Goal: Information Seeking & Learning: Compare options

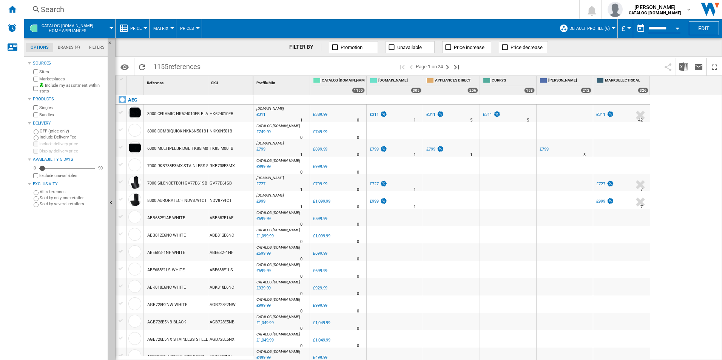
click at [198, 5] on div "Search" at bounding box center [300, 9] width 519 height 11
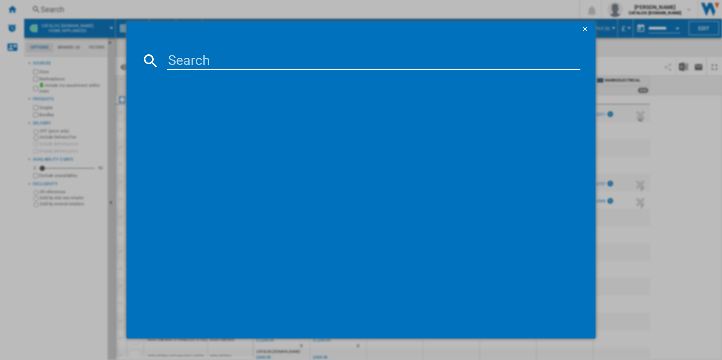
click at [202, 60] on input at bounding box center [373, 61] width 413 height 18
paste input "HGB64200SM"
type input "HGB64200SM"
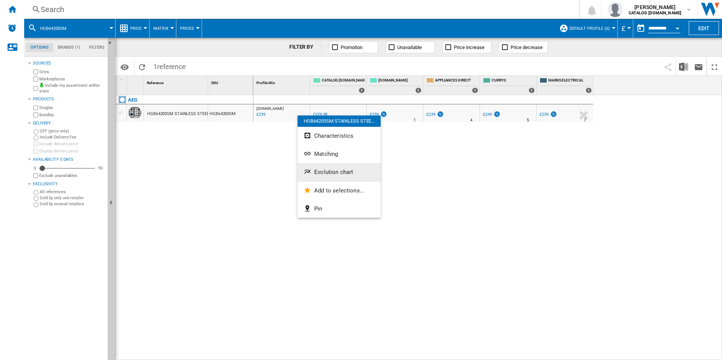
click at [331, 174] on span "Evolution chart" at bounding box center [333, 172] width 39 height 7
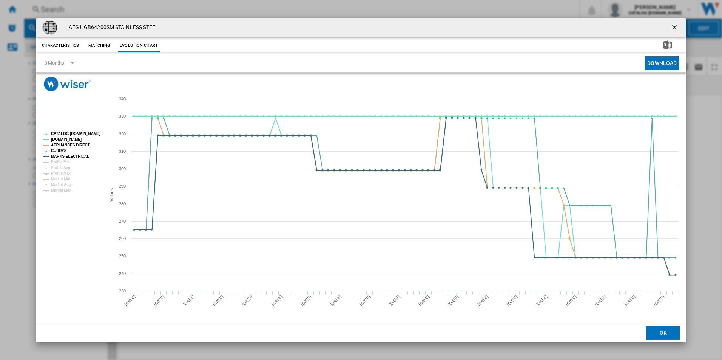
click at [83, 133] on tspan "CATALOG [DOMAIN_NAME]" at bounding box center [75, 134] width 49 height 4
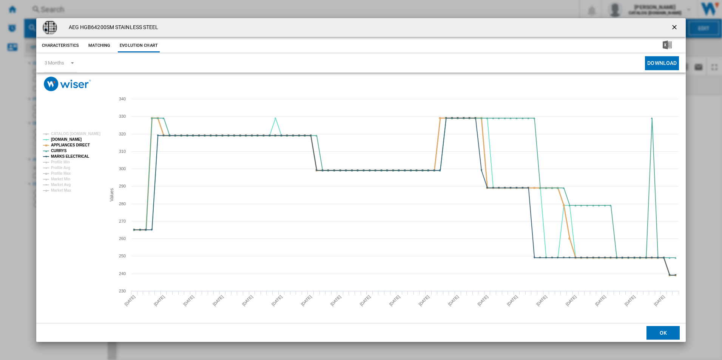
click at [82, 147] on tspan "APPLIANCES DIRECT" at bounding box center [70, 145] width 39 height 4
click at [77, 158] on tspan "MARKS ELECTRICAL" at bounding box center [70, 156] width 38 height 4
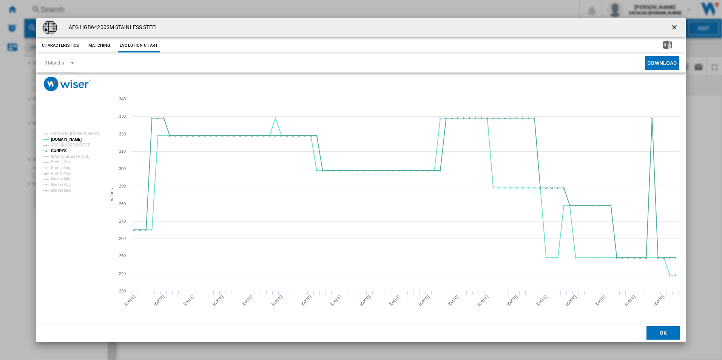
click at [674, 26] on ng-md-icon "getI18NText('BUTTONS.CLOSE_DIALOG')" at bounding box center [674, 27] width 9 height 9
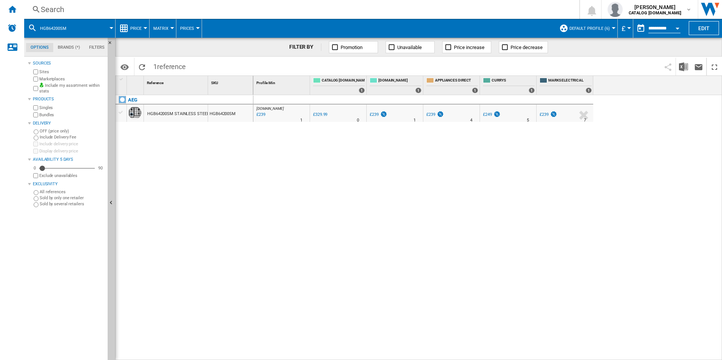
click at [220, 3] on div "Search Search 0 [PERSON_NAME] CATALOG [DOMAIN_NAME] CATALOG [DOMAIN_NAME] My se…" at bounding box center [373, 9] width 698 height 19
click at [219, 6] on div "Search" at bounding box center [300, 9] width 519 height 11
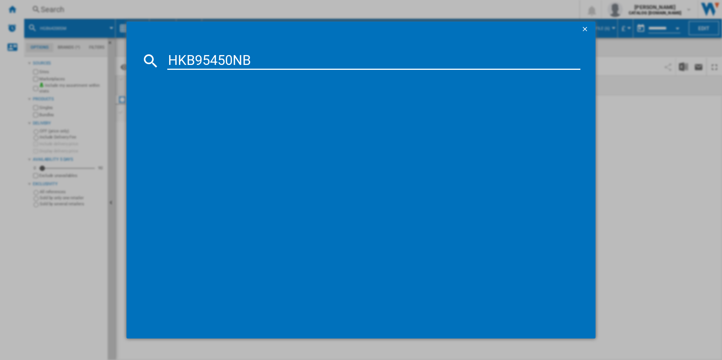
type input "HKB95450NB"
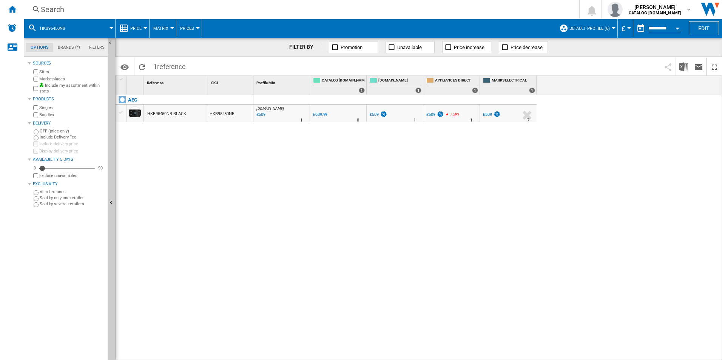
drag, startPoint x: 275, startPoint y: 110, endPoint x: 210, endPoint y: 183, distance: 97.9
click at [208, 186] on div at bounding box center [361, 180] width 722 height 360
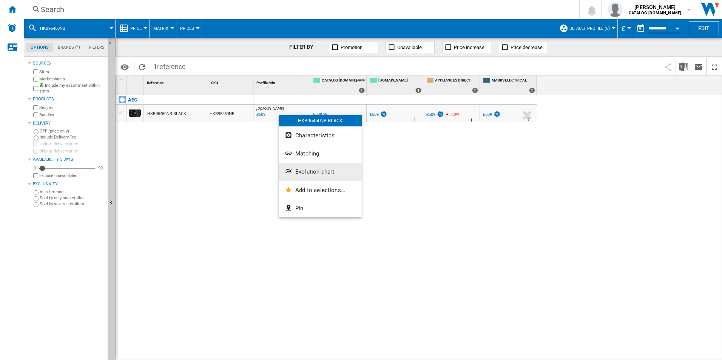
click at [300, 168] on span "Evolution chart" at bounding box center [314, 171] width 39 height 7
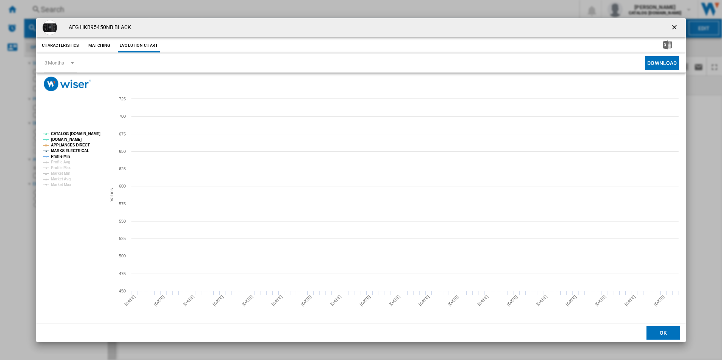
click at [86, 133] on tspan "CATALOG [DOMAIN_NAME]" at bounding box center [75, 134] width 49 height 4
click at [83, 144] on tspan "APPLIANCES DIRECT" at bounding box center [70, 145] width 39 height 4
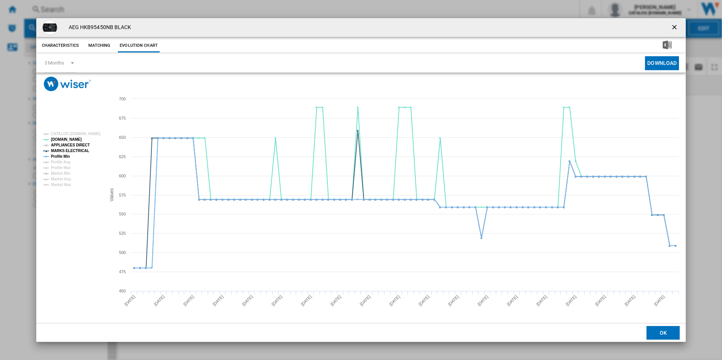
click at [80, 143] on tspan "APPLIANCES DIRECT" at bounding box center [70, 145] width 39 height 4
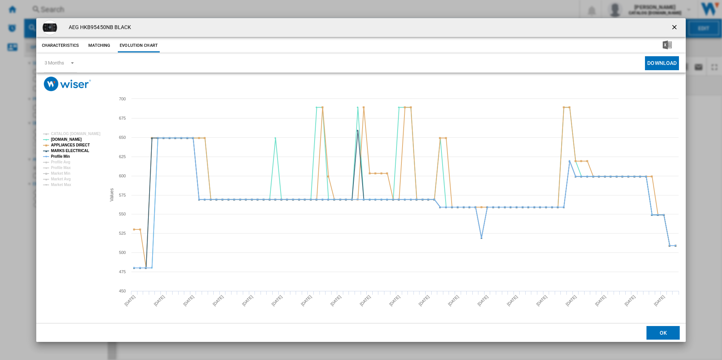
click at [676, 27] on ng-md-icon "getI18NText('BUTTONS.CLOSE_DIALOG')" at bounding box center [674, 27] width 9 height 9
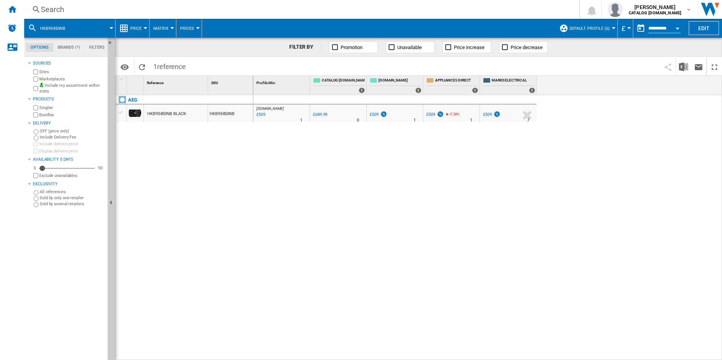
click at [293, 167] on div "AO.COM : AO -26.2 % £509 % N/A 1 AO.COM : AO 0.0 % £689.99 % N/A 0" at bounding box center [487, 227] width 469 height 265
click at [213, 10] on div "Search" at bounding box center [300, 9] width 519 height 11
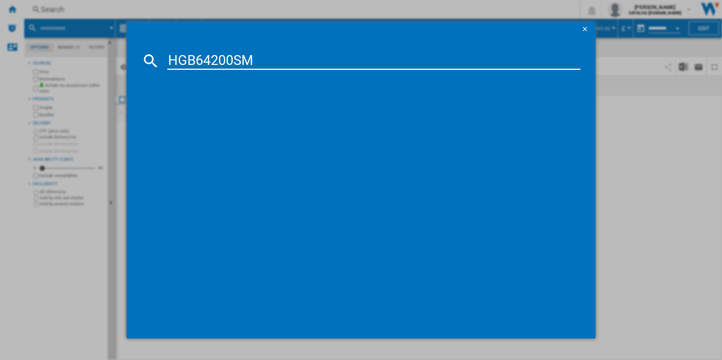
type input "HGB64200SM"
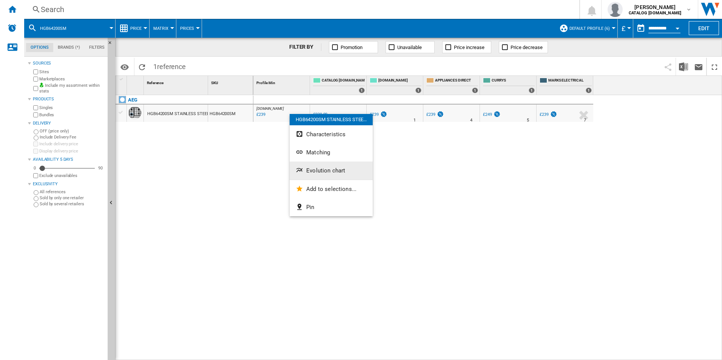
click at [320, 165] on button "Evolution chart" at bounding box center [331, 171] width 83 height 18
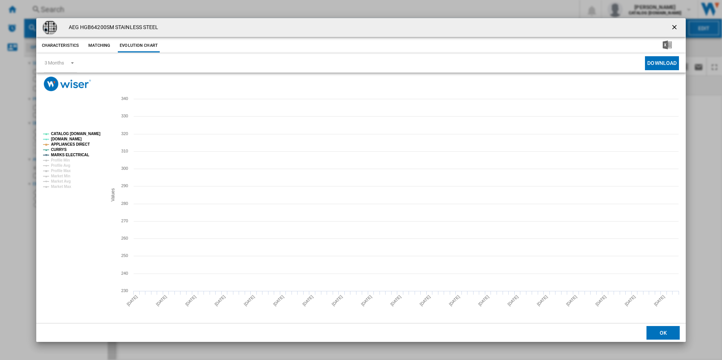
click at [83, 132] on tspan "CATALOG [DOMAIN_NAME]" at bounding box center [75, 134] width 49 height 4
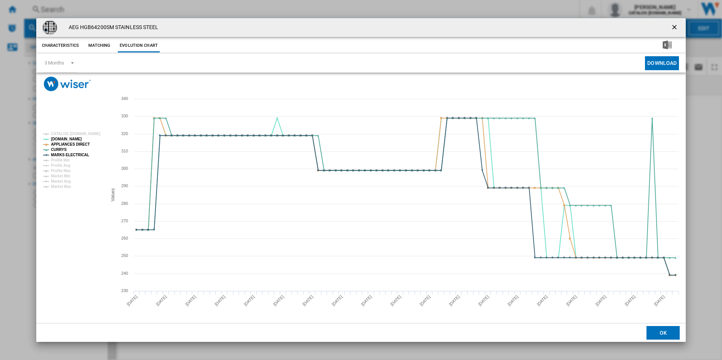
drag, startPoint x: 674, startPoint y: 24, endPoint x: 597, endPoint y: 23, distance: 77.4
click at [674, 24] on ng-md-icon "getI18NText('BUTTONS.CLOSE_DIALOG')" at bounding box center [674, 27] width 9 height 9
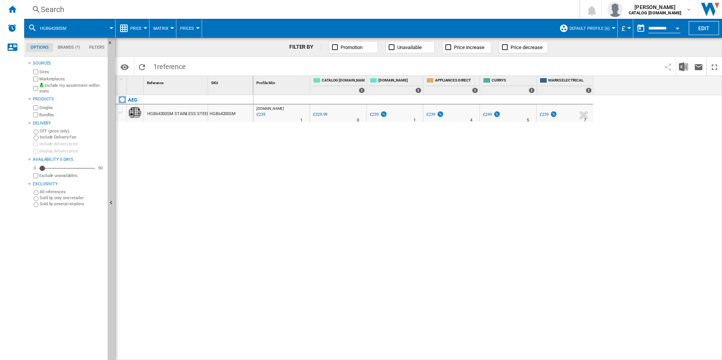
click at [359, 14] on div "Search" at bounding box center [300, 9] width 519 height 11
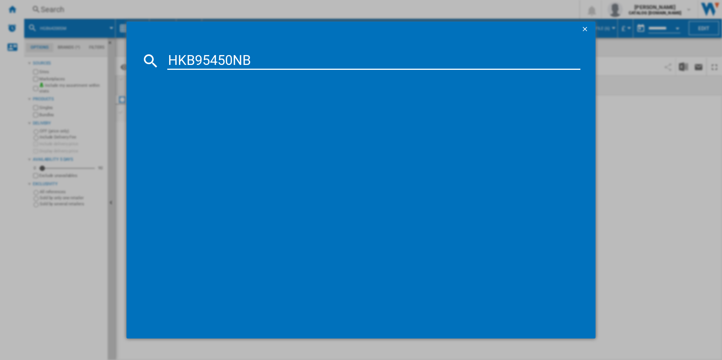
type input "HKB95450NB"
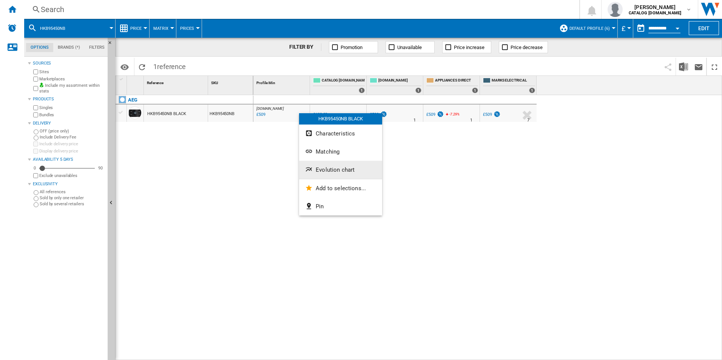
click at [334, 169] on span "Evolution chart" at bounding box center [335, 169] width 39 height 7
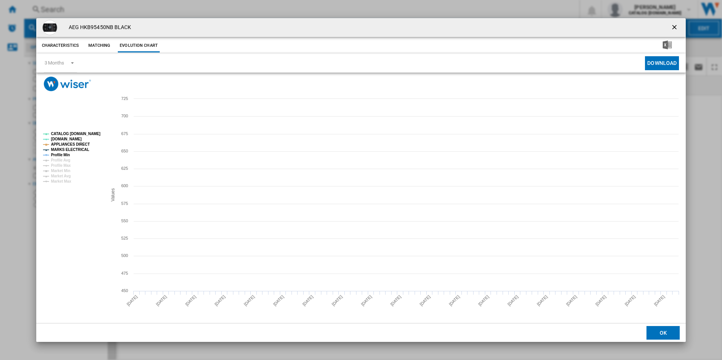
click at [75, 134] on tspan "CATALOG [DOMAIN_NAME]" at bounding box center [75, 134] width 49 height 4
click at [60, 158] on tspan "Profile Avg" at bounding box center [60, 160] width 19 height 4
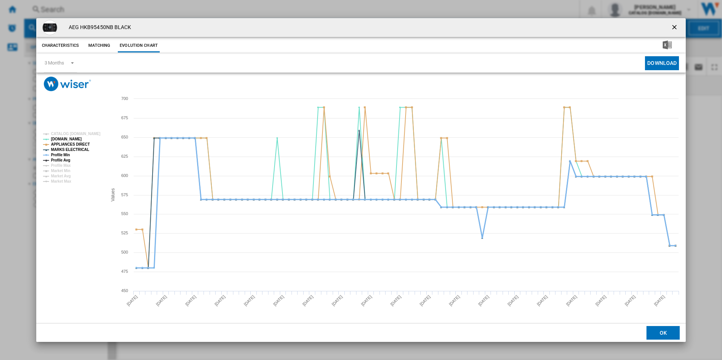
click at [63, 155] on tspan "Profile Min" at bounding box center [60, 155] width 19 height 4
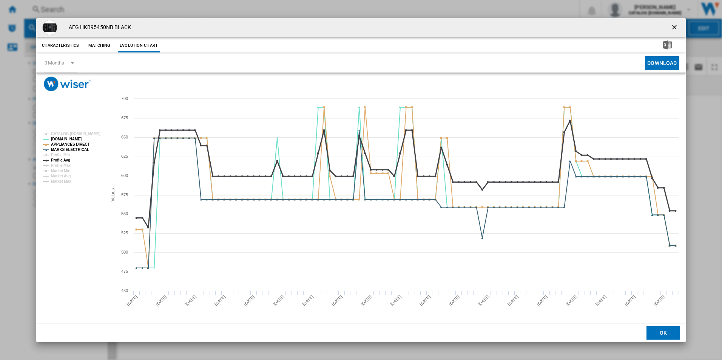
click at [69, 161] on tspan "Profile Avg" at bounding box center [60, 160] width 19 height 4
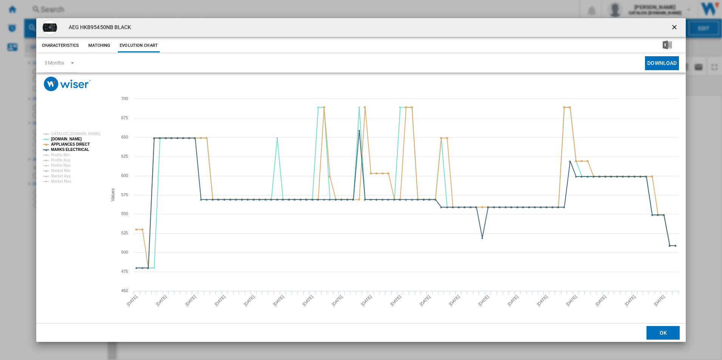
drag, startPoint x: 672, startPoint y: 29, endPoint x: 659, endPoint y: 29, distance: 12.8
click at [672, 29] on ng-md-icon "getI18NText('BUTTONS.CLOSE_DIALOG')" at bounding box center [674, 27] width 9 height 9
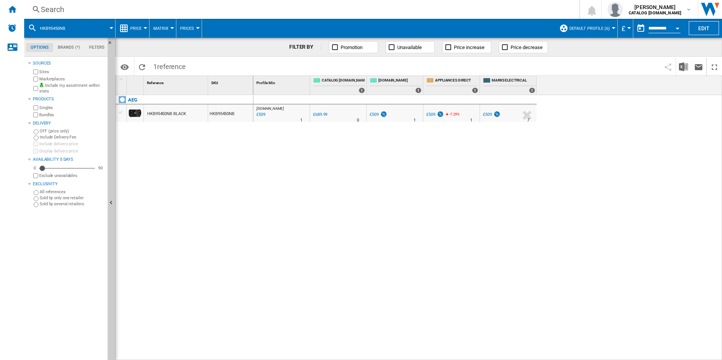
click at [436, 6] on div "Search" at bounding box center [300, 9] width 519 height 11
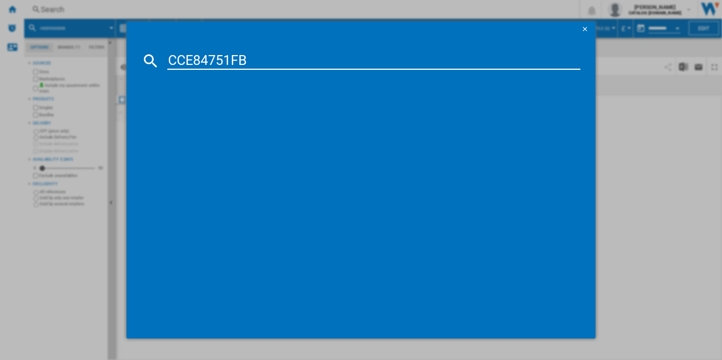
type input "CCE84751FB"
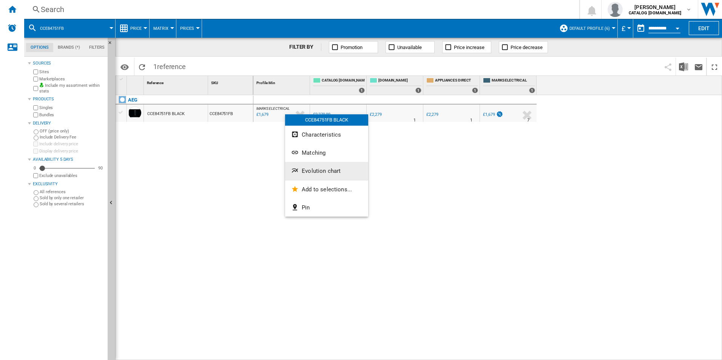
click at [308, 165] on button "Evolution chart" at bounding box center [326, 171] width 83 height 18
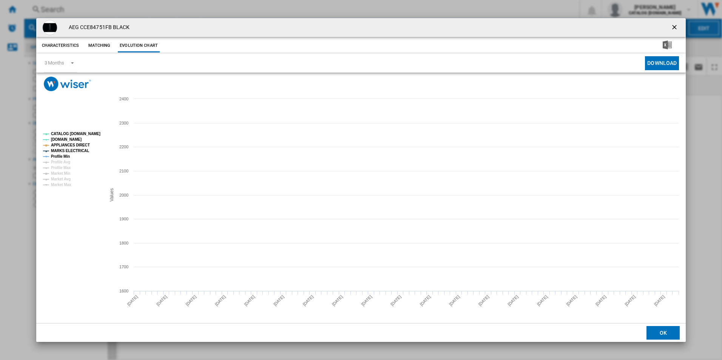
click at [94, 133] on tspan "CATALOG [DOMAIN_NAME]" at bounding box center [75, 134] width 49 height 4
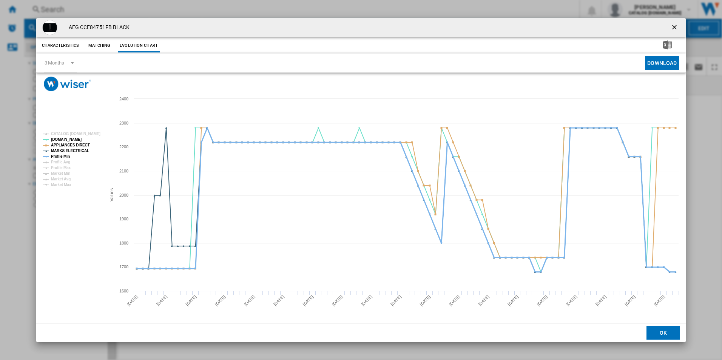
click at [63, 156] on tspan "Profile Min" at bounding box center [60, 156] width 19 height 4
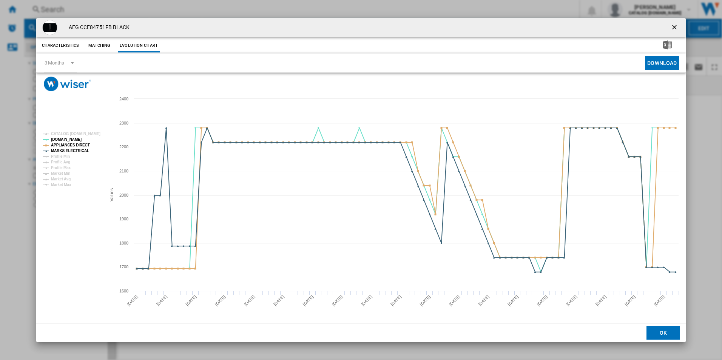
click at [673, 29] on ng-md-icon "getI18NText('BUTTONS.CLOSE_DIALOG')" at bounding box center [674, 27] width 9 height 9
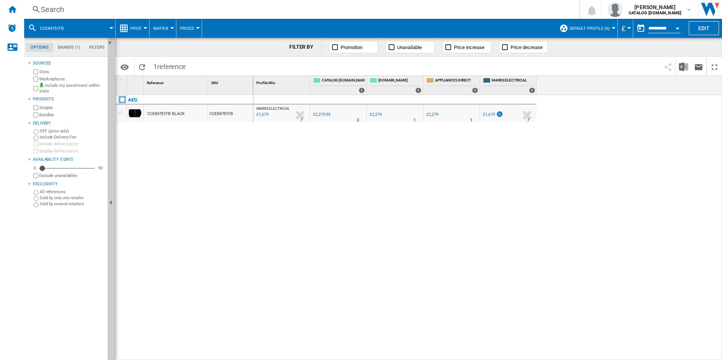
click at [307, 6] on div "Search" at bounding box center [300, 9] width 519 height 11
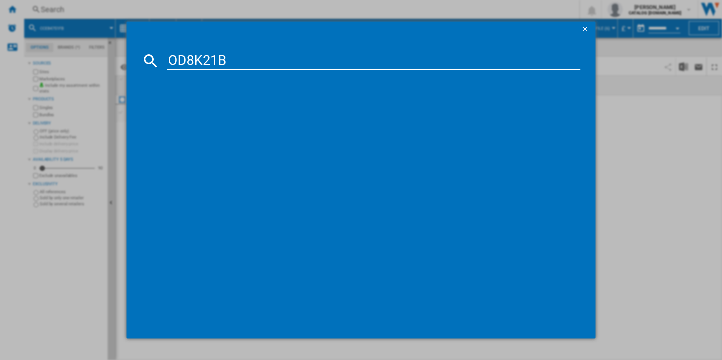
type input "OD8K21B"
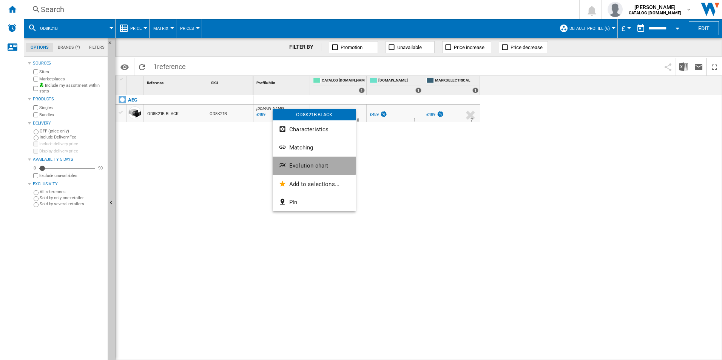
click at [301, 162] on button "Evolution chart" at bounding box center [314, 166] width 83 height 18
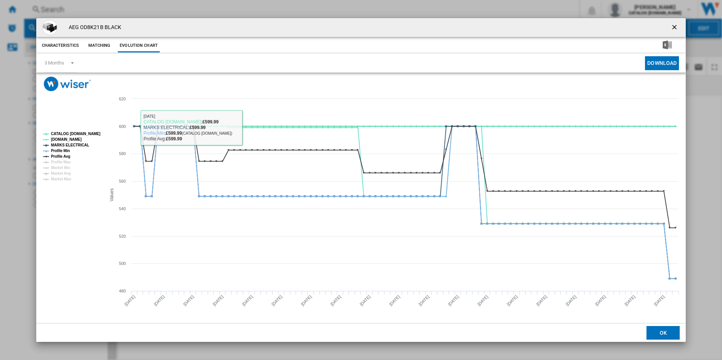
click at [83, 130] on rect "Product popup" at bounding box center [71, 156] width 63 height 55
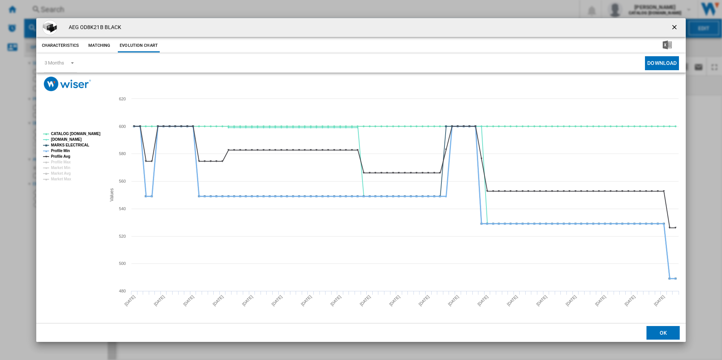
click at [62, 152] on tspan "Profile Min" at bounding box center [60, 151] width 19 height 4
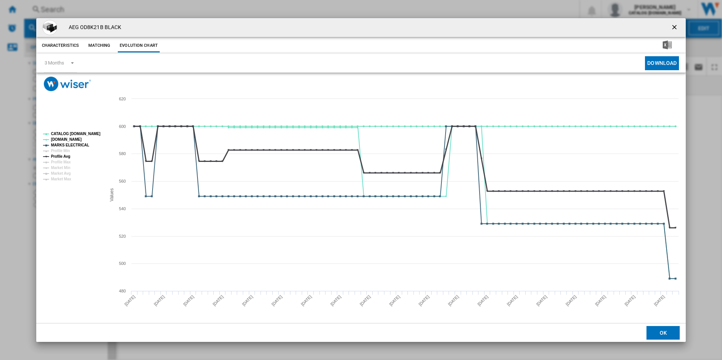
drag, startPoint x: 65, startPoint y: 157, endPoint x: 70, endPoint y: 147, distance: 11.5
click at [65, 158] on tspan "Profile Avg" at bounding box center [60, 156] width 19 height 4
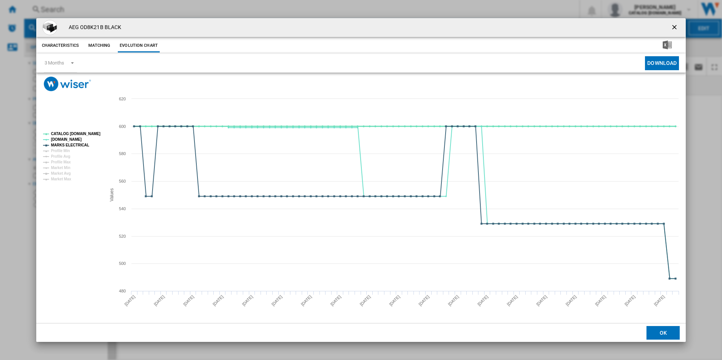
click at [79, 132] on tspan "CATALOG [DOMAIN_NAME]" at bounding box center [75, 134] width 49 height 4
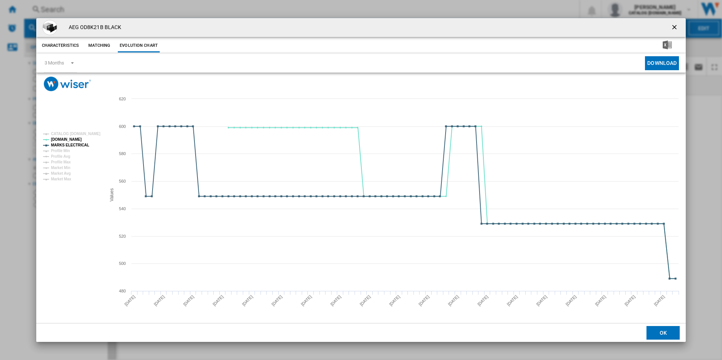
click at [674, 26] on ng-md-icon "getI18NText('BUTTONS.CLOSE_DIALOG')" at bounding box center [674, 27] width 9 height 9
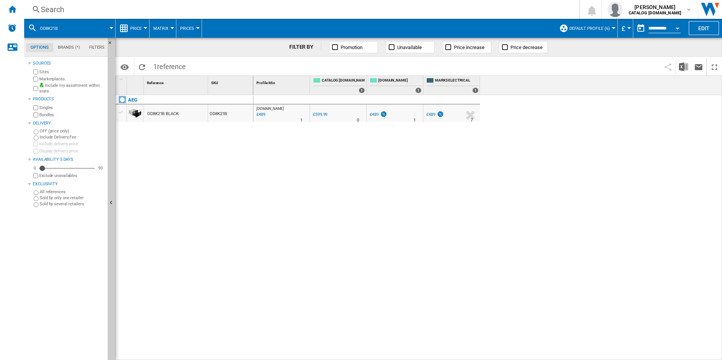
click at [455, 6] on div "Search" at bounding box center [300, 9] width 519 height 11
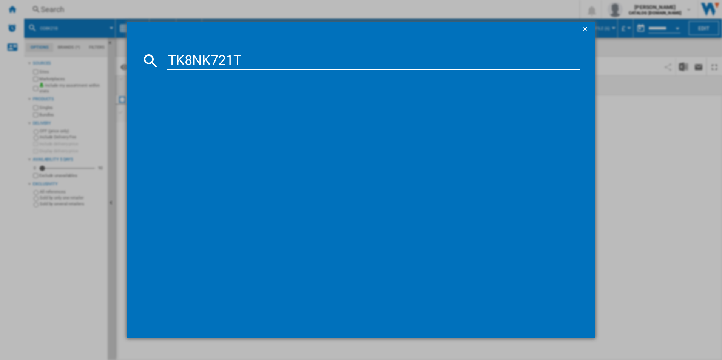
type input "TK8NK721T"
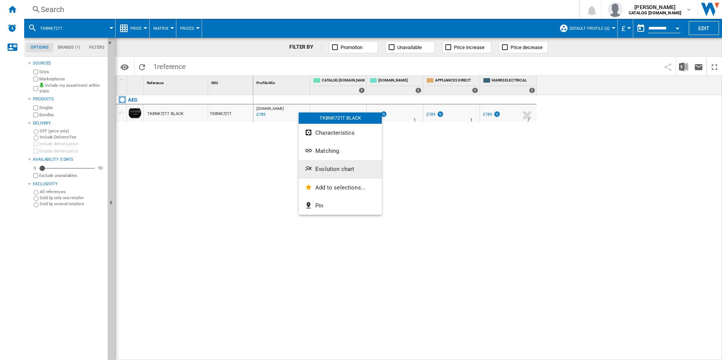
click at [335, 174] on button "Evolution chart" at bounding box center [340, 169] width 83 height 18
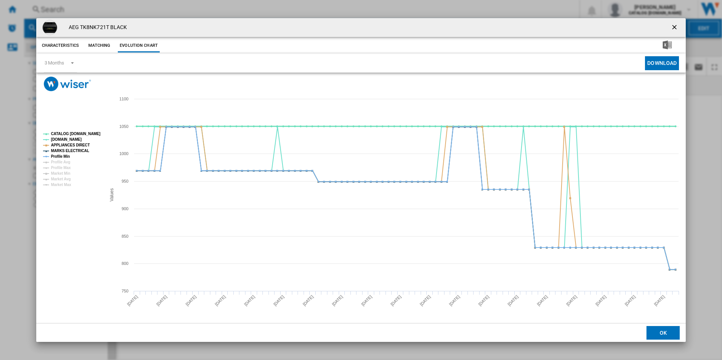
click at [89, 133] on tspan "CATALOG [DOMAIN_NAME]" at bounding box center [75, 134] width 49 height 4
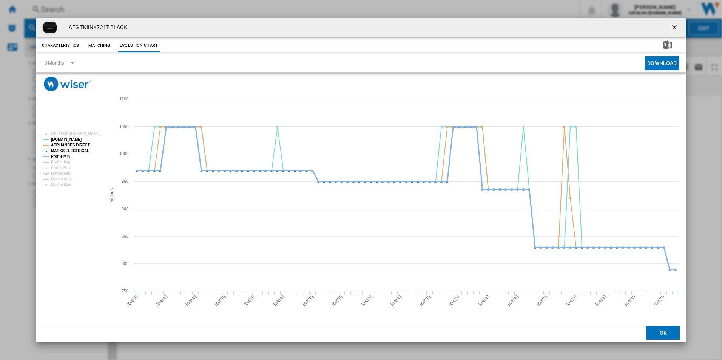
click at [67, 155] on tspan "Profile Min" at bounding box center [60, 156] width 19 height 4
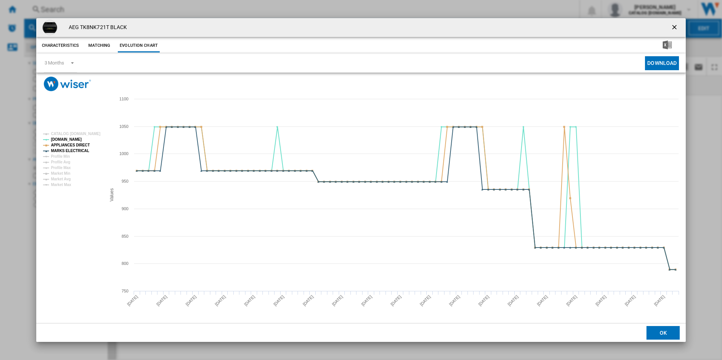
drag, startPoint x: 676, startPoint y: 24, endPoint x: 668, endPoint y: 27, distance: 8.5
click at [676, 24] on ng-md-icon "getI18NText('BUTTONS.CLOSE_DIALOG')" at bounding box center [674, 27] width 9 height 9
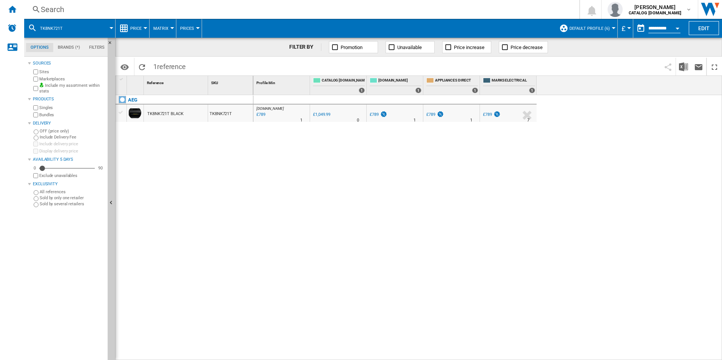
click at [445, 13] on div "Search" at bounding box center [300, 9] width 519 height 11
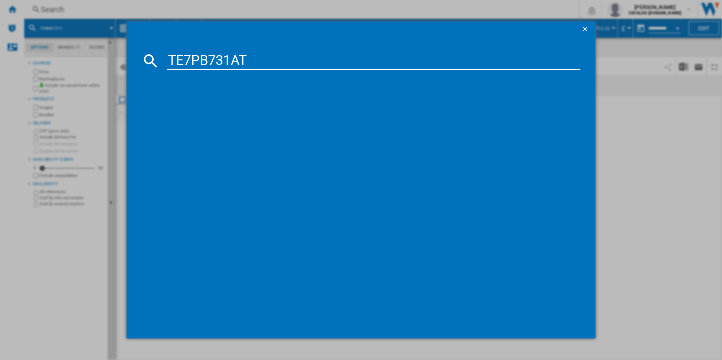
type input "TE7PB731AT"
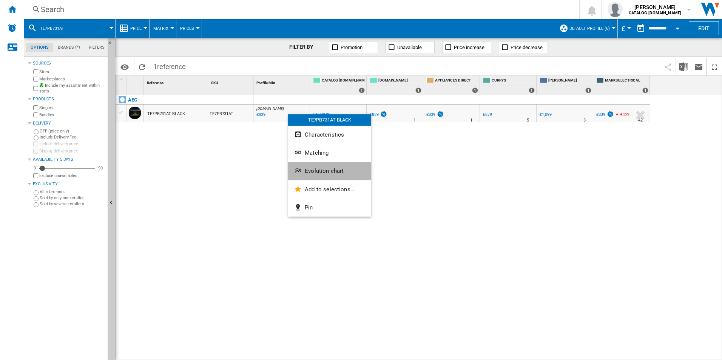
click at [322, 171] on span "Evolution chart" at bounding box center [324, 171] width 39 height 7
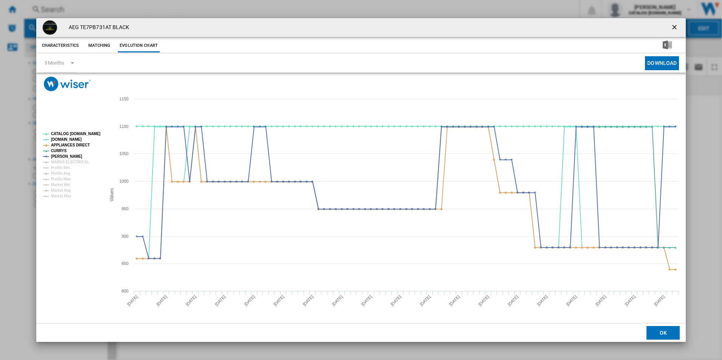
click at [87, 137] on rect "Product popup" at bounding box center [71, 165] width 63 height 72
click at [87, 133] on tspan "CATALOG [DOMAIN_NAME]" at bounding box center [75, 134] width 49 height 4
click at [78, 164] on tspan "MARKS ELECTRICAL" at bounding box center [70, 162] width 38 height 4
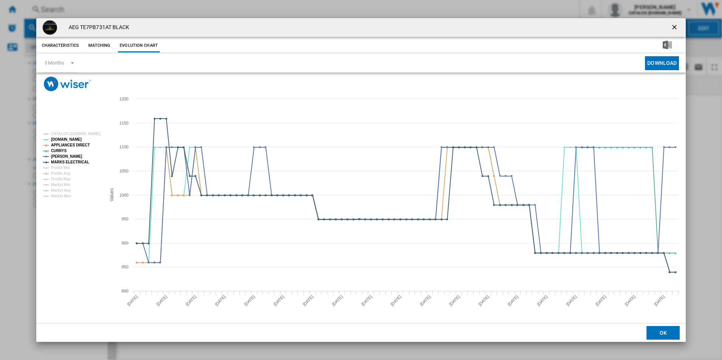
drag, startPoint x: 674, startPoint y: 28, endPoint x: 585, endPoint y: 23, distance: 88.8
click at [674, 28] on ng-md-icon "getI18NText('BUTTONS.CLOSE_DIALOG')" at bounding box center [674, 27] width 9 height 9
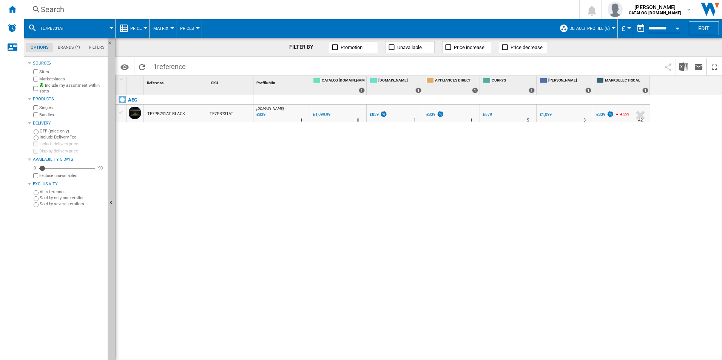
click at [431, 10] on div "Search" at bounding box center [300, 9] width 519 height 11
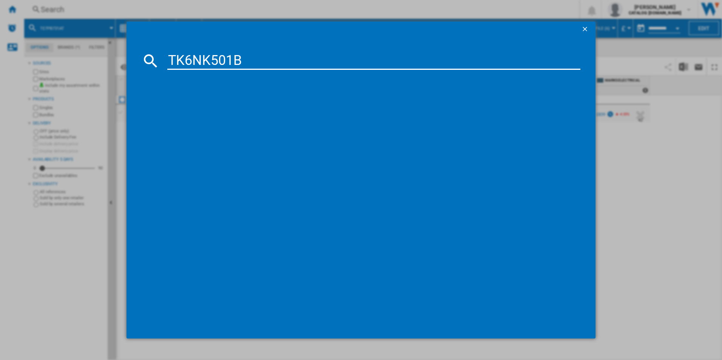
type input "TK6NK501B"
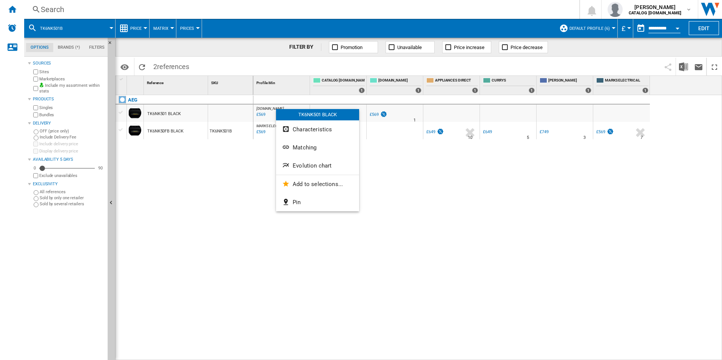
click at [219, 174] on div at bounding box center [361, 180] width 722 height 360
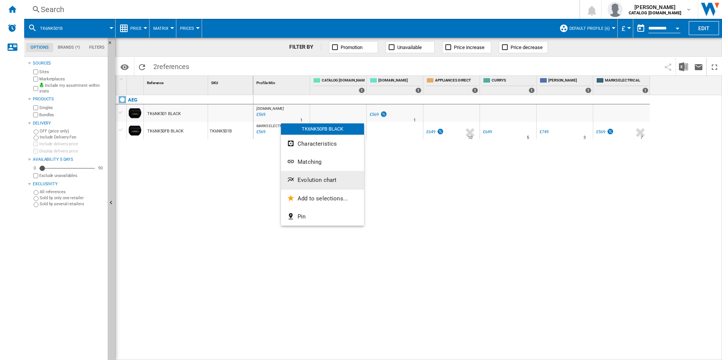
click at [310, 179] on span "Evolution chart" at bounding box center [316, 180] width 39 height 7
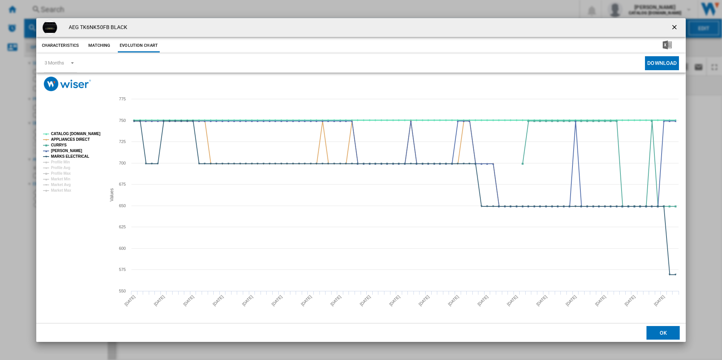
click at [89, 134] on tspan "CATALOG [DOMAIN_NAME]" at bounding box center [75, 134] width 49 height 4
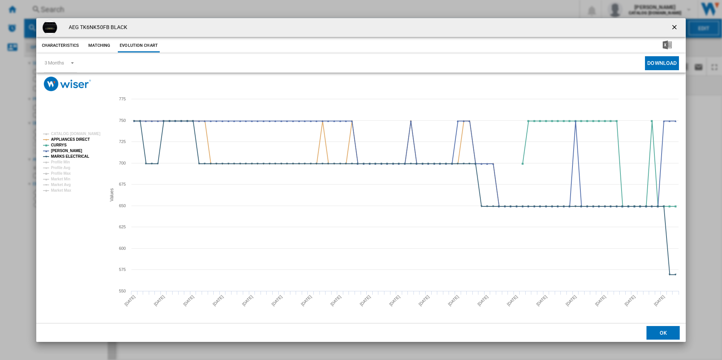
click at [676, 26] on ng-md-icon "getI18NText('BUTTONS.CLOSE_DIALOG')" at bounding box center [674, 27] width 9 height 9
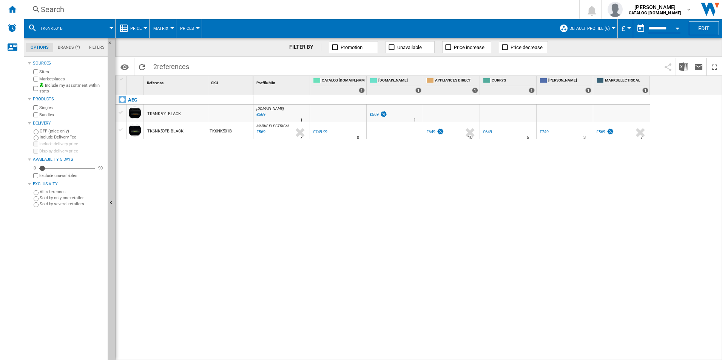
click at [473, 7] on div "Search" at bounding box center [300, 9] width 519 height 11
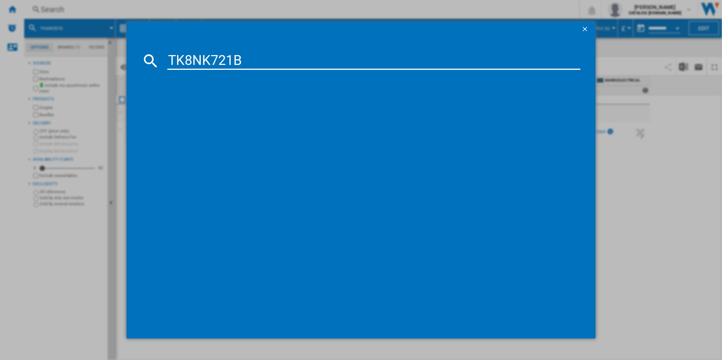
type input "TK8NK721B"
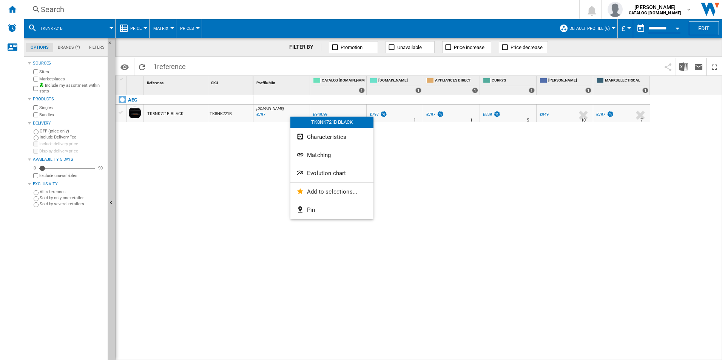
click at [317, 171] on button "Evolution chart" at bounding box center [331, 173] width 83 height 18
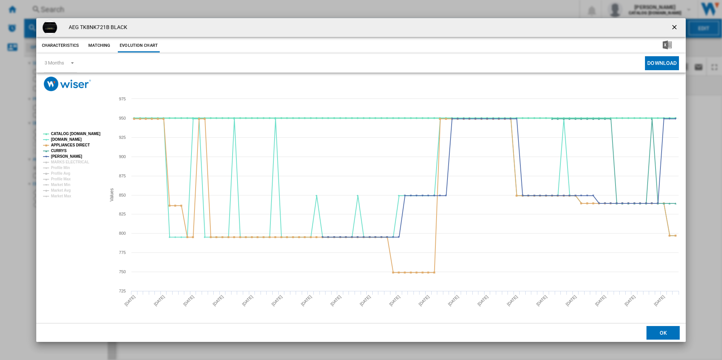
click at [82, 135] on tspan "CATALOG [DOMAIN_NAME]" at bounding box center [75, 134] width 49 height 4
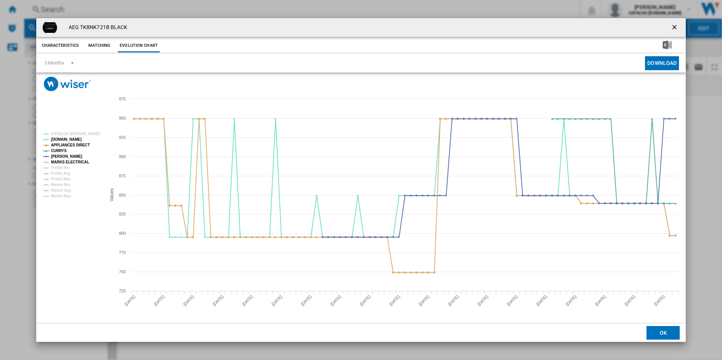
click at [76, 162] on tspan "MARKS ELECTRICAL" at bounding box center [70, 162] width 38 height 4
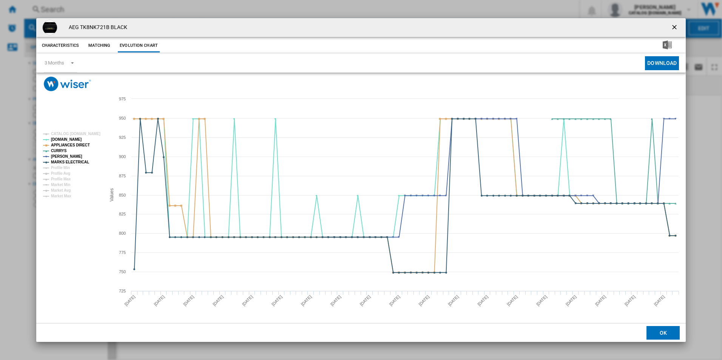
click at [672, 26] on ng-md-icon "getI18NText('BUTTONS.CLOSE_DIALOG')" at bounding box center [674, 27] width 9 height 9
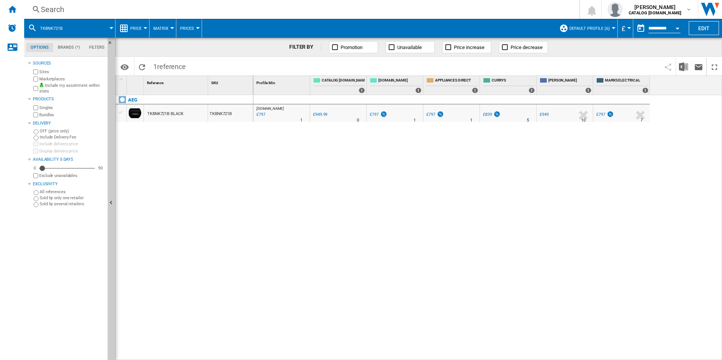
click at [437, 6] on div "Search" at bounding box center [300, 9] width 519 height 11
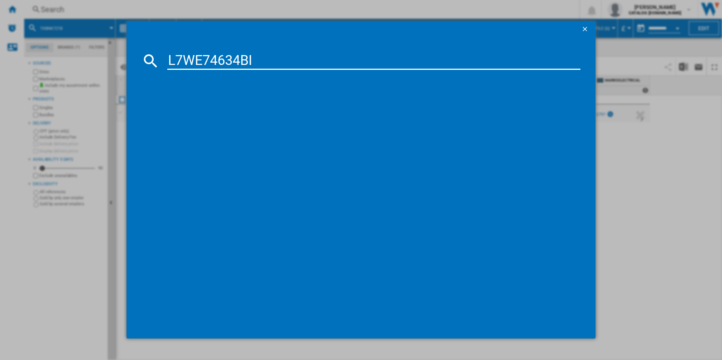
type input "L7WE74634BI"
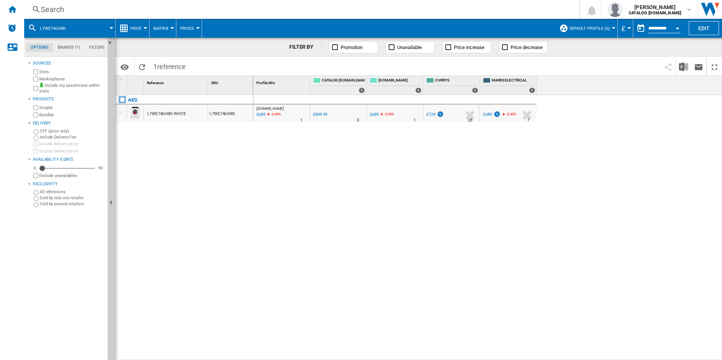
drag, startPoint x: 285, startPoint y: 118, endPoint x: 257, endPoint y: 140, distance: 35.5
click at [246, 154] on div at bounding box center [361, 180] width 722 height 360
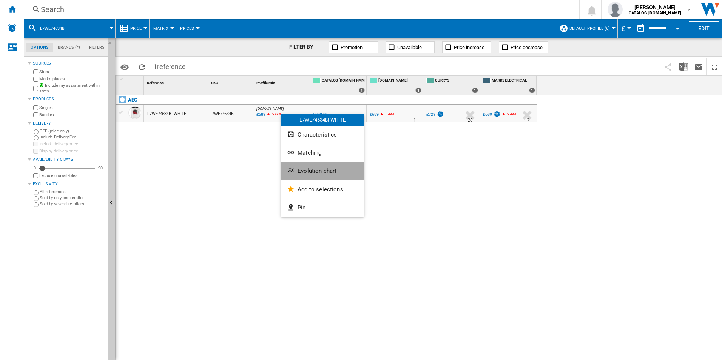
click at [302, 171] on span "Evolution chart" at bounding box center [316, 171] width 39 height 7
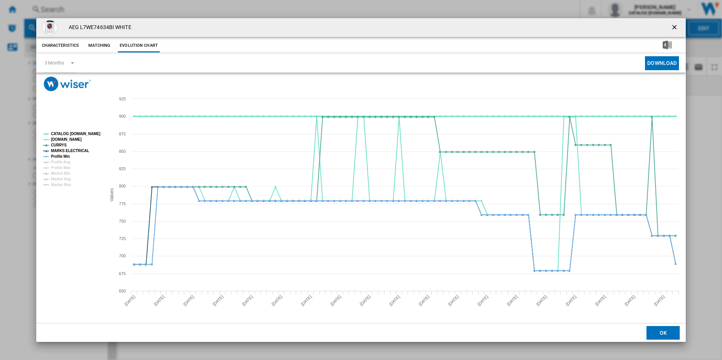
click at [91, 133] on tspan "CATALOG [DOMAIN_NAME]" at bounding box center [75, 134] width 49 height 4
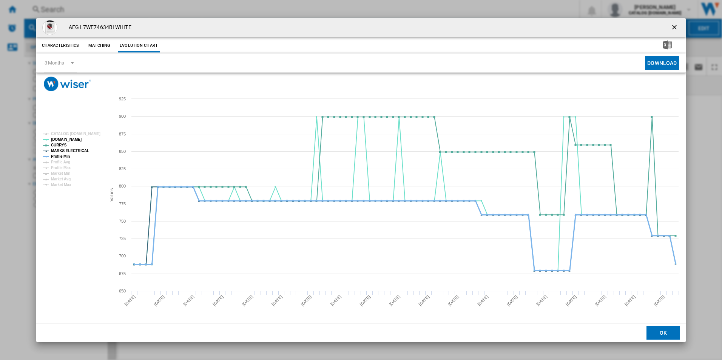
click at [63, 157] on tspan "Profile Min" at bounding box center [60, 156] width 19 height 4
drag, startPoint x: 673, startPoint y: 28, endPoint x: 653, endPoint y: 26, distance: 20.1
click at [673, 28] on ng-md-icon "getI18NText('BUTTONS.CLOSE_DIALOG')" at bounding box center [674, 27] width 9 height 9
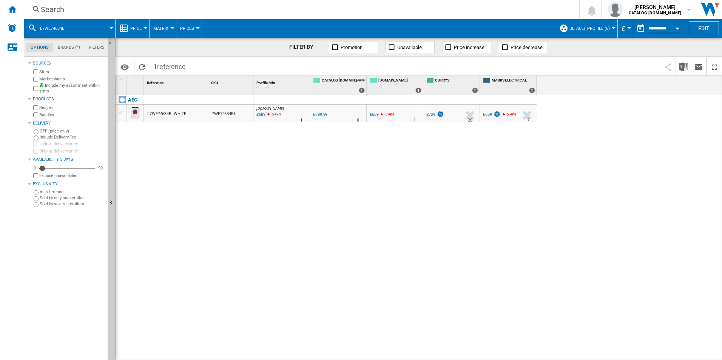
click at [497, 5] on div "Search" at bounding box center [300, 9] width 519 height 11
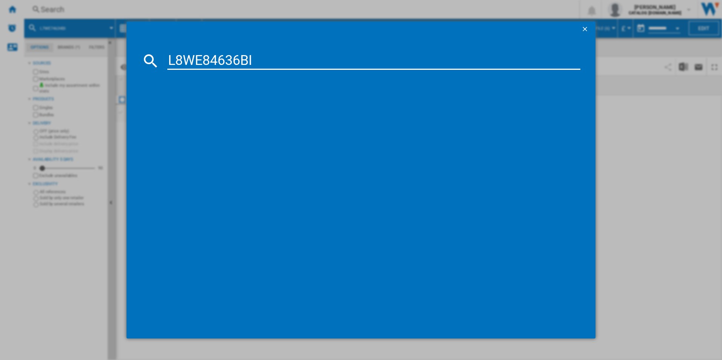
type input "L8WE84636BI"
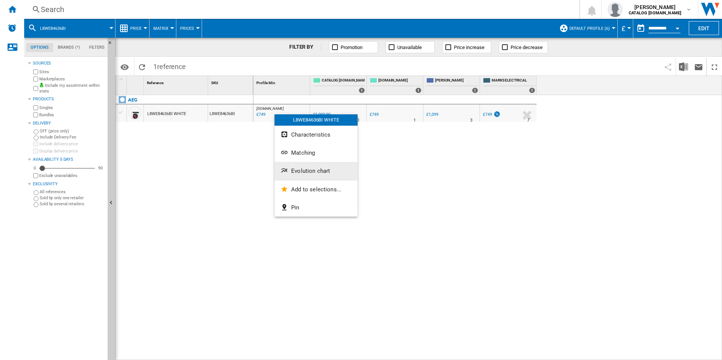
click at [297, 165] on button "Evolution chart" at bounding box center [315, 171] width 83 height 18
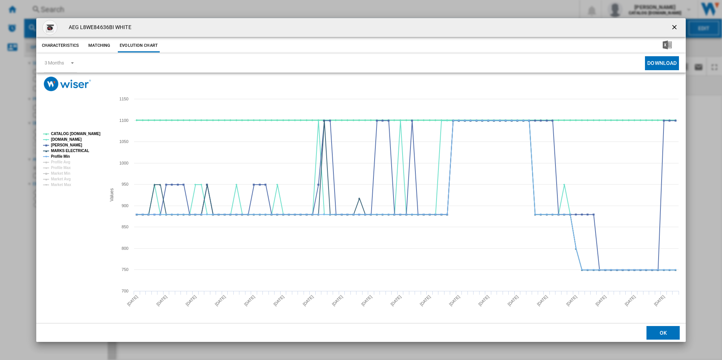
click at [92, 132] on tspan "CATALOG [DOMAIN_NAME]" at bounding box center [75, 134] width 49 height 4
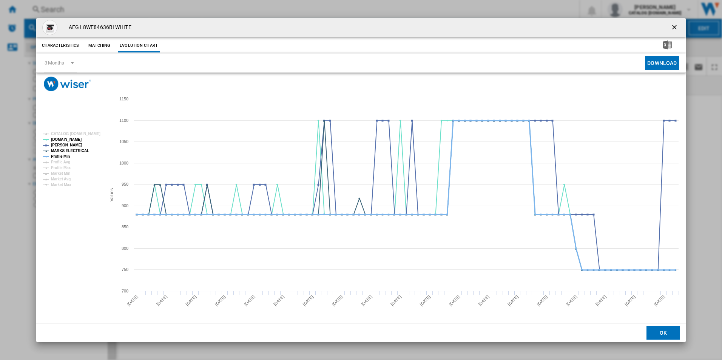
click at [59, 157] on tspan "Profile Min" at bounding box center [60, 156] width 19 height 4
drag, startPoint x: 674, startPoint y: 30, endPoint x: 628, endPoint y: 22, distance: 46.7
click at [674, 30] on ng-md-icon "getI18NText('BUTTONS.CLOSE_DIALOG')" at bounding box center [674, 27] width 9 height 9
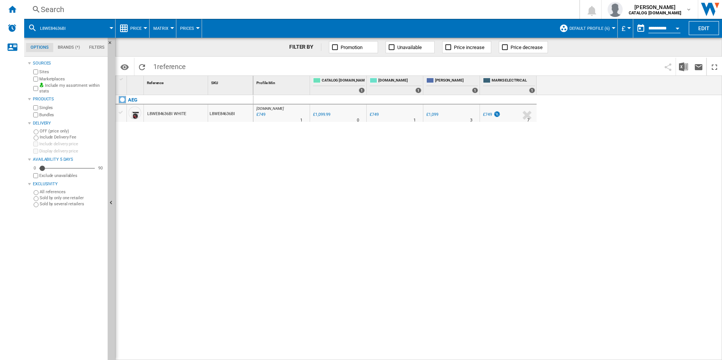
click at [495, 11] on div "Search" at bounding box center [300, 9] width 519 height 11
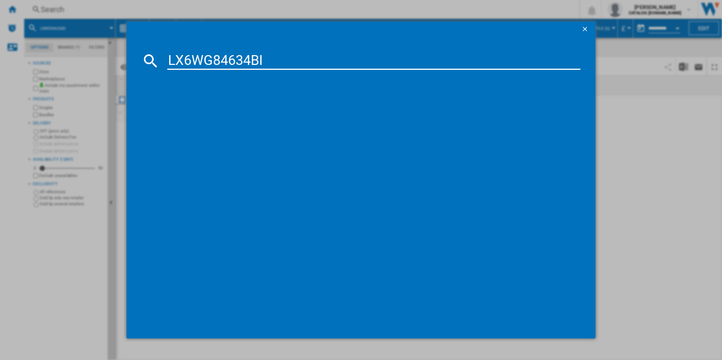
type input "LX6WG84634BI"
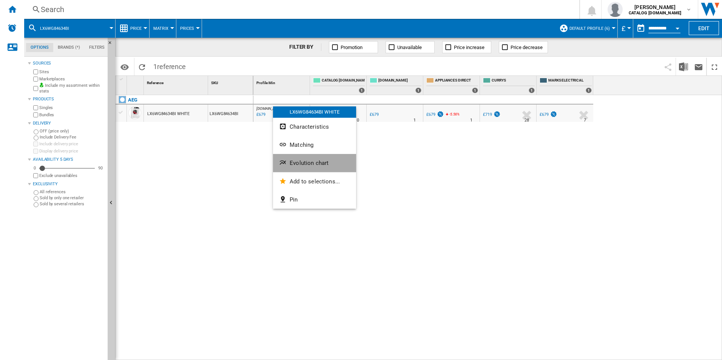
click at [306, 159] on button "Evolution chart" at bounding box center [314, 163] width 83 height 18
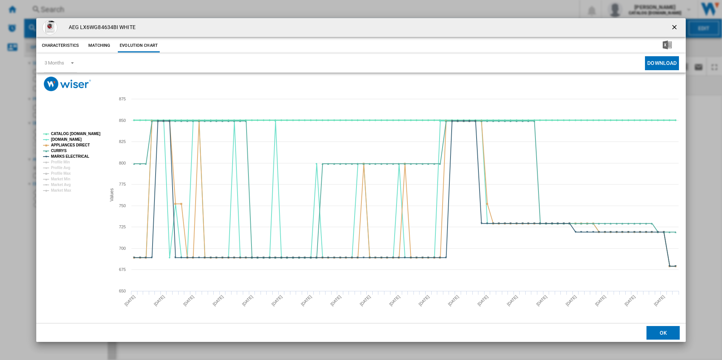
click at [89, 132] on tspan "CATALOG [DOMAIN_NAME]" at bounding box center [75, 134] width 49 height 4
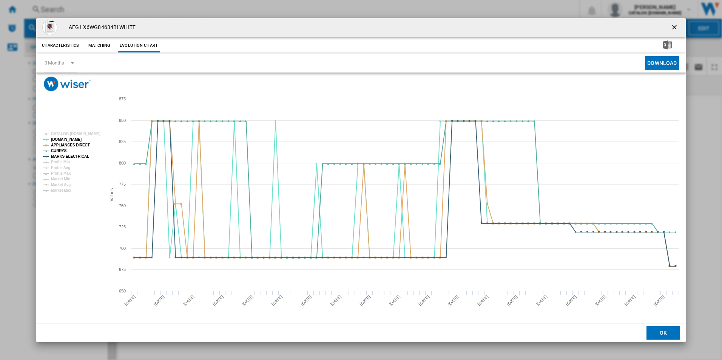
click at [675, 25] on ng-md-icon "getI18NText('BUTTONS.CLOSE_DIALOG')" at bounding box center [674, 27] width 9 height 9
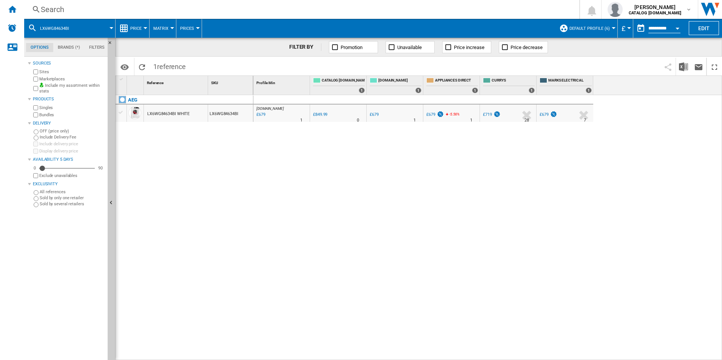
click at [423, 11] on div "Search" at bounding box center [300, 9] width 519 height 11
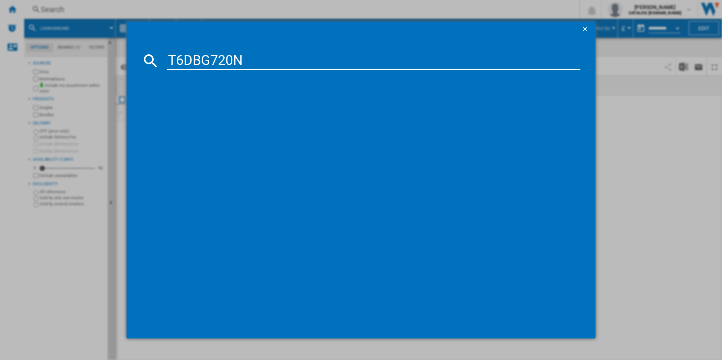
type input "T6DBG720N"
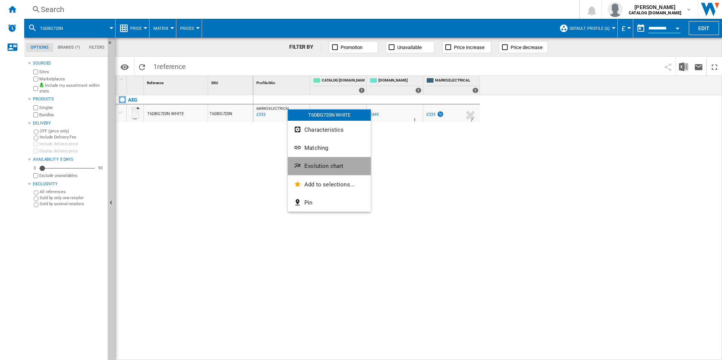
click at [317, 167] on span "Evolution chart" at bounding box center [323, 166] width 39 height 7
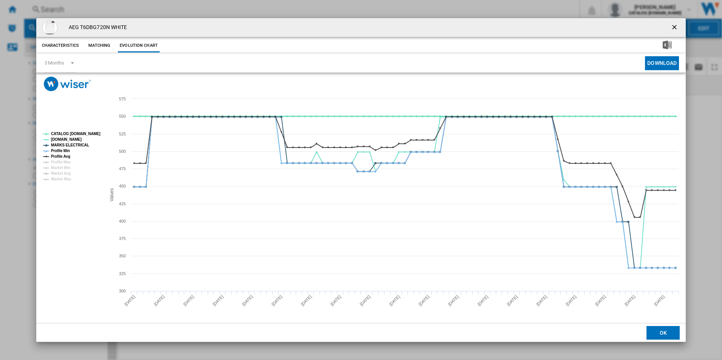
click at [84, 132] on tspan "CATALOG [DOMAIN_NAME]" at bounding box center [75, 134] width 49 height 4
click at [60, 151] on tspan "Profile Min" at bounding box center [60, 151] width 19 height 4
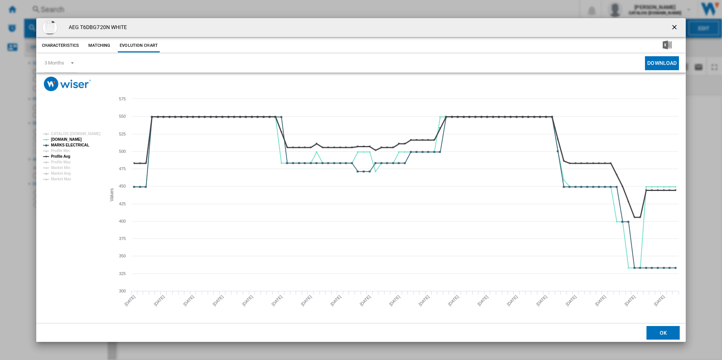
click at [60, 157] on tspan "Profile Avg" at bounding box center [60, 156] width 19 height 4
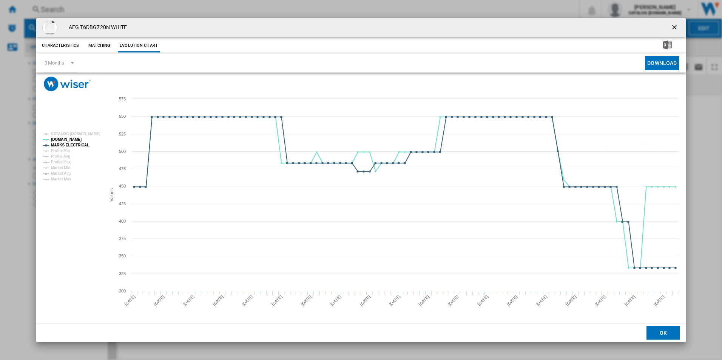
click at [673, 31] on ng-md-icon "getI18NText('BUTTONS.CLOSE_DIALOG')" at bounding box center [674, 27] width 9 height 9
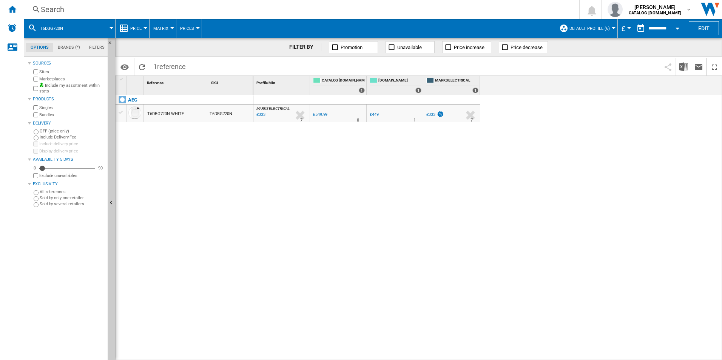
click at [383, 12] on div "Search" at bounding box center [300, 9] width 519 height 11
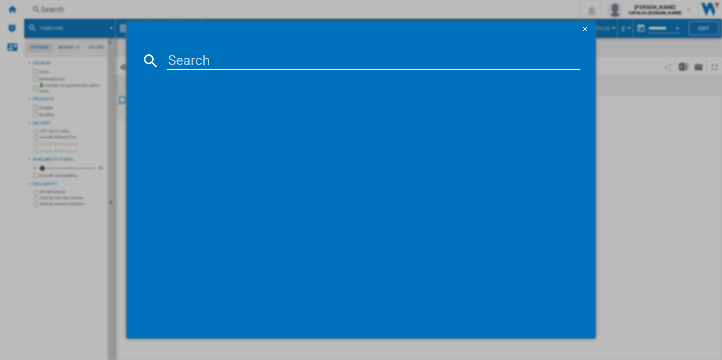
paste input "FSS53637Z"
type input "FSS53637Z"
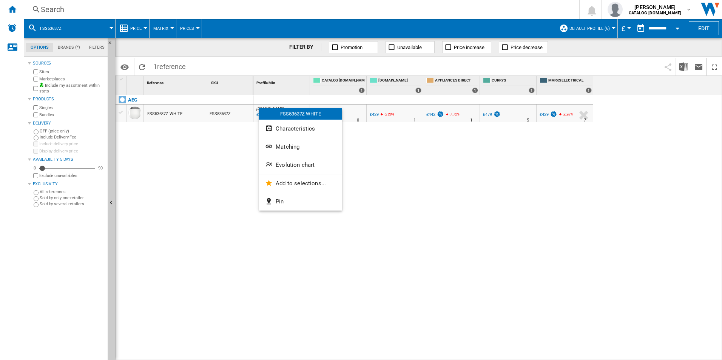
click at [291, 167] on span "Evolution chart" at bounding box center [295, 165] width 39 height 7
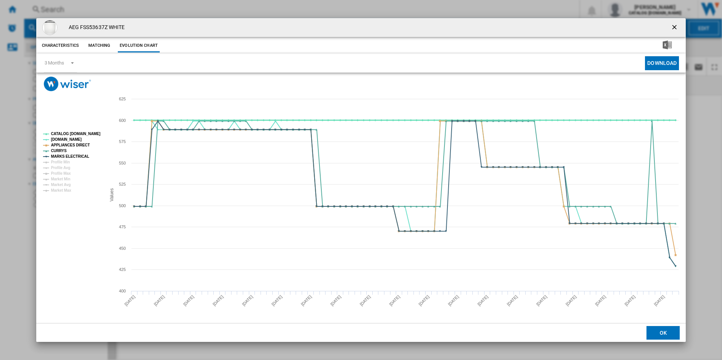
click at [89, 135] on tspan "CATALOG [DOMAIN_NAME]" at bounding box center [75, 134] width 49 height 4
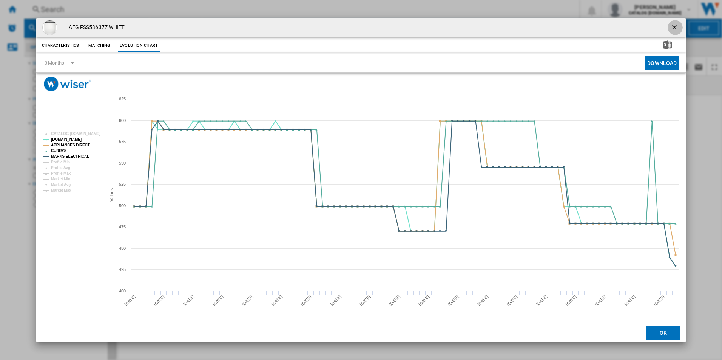
click at [676, 23] on ng-md-icon "getI18NText('BUTTONS.CLOSE_DIALOG')" at bounding box center [674, 27] width 9 height 9
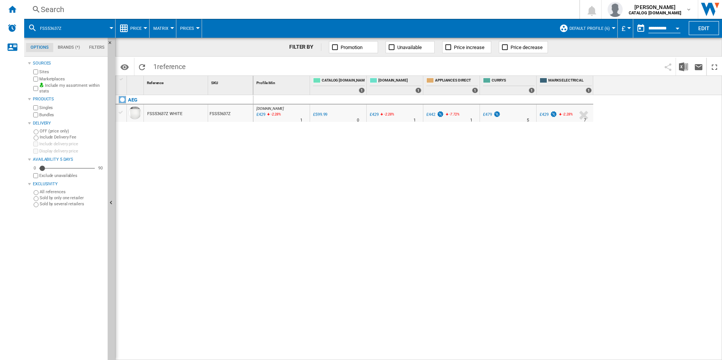
click at [398, 5] on div "Search" at bounding box center [300, 9] width 519 height 11
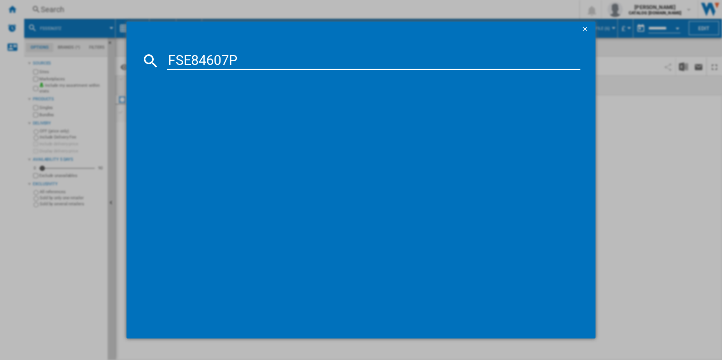
type input "FSE84607P"
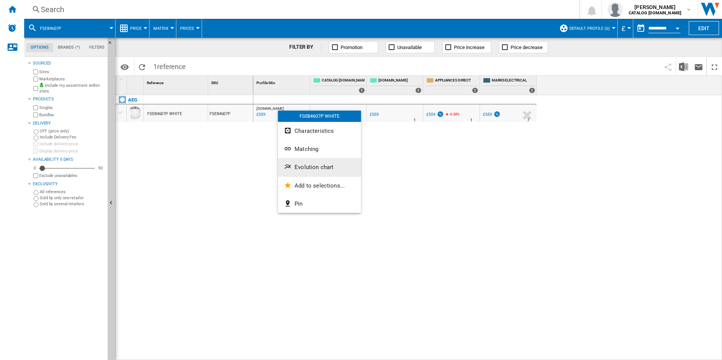
click at [296, 161] on button "Evolution chart" at bounding box center [319, 167] width 83 height 18
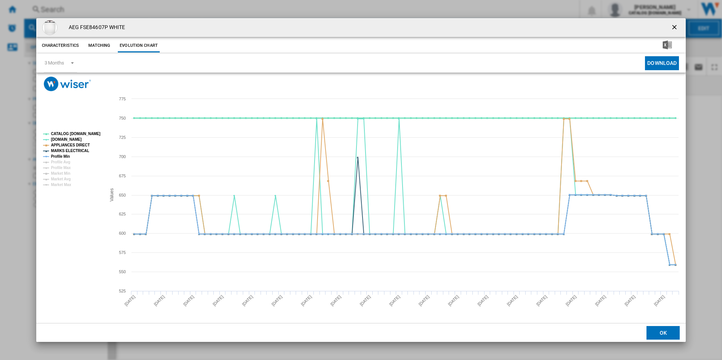
click at [81, 132] on tspan "CATALOG [DOMAIN_NAME]" at bounding box center [75, 134] width 49 height 4
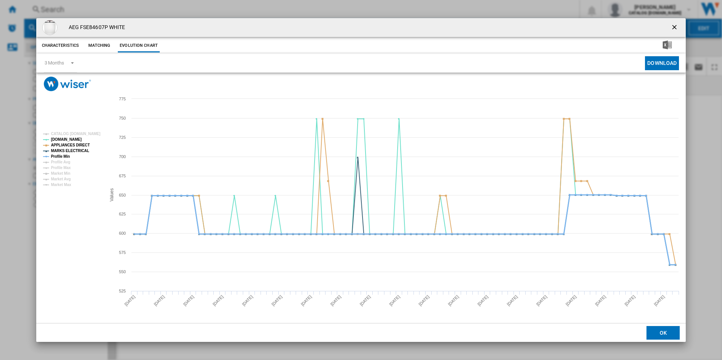
click at [65, 154] on tspan "Profile Min" at bounding box center [60, 156] width 19 height 4
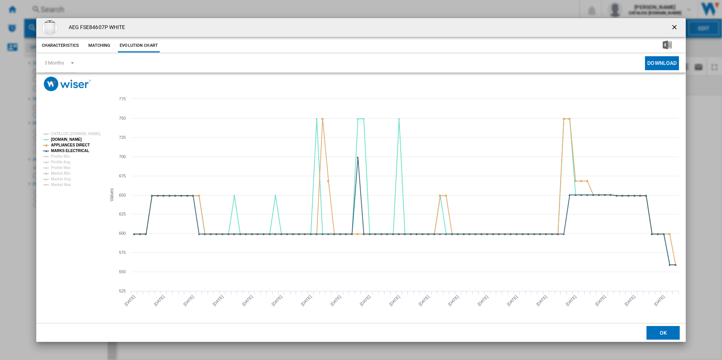
drag, startPoint x: 674, startPoint y: 28, endPoint x: 630, endPoint y: 22, distance: 44.2
click at [674, 28] on ng-md-icon "getI18NText('BUTTONS.CLOSE_DIALOG')" at bounding box center [674, 27] width 9 height 9
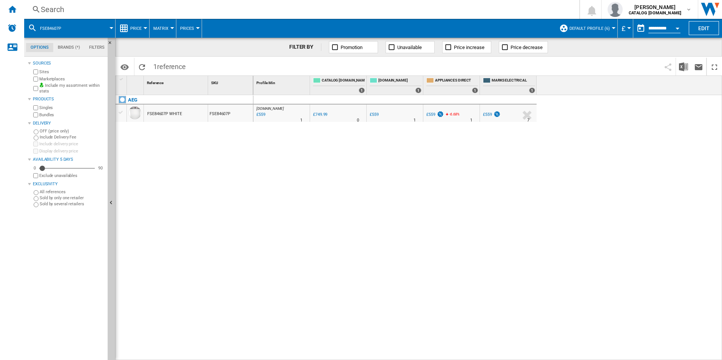
click at [488, 7] on div "Search" at bounding box center [300, 9] width 519 height 11
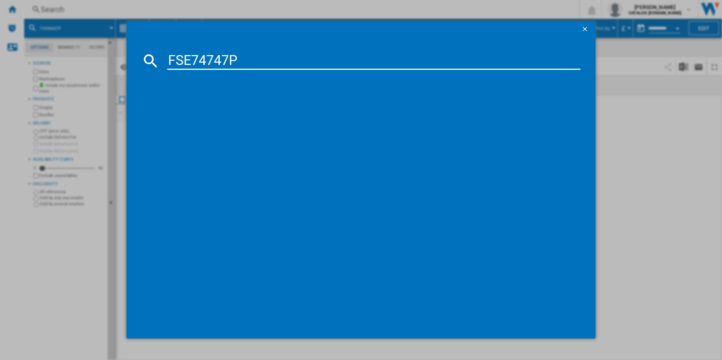
type input "FSE74747P"
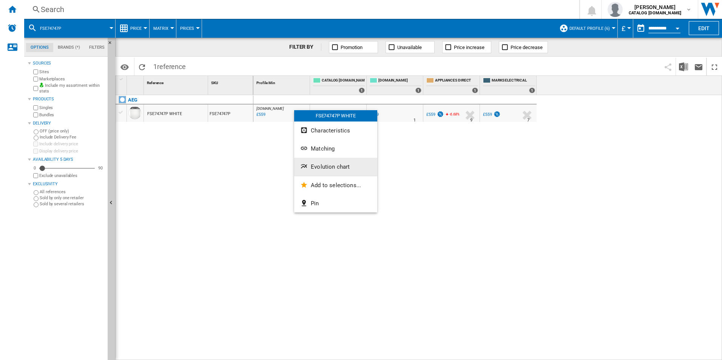
click at [324, 169] on span "Evolution chart" at bounding box center [330, 166] width 39 height 7
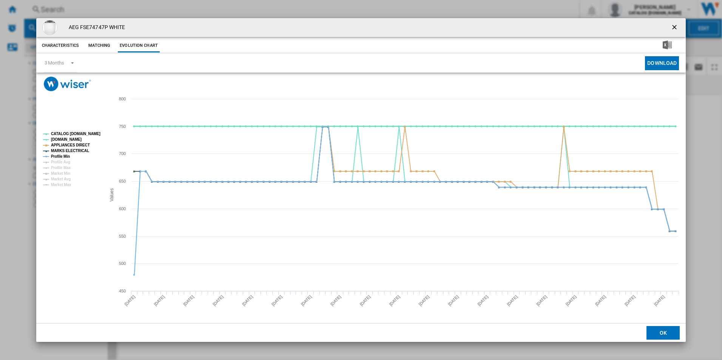
click at [89, 134] on tspan "CATALOG [DOMAIN_NAME]" at bounding box center [75, 134] width 49 height 4
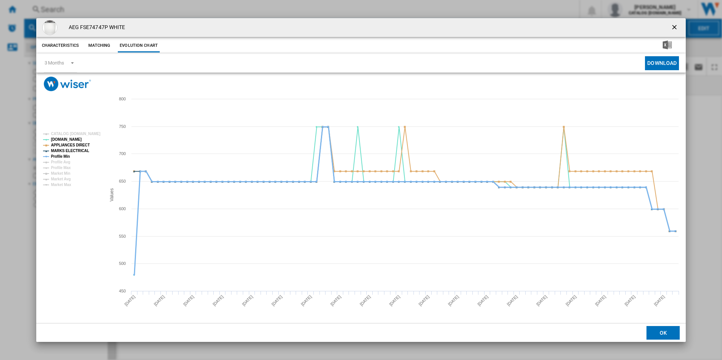
click at [61, 157] on tspan "Profile Min" at bounding box center [60, 156] width 19 height 4
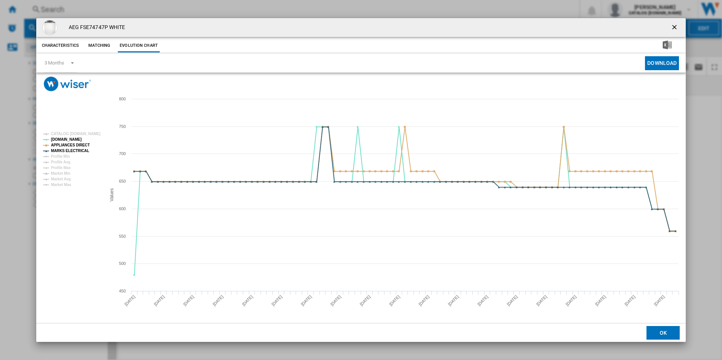
drag, startPoint x: 672, startPoint y: 28, endPoint x: 655, endPoint y: 32, distance: 17.5
click at [672, 28] on ng-md-icon "getI18NText('BUTTONS.CLOSE_DIALOG')" at bounding box center [674, 27] width 9 height 9
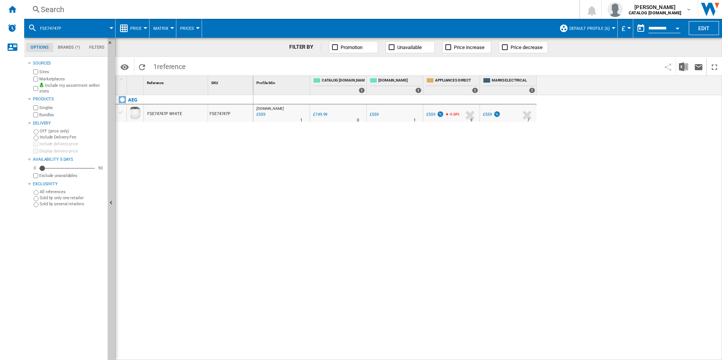
click at [463, 12] on div "Search" at bounding box center [300, 9] width 519 height 11
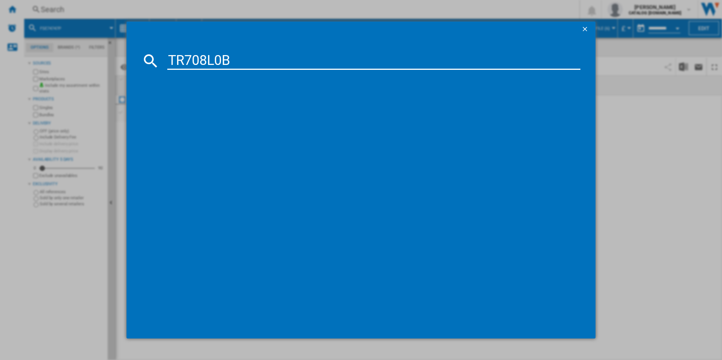
type input "TR708L0B"
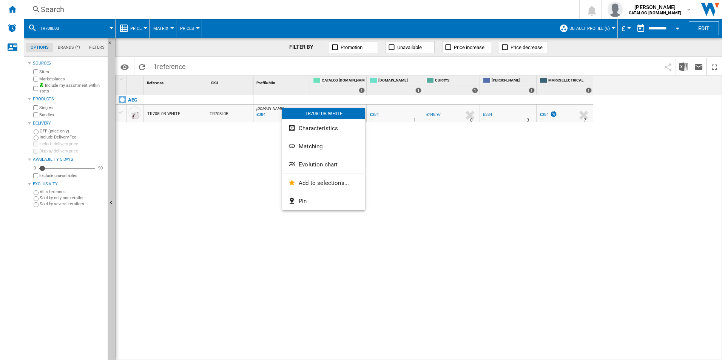
click at [322, 169] on button "Evolution chart" at bounding box center [323, 165] width 83 height 18
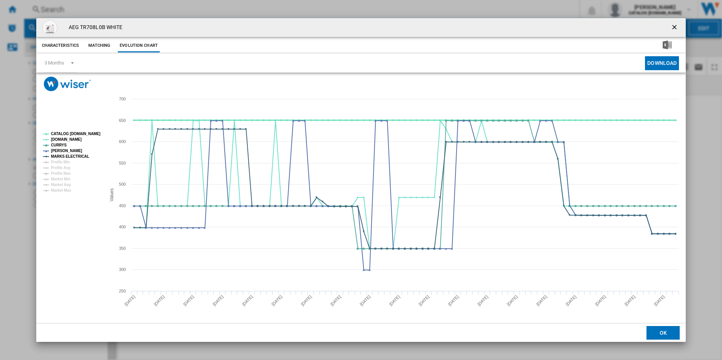
click at [82, 135] on tspan "CATALOG [DOMAIN_NAME]" at bounding box center [75, 134] width 49 height 4
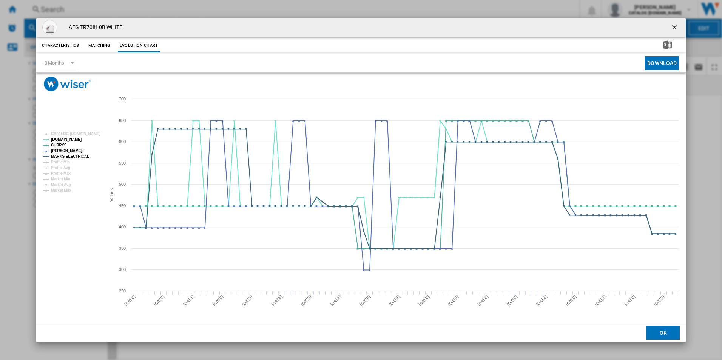
drag, startPoint x: 677, startPoint y: 27, endPoint x: 557, endPoint y: 4, distance: 121.9
click at [677, 27] on ng-md-icon "getI18NText('BUTTONS.CLOSE_DIALOG')" at bounding box center [674, 27] width 9 height 9
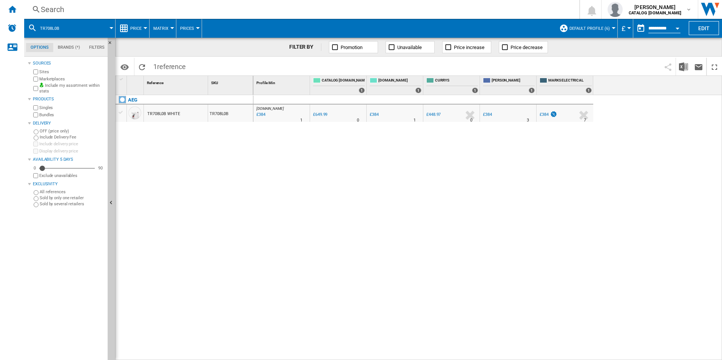
click at [376, 6] on div "Search" at bounding box center [300, 9] width 519 height 11
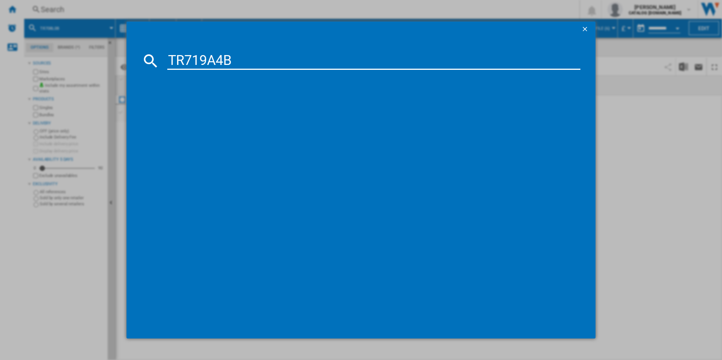
type input "TR719A4B"
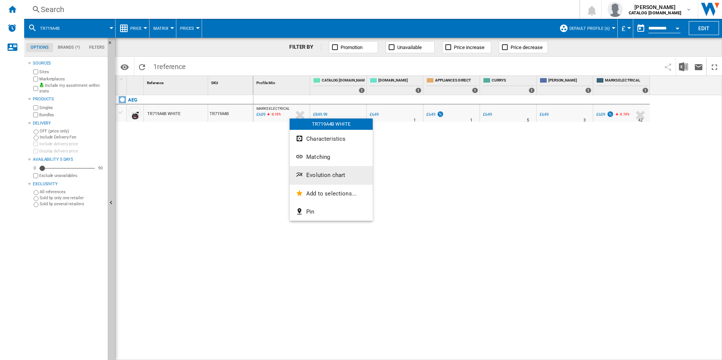
click at [311, 170] on button "Evolution chart" at bounding box center [331, 175] width 83 height 18
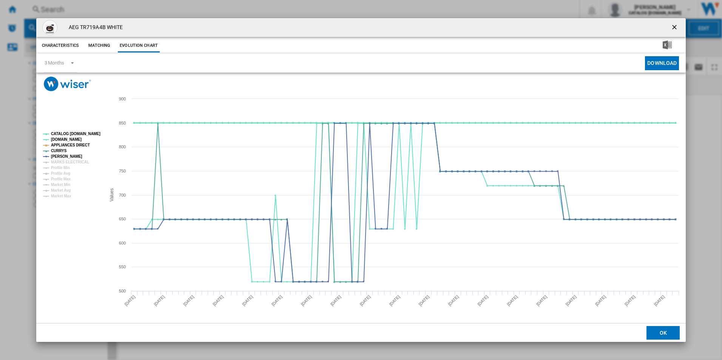
click at [85, 136] on tspan "CATALOG [DOMAIN_NAME]" at bounding box center [75, 134] width 49 height 4
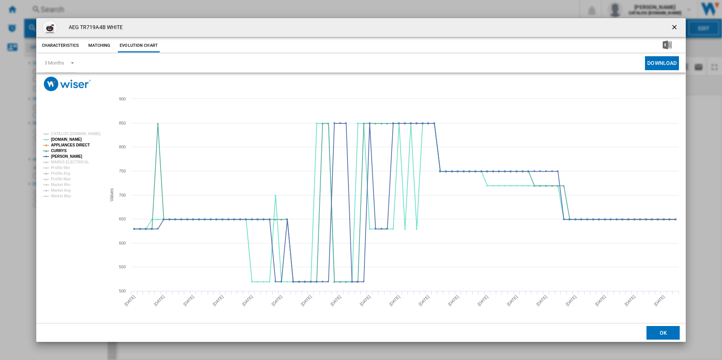
click at [82, 147] on tspan "APPLIANCES DIRECT" at bounding box center [70, 145] width 39 height 4
drag, startPoint x: 80, startPoint y: 143, endPoint x: 80, endPoint y: 151, distance: 8.3
click at [80, 143] on tspan "APPLIANCES DIRECT" at bounding box center [70, 145] width 39 height 4
click at [81, 161] on tspan "MARKS ELECTRICAL" at bounding box center [70, 162] width 38 height 4
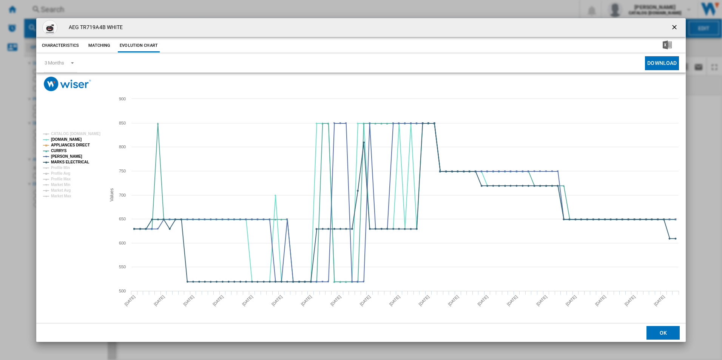
drag, startPoint x: 672, startPoint y: 26, endPoint x: 587, endPoint y: 29, distance: 85.0
click at [672, 26] on ng-md-icon "getI18NText('BUTTONS.CLOSE_DIALOG')" at bounding box center [674, 27] width 9 height 9
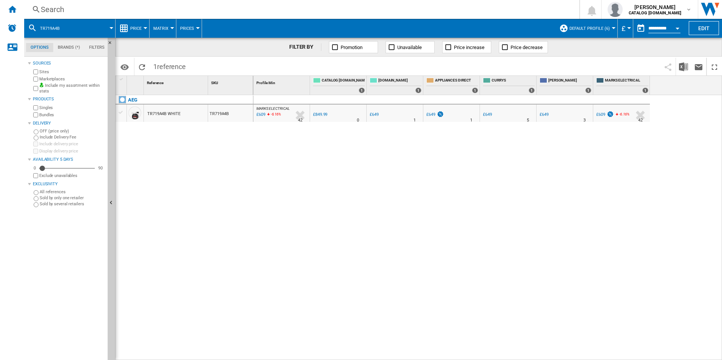
click at [454, 12] on div "Search" at bounding box center [300, 9] width 519 height 11
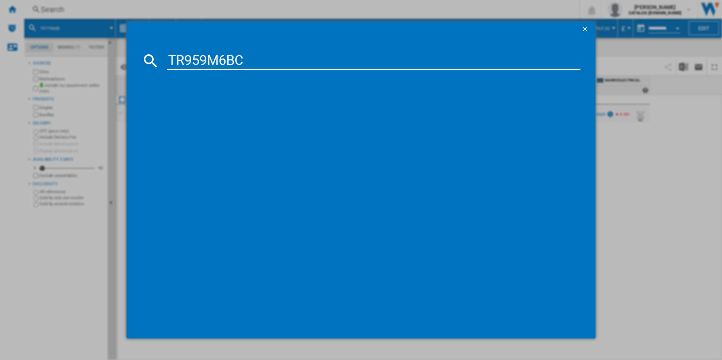
type input "TR959M6BC"
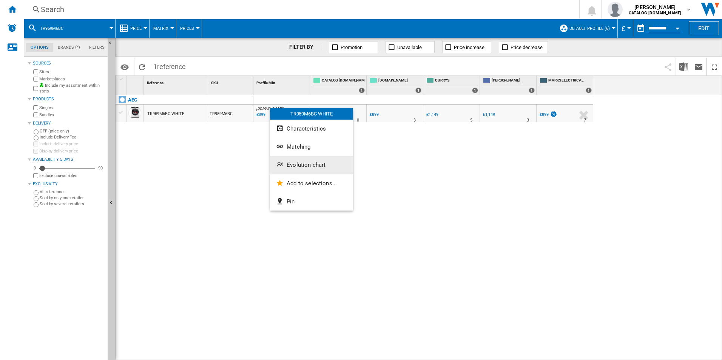
click at [302, 162] on span "Evolution chart" at bounding box center [305, 165] width 39 height 7
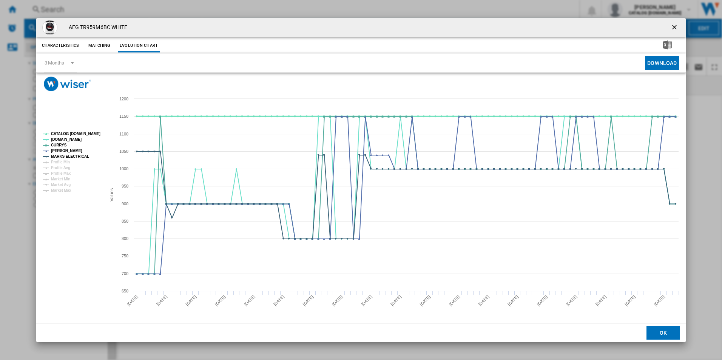
click at [84, 135] on tspan "CATALOG [DOMAIN_NAME]" at bounding box center [75, 134] width 49 height 4
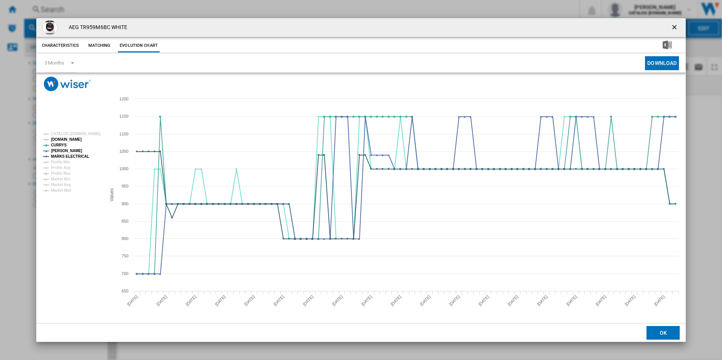
click at [672, 25] on ng-md-icon "getI18NText('BUTTONS.CLOSE_DIALOG')" at bounding box center [674, 27] width 9 height 9
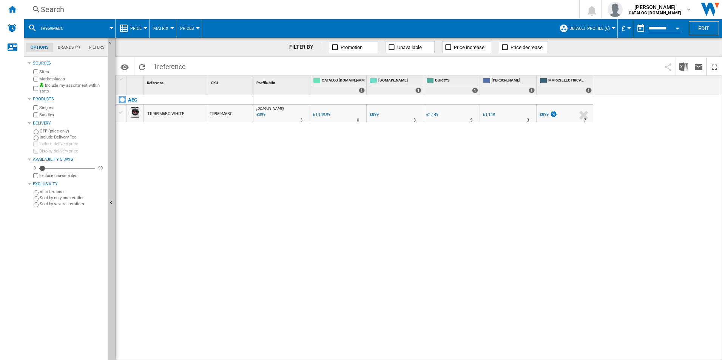
click at [369, 9] on div "Search" at bounding box center [300, 9] width 519 height 11
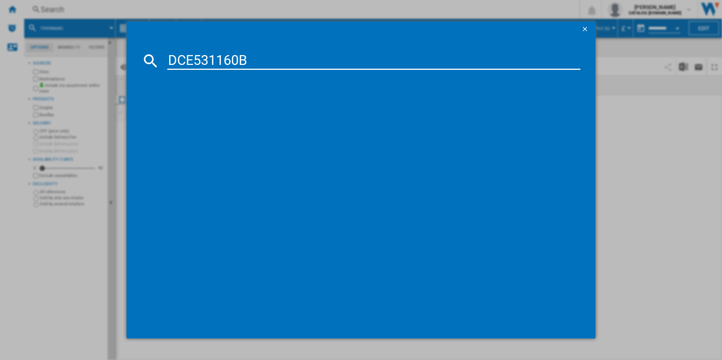
type input "DCE531160B"
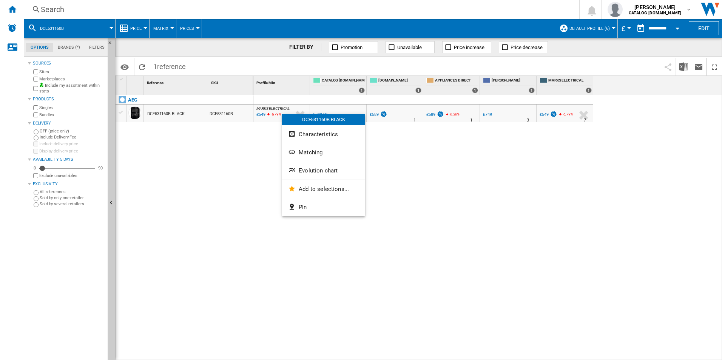
click at [310, 163] on button "Evolution chart" at bounding box center [323, 171] width 83 height 18
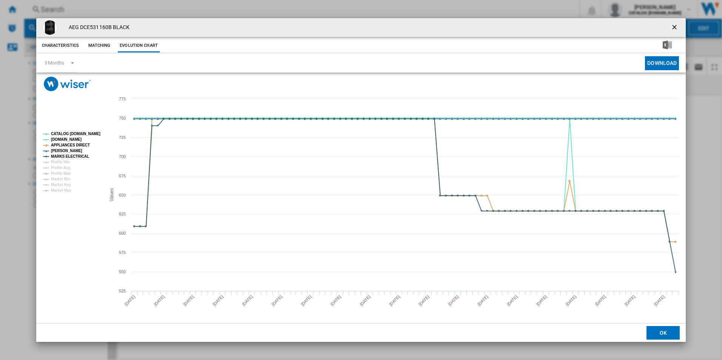
click at [85, 133] on tspan "CATALOG [DOMAIN_NAME]" at bounding box center [75, 134] width 49 height 4
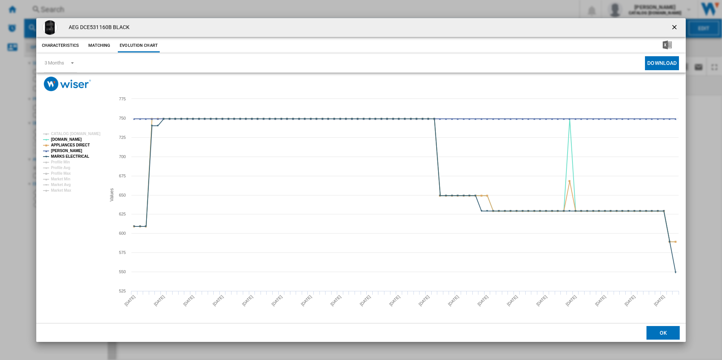
drag, startPoint x: 672, startPoint y: 27, endPoint x: 633, endPoint y: 28, distance: 39.6
click at [672, 27] on ng-md-icon "getI18NText('BUTTONS.CLOSE_DIALOG')" at bounding box center [674, 27] width 9 height 9
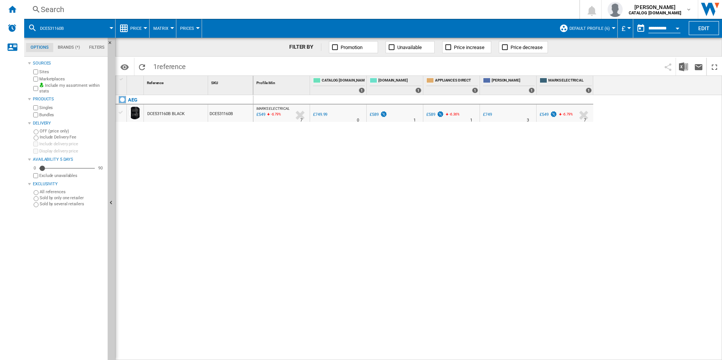
click at [511, 9] on div "Search" at bounding box center [300, 9] width 519 height 11
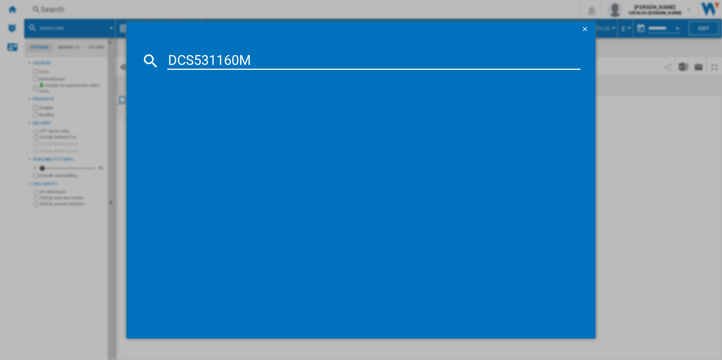
type input "DCS531160M"
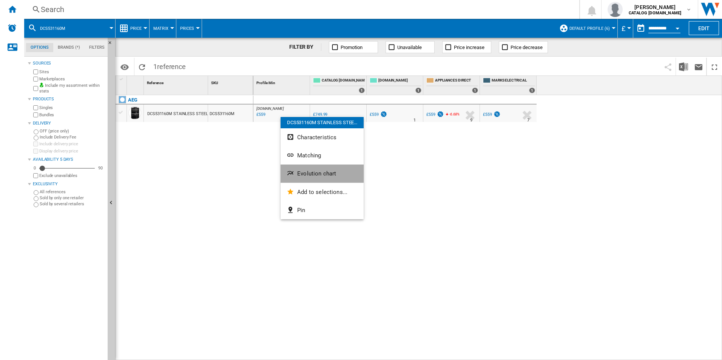
click at [313, 182] on button "Evolution chart" at bounding box center [321, 174] width 83 height 18
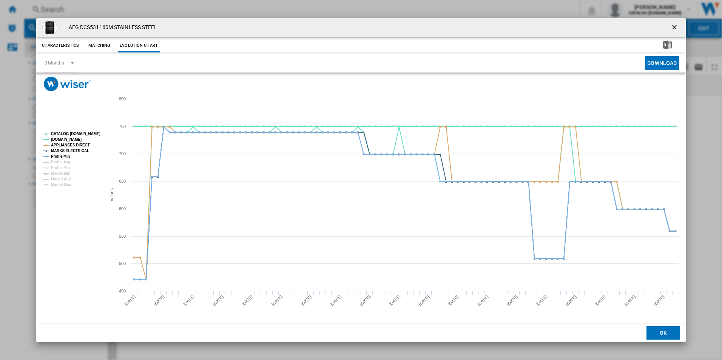
click at [85, 133] on tspan "CATALOG [DOMAIN_NAME]" at bounding box center [75, 134] width 49 height 4
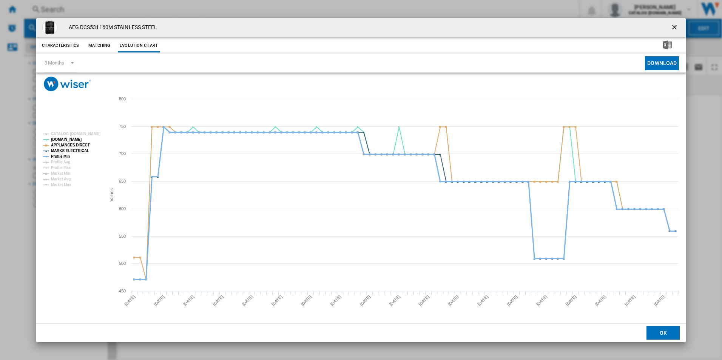
click at [66, 156] on tspan "Profile Min" at bounding box center [60, 156] width 19 height 4
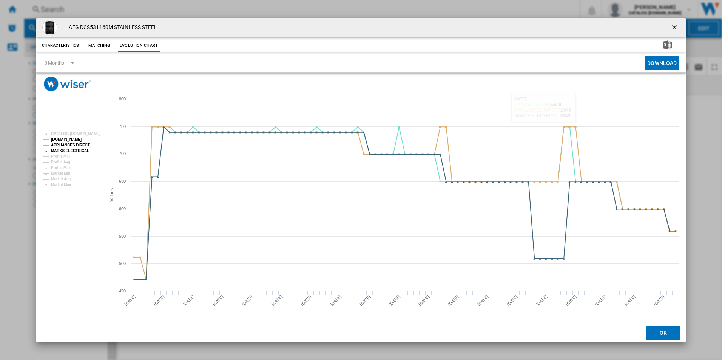
click at [671, 24] on ng-md-icon "getI18NText('BUTTONS.CLOSE_DIALOG')" at bounding box center [674, 27] width 9 height 9
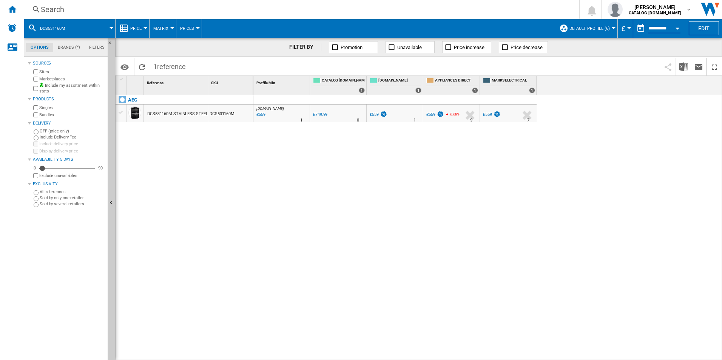
drag, startPoint x: 457, startPoint y: 194, endPoint x: 377, endPoint y: 185, distance: 80.2
click at [457, 194] on div "AO.COM : AO -25.5 % £559 % N/A 1 AO.COM : AO 0.0 % £749.99 % N/A 0" at bounding box center [487, 227] width 469 height 265
click at [243, 237] on div "AEG DCS531160M STAINLESS STEEL DCS531160M" at bounding box center [184, 225] width 138 height 261
click at [171, 4] on div "Search Search 0 [PERSON_NAME] CATALOG [DOMAIN_NAME] CATALOG [DOMAIN_NAME] My se…" at bounding box center [373, 9] width 698 height 19
click at [172, 8] on div "Search" at bounding box center [300, 9] width 519 height 11
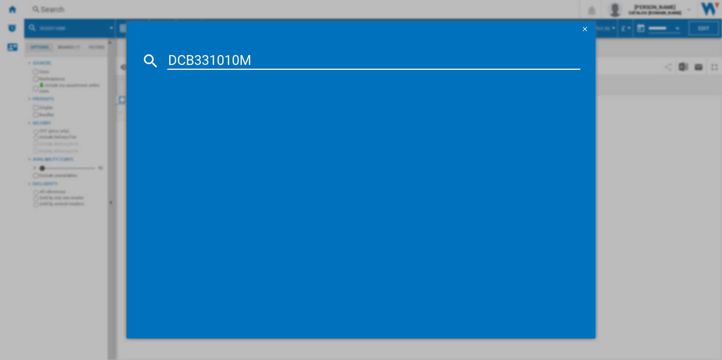
type input "DCB331010M"
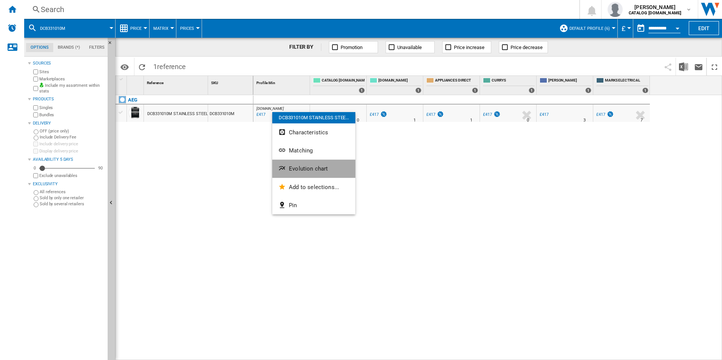
click at [299, 163] on button "Evolution chart" at bounding box center [313, 169] width 83 height 18
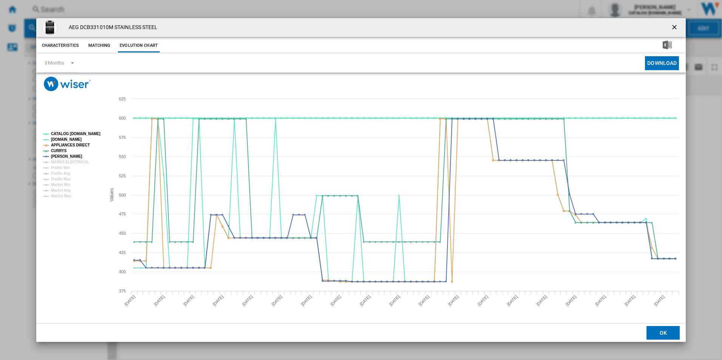
click at [88, 133] on tspan "CATALOG [DOMAIN_NAME]" at bounding box center [75, 134] width 49 height 4
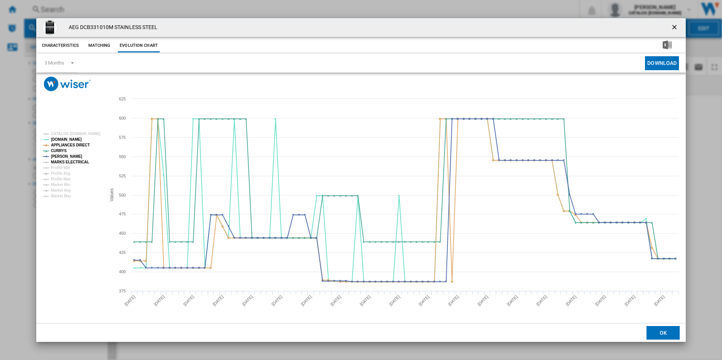
click at [79, 161] on tspan "MARKS ELECTRICAL" at bounding box center [70, 162] width 38 height 4
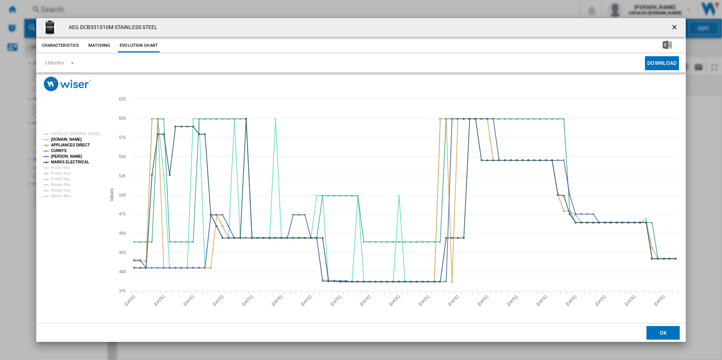
drag, startPoint x: 678, startPoint y: 28, endPoint x: 601, endPoint y: 30, distance: 77.0
click at [678, 28] on ng-md-icon "getI18NText('BUTTONS.CLOSE_DIALOG')" at bounding box center [674, 27] width 9 height 9
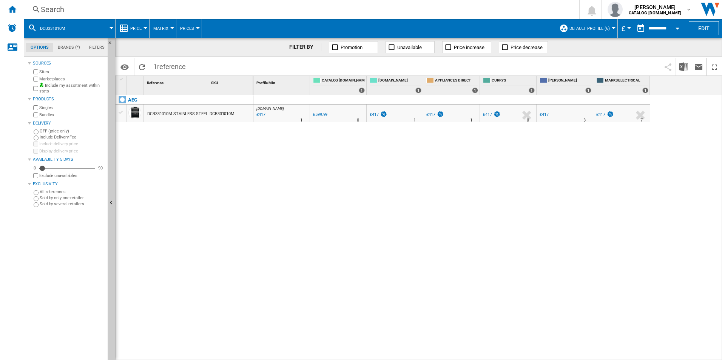
click at [462, 9] on div "Search" at bounding box center [300, 9] width 519 height 11
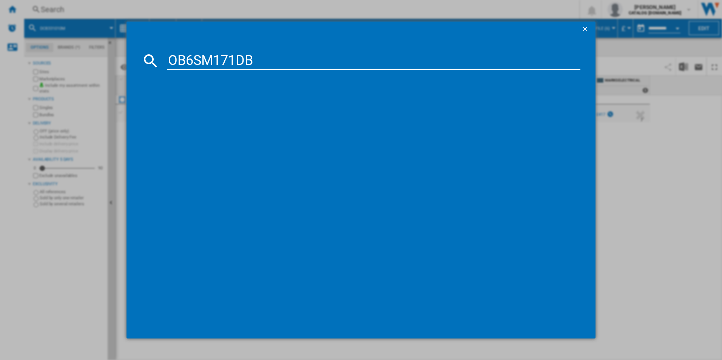
type input "OB6SM171DB"
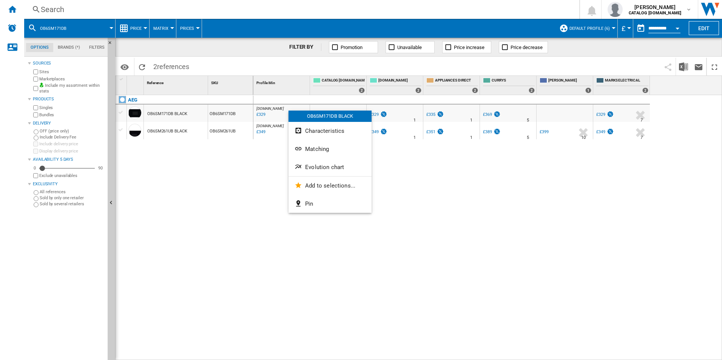
click at [213, 202] on div at bounding box center [361, 180] width 722 height 360
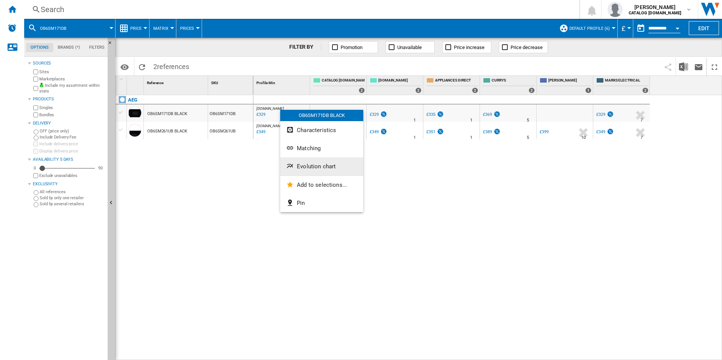
click at [304, 165] on span "Evolution chart" at bounding box center [316, 166] width 39 height 7
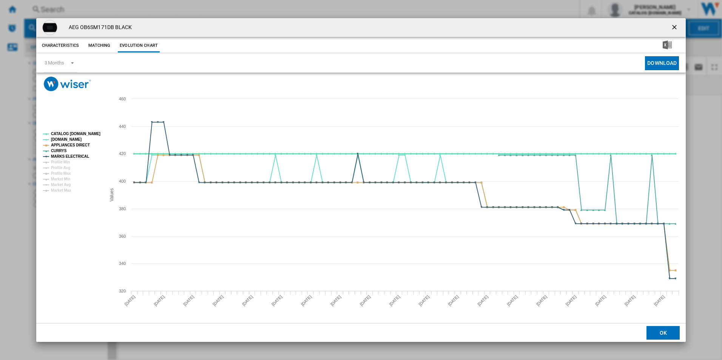
click at [85, 134] on tspan "CATALOG [DOMAIN_NAME]" at bounding box center [75, 134] width 49 height 4
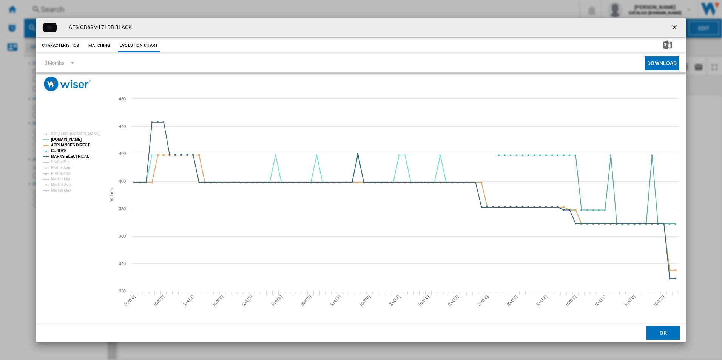
drag, startPoint x: 677, startPoint y: 28, endPoint x: 591, endPoint y: 24, distance: 86.5
click at [677, 28] on ng-md-icon "getI18NText('BUTTONS.CLOSE_DIALOG')" at bounding box center [674, 27] width 9 height 9
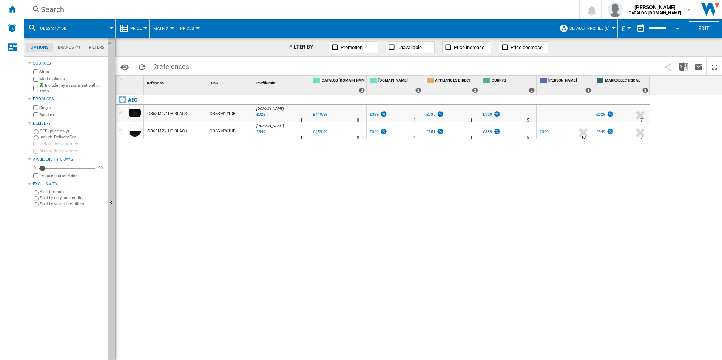
click at [485, 7] on div "Search" at bounding box center [300, 9] width 519 height 11
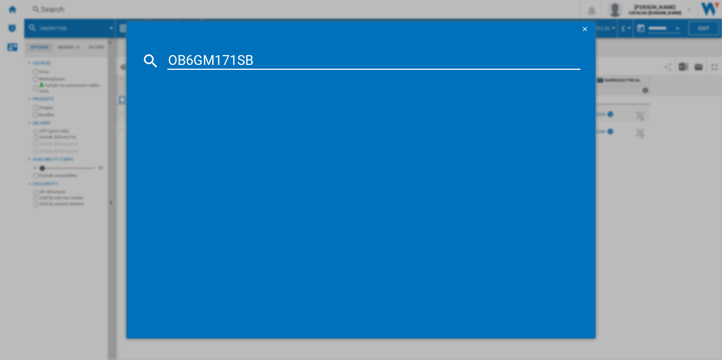
type input "OB6GM171SB"
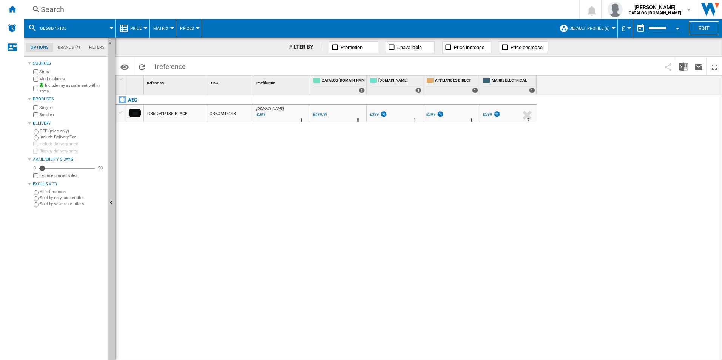
click at [316, 7] on div "Search" at bounding box center [300, 9] width 519 height 11
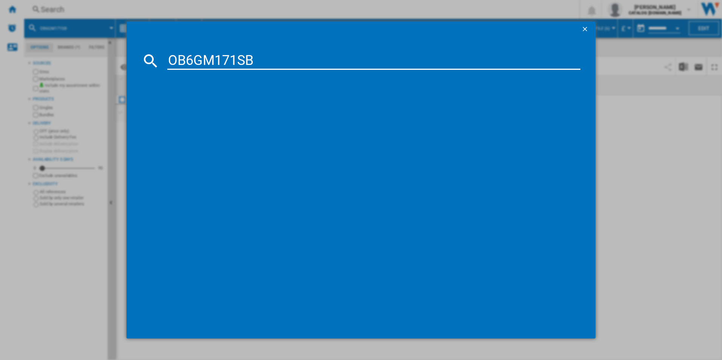
type input "OB6GM171SB"
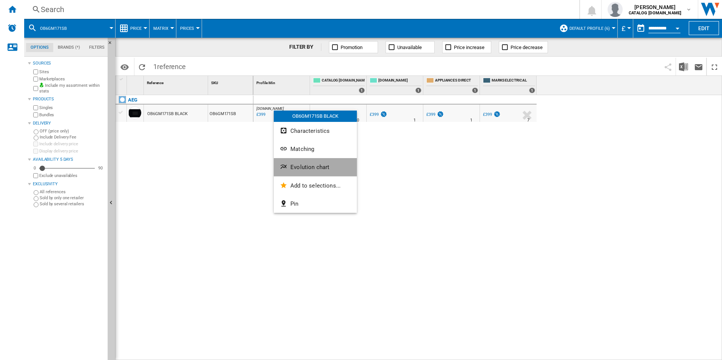
click at [316, 166] on span "Evolution chart" at bounding box center [309, 167] width 39 height 7
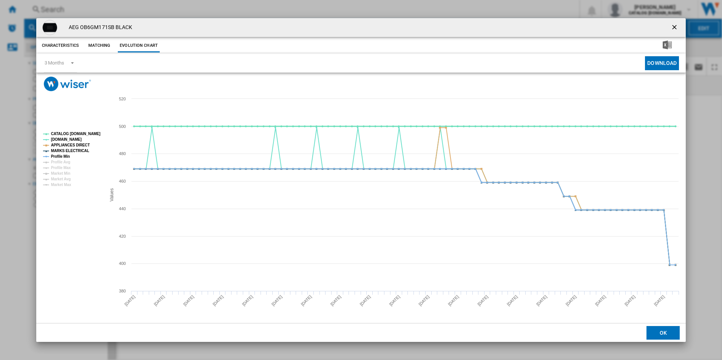
click at [88, 134] on tspan "CATALOG [DOMAIN_NAME]" at bounding box center [75, 134] width 49 height 4
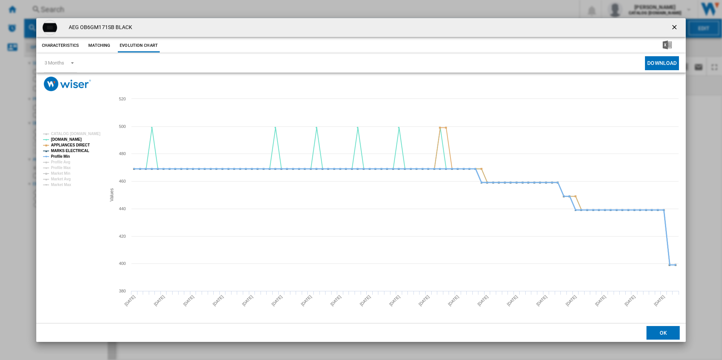
click at [60, 156] on tspan "Profile Min" at bounding box center [60, 156] width 19 height 4
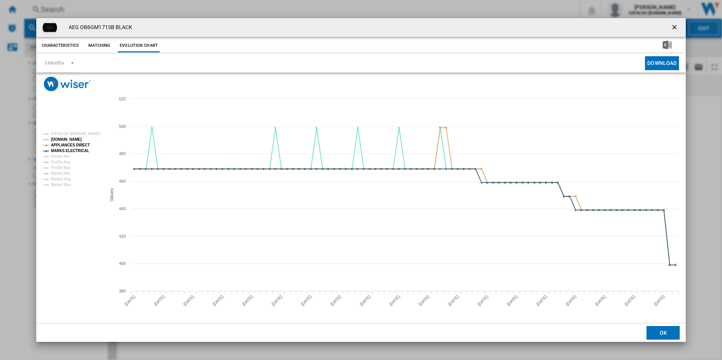
drag, startPoint x: 675, startPoint y: 23, endPoint x: 460, endPoint y: 9, distance: 214.8
click at [675, 23] on button "Product popup" at bounding box center [674, 27] width 15 height 15
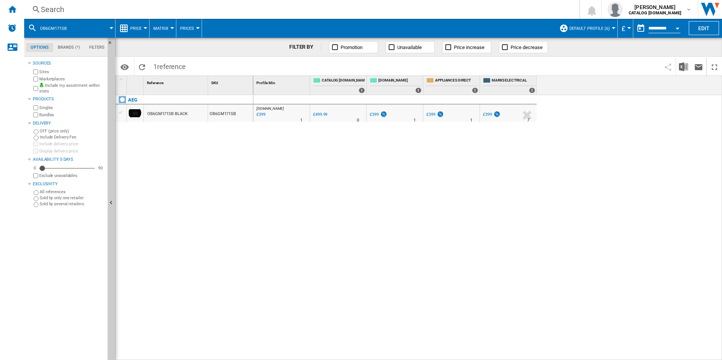
click at [447, 8] on div "Search" at bounding box center [300, 9] width 519 height 11
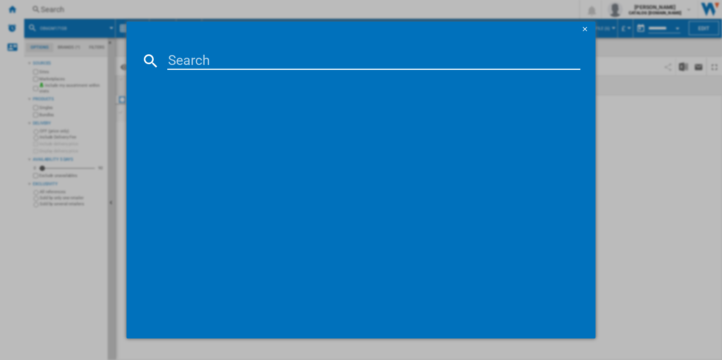
paste input "TR6PB521SB"
type input "TR6PB521SB"
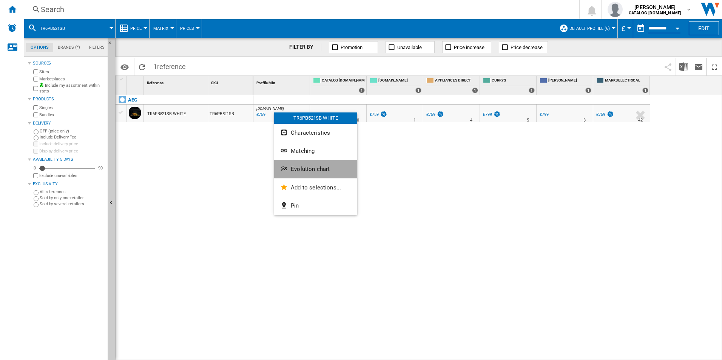
click at [305, 174] on button "Evolution chart" at bounding box center [315, 169] width 83 height 18
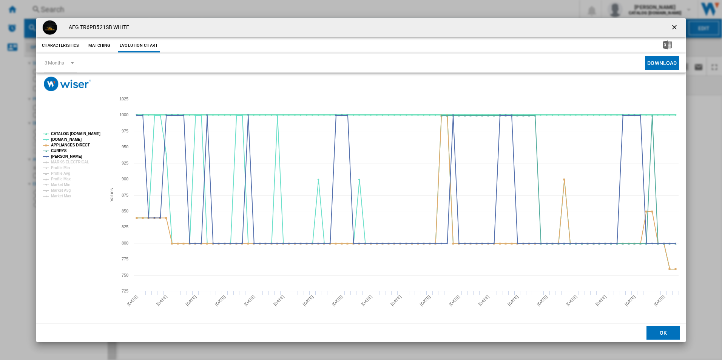
click at [85, 134] on tspan "CATALOG [DOMAIN_NAME]" at bounding box center [75, 134] width 49 height 4
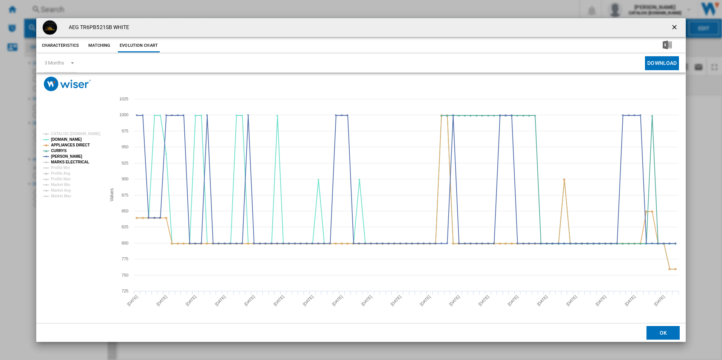
click at [75, 162] on tspan "MARKS ELECTRICAL" at bounding box center [70, 162] width 38 height 4
drag, startPoint x: 676, startPoint y: 25, endPoint x: 648, endPoint y: 21, distance: 28.1
click at [676, 25] on ng-md-icon "getI18NText('BUTTONS.CLOSE_DIALOG')" at bounding box center [674, 27] width 9 height 9
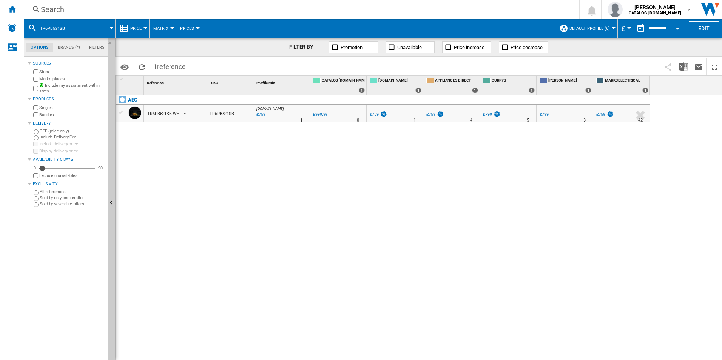
click at [450, 6] on div "Search" at bounding box center [300, 9] width 519 height 11
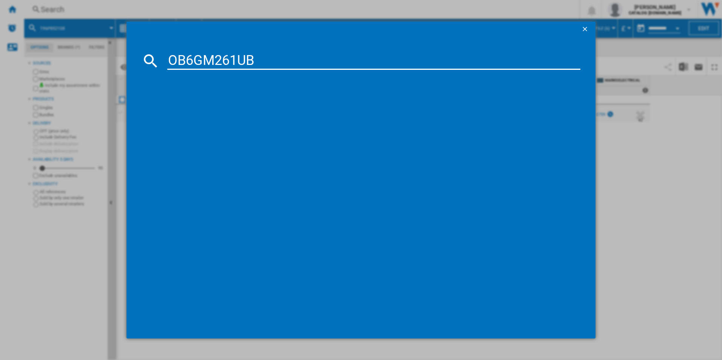
type input "OB6GM261UB"
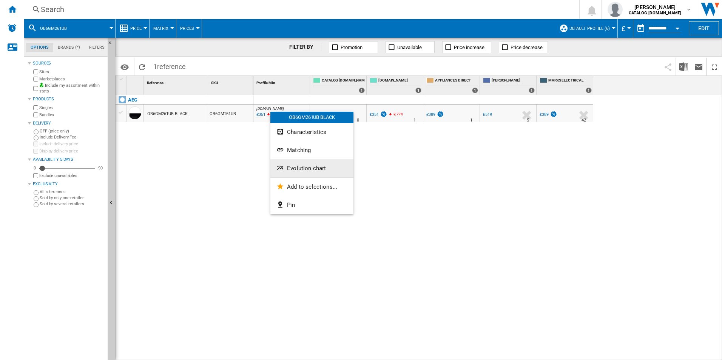
click at [292, 166] on span "Evolution chart" at bounding box center [306, 168] width 39 height 7
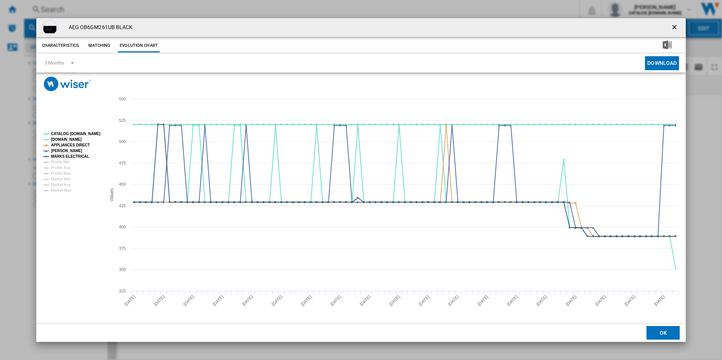
click at [89, 137] on rect "Product popup" at bounding box center [71, 162] width 63 height 66
click at [84, 133] on tspan "CATALOG [DOMAIN_NAME]" at bounding box center [75, 134] width 49 height 4
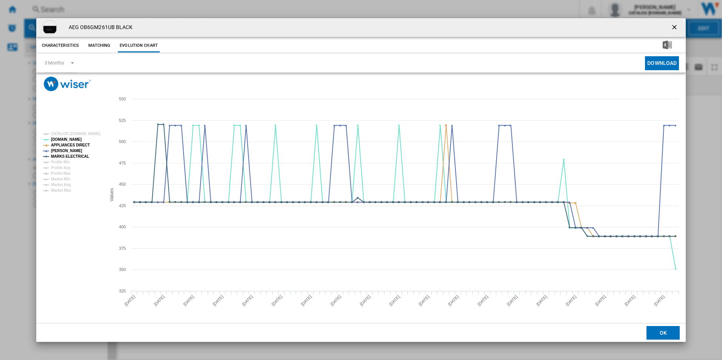
drag, startPoint x: 674, startPoint y: 25, endPoint x: 533, endPoint y: 28, distance: 140.4
click at [674, 25] on ng-md-icon "getI18NText('BUTTONS.CLOSE_DIALOG')" at bounding box center [674, 27] width 9 height 9
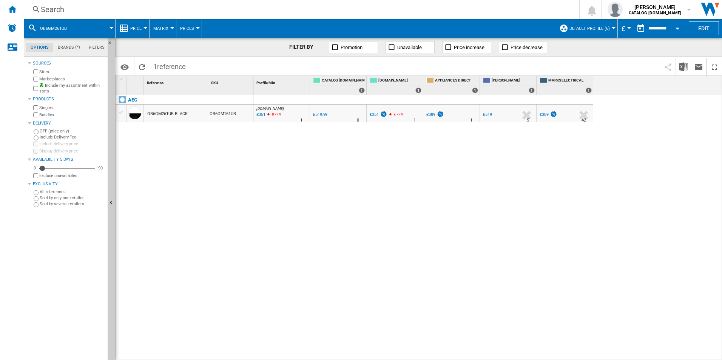
click at [377, 11] on div "Search" at bounding box center [300, 9] width 519 height 11
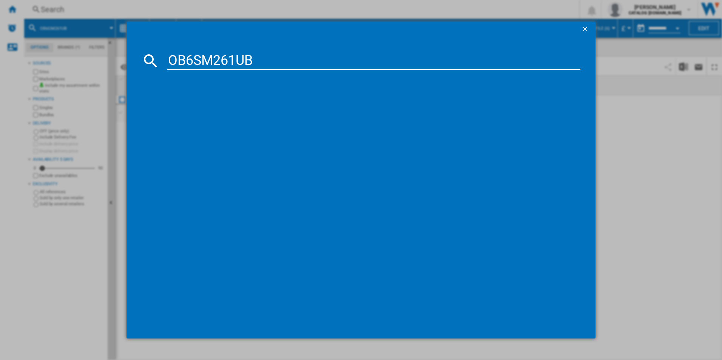
type input "OB6SM261UB"
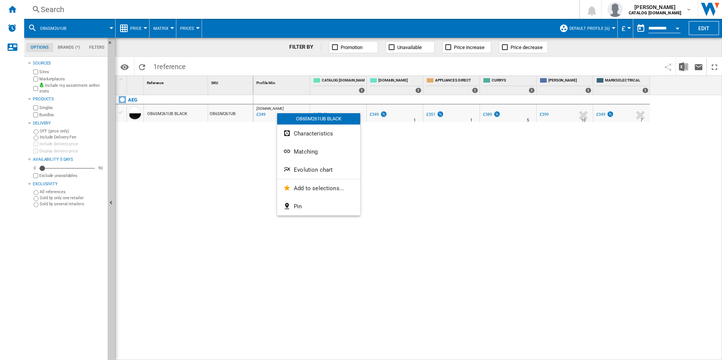
drag, startPoint x: 314, startPoint y: 160, endPoint x: 317, endPoint y: 168, distance: 9.0
click at [317, 168] on div "OB6SM261UB BLACK Characteristics Matching Evolution chart Add to selections... …" at bounding box center [318, 164] width 83 height 102
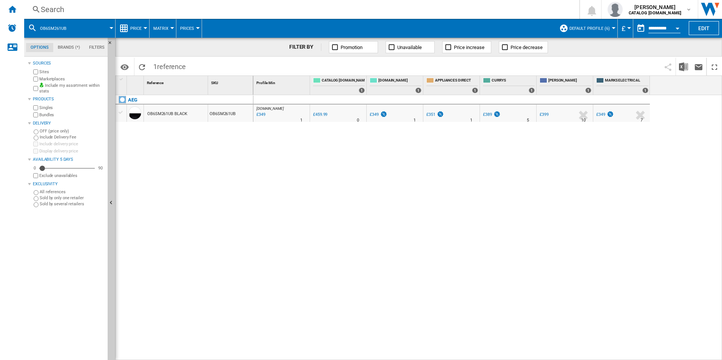
click at [317, 168] on div "AO.COM : AO -24.1 % £349 % N/A 1 AO.COM : AO 0.0 % £459.99 % N/A" at bounding box center [487, 227] width 469 height 265
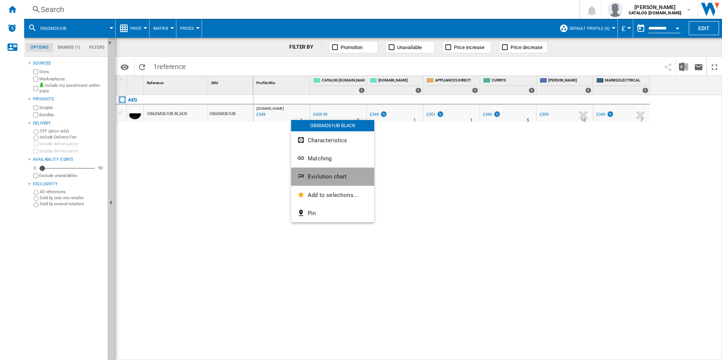
click at [317, 172] on button "Evolution chart" at bounding box center [332, 177] width 83 height 18
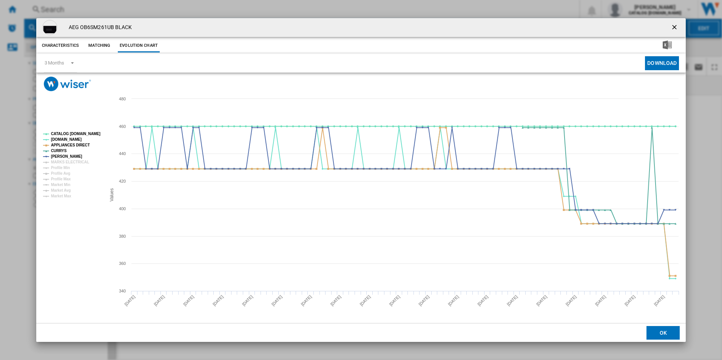
click at [85, 130] on rect "Product popup" at bounding box center [71, 165] width 63 height 72
click at [85, 132] on tspan "CATALOG [DOMAIN_NAME]" at bounding box center [75, 134] width 49 height 4
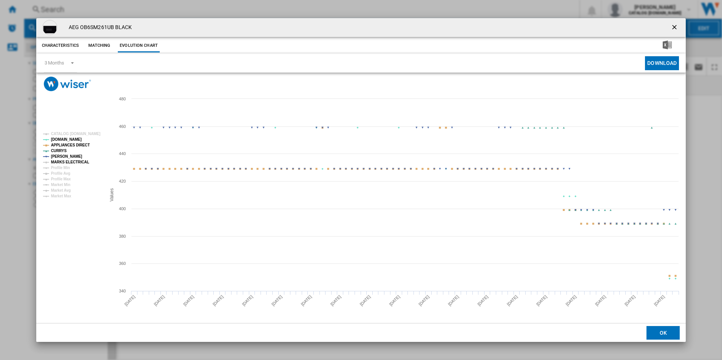
click at [81, 162] on tspan "MARKS ELECTRICAL" at bounding box center [70, 162] width 38 height 4
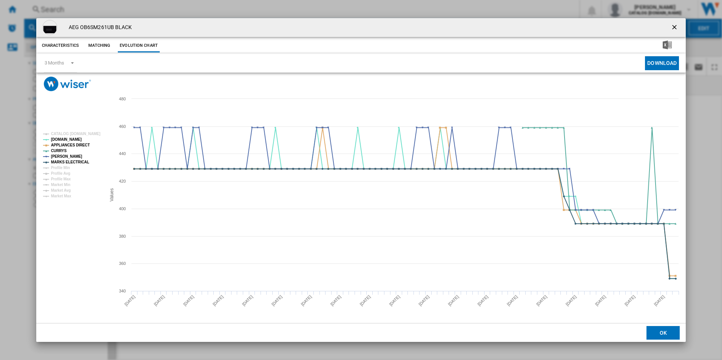
click at [677, 29] on ng-md-icon "getI18NText('BUTTONS.CLOSE_DIALOG')" at bounding box center [674, 27] width 9 height 9
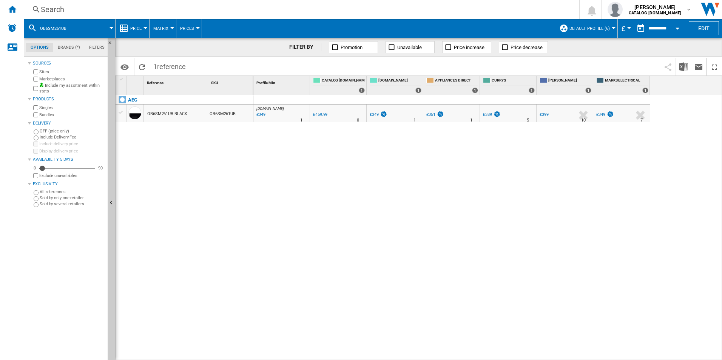
click at [414, 7] on div "Search" at bounding box center [300, 9] width 519 height 11
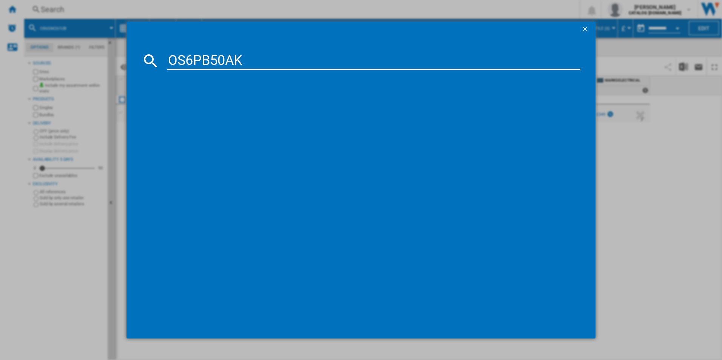
type input "OS6PB50AK"
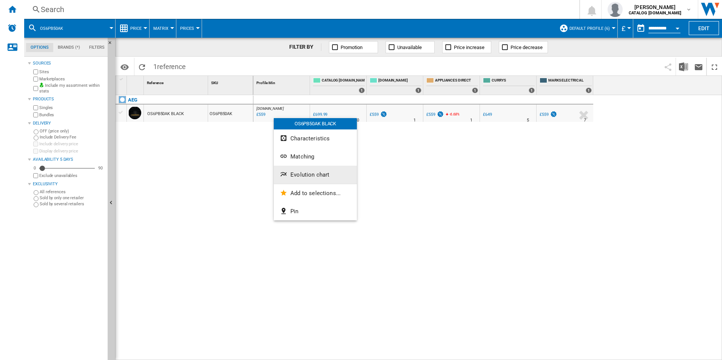
click at [319, 174] on span "Evolution chart" at bounding box center [309, 174] width 39 height 7
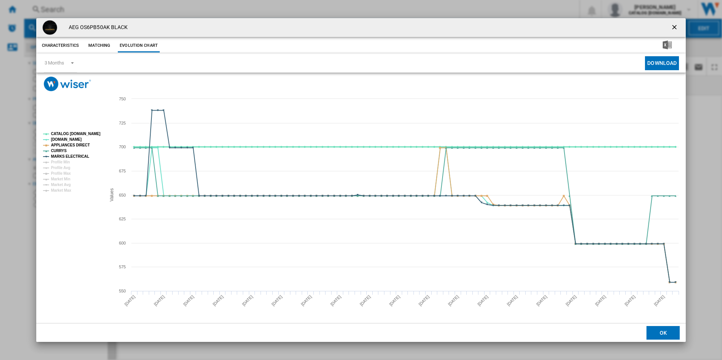
click at [73, 132] on tspan "CATALOG [DOMAIN_NAME]" at bounding box center [75, 134] width 49 height 4
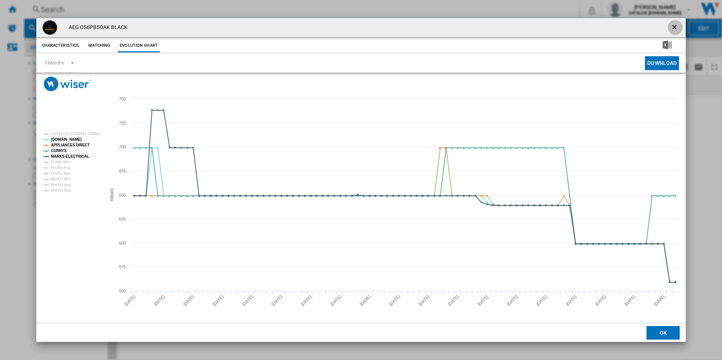
click at [674, 23] on ng-md-icon "getI18NText('BUTTONS.CLOSE_DIALOG')" at bounding box center [674, 27] width 9 height 9
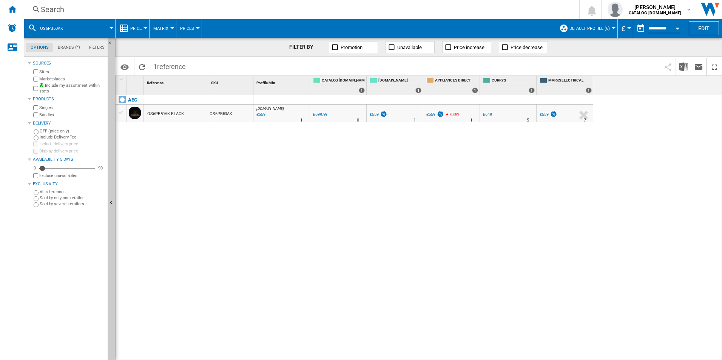
click at [403, 3] on div "Search Search 0 [PERSON_NAME] CATALOG [DOMAIN_NAME] CATALOG [DOMAIN_NAME] My se…" at bounding box center [373, 9] width 698 height 19
click at [402, 12] on div "Search" at bounding box center [300, 9] width 519 height 11
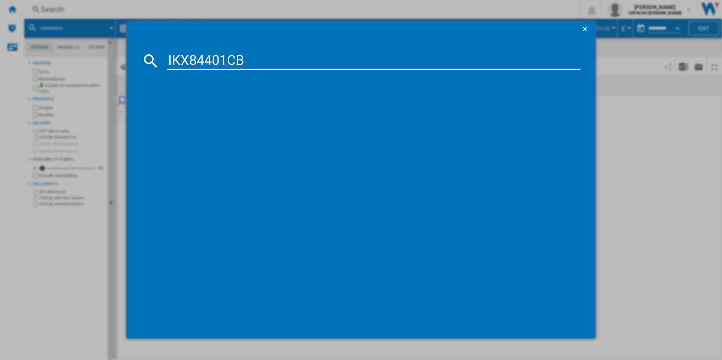
type input "IKX84401CB"
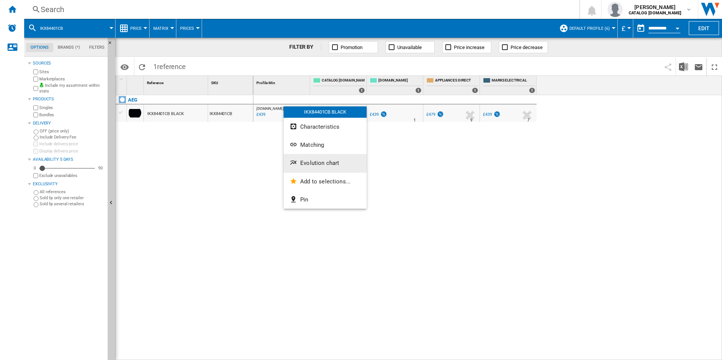
click at [306, 158] on button "Evolution chart" at bounding box center [324, 163] width 83 height 18
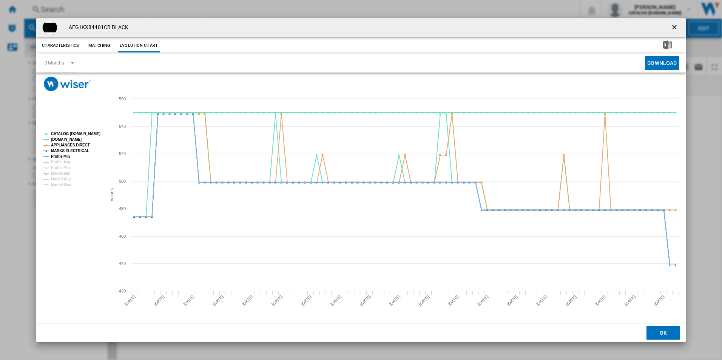
click at [88, 132] on tspan "CATALOG [DOMAIN_NAME]" at bounding box center [75, 134] width 49 height 4
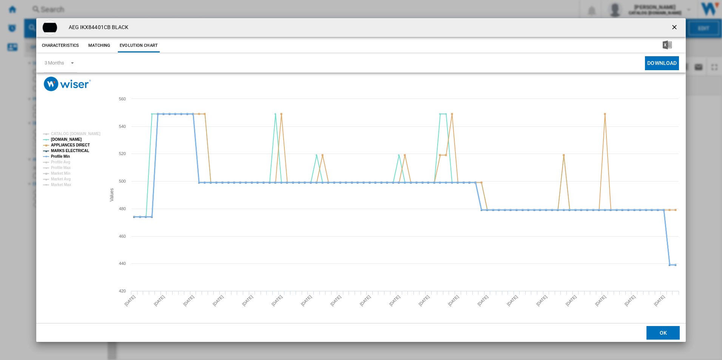
click at [62, 158] on tspan "Profile Min" at bounding box center [60, 156] width 19 height 4
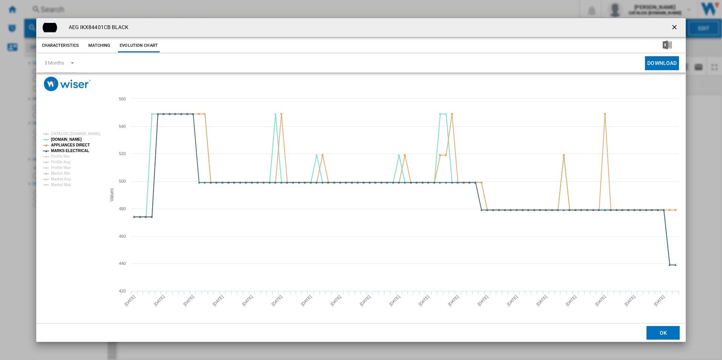
click at [674, 27] on ng-md-icon "getI18NText('BUTTONS.CLOSE_DIALOG')" at bounding box center [674, 27] width 9 height 9
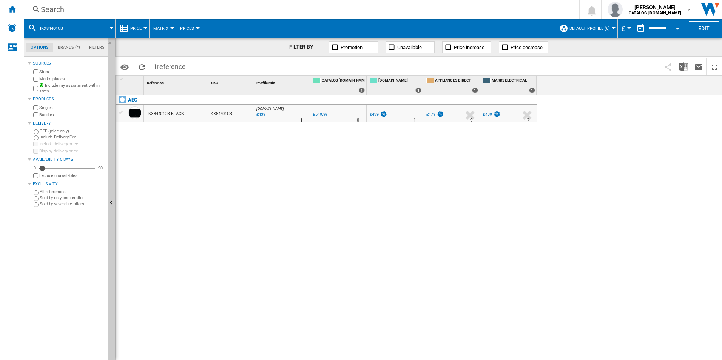
click at [310, 11] on div "Search" at bounding box center [300, 9] width 519 height 11
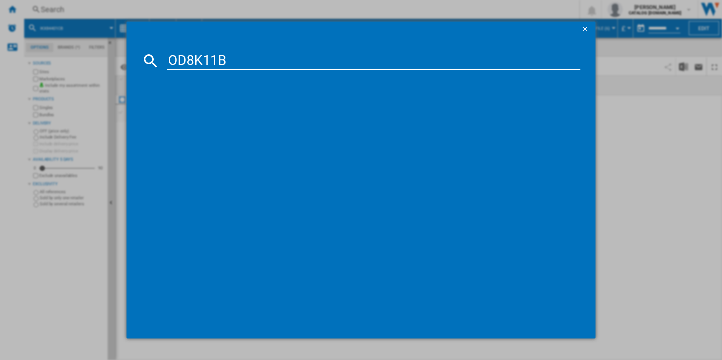
type input "OD8K11B"
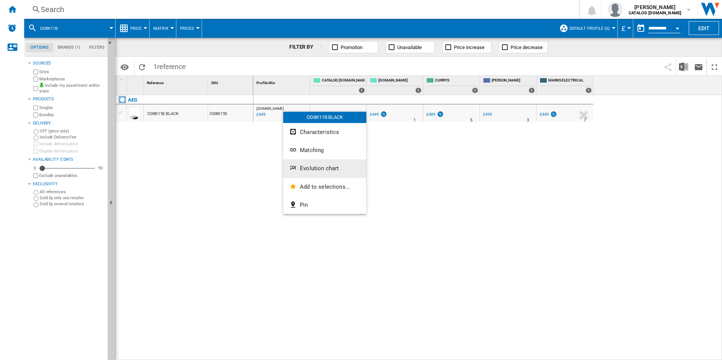
click at [310, 170] on span "Evolution chart" at bounding box center [319, 168] width 39 height 7
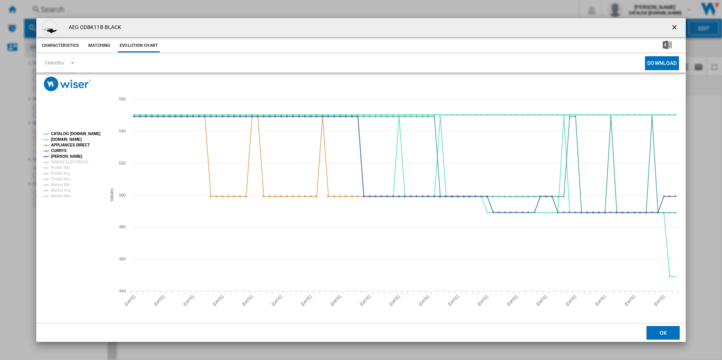
click at [95, 134] on tspan "CATALOG [DOMAIN_NAME]" at bounding box center [75, 134] width 49 height 4
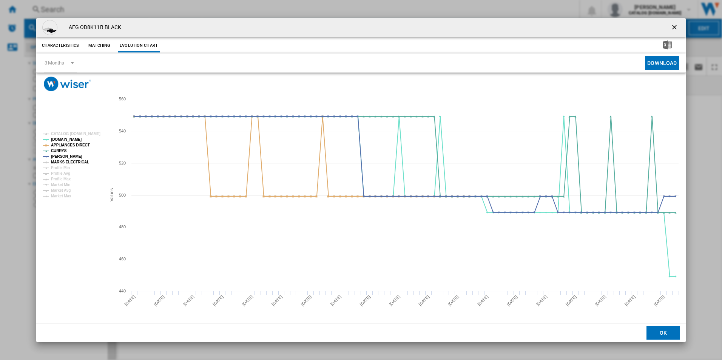
click at [81, 160] on tspan "MARKS ELECTRICAL" at bounding box center [70, 162] width 38 height 4
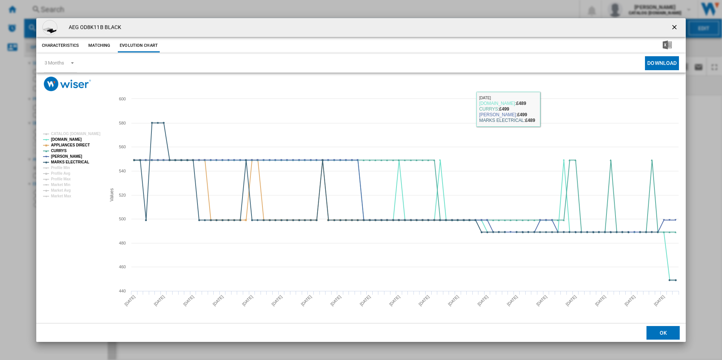
drag, startPoint x: 674, startPoint y: 26, endPoint x: 658, endPoint y: 26, distance: 15.5
click at [674, 26] on ng-md-icon "getI18NText('BUTTONS.CLOSE_DIALOG')" at bounding box center [674, 27] width 9 height 9
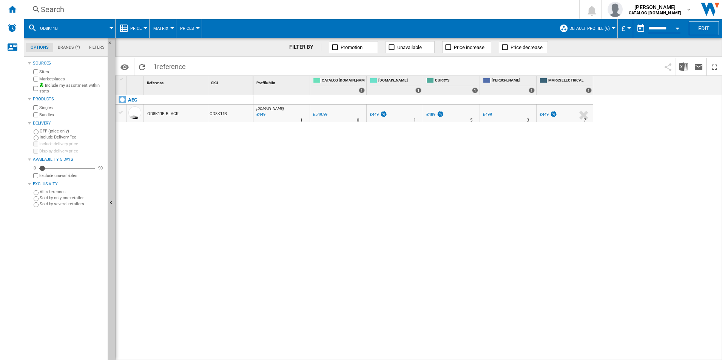
click at [498, 6] on div "Search" at bounding box center [300, 9] width 519 height 11
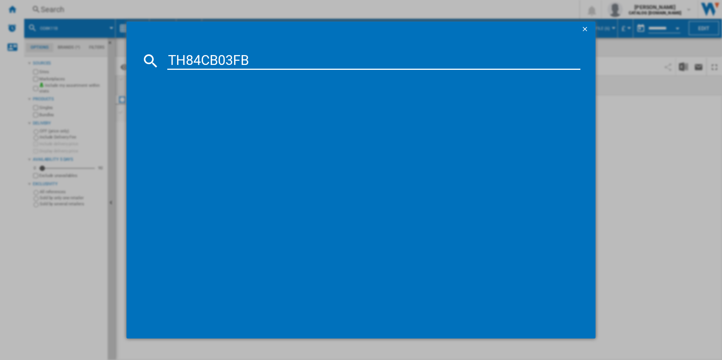
type input "TH84CB03FB"
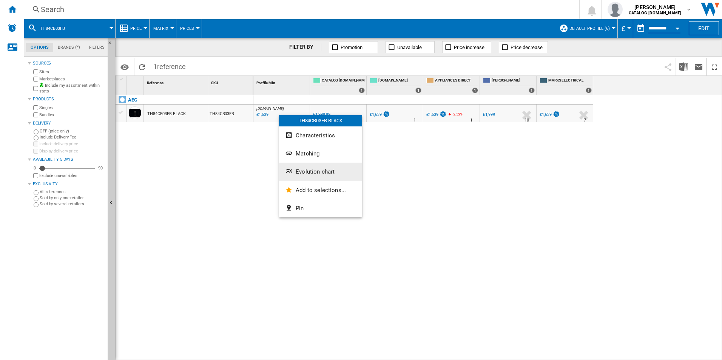
click at [303, 168] on span "Evolution chart" at bounding box center [315, 171] width 39 height 7
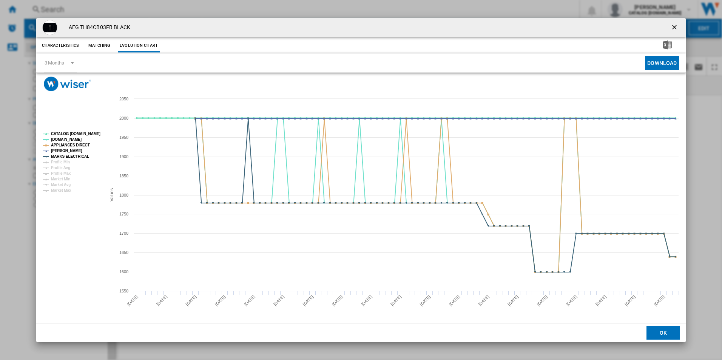
click at [92, 135] on tspan "CATALOG [DOMAIN_NAME]" at bounding box center [75, 134] width 49 height 4
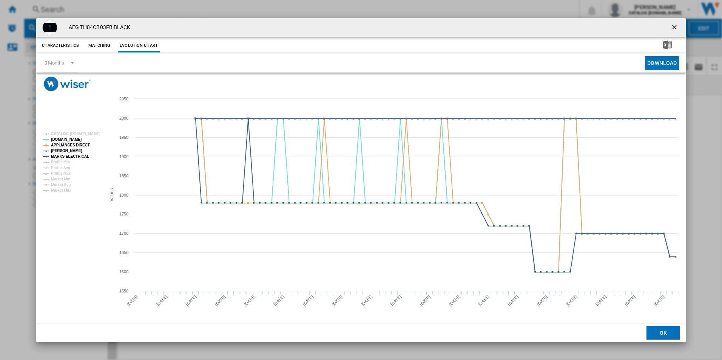
click at [678, 24] on ng-md-icon "getI18NText('BUTTONS.CLOSE_DIALOG')" at bounding box center [674, 27] width 9 height 9
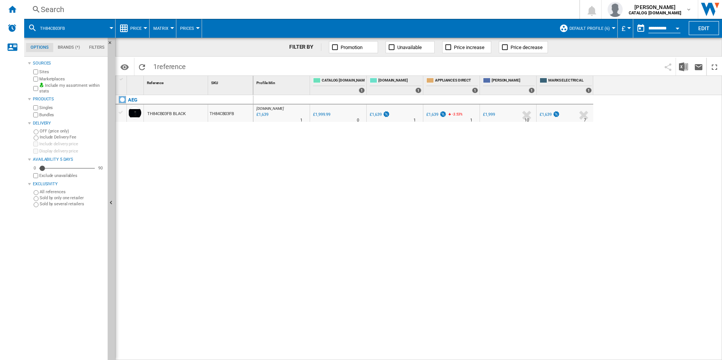
click at [476, 10] on div "Search" at bounding box center [300, 9] width 519 height 11
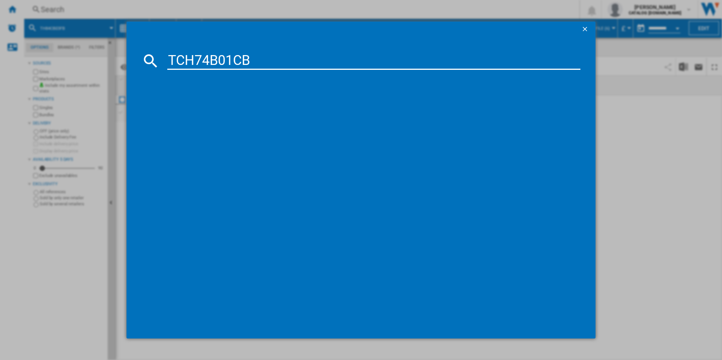
type input "TCH74B01CB"
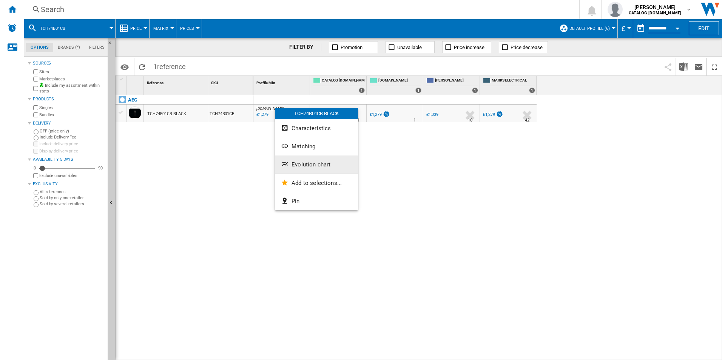
click at [296, 158] on button "Evolution chart" at bounding box center [316, 165] width 83 height 18
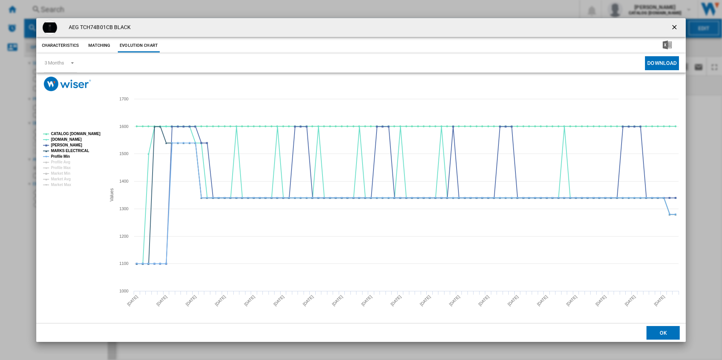
click at [99, 133] on tspan "CATALOG [DOMAIN_NAME]" at bounding box center [75, 134] width 49 height 4
click at [62, 158] on tspan "Profile Min" at bounding box center [60, 156] width 19 height 4
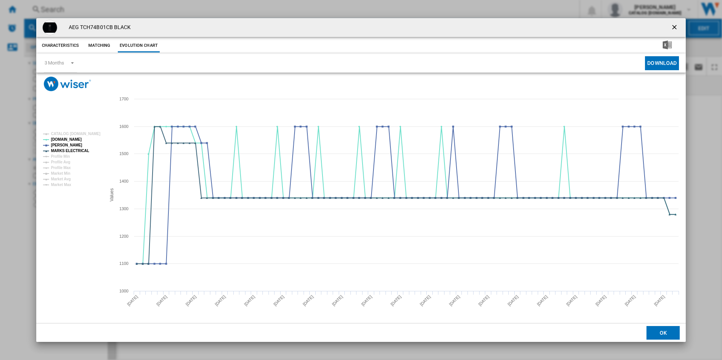
click at [673, 25] on ng-md-icon "getI18NText('BUTTONS.CLOSE_DIALOG')" at bounding box center [674, 27] width 9 height 9
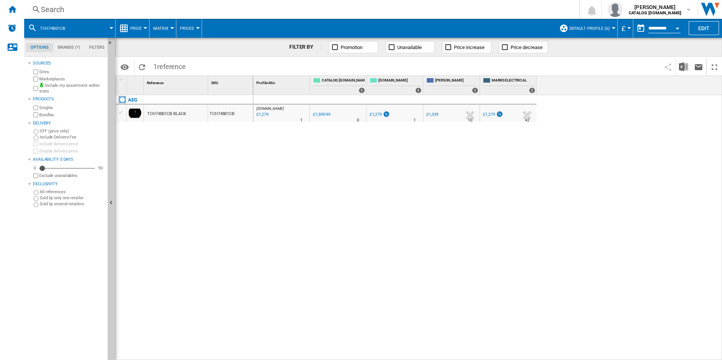
click at [317, 7] on div "Search" at bounding box center [300, 9] width 519 height 11
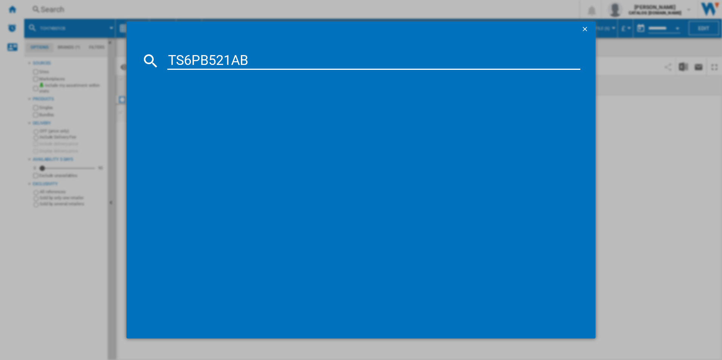
type input "TS6PB521AB"
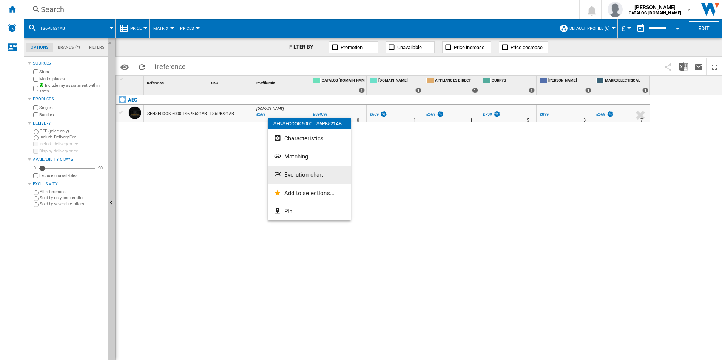
click at [296, 171] on button "Evolution chart" at bounding box center [309, 175] width 83 height 18
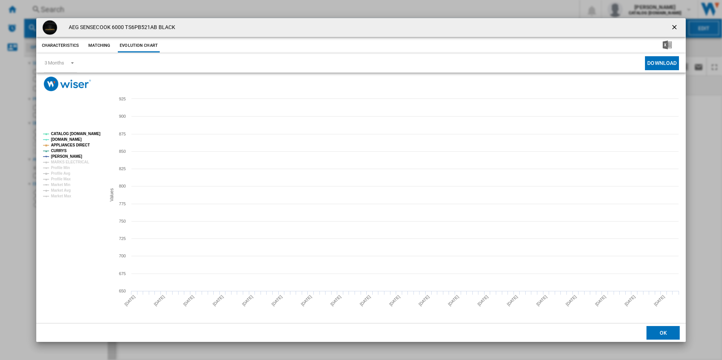
click at [82, 132] on tspan "CATALOG [DOMAIN_NAME]" at bounding box center [75, 134] width 49 height 4
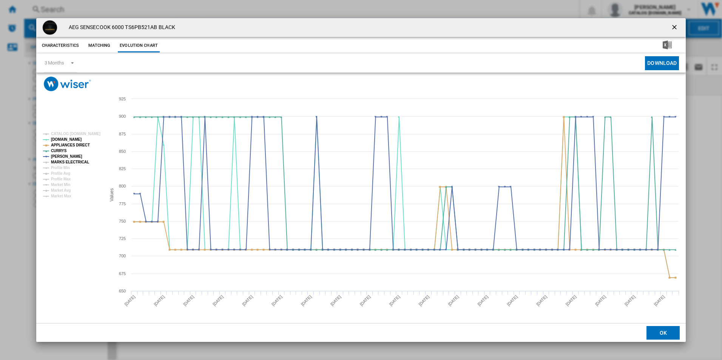
click at [75, 160] on tspan "MARKS ELECTRICAL" at bounding box center [70, 162] width 38 height 4
click at [666, 26] on div "AEG SENSECOOK 6000 TS6PB521AB BLACK" at bounding box center [361, 27] width 650 height 19
click at [673, 28] on ng-md-icon "getI18NText('BUTTONS.CLOSE_DIALOG')" at bounding box center [674, 27] width 9 height 9
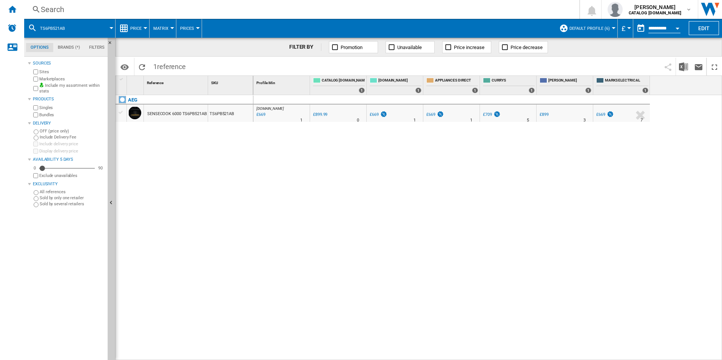
click at [494, 9] on div "Search" at bounding box center [300, 9] width 519 height 11
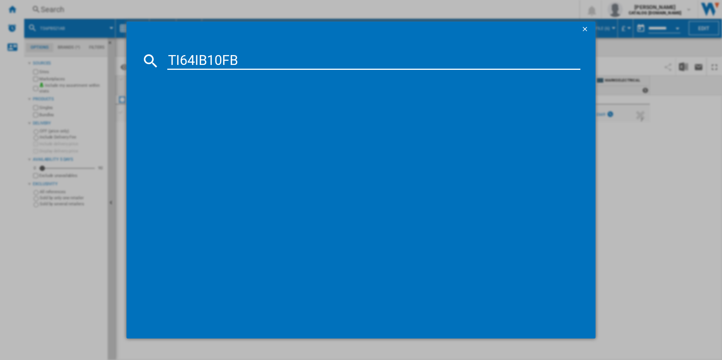
type input "TI64IB10FB"
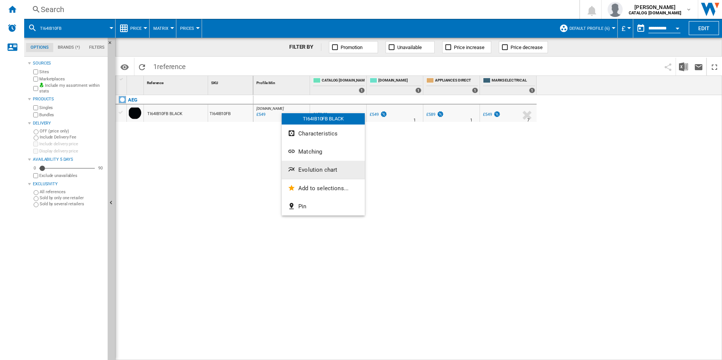
click at [308, 171] on span "Evolution chart" at bounding box center [317, 169] width 39 height 7
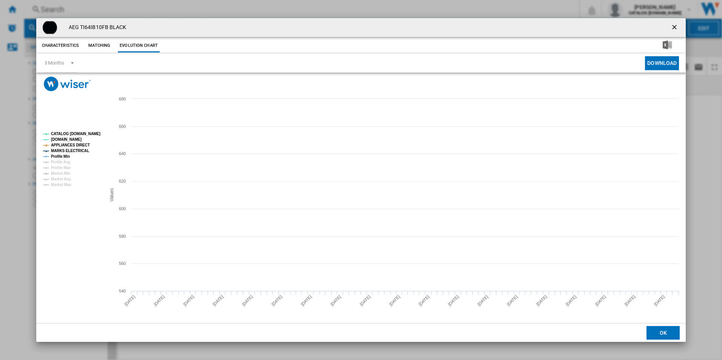
click at [87, 132] on tspan "CATALOG [DOMAIN_NAME]" at bounding box center [75, 134] width 49 height 4
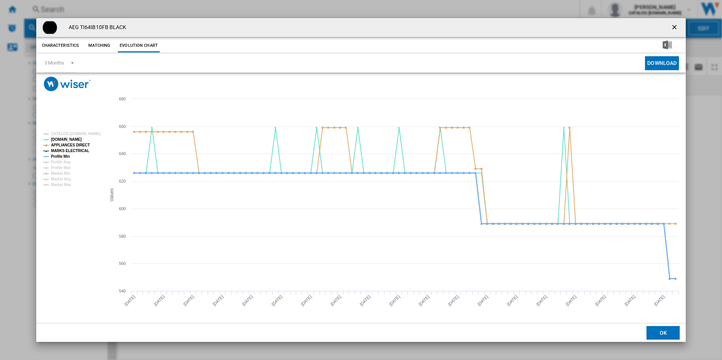
click at [59, 155] on tspan "Profile Min" at bounding box center [60, 156] width 19 height 4
drag, startPoint x: 675, startPoint y: 26, endPoint x: 645, endPoint y: 27, distance: 29.8
click at [674, 26] on ng-md-icon "getI18NText('BUTTONS.CLOSE_DIALOG')" at bounding box center [674, 27] width 9 height 9
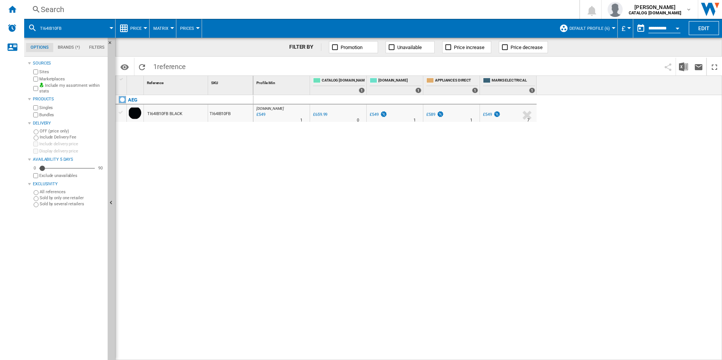
click at [422, 7] on div "Search" at bounding box center [300, 9] width 519 height 11
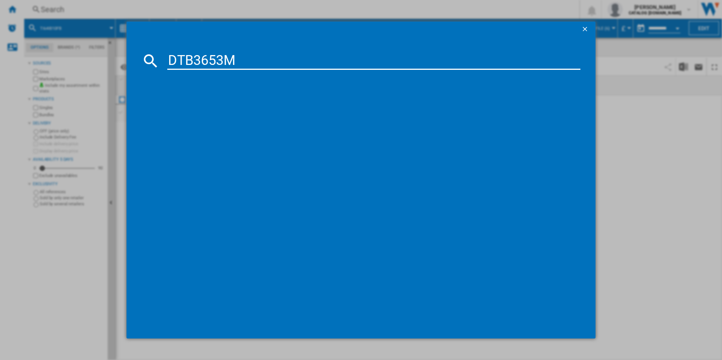
type input "DTB3653M"
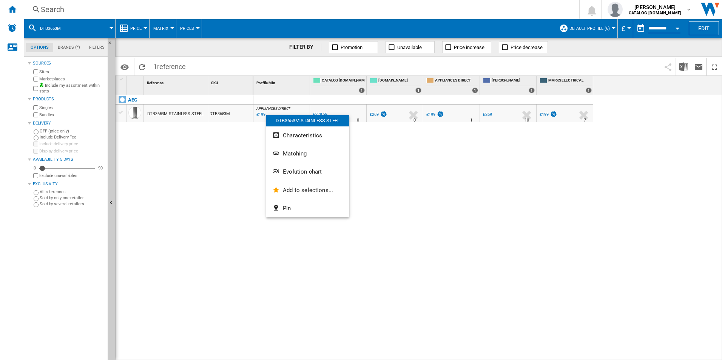
click at [288, 168] on button "Evolution chart" at bounding box center [307, 172] width 83 height 18
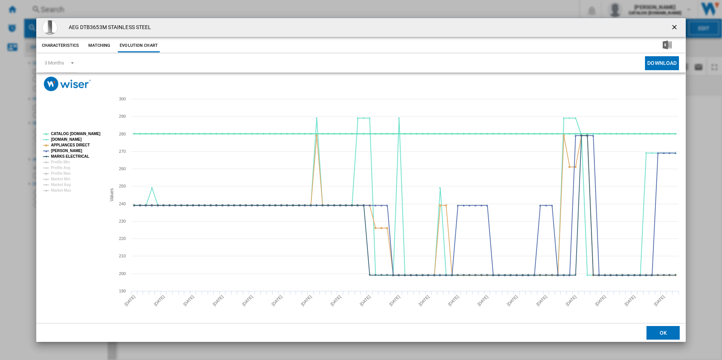
click at [85, 132] on tspan "CATALOG [DOMAIN_NAME]" at bounding box center [75, 134] width 49 height 4
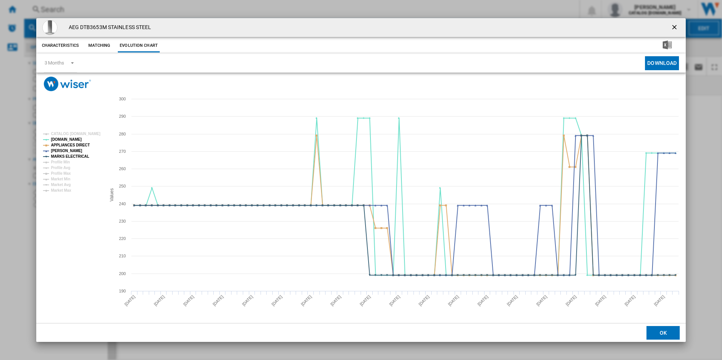
drag, startPoint x: 673, startPoint y: 29, endPoint x: 545, endPoint y: 25, distance: 128.4
click at [673, 29] on ng-md-icon "getI18NText('BUTTONS.CLOSE_DIALOG')" at bounding box center [674, 27] width 9 height 9
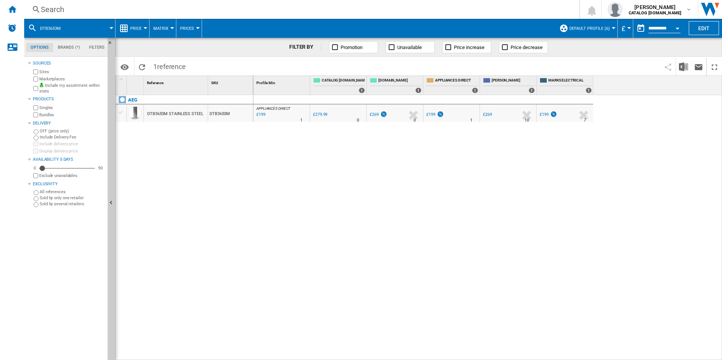
click at [453, 9] on div "Search" at bounding box center [300, 9] width 519 height 11
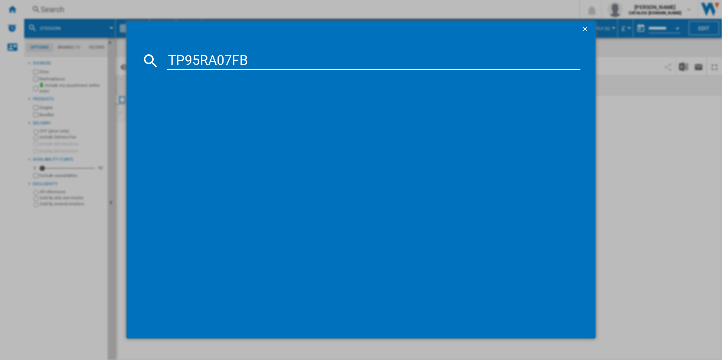
type input "TP95RA07FB"
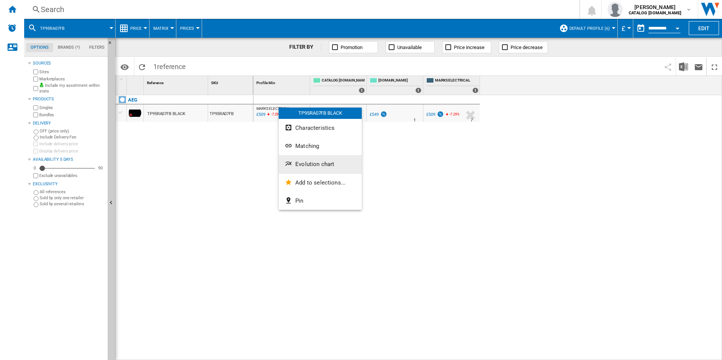
click at [305, 165] on span "Evolution chart" at bounding box center [314, 164] width 39 height 7
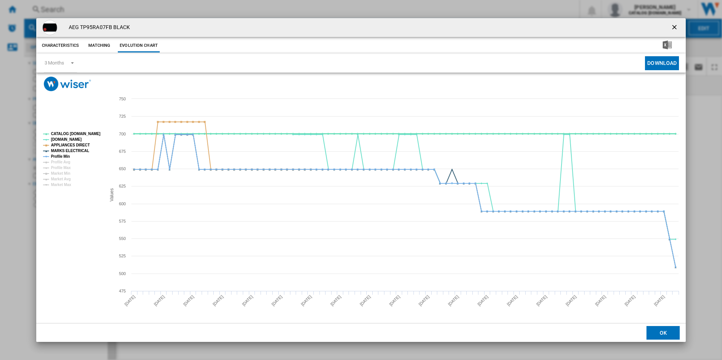
click at [89, 133] on tspan "CATALOG [DOMAIN_NAME]" at bounding box center [75, 134] width 49 height 4
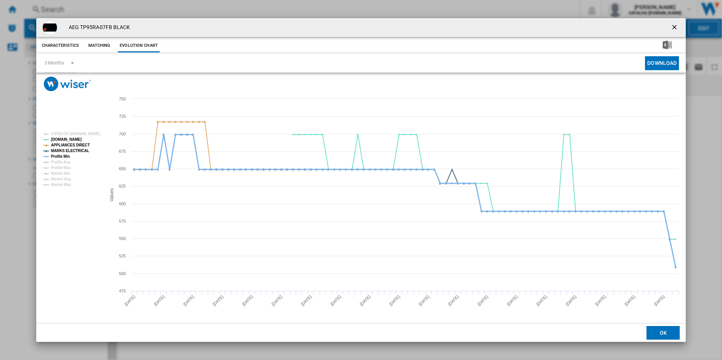
click at [61, 155] on tspan "Profile Min" at bounding box center [60, 156] width 19 height 4
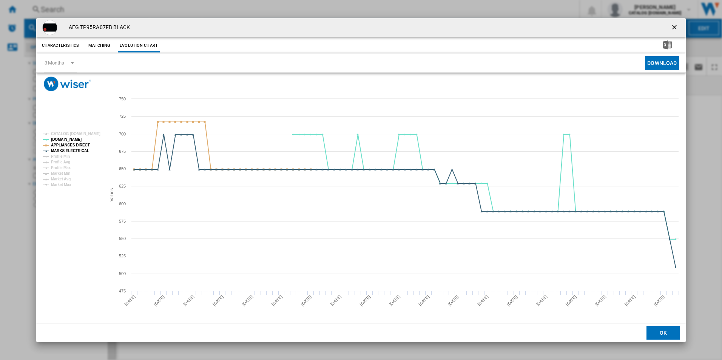
click at [676, 26] on ng-md-icon "getI18NText('BUTTONS.CLOSE_DIALOG')" at bounding box center [674, 27] width 9 height 9
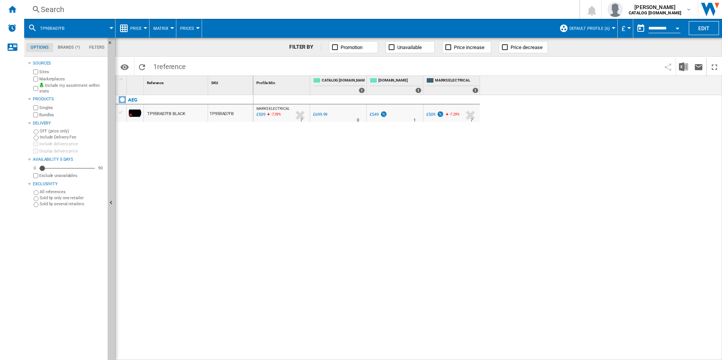
click at [409, 7] on div "Search" at bounding box center [300, 9] width 519 height 11
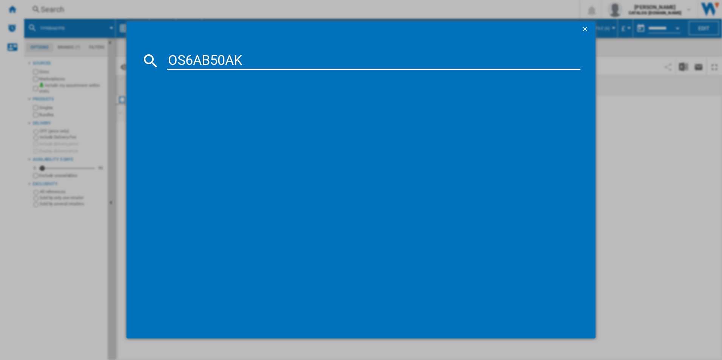
type input "OS6AB50AK"
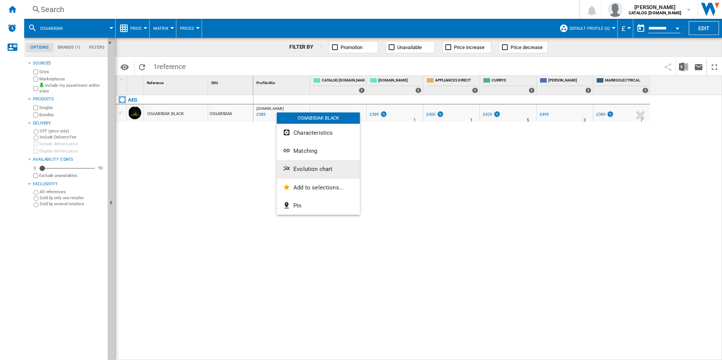
click at [292, 164] on button "Evolution chart" at bounding box center [318, 169] width 83 height 18
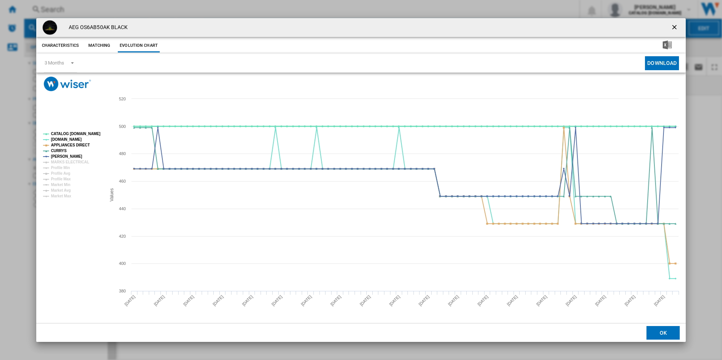
click at [87, 134] on tspan "CATALOG [DOMAIN_NAME]" at bounding box center [75, 134] width 49 height 4
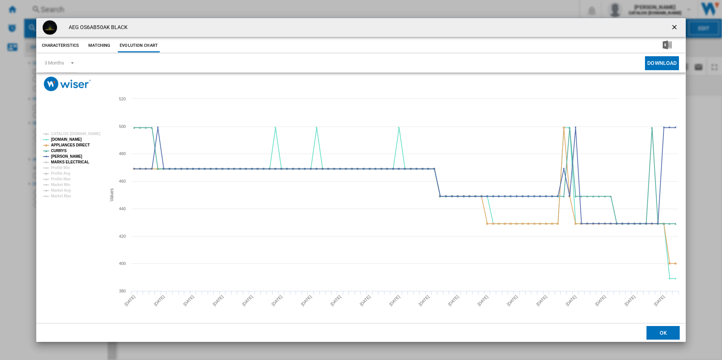
click at [78, 162] on tspan "MARKS ELECTRICAL" at bounding box center [70, 162] width 38 height 4
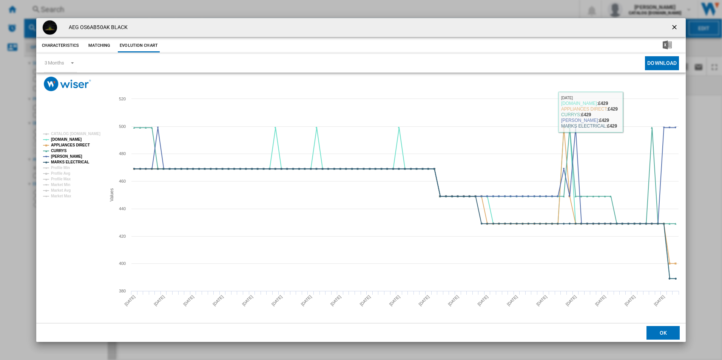
drag, startPoint x: 675, startPoint y: 28, endPoint x: 670, endPoint y: 28, distance: 5.3
click at [675, 28] on ng-md-icon "getI18NText('BUTTONS.CLOSE_DIALOG')" at bounding box center [674, 27] width 9 height 9
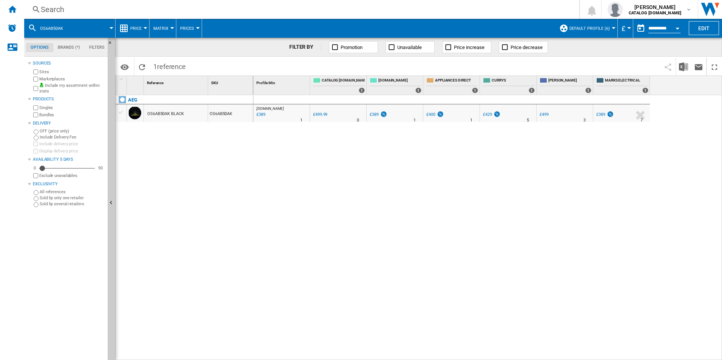
click at [443, 12] on div "Search" at bounding box center [300, 9] width 519 height 11
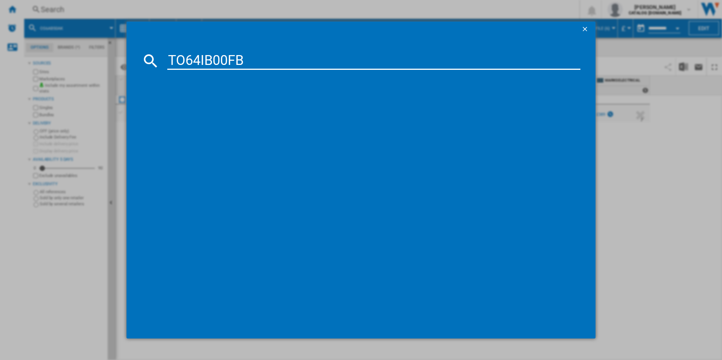
type input "TO64IB00FB"
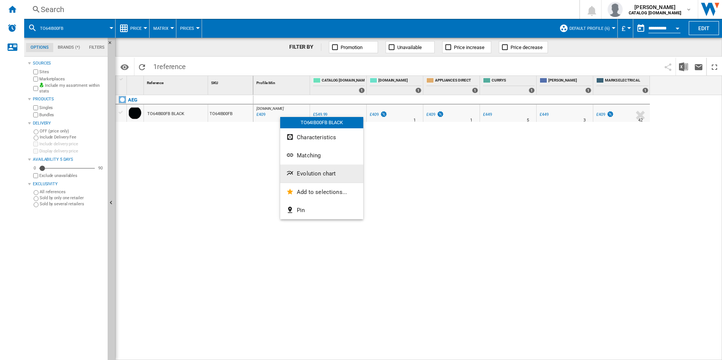
click at [308, 171] on span "Evolution chart" at bounding box center [316, 173] width 39 height 7
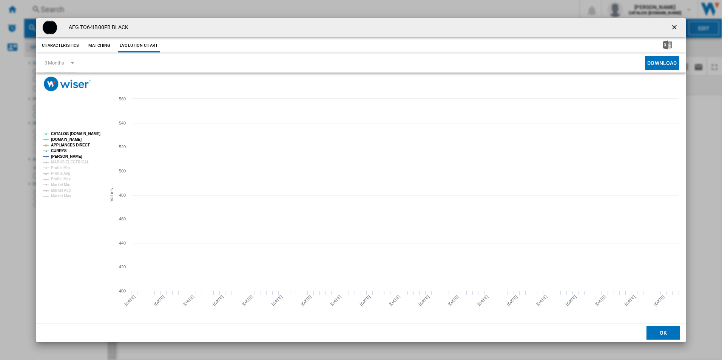
click at [85, 132] on tspan "CATALOG [DOMAIN_NAME]" at bounding box center [75, 134] width 49 height 4
click at [77, 161] on tspan "MARKS ELECTRICAL" at bounding box center [70, 162] width 38 height 4
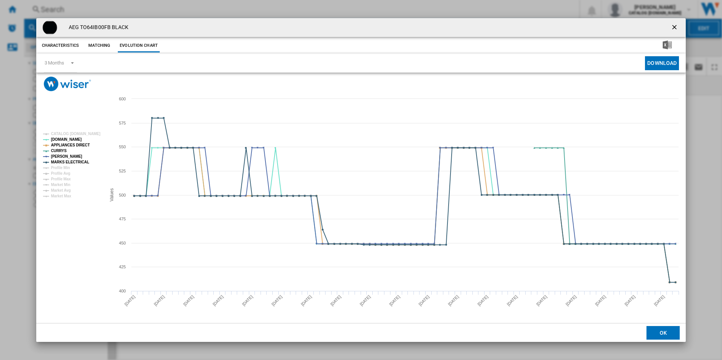
click at [673, 29] on ng-md-icon "getI18NText('BUTTONS.CLOSE_DIALOG')" at bounding box center [674, 27] width 9 height 9
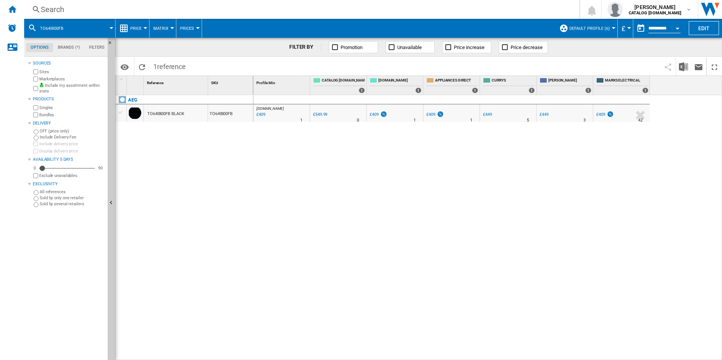
click at [495, 12] on div "Search" at bounding box center [300, 9] width 519 height 11
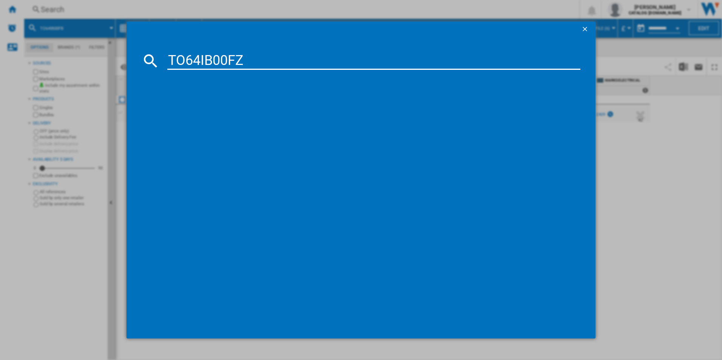
type input "TO64IB00FZ"
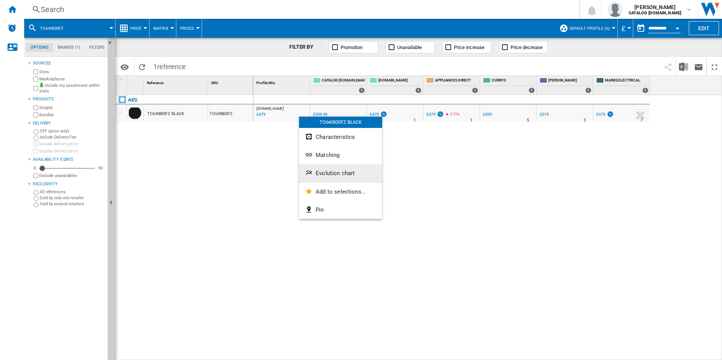
click at [324, 173] on span "Evolution chart" at bounding box center [335, 173] width 39 height 7
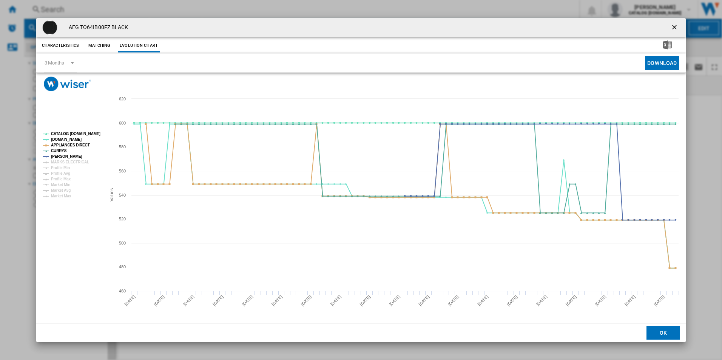
click at [79, 129] on rect "Product popup" at bounding box center [71, 165] width 63 height 72
click at [82, 132] on tspan "CATALOG [DOMAIN_NAME]" at bounding box center [75, 134] width 49 height 4
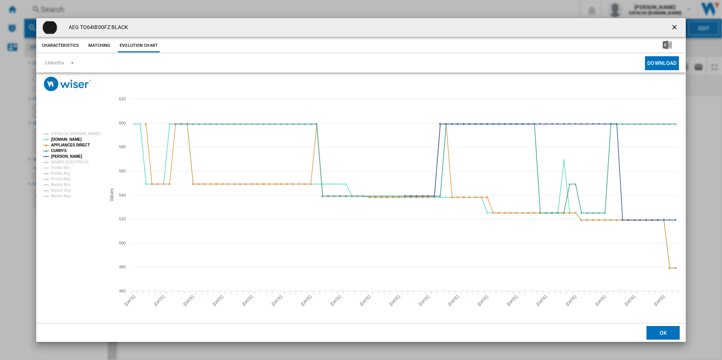
click at [81, 162] on tspan "MARKS ELECTRICAL" at bounding box center [70, 162] width 38 height 4
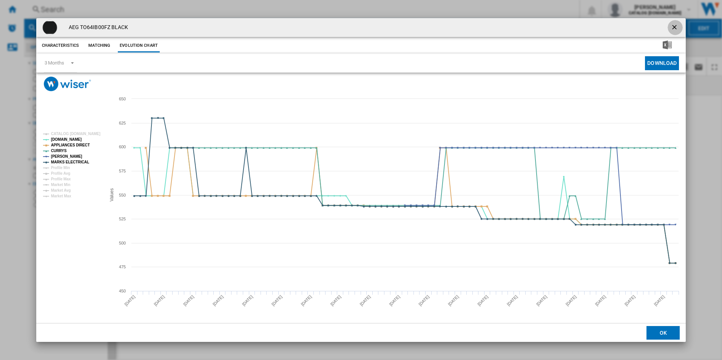
click at [673, 27] on ng-md-icon "getI18NText('BUTTONS.CLOSE_DIALOG')" at bounding box center [674, 27] width 9 height 9
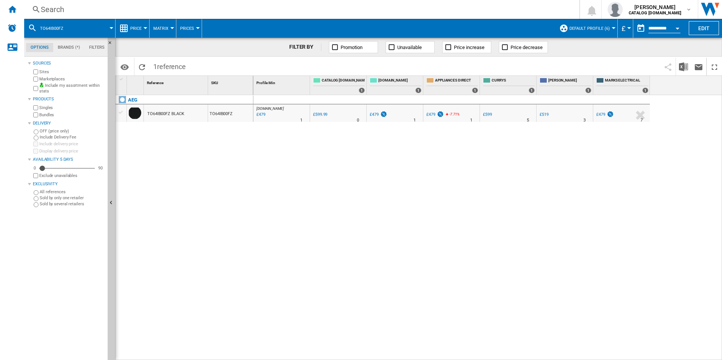
click at [405, 10] on div "Search" at bounding box center [300, 9] width 519 height 11
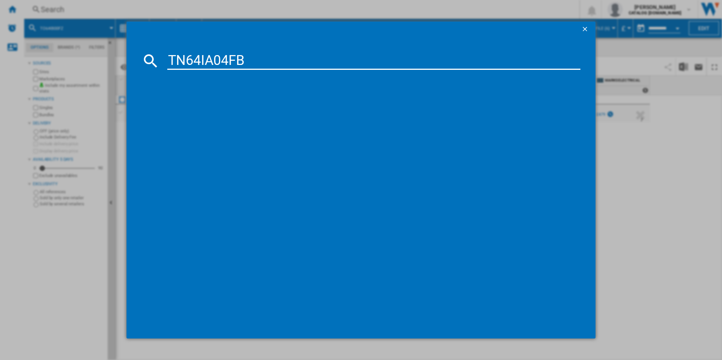
type input "TN64IA04FB"
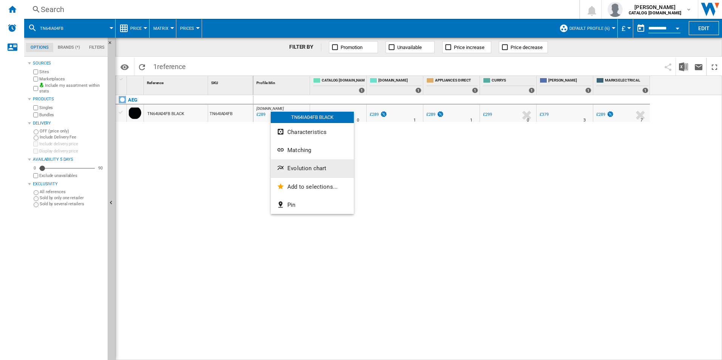
click at [295, 168] on span "Evolution chart" at bounding box center [306, 168] width 39 height 7
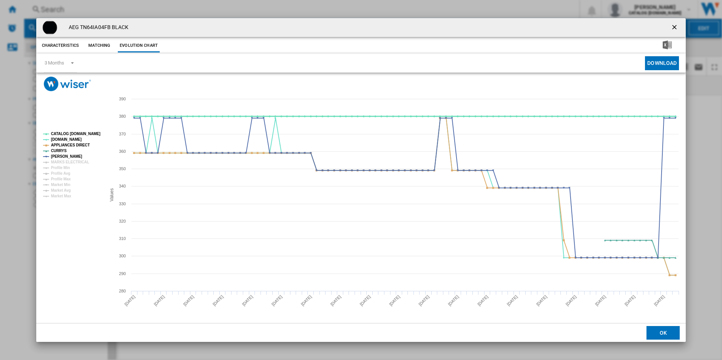
click at [92, 132] on tspan "CATALOG [DOMAIN_NAME]" at bounding box center [75, 134] width 49 height 4
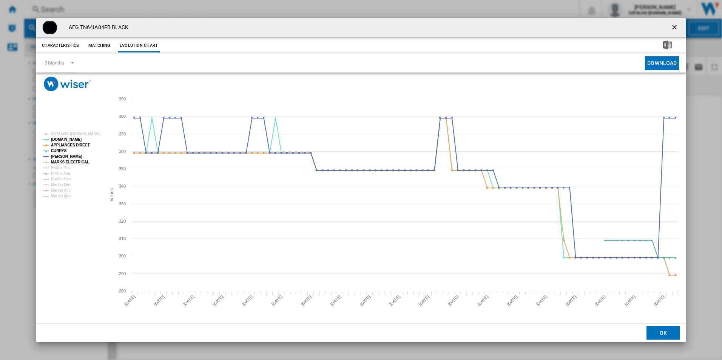
click at [82, 162] on tspan "MARKS ELECTRICAL" at bounding box center [70, 162] width 38 height 4
click at [674, 27] on ng-md-icon "getI18NText('BUTTONS.CLOSE_DIALOG')" at bounding box center [674, 27] width 9 height 9
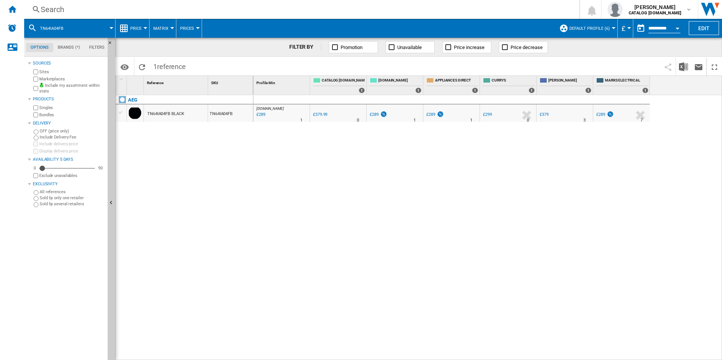
click at [328, 6] on div "Search" at bounding box center [300, 9] width 519 height 11
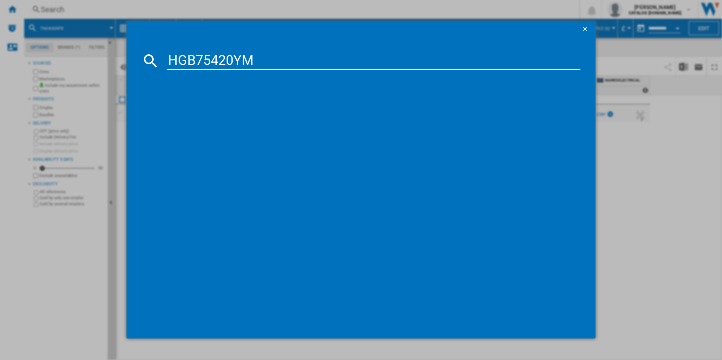
type input "HGB75420YM"
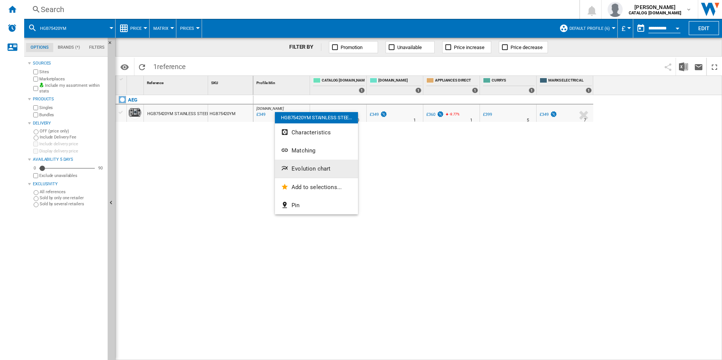
click at [297, 173] on button "Evolution chart" at bounding box center [316, 169] width 83 height 18
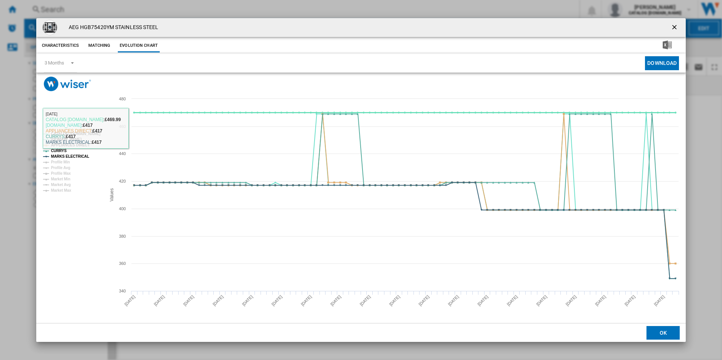
click at [81, 132] on tspan "CATALOG [DOMAIN_NAME]" at bounding box center [75, 134] width 49 height 4
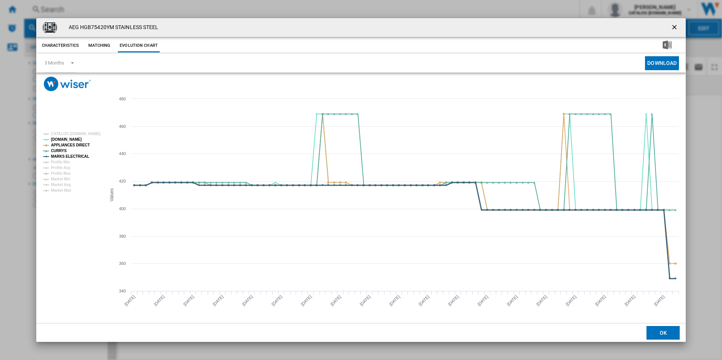
click at [75, 157] on tspan "MARKS ELECTRICAL" at bounding box center [70, 156] width 38 height 4
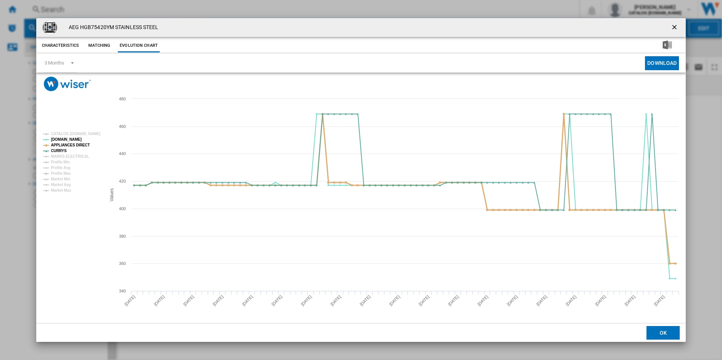
click at [82, 144] on tspan "APPLIANCES DIRECT" at bounding box center [70, 145] width 39 height 4
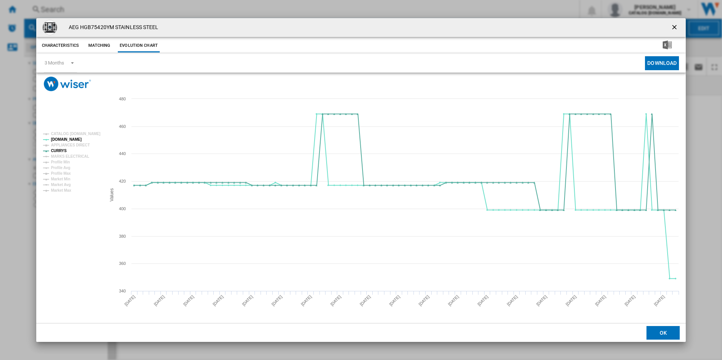
drag, startPoint x: 674, startPoint y: 26, endPoint x: 621, endPoint y: 27, distance: 53.2
click at [674, 26] on ng-md-icon "getI18NText('BUTTONS.CLOSE_DIALOG')" at bounding box center [674, 27] width 9 height 9
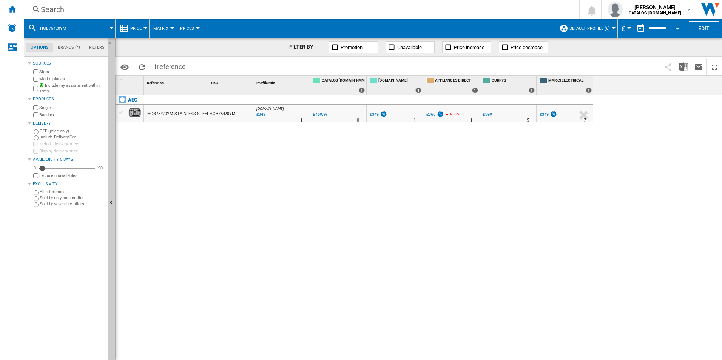
click at [499, 12] on div "Search" at bounding box center [300, 9] width 519 height 11
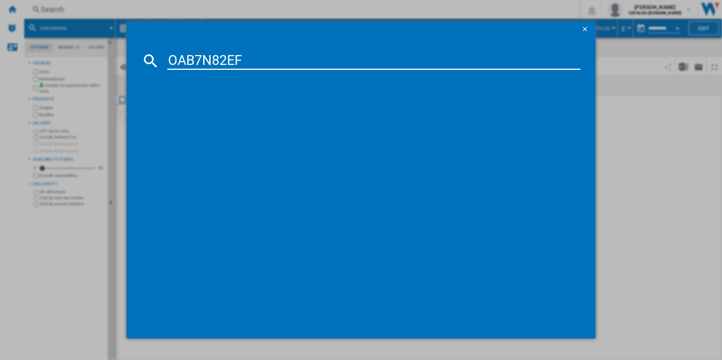
type input "OAB7N82EF"
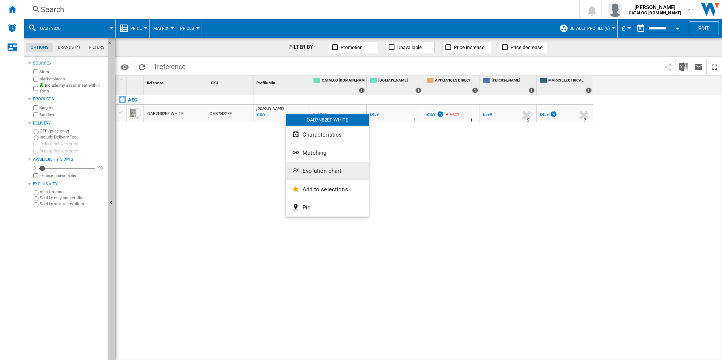
click at [321, 168] on span "Evolution chart" at bounding box center [321, 171] width 39 height 7
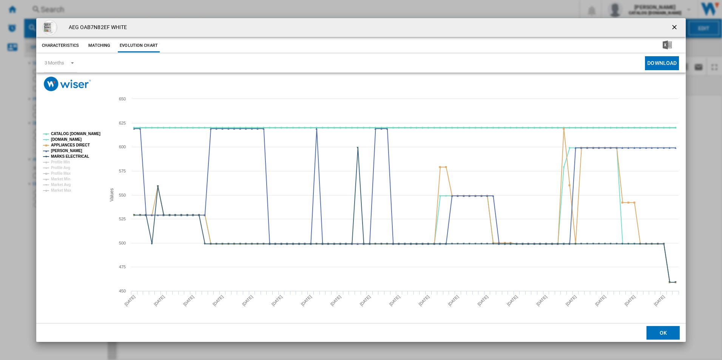
click at [91, 134] on tspan "CATALOG [DOMAIN_NAME]" at bounding box center [75, 134] width 49 height 4
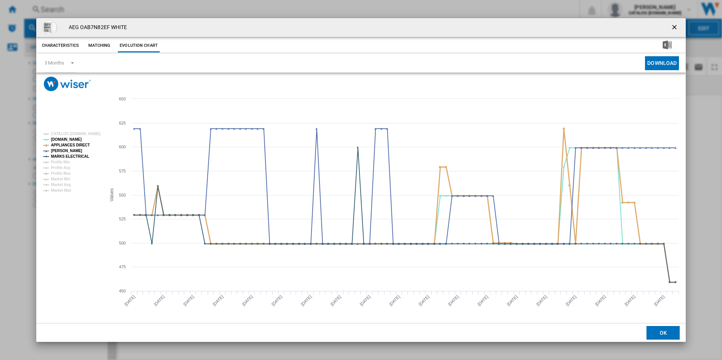
click at [81, 147] on tspan "APPLIANCES DIRECT" at bounding box center [70, 145] width 39 height 4
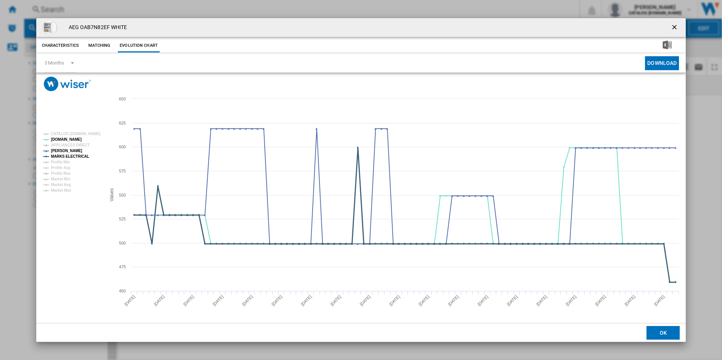
click at [82, 155] on tspan "MARKS ELECTRICAL" at bounding box center [70, 156] width 38 height 4
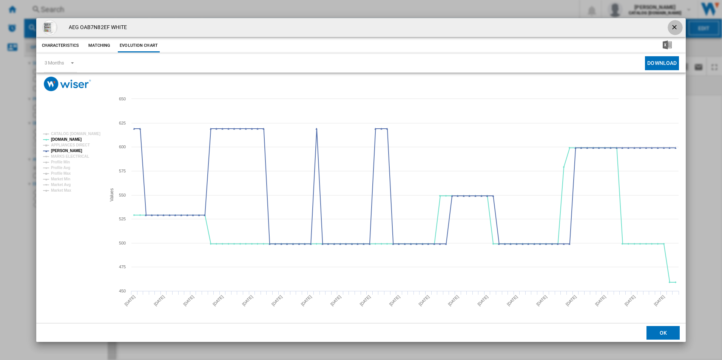
click at [678, 26] on ng-md-icon "getI18NText('BUTTONS.CLOSE_DIALOG')" at bounding box center [674, 27] width 9 height 9
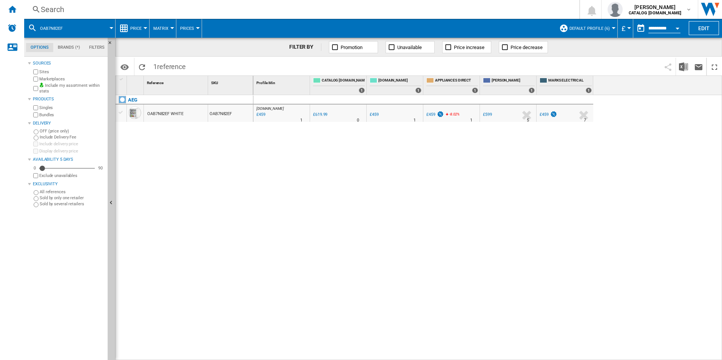
click at [451, 4] on div "Search" at bounding box center [300, 9] width 519 height 11
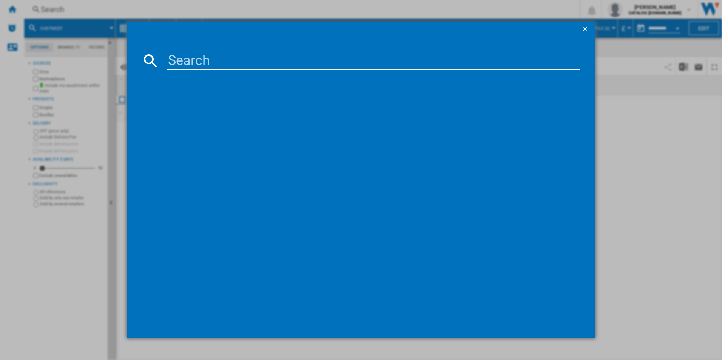
paste input "TSC8M181CS"
type input "TSC8M181CS"
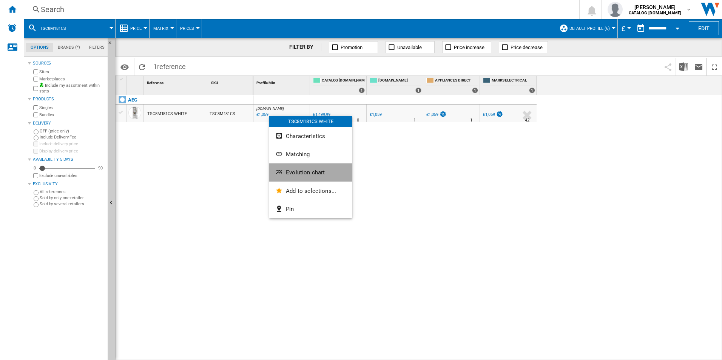
click at [290, 165] on button "Evolution chart" at bounding box center [310, 172] width 83 height 18
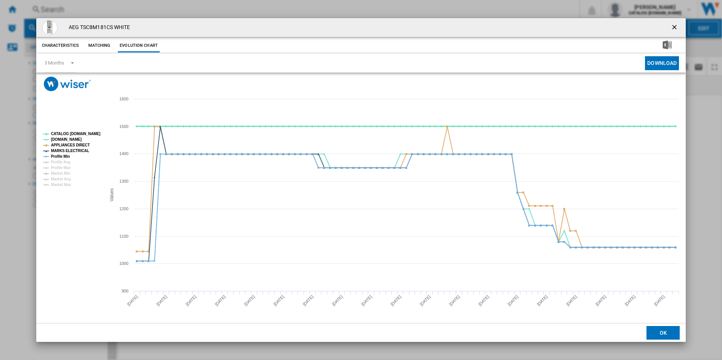
click at [89, 135] on tspan "CATALOG [DOMAIN_NAME]" at bounding box center [75, 134] width 49 height 4
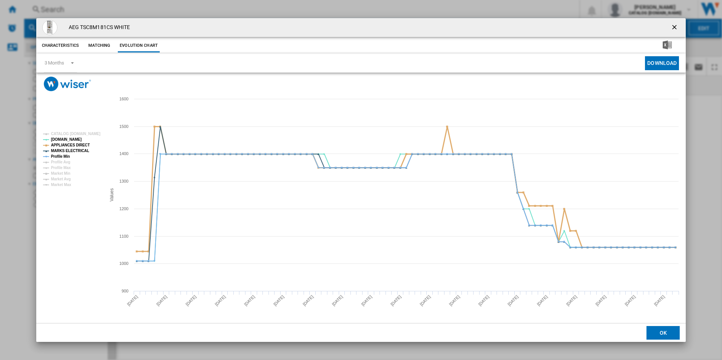
click at [79, 143] on tspan "APPLIANCES DIRECT" at bounding box center [70, 145] width 39 height 4
click at [77, 146] on tspan "APPLIANCES DIRECT" at bounding box center [70, 145] width 39 height 4
click at [76, 150] on tspan "MARKS ELECTRICAL" at bounding box center [70, 151] width 38 height 4
click at [78, 146] on tspan "APPLIANCES DIRECT" at bounding box center [70, 145] width 39 height 4
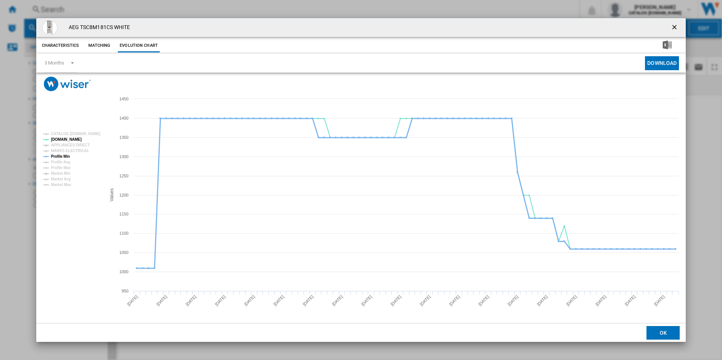
click at [57, 156] on tspan "Profile Min" at bounding box center [60, 156] width 19 height 4
click at [674, 28] on ng-md-icon "getI18NText('BUTTONS.CLOSE_DIALOG')" at bounding box center [674, 27] width 9 height 9
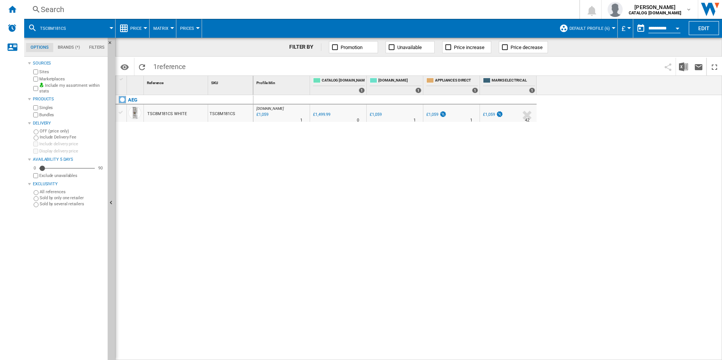
click at [409, 18] on div "Search Search 0 [PERSON_NAME] CATALOG [DOMAIN_NAME] CATALOG [DOMAIN_NAME] My se…" at bounding box center [373, 9] width 698 height 19
click at [410, 11] on div "Search" at bounding box center [300, 9] width 519 height 11
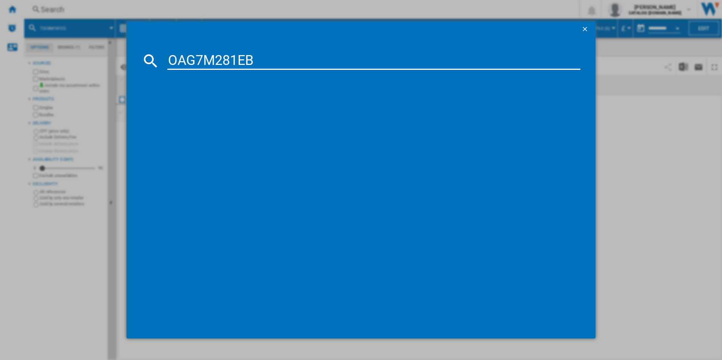
type input "OAG7M281EB"
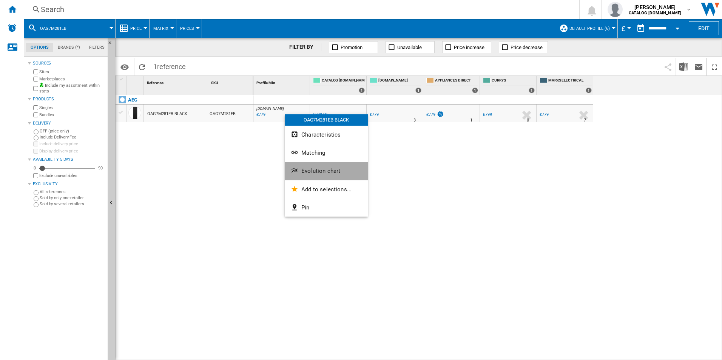
click at [328, 174] on button "Evolution chart" at bounding box center [326, 171] width 83 height 18
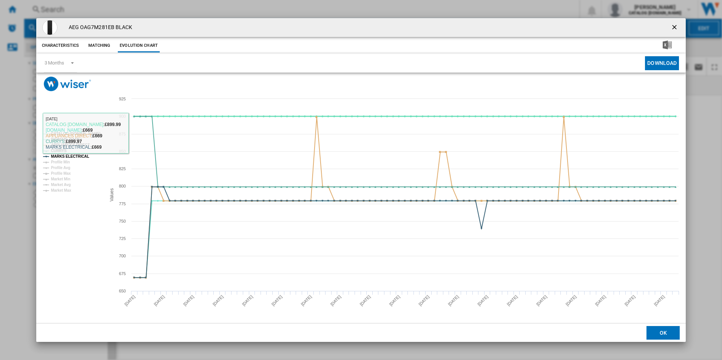
click at [92, 132] on tspan "CATALOG [DOMAIN_NAME]" at bounding box center [75, 134] width 49 height 4
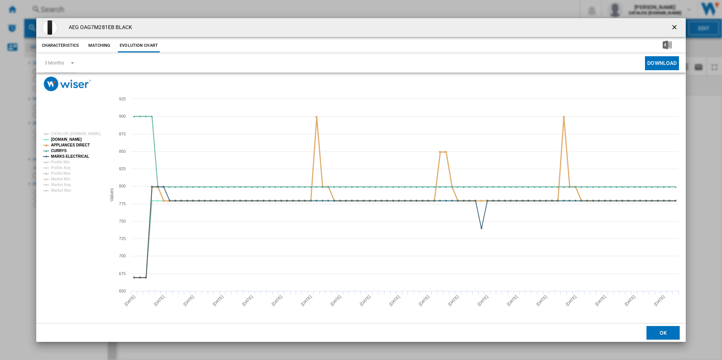
click at [80, 147] on tspan "APPLIANCES DIRECT" at bounding box center [70, 145] width 39 height 4
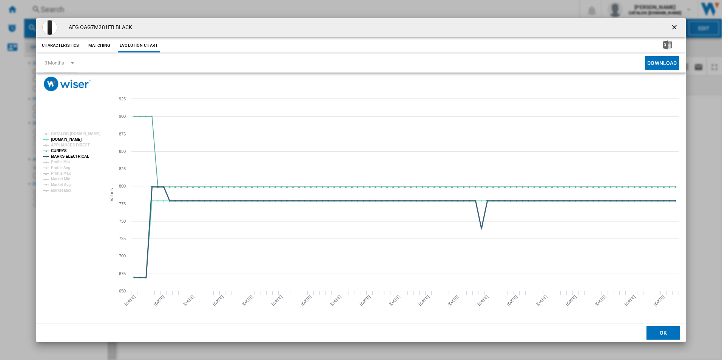
click at [79, 158] on tspan "MARKS ELECTRICAL" at bounding box center [70, 156] width 38 height 4
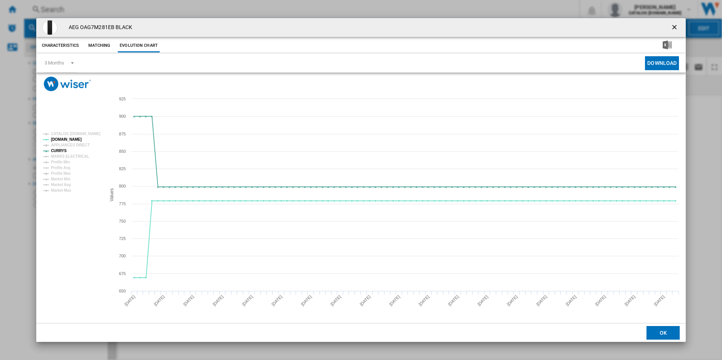
click at [669, 28] on button "Product popup" at bounding box center [674, 27] width 15 height 15
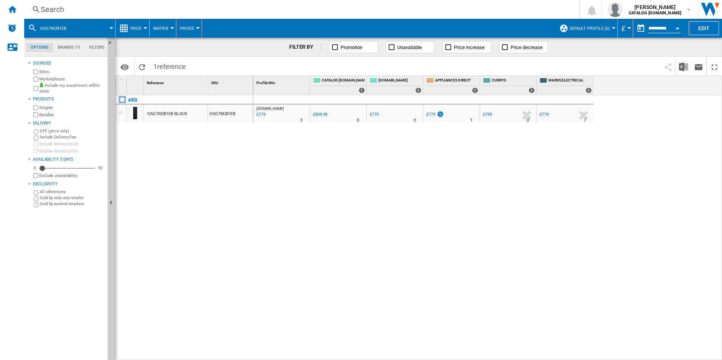
click at [469, 11] on div "Search" at bounding box center [300, 9] width 519 height 11
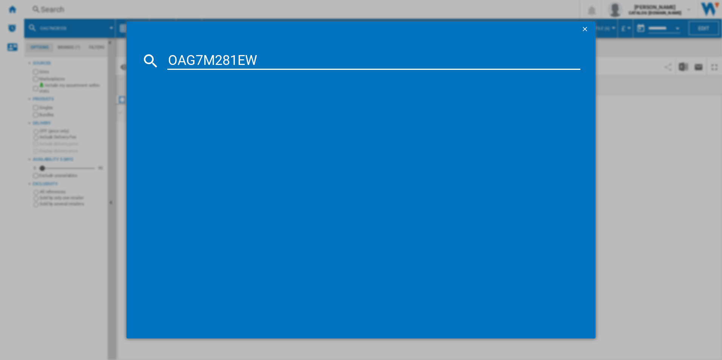
type input "OAG7M281EW"
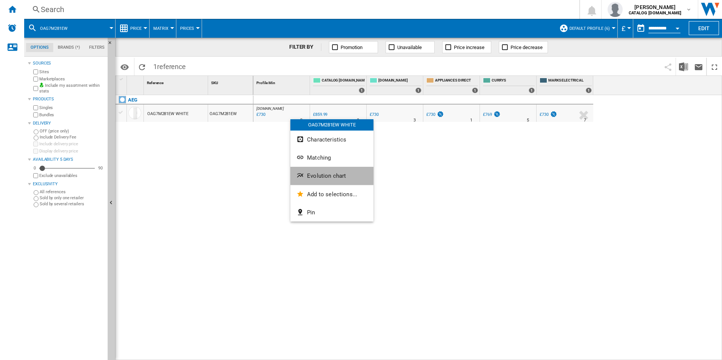
click at [323, 174] on span "Evolution chart" at bounding box center [326, 175] width 39 height 7
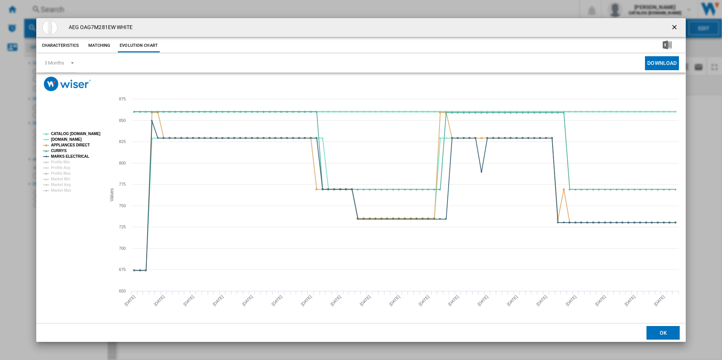
click at [86, 132] on tspan "CATALOG [DOMAIN_NAME]" at bounding box center [75, 134] width 49 height 4
click at [80, 144] on tspan "APPLIANCES DIRECT" at bounding box center [70, 145] width 39 height 4
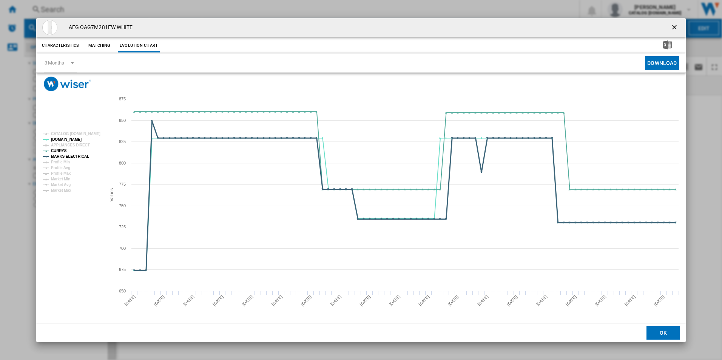
click at [84, 156] on tspan "MARKS ELECTRICAL" at bounding box center [70, 156] width 38 height 4
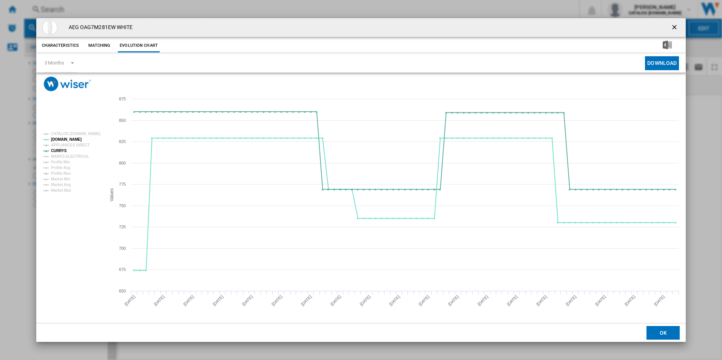
click at [675, 27] on ng-md-icon "getI18NText('BUTTONS.CLOSE_DIALOG')" at bounding box center [674, 27] width 9 height 9
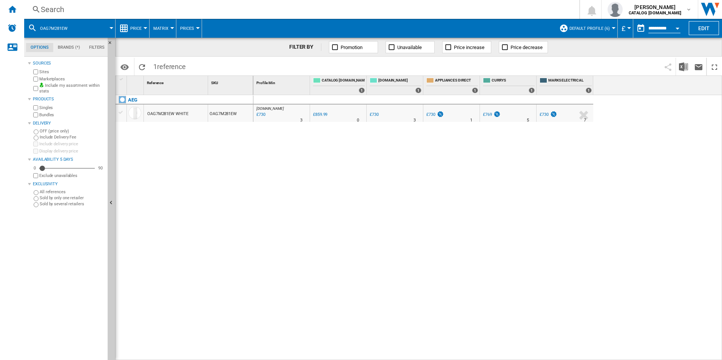
click at [420, 10] on div "Search" at bounding box center [300, 9] width 519 height 11
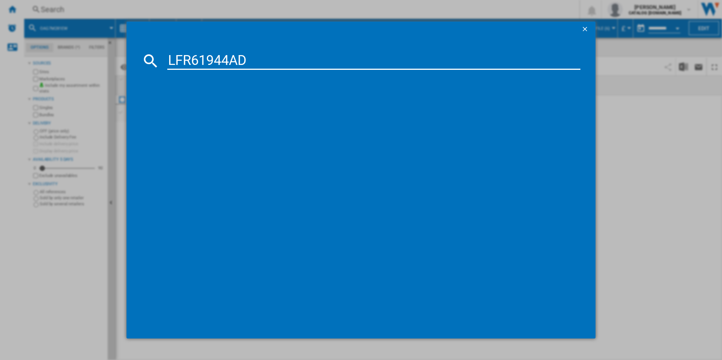
type input "LFR61944AD"
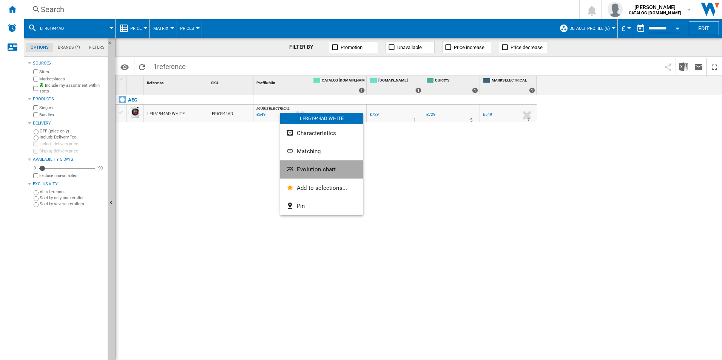
click at [307, 169] on span "Evolution chart" at bounding box center [316, 169] width 39 height 7
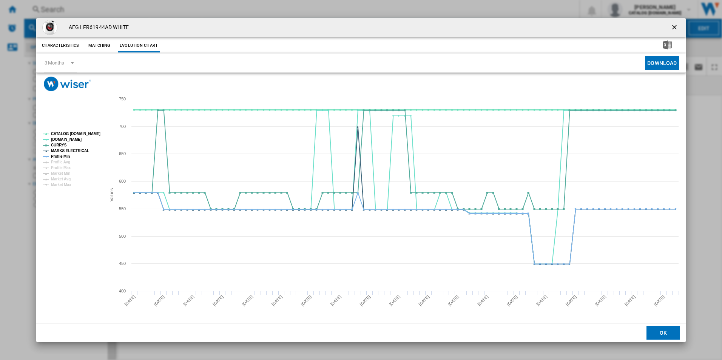
click at [92, 132] on tspan "CATALOG [DOMAIN_NAME]" at bounding box center [75, 134] width 49 height 4
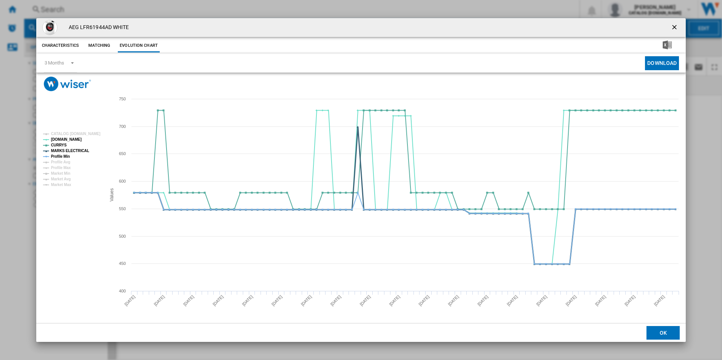
click at [69, 151] on tspan "MARKS ELECTRICAL" at bounding box center [70, 151] width 38 height 4
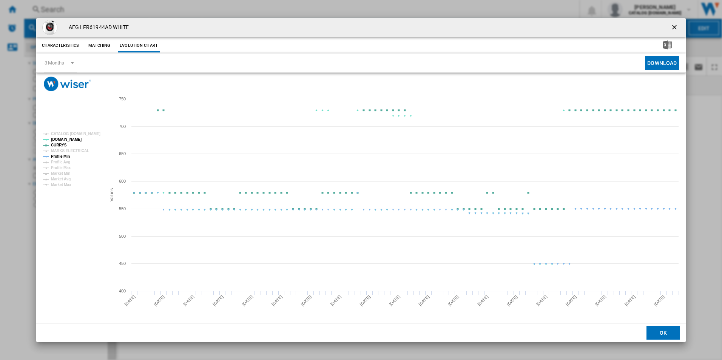
click at [63, 157] on tspan "Profile Min" at bounding box center [60, 156] width 19 height 4
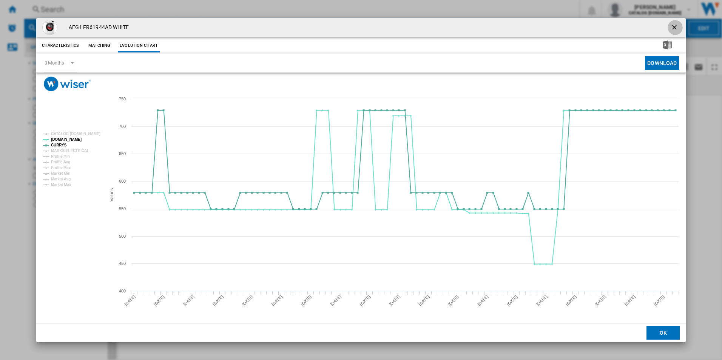
click at [674, 25] on ng-md-icon "getI18NText('BUTTONS.CLOSE_DIALOG')" at bounding box center [674, 27] width 9 height 9
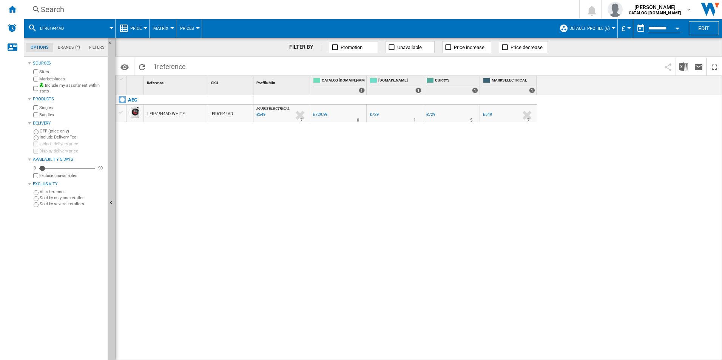
click at [424, 6] on div "Search" at bounding box center [300, 9] width 519 height 11
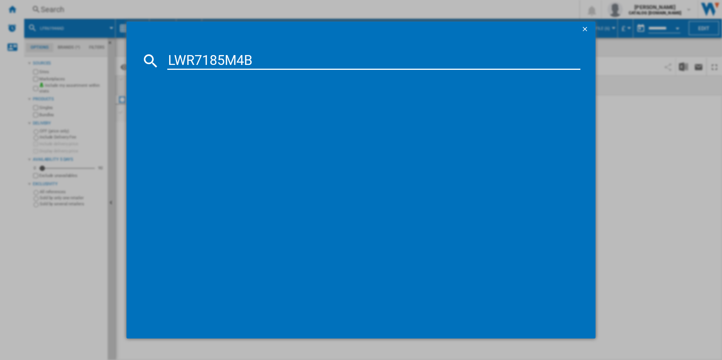
type input "LWR7185M4B"
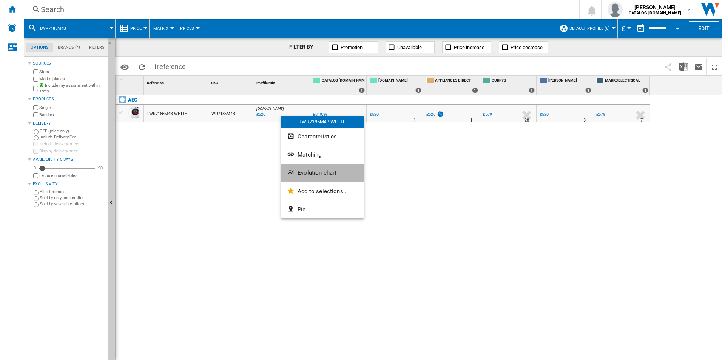
click at [307, 173] on span "Evolution chart" at bounding box center [316, 172] width 39 height 7
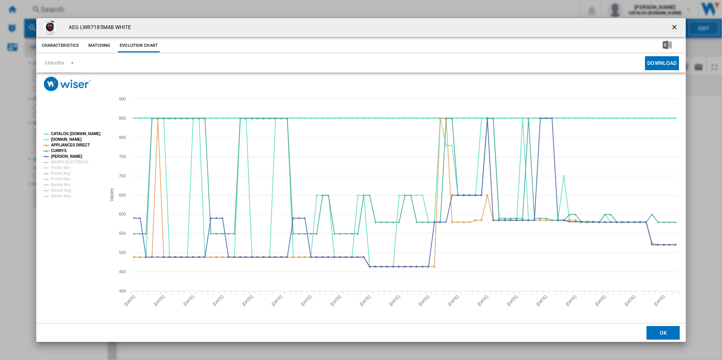
click at [72, 132] on tspan "CATALOG [DOMAIN_NAME]" at bounding box center [75, 134] width 49 height 4
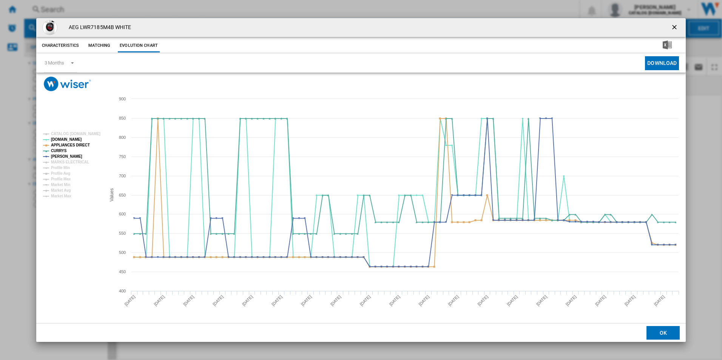
click at [76, 149] on rect "Product popup" at bounding box center [71, 165] width 63 height 72
click at [81, 143] on tspan "APPLIANCES DIRECT" at bounding box center [70, 145] width 39 height 4
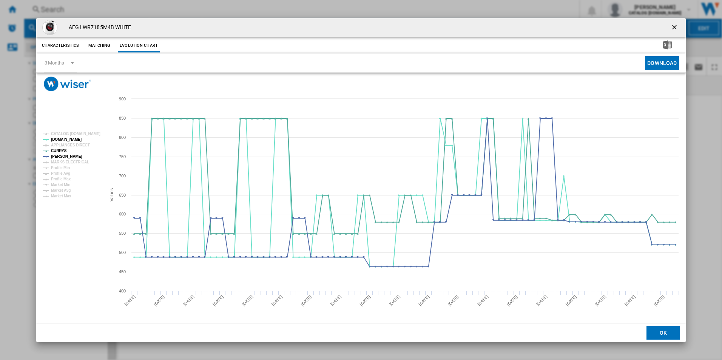
drag, startPoint x: 674, startPoint y: 29, endPoint x: 667, endPoint y: 29, distance: 7.2
click at [674, 29] on ng-md-icon "getI18NText('BUTTONS.CLOSE_DIALOG')" at bounding box center [674, 27] width 9 height 9
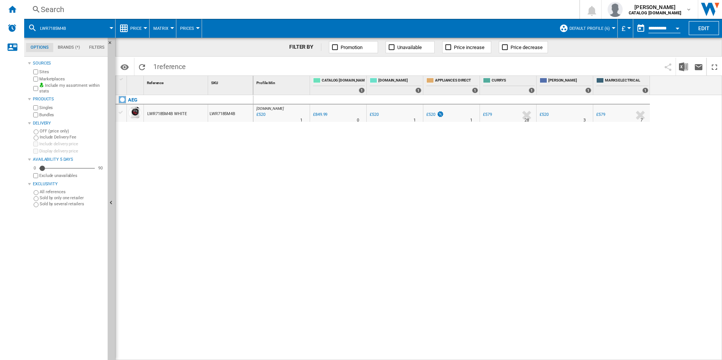
click at [401, 11] on div "Search" at bounding box center [300, 9] width 519 height 11
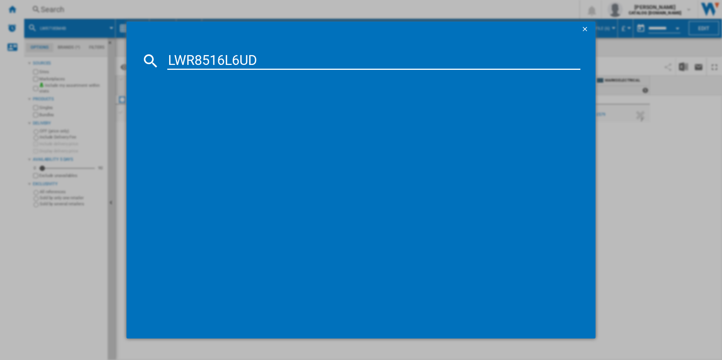
type input "LWR8516L6UD"
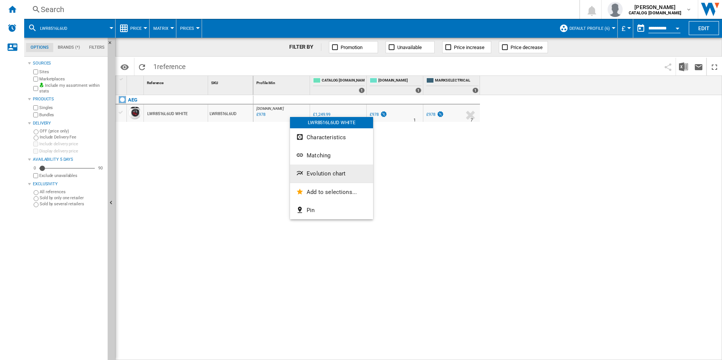
click at [328, 166] on button "Evolution chart" at bounding box center [331, 174] width 83 height 18
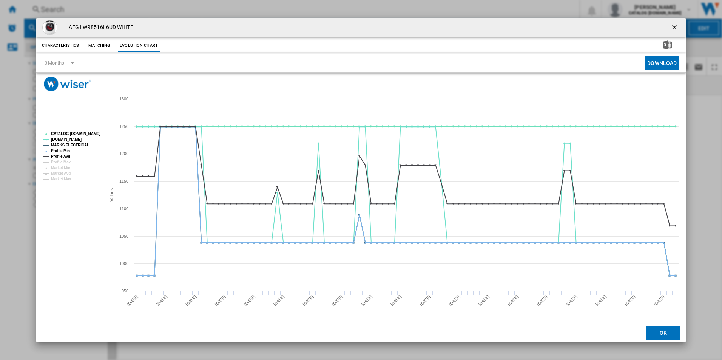
click at [86, 134] on tspan "CATALOG [DOMAIN_NAME]" at bounding box center [75, 134] width 49 height 4
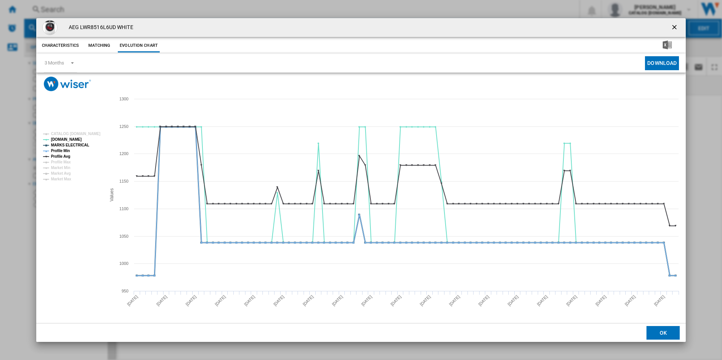
click at [80, 143] on tspan "MARKS ELECTRICAL" at bounding box center [70, 145] width 38 height 4
click at [61, 150] on tspan "Profile Min" at bounding box center [60, 151] width 19 height 4
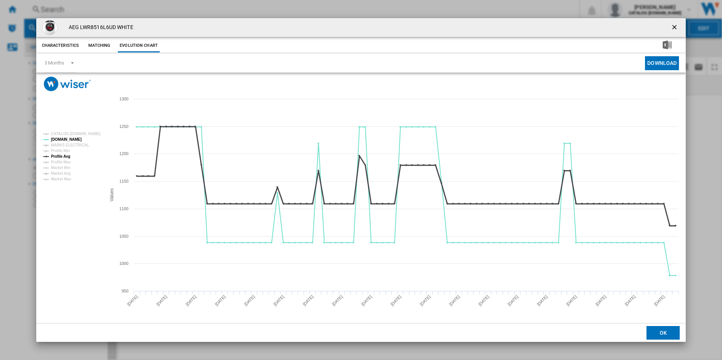
click at [66, 156] on tspan "Profile Avg" at bounding box center [60, 156] width 19 height 4
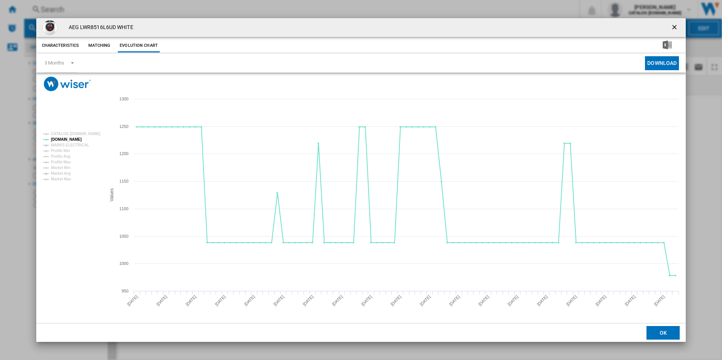
drag, startPoint x: 673, startPoint y: 29, endPoint x: 668, endPoint y: 28, distance: 4.2
click at [673, 29] on ng-md-icon "getI18NText('BUTTONS.CLOSE_DIALOG')" at bounding box center [674, 27] width 9 height 9
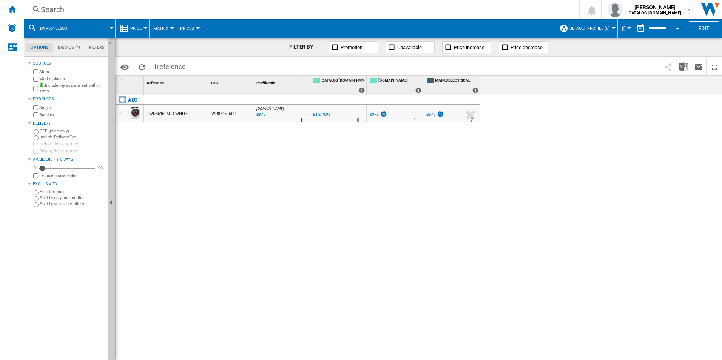
click at [470, 7] on div "Search" at bounding box center [300, 9] width 519 height 11
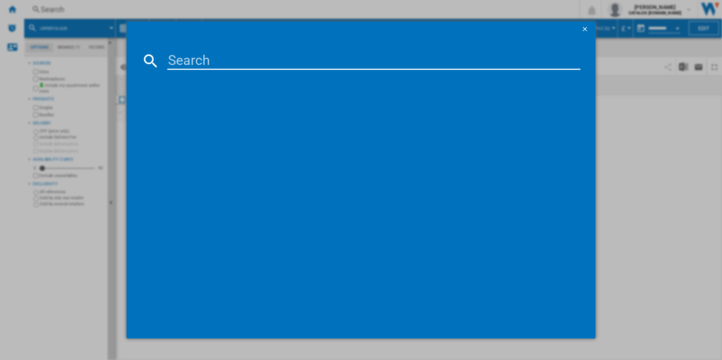
paste input "LWR7496O4B"
type input "LWR7496O4B"
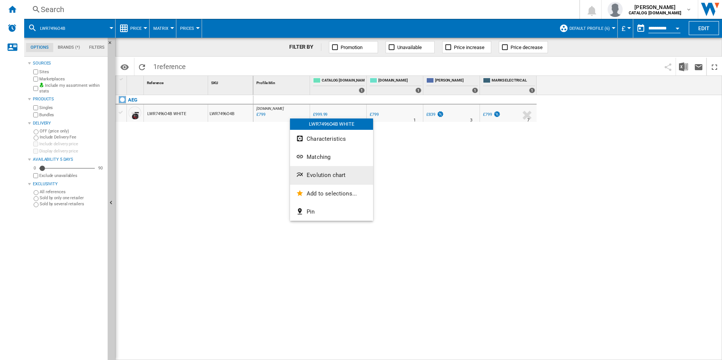
click at [312, 173] on span "Evolution chart" at bounding box center [325, 175] width 39 height 7
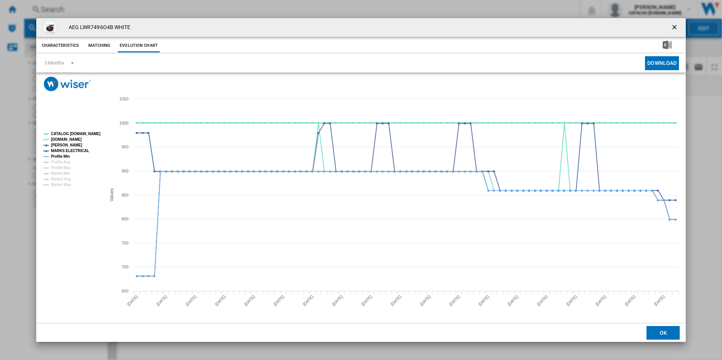
click at [86, 134] on tspan "CATALOG [DOMAIN_NAME]" at bounding box center [75, 134] width 49 height 4
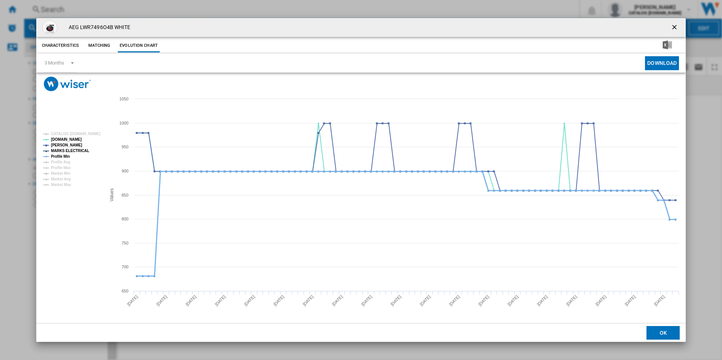
click at [62, 154] on tspan "Profile Min" at bounding box center [60, 156] width 19 height 4
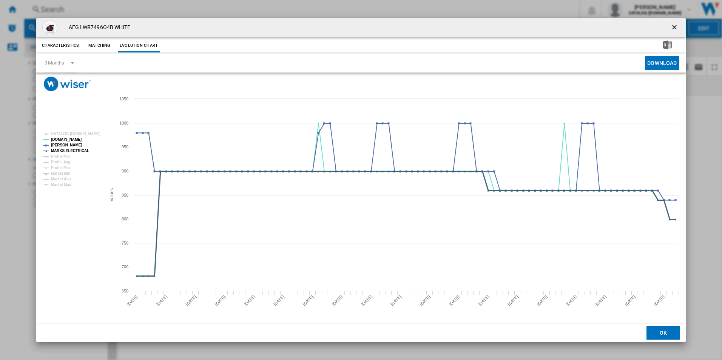
click at [68, 150] on tspan "MARKS ELECTRICAL" at bounding box center [70, 151] width 38 height 4
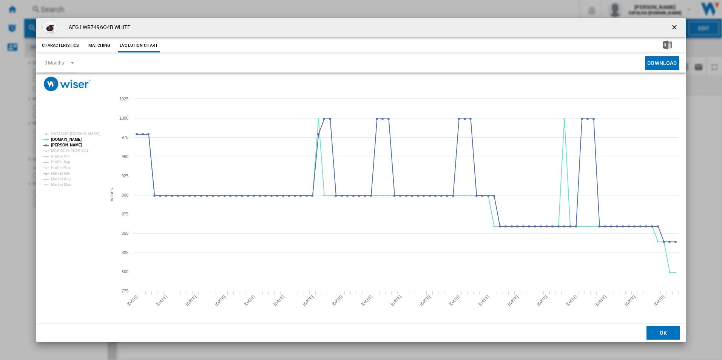
drag, startPoint x: 674, startPoint y: 26, endPoint x: 650, endPoint y: 26, distance: 23.4
click at [674, 26] on ng-md-icon "getI18NText('BUTTONS.CLOSE_DIALOG')" at bounding box center [674, 27] width 9 height 9
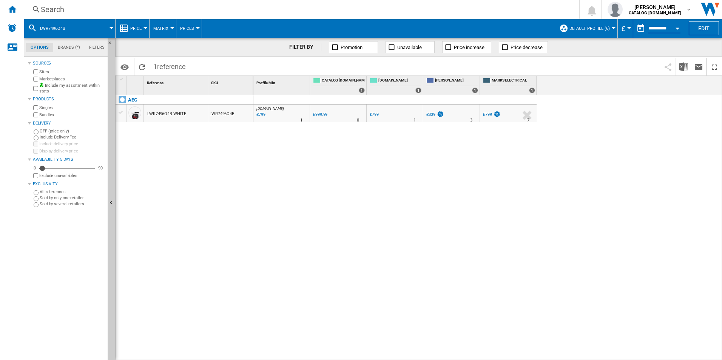
click at [442, 10] on div "Search" at bounding box center [300, 9] width 519 height 11
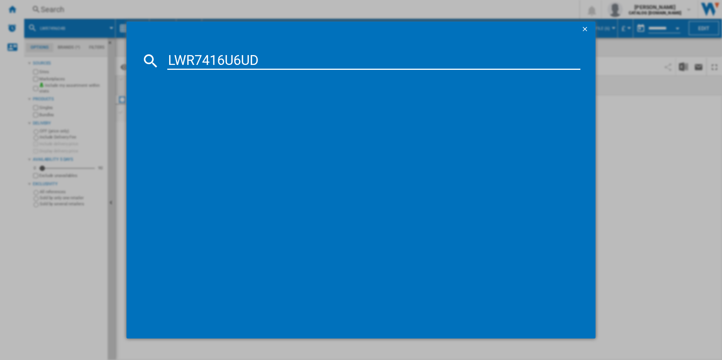
type input "LWR7416U6UD"
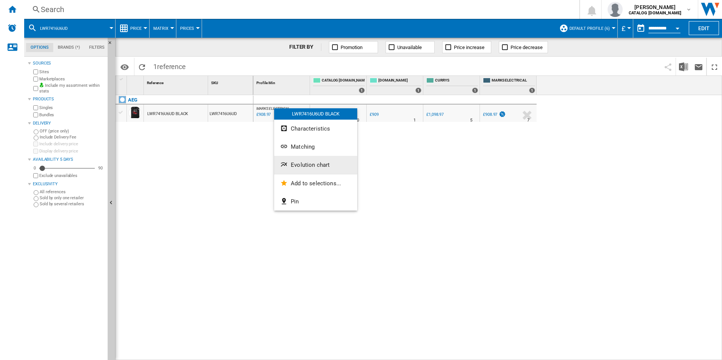
click at [289, 160] on button "Evolution chart" at bounding box center [315, 165] width 83 height 18
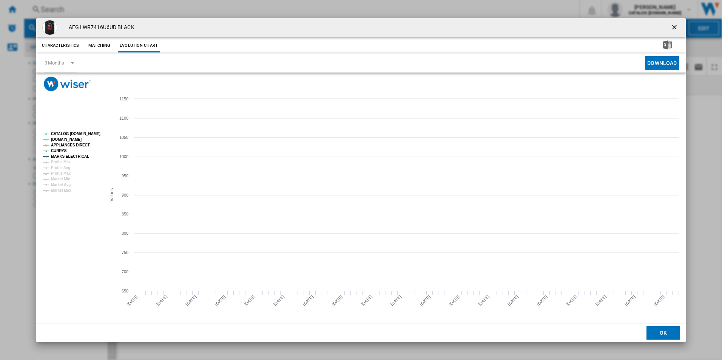
click at [83, 133] on tspan "CATALOG [DOMAIN_NAME]" at bounding box center [75, 134] width 49 height 4
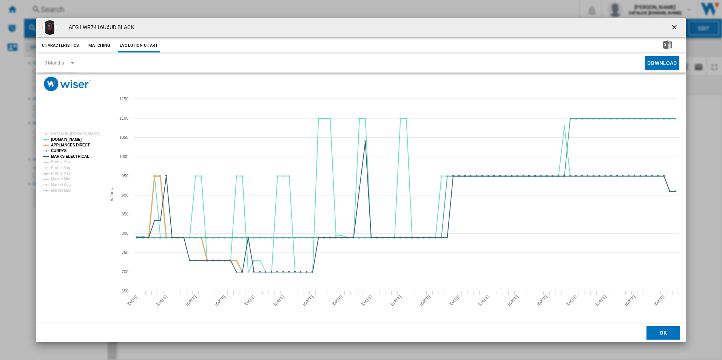
click at [80, 146] on tspan "APPLIANCES DIRECT" at bounding box center [70, 145] width 39 height 4
click at [83, 155] on tspan "MARKS ELECTRICAL" at bounding box center [70, 156] width 38 height 4
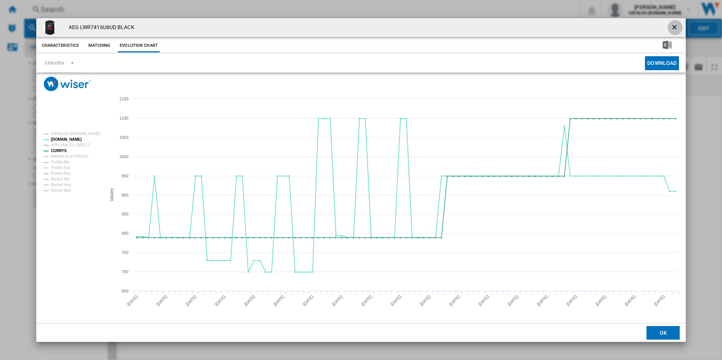
click at [676, 25] on ng-md-icon "getI18NText('BUTTONS.CLOSE_DIALOG')" at bounding box center [674, 27] width 9 height 9
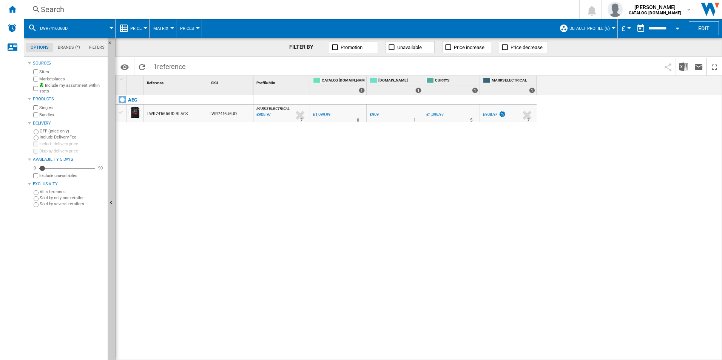
click at [396, 11] on div "Search" at bounding box center [300, 9] width 519 height 11
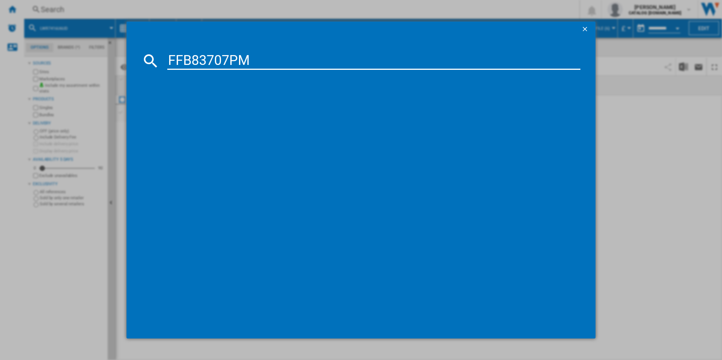
type input "FFB83707PM"
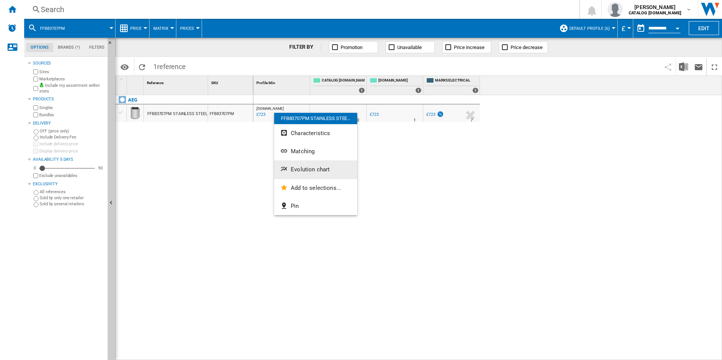
click at [285, 163] on button "Evolution chart" at bounding box center [315, 169] width 83 height 18
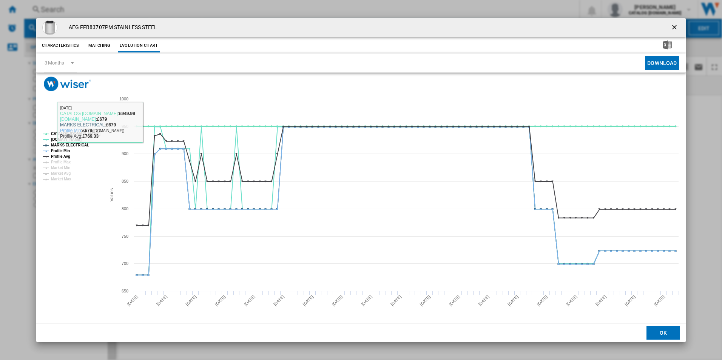
click at [92, 132] on tspan "CATALOG [DOMAIN_NAME]" at bounding box center [75, 134] width 49 height 4
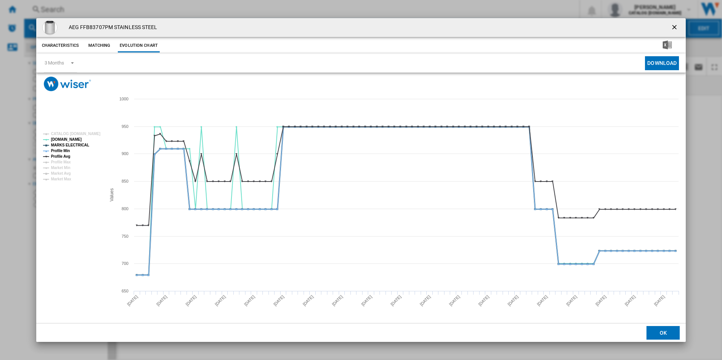
click at [81, 145] on tspan "MARKS ELECTRICAL" at bounding box center [70, 145] width 38 height 4
click at [62, 155] on tspan "Profile Avg" at bounding box center [60, 156] width 19 height 4
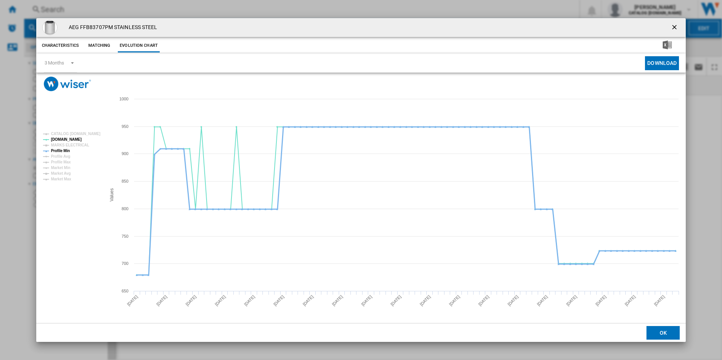
click at [60, 151] on tspan "Profile Min" at bounding box center [60, 151] width 19 height 4
click at [674, 26] on ng-md-icon "getI18NText('BUTTONS.CLOSE_DIALOG')" at bounding box center [674, 27] width 9 height 9
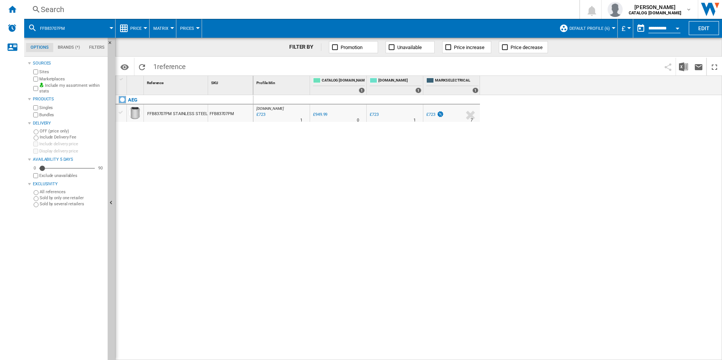
click at [418, 7] on div "Search" at bounding box center [300, 9] width 519 height 11
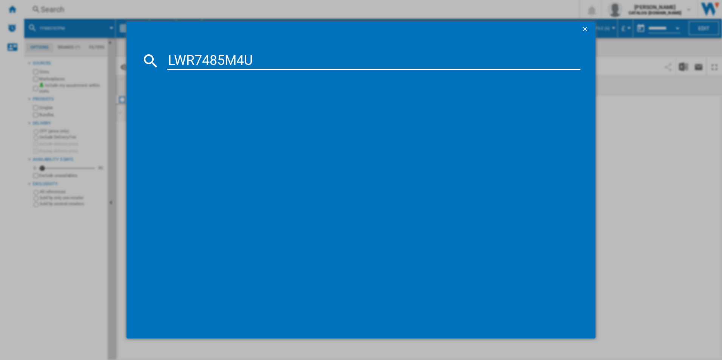
type input "LWR7485M4U"
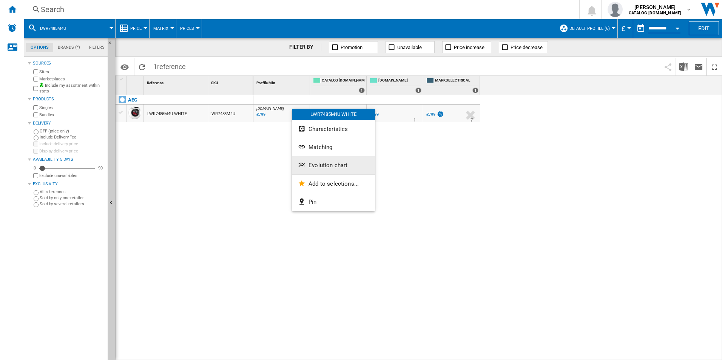
click at [306, 161] on button "Evolution chart" at bounding box center [333, 165] width 83 height 18
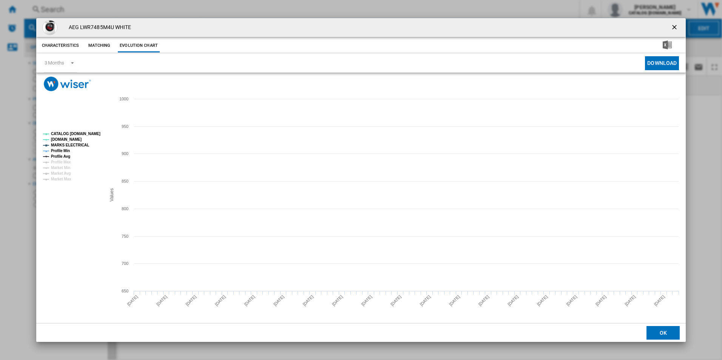
click at [87, 134] on tspan "CATALOG [DOMAIN_NAME]" at bounding box center [75, 134] width 49 height 4
click at [64, 154] on tspan "Profile Avg" at bounding box center [60, 156] width 19 height 4
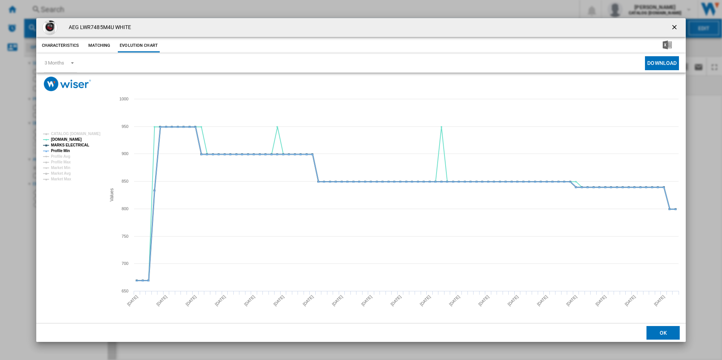
click at [65, 147] on tspan "MARKS ELECTRICAL" at bounding box center [70, 145] width 38 height 4
click at [65, 149] on tspan "Profile Min" at bounding box center [60, 151] width 19 height 4
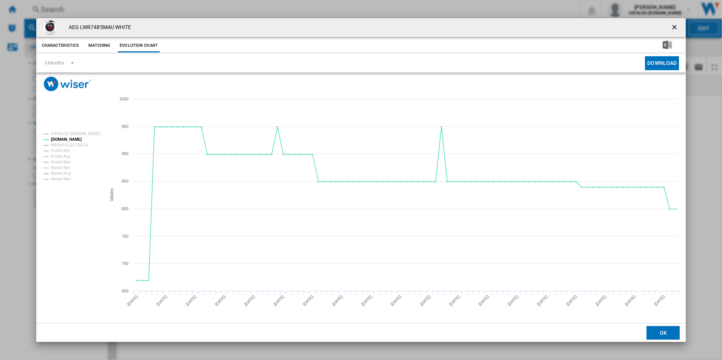
drag, startPoint x: 676, startPoint y: 23, endPoint x: 573, endPoint y: 42, distance: 104.0
click at [676, 23] on ng-md-icon "getI18NText('BUTTONS.CLOSE_DIALOG')" at bounding box center [674, 27] width 9 height 9
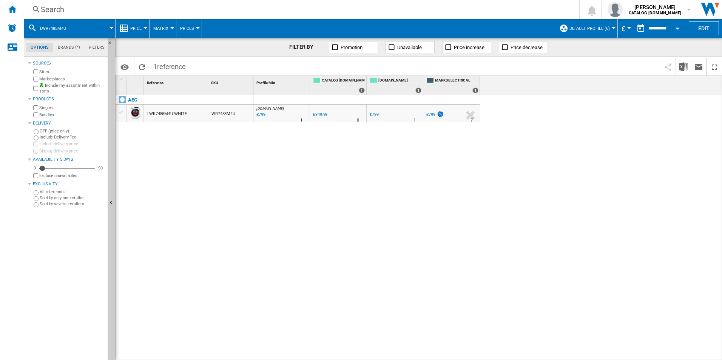
click at [462, 10] on div "Search" at bounding box center [300, 9] width 519 height 11
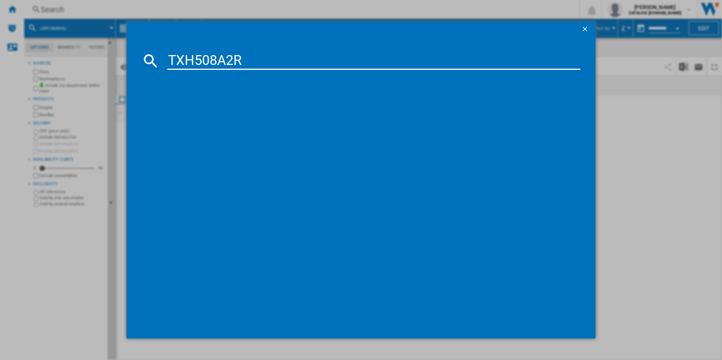
type input "TXH508A2R"
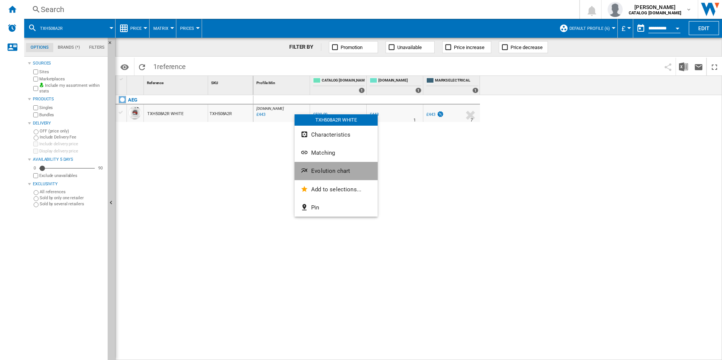
click at [315, 171] on span "Evolution chart" at bounding box center [330, 171] width 39 height 7
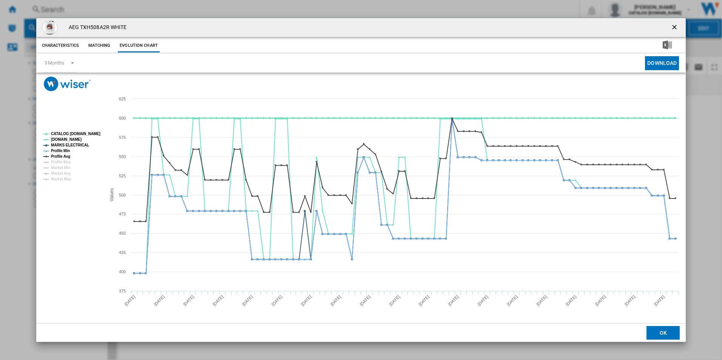
click at [82, 132] on tspan "CATALOG [DOMAIN_NAME]" at bounding box center [75, 134] width 49 height 4
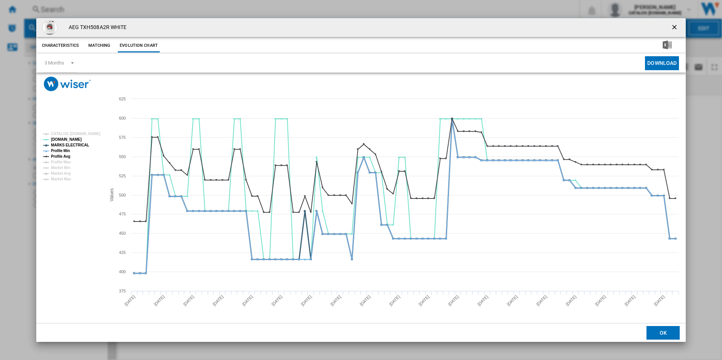
click at [80, 145] on tspan "MARKS ELECTRICAL" at bounding box center [70, 145] width 38 height 4
click at [65, 151] on tspan "Profile Min" at bounding box center [60, 151] width 19 height 4
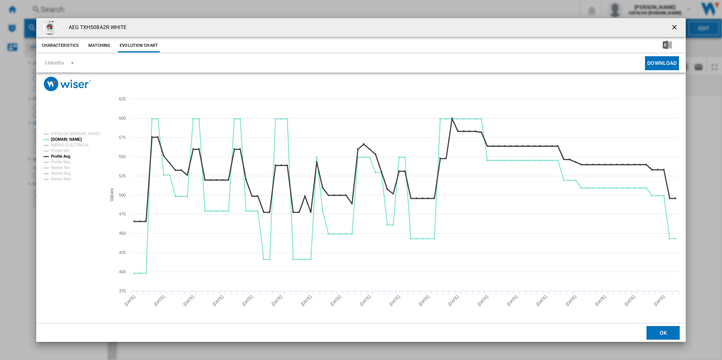
click at [68, 155] on tspan "Profile Avg" at bounding box center [60, 156] width 19 height 4
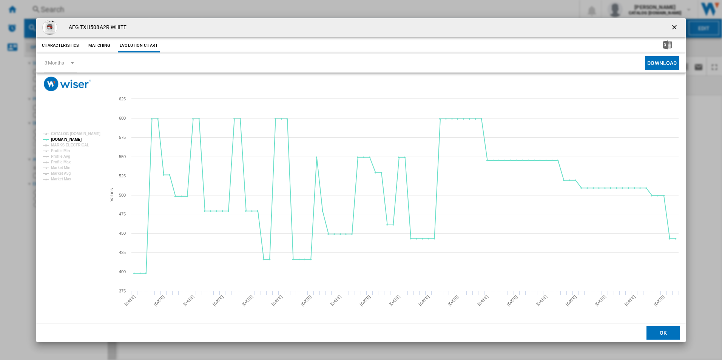
drag, startPoint x: 674, startPoint y: 28, endPoint x: 630, endPoint y: 31, distance: 44.3
click at [674, 28] on ng-md-icon "getI18NText('BUTTONS.CLOSE_DIALOG')" at bounding box center [674, 27] width 9 height 9
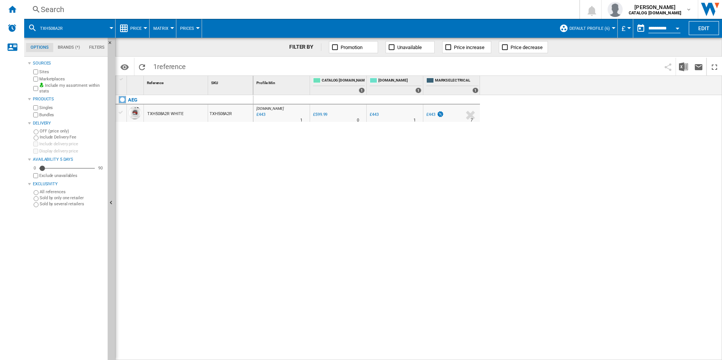
click at [434, 7] on div "Search" at bounding box center [300, 9] width 519 height 11
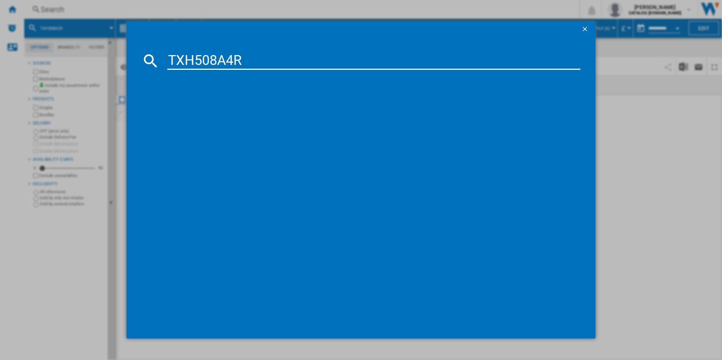
type input "TXH508A4R"
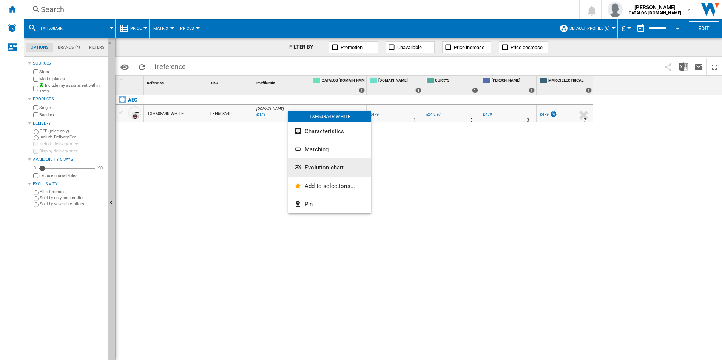
click at [321, 173] on button "Evolution chart" at bounding box center [329, 168] width 83 height 18
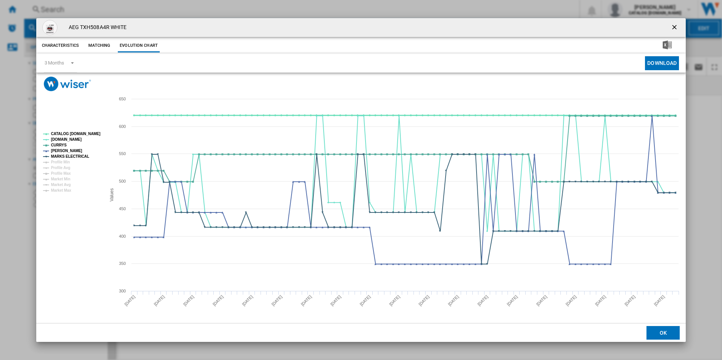
click at [85, 133] on tspan "CATALOG [DOMAIN_NAME]" at bounding box center [75, 134] width 49 height 4
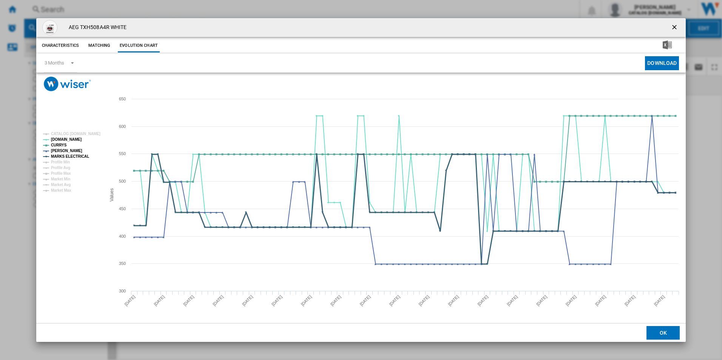
click at [82, 154] on tspan "MARKS ELECTRICAL" at bounding box center [70, 156] width 38 height 4
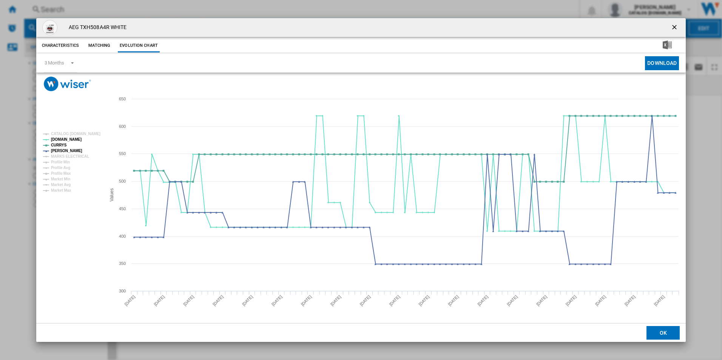
click at [675, 26] on ng-md-icon "getI18NText('BUTTONS.CLOSE_DIALOG')" at bounding box center [674, 27] width 9 height 9
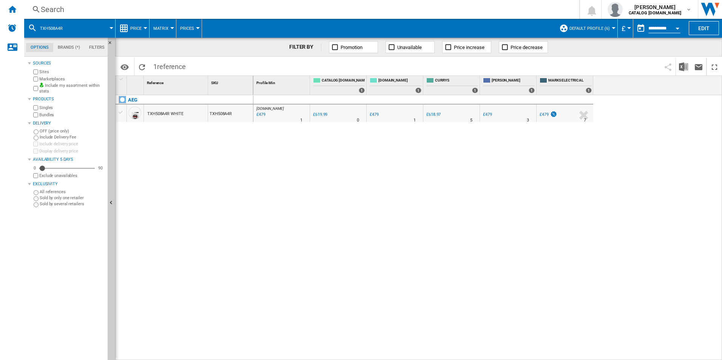
click at [486, 8] on div "Search" at bounding box center [300, 9] width 519 height 11
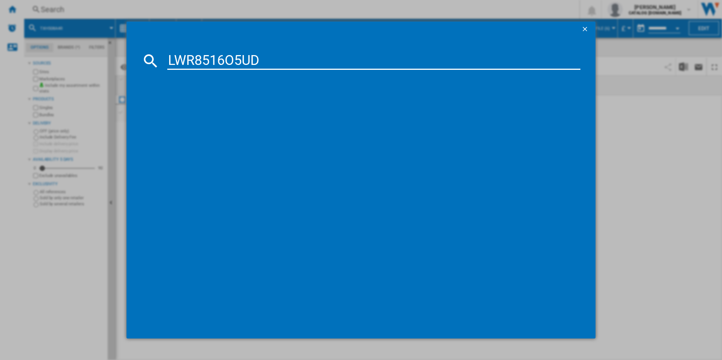
type input "LWR8516O5UD"
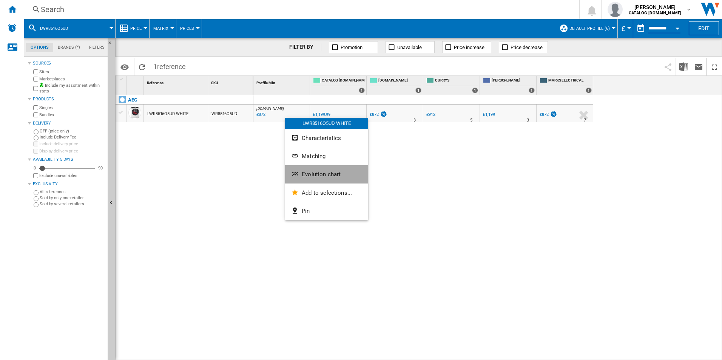
click at [304, 171] on span "Evolution chart" at bounding box center [321, 174] width 39 height 7
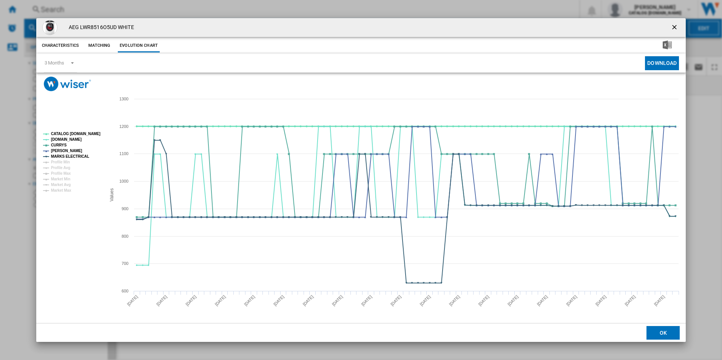
click at [84, 133] on tspan "CATALOG [DOMAIN_NAME]" at bounding box center [75, 134] width 49 height 4
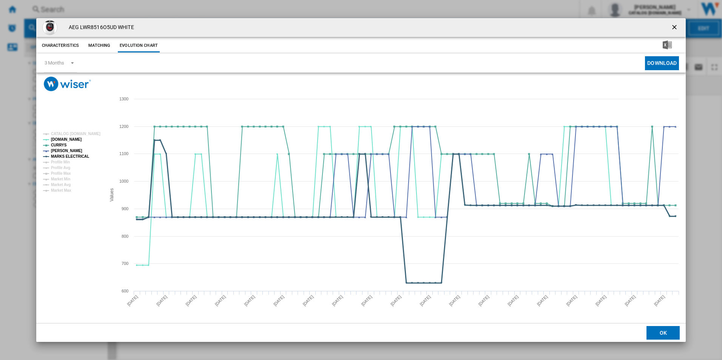
click at [75, 157] on tspan "MARKS ELECTRICAL" at bounding box center [70, 156] width 38 height 4
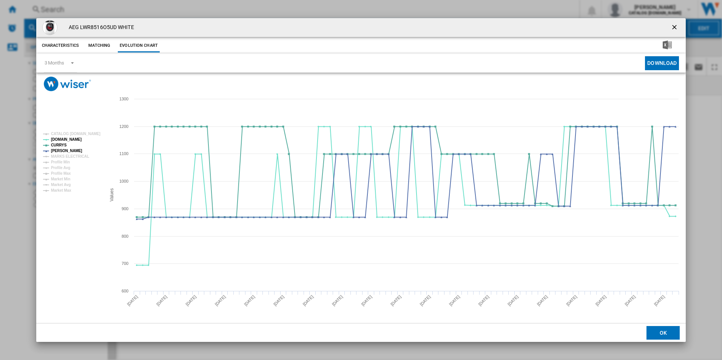
click at [673, 28] on ng-md-icon "getI18NText('BUTTONS.CLOSE_DIALOG')" at bounding box center [674, 27] width 9 height 9
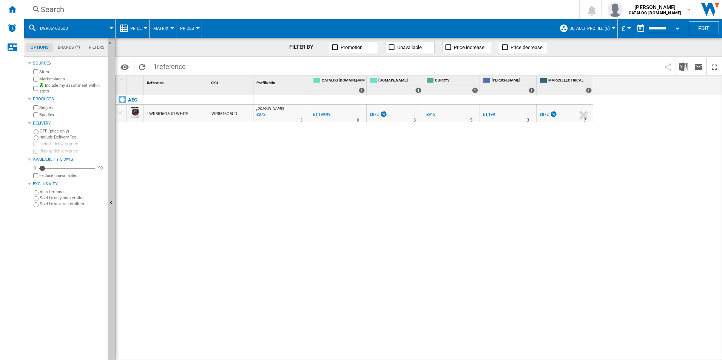
click at [412, 7] on div "Search" at bounding box center [300, 9] width 519 height 11
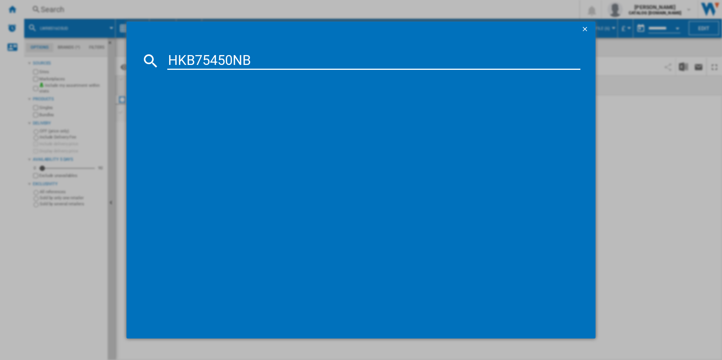
type input "HKB75450NB"
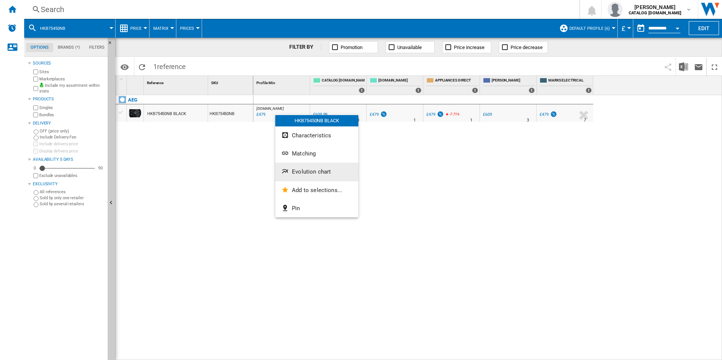
click at [293, 172] on span "Evolution chart" at bounding box center [311, 171] width 39 height 7
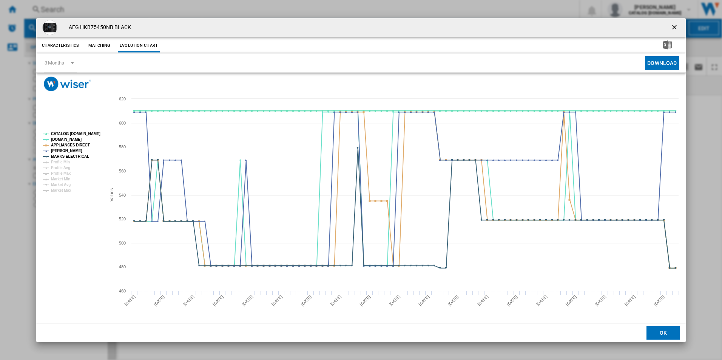
click at [91, 136] on tspan "CATALOG [DOMAIN_NAME]" at bounding box center [75, 134] width 49 height 4
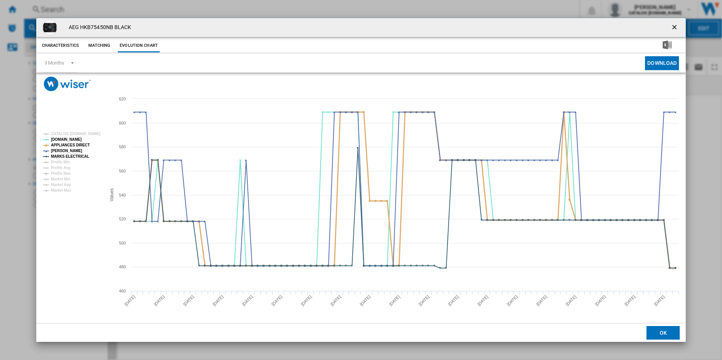
click at [77, 145] on tspan "APPLIANCES DIRECT" at bounding box center [70, 145] width 39 height 4
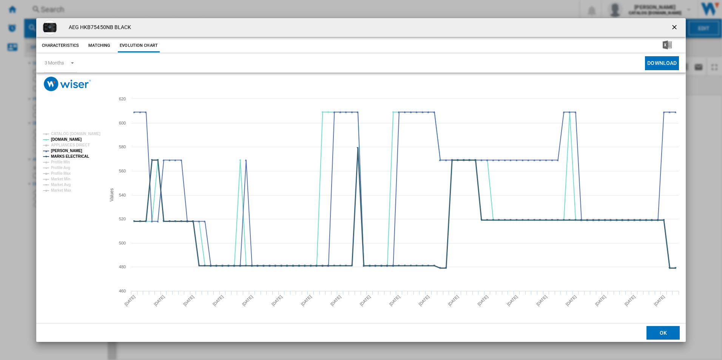
click at [83, 158] on tspan "MARKS ELECTRICAL" at bounding box center [70, 156] width 38 height 4
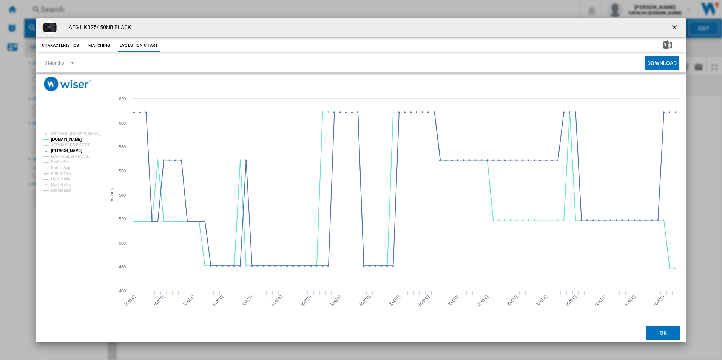
click at [678, 25] on ng-md-icon "getI18NText('BUTTONS.CLOSE_DIALOG')" at bounding box center [674, 27] width 9 height 9
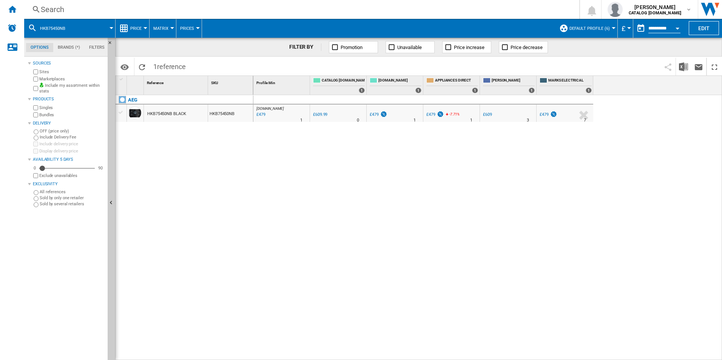
click at [450, 8] on div "Search" at bounding box center [300, 9] width 519 height 11
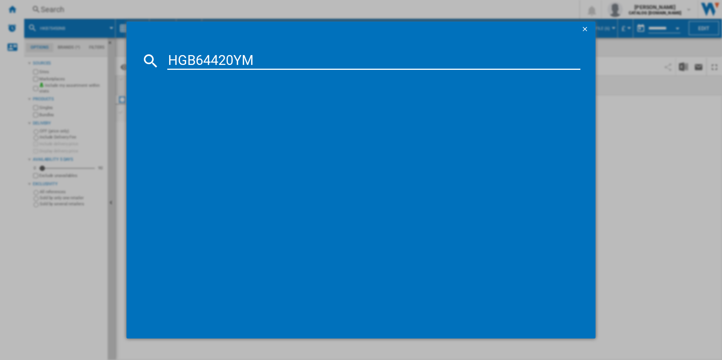
type input "HGB64420YM"
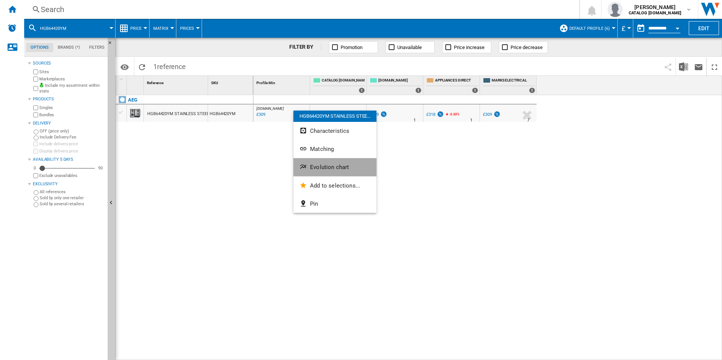
click at [331, 162] on button "Evolution chart" at bounding box center [334, 167] width 83 height 18
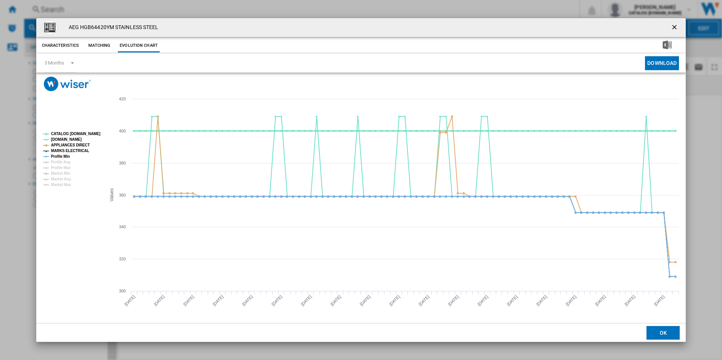
click at [96, 133] on tspan "CATALOG [DOMAIN_NAME]" at bounding box center [75, 134] width 49 height 4
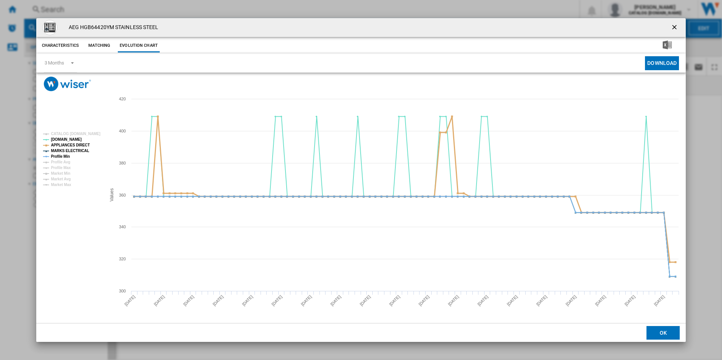
click at [78, 146] on tspan "APPLIANCES DIRECT" at bounding box center [70, 145] width 39 height 4
click at [77, 151] on tspan "MARKS ELECTRICAL" at bounding box center [70, 151] width 38 height 4
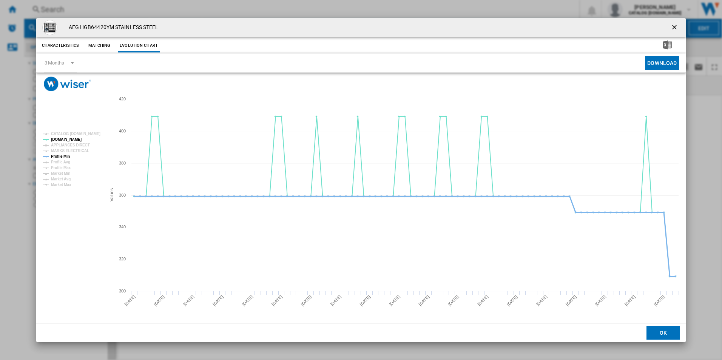
click at [60, 157] on tspan "Profile Min" at bounding box center [60, 156] width 19 height 4
click at [673, 29] on ng-md-icon "getI18NText('BUTTONS.CLOSE_DIALOG')" at bounding box center [674, 27] width 9 height 9
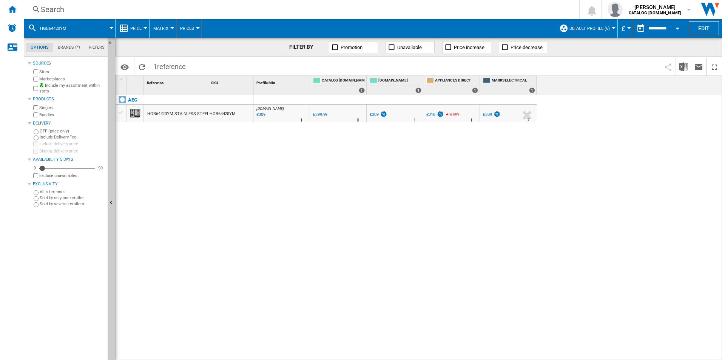
click at [384, 6] on div "Search" at bounding box center [300, 9] width 519 height 11
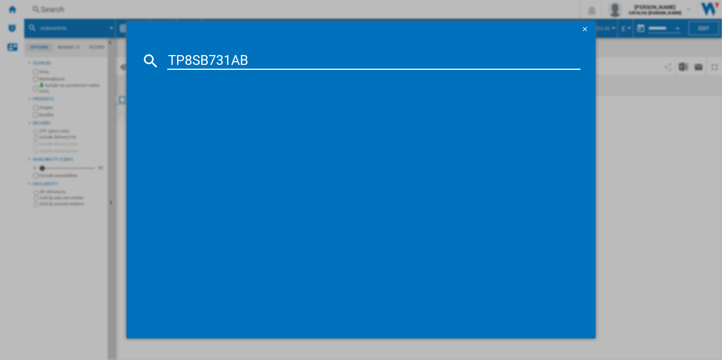
type input "TP8SB731AB"
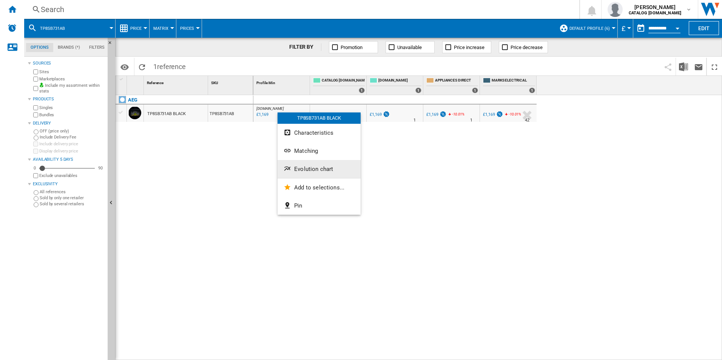
click at [313, 167] on span "Evolution chart" at bounding box center [313, 169] width 39 height 7
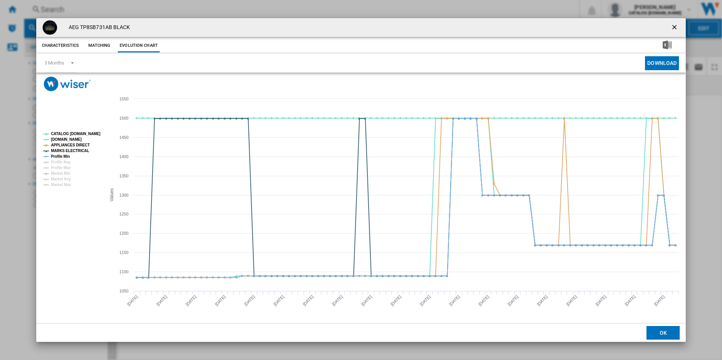
click at [81, 136] on tspan "CATALOG [DOMAIN_NAME]" at bounding box center [75, 134] width 49 height 4
click at [80, 144] on tspan "APPLIANCES DIRECT" at bounding box center [70, 145] width 39 height 4
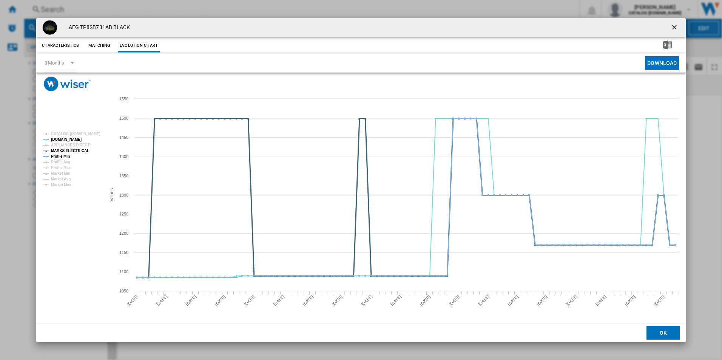
click at [81, 149] on tspan "MARKS ELECTRICAL" at bounding box center [70, 151] width 38 height 4
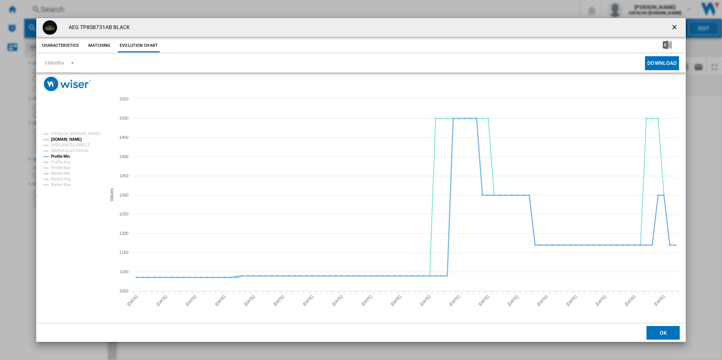
click at [68, 157] on tspan "Profile Min" at bounding box center [60, 156] width 19 height 4
click at [673, 24] on ng-md-icon "getI18NText('BUTTONS.CLOSE_DIALOG')" at bounding box center [674, 27] width 9 height 9
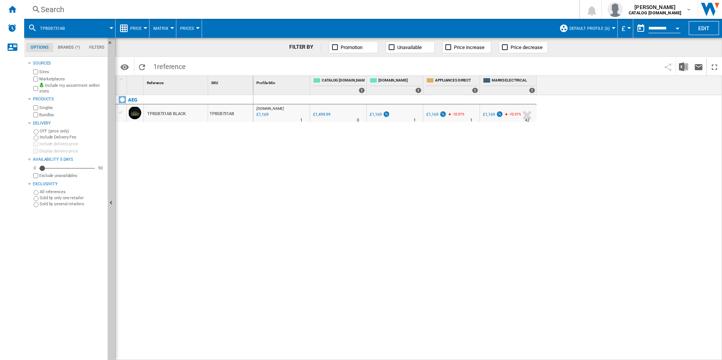
click at [456, 12] on div "Search" at bounding box center [300, 9] width 519 height 11
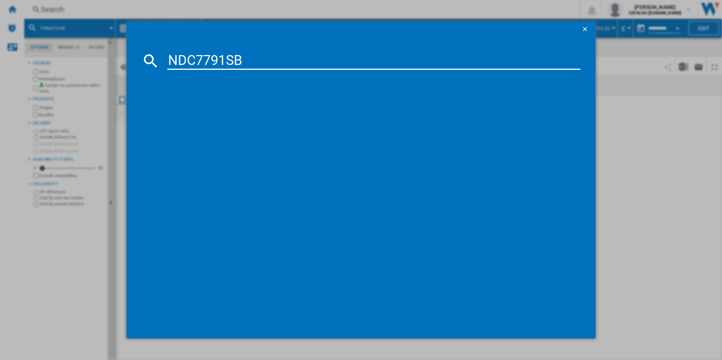
type input "NDC7791SB"
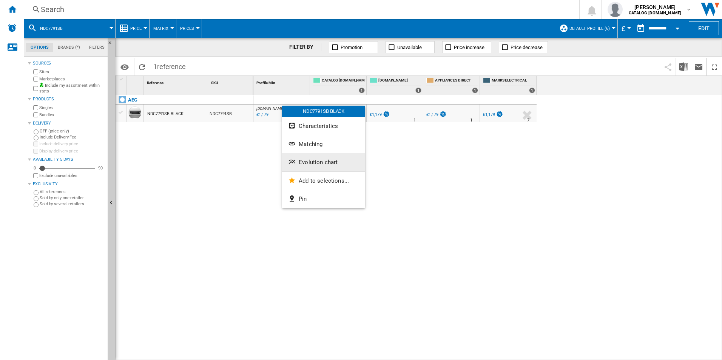
click at [314, 164] on span "Evolution chart" at bounding box center [318, 162] width 39 height 7
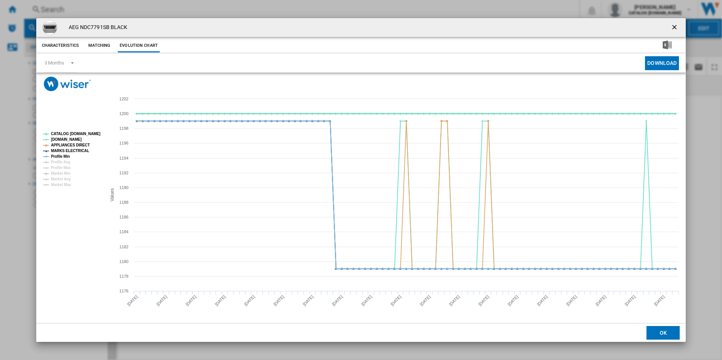
click at [95, 132] on tspan "CATALOG [DOMAIN_NAME]" at bounding box center [75, 134] width 49 height 4
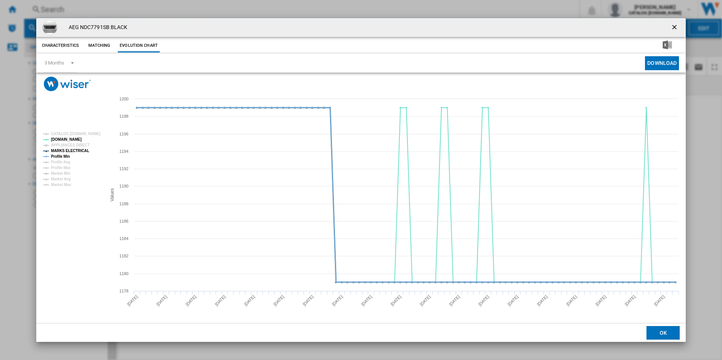
click at [73, 149] on tspan "MARKS ELECTRICAL" at bounding box center [70, 151] width 38 height 4
click at [70, 152] on tspan "MARKS ELECTRICAL" at bounding box center [70, 151] width 38 height 4
click at [64, 157] on tspan "Profile Min" at bounding box center [60, 156] width 19 height 4
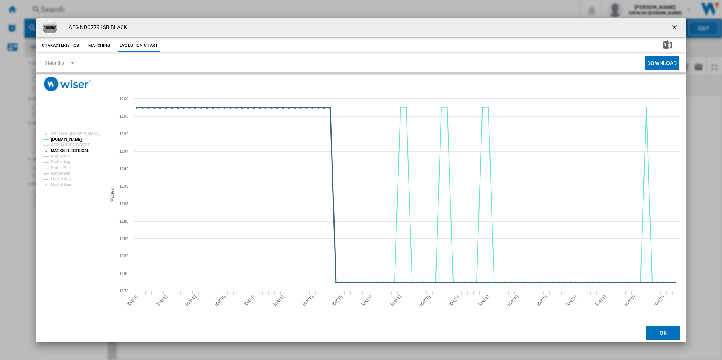
click at [70, 151] on tspan "MARKS ELECTRICAL" at bounding box center [70, 151] width 38 height 4
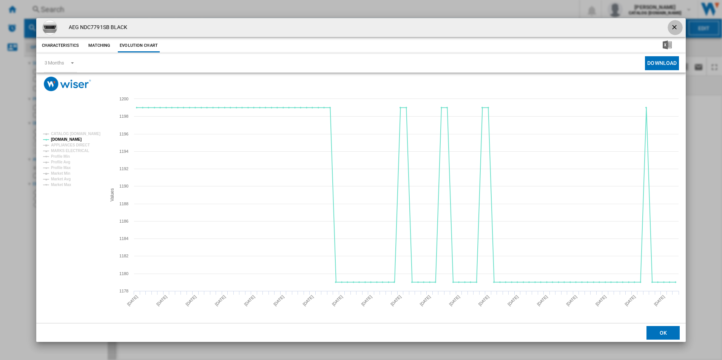
click at [673, 26] on ng-md-icon "getI18NText('BUTTONS.CLOSE_DIALOG')" at bounding box center [674, 27] width 9 height 9
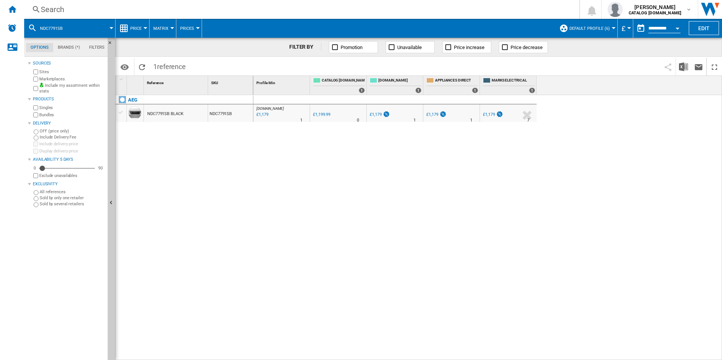
click at [489, 16] on div "Search Search 0 [PERSON_NAME] CATALOG [DOMAIN_NAME] CATALOG [DOMAIN_NAME] My se…" at bounding box center [373, 9] width 698 height 19
click at [483, 14] on div "Search" at bounding box center [300, 9] width 519 height 11
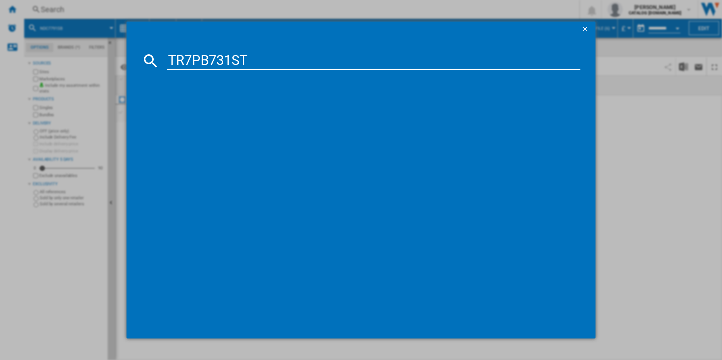
type input "TR7PB731ST"
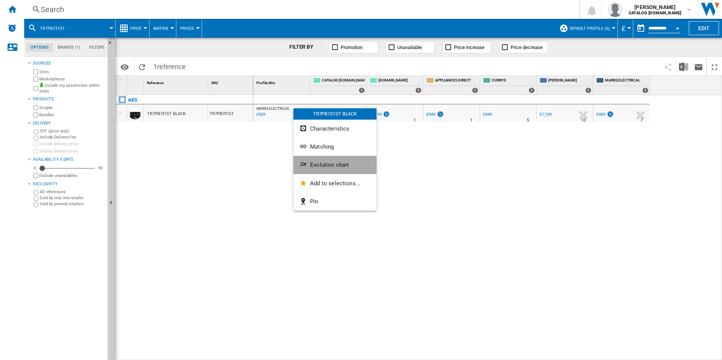
click at [313, 160] on button "Evolution chart" at bounding box center [334, 165] width 83 height 18
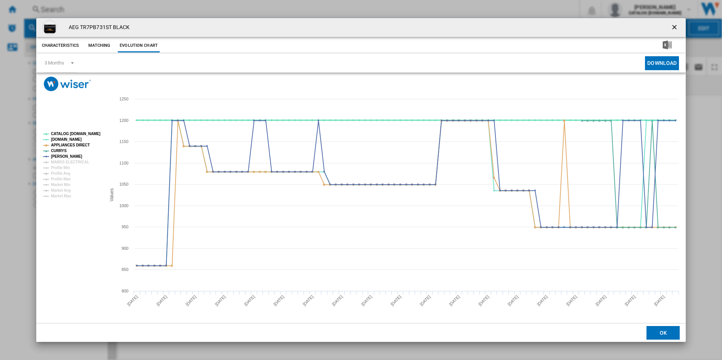
click at [86, 134] on tspan "CATALOG [DOMAIN_NAME]" at bounding box center [75, 134] width 49 height 4
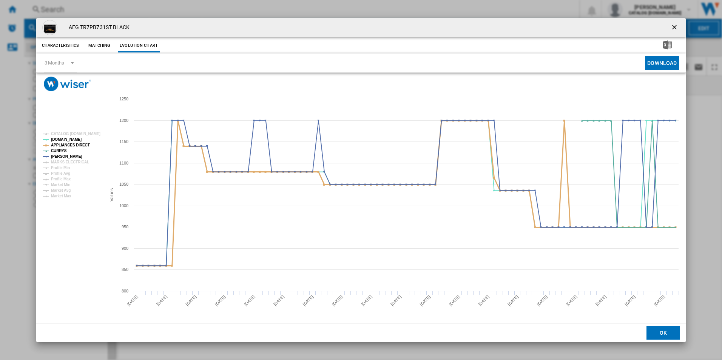
click at [82, 144] on tspan "APPLIANCES DIRECT" at bounding box center [70, 145] width 39 height 4
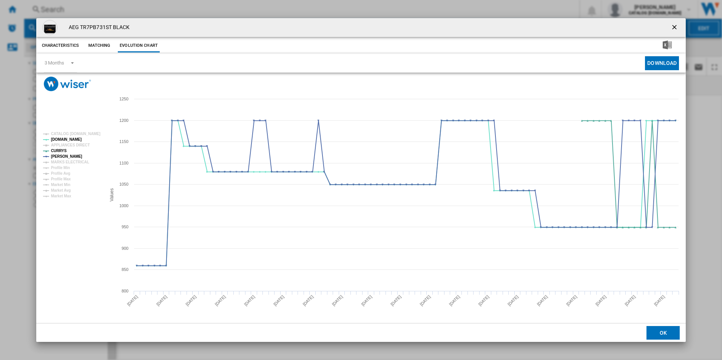
drag, startPoint x: 676, startPoint y: 27, endPoint x: 658, endPoint y: 27, distance: 18.5
click at [676, 27] on ng-md-icon "getI18NText('BUTTONS.CLOSE_DIALOG')" at bounding box center [674, 27] width 9 height 9
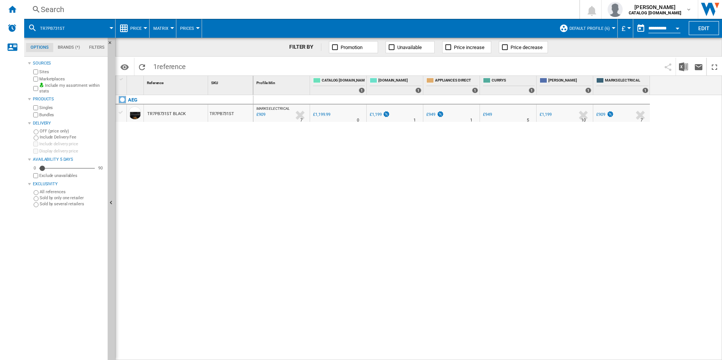
click at [474, 6] on div "Search" at bounding box center [300, 9] width 519 height 11
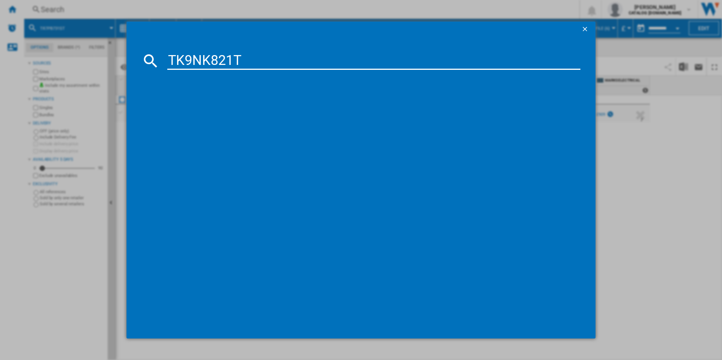
type input "TK9NK821T"
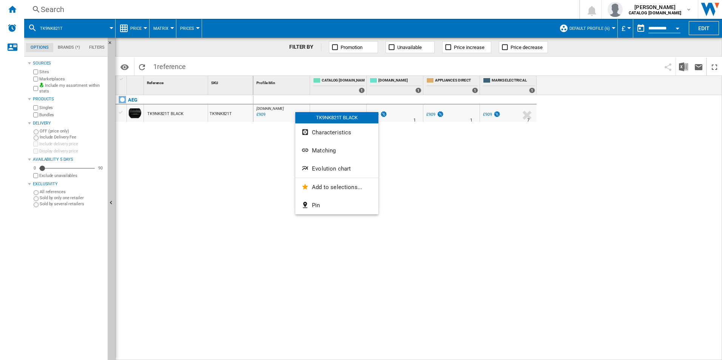
click at [313, 172] on span "Evolution chart" at bounding box center [331, 168] width 39 height 7
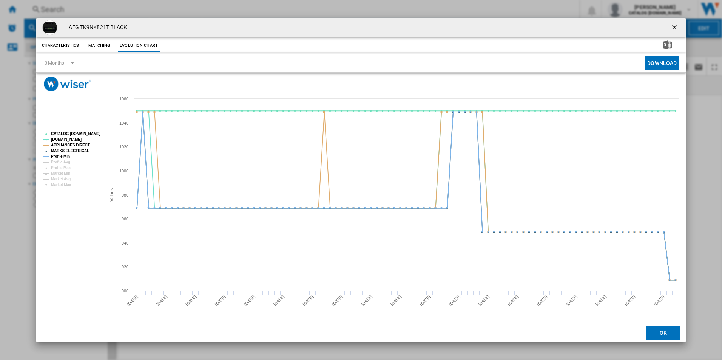
click at [73, 134] on tspan "CATALOG [DOMAIN_NAME]" at bounding box center [75, 134] width 49 height 4
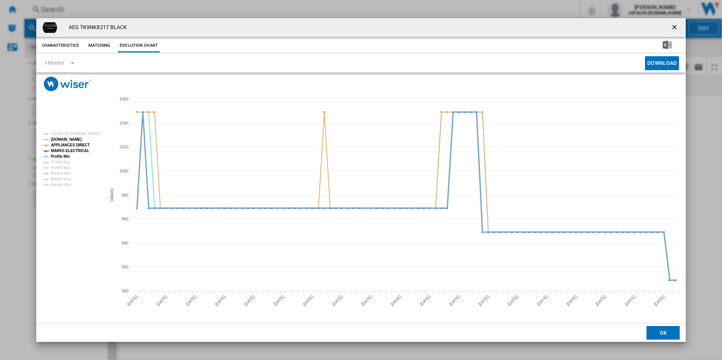
click at [73, 151] on tspan "MARKS ELECTRICAL" at bounding box center [70, 151] width 38 height 4
click at [77, 145] on tspan "APPLIANCES DIRECT" at bounding box center [70, 145] width 39 height 4
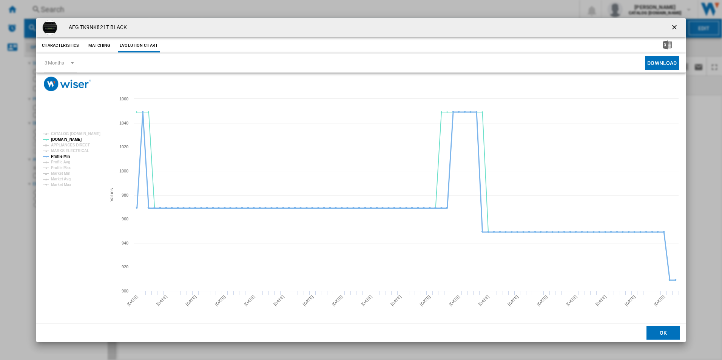
click at [63, 156] on tspan "Profile Min" at bounding box center [60, 156] width 19 height 4
drag, startPoint x: 676, startPoint y: 28, endPoint x: 648, endPoint y: 25, distance: 28.1
click at [676, 28] on ng-md-icon "getI18NText('BUTTONS.CLOSE_DIALOG')" at bounding box center [674, 27] width 9 height 9
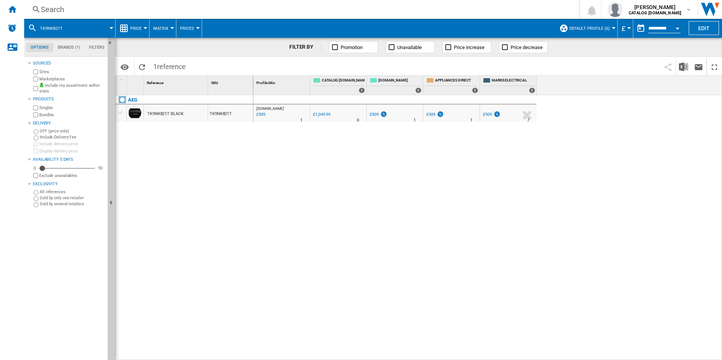
click at [441, 12] on div "Search" at bounding box center [300, 9] width 519 height 11
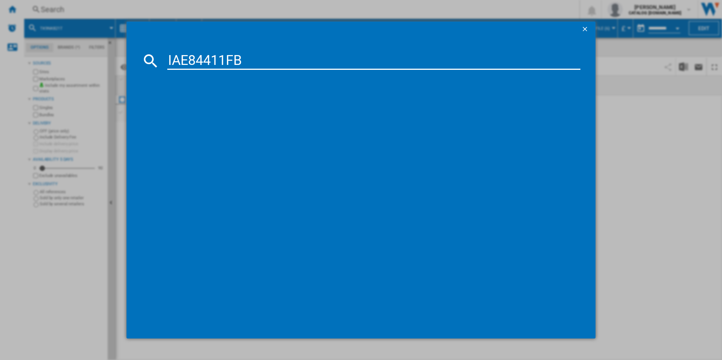
type input "IAE84411FB"
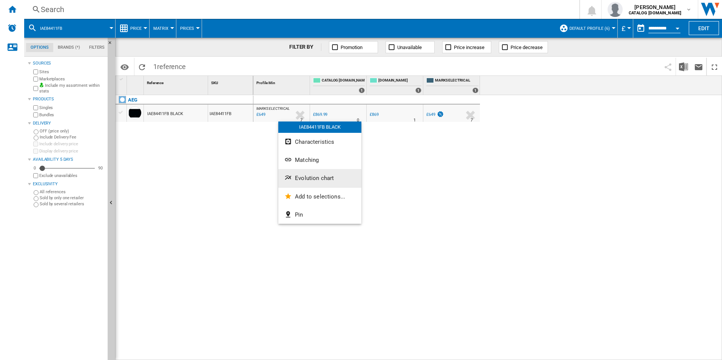
click at [302, 178] on span "Evolution chart" at bounding box center [314, 178] width 39 height 7
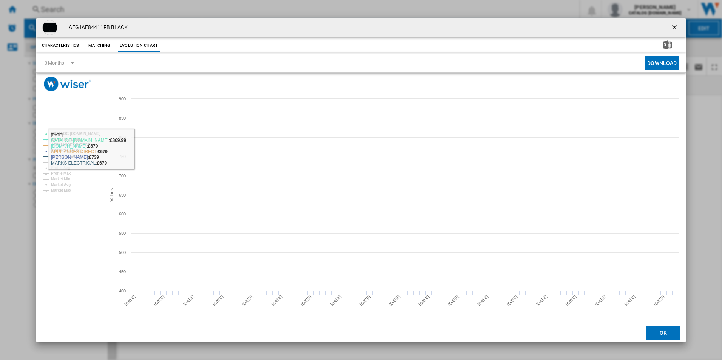
click at [80, 132] on tspan "CATALOG [DOMAIN_NAME]" at bounding box center [75, 134] width 49 height 4
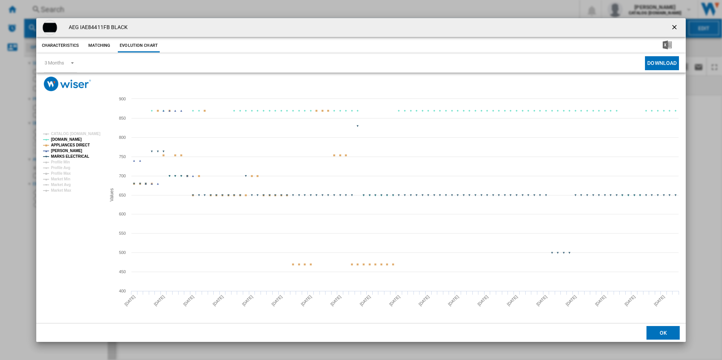
click at [81, 143] on tspan "APPLIANCES DIRECT" at bounding box center [70, 145] width 39 height 4
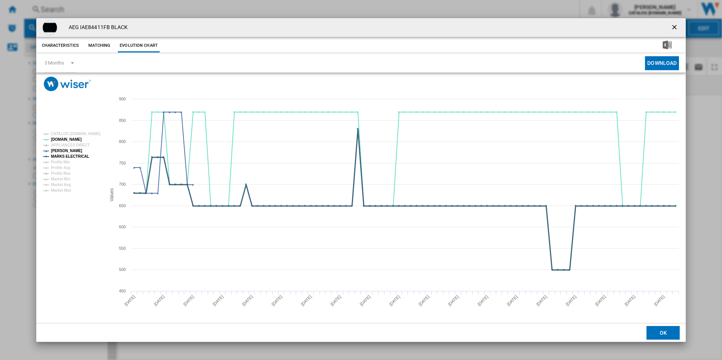
click at [80, 155] on tspan "MARKS ELECTRICAL" at bounding box center [70, 156] width 38 height 4
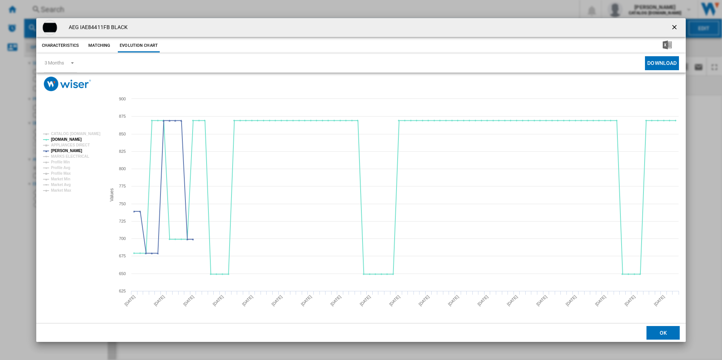
drag, startPoint x: 674, startPoint y: 28, endPoint x: 642, endPoint y: 42, distance: 34.8
click at [674, 28] on ng-md-icon "getI18NText('BUTTONS.CLOSE_DIALOG')" at bounding box center [674, 27] width 9 height 9
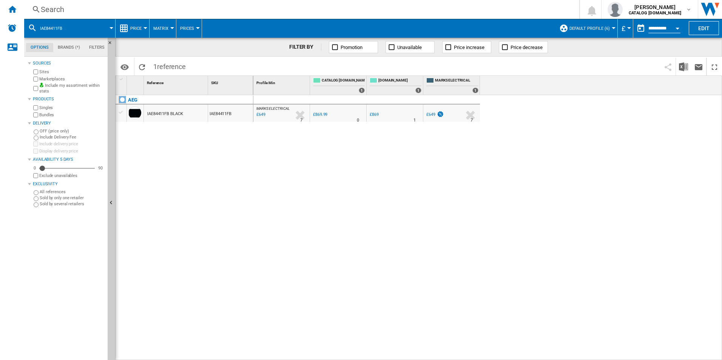
click at [421, 3] on div "Search Search 0 [PERSON_NAME] CATALOG [DOMAIN_NAME] CATALOG [DOMAIN_NAME] My se…" at bounding box center [373, 9] width 698 height 19
click at [423, 10] on div "Search" at bounding box center [300, 9] width 519 height 11
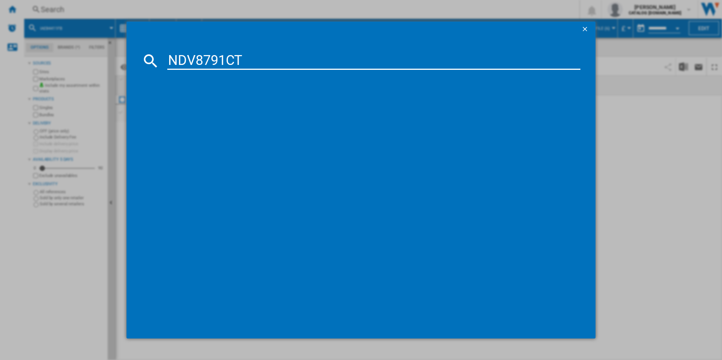
type input "NDV8791CT"
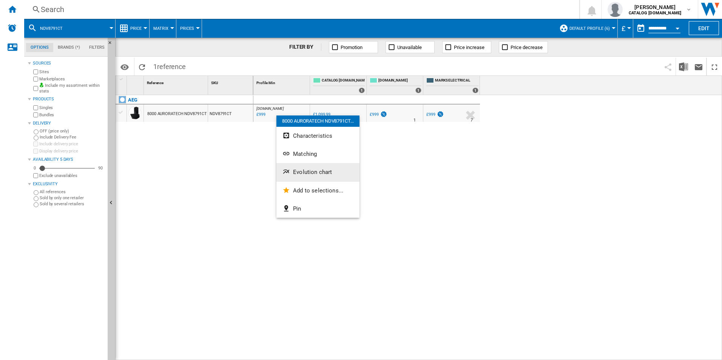
click at [305, 168] on button "Evolution chart" at bounding box center [317, 172] width 83 height 18
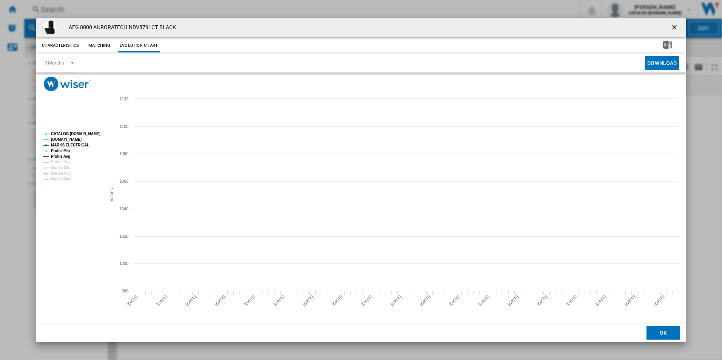
click at [83, 134] on tspan "CATALOG [DOMAIN_NAME]" at bounding box center [75, 134] width 49 height 4
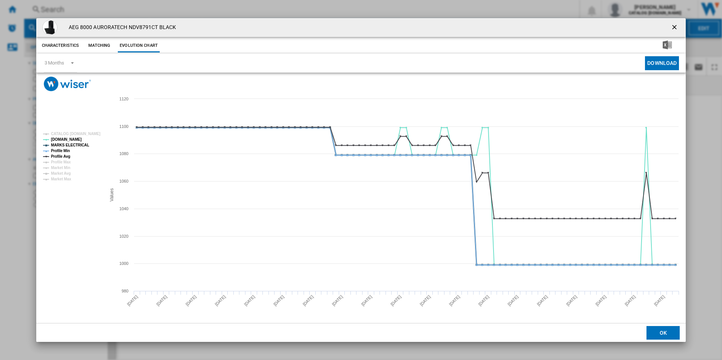
click at [75, 144] on tspan "MARKS ELECTRICAL" at bounding box center [70, 145] width 38 height 4
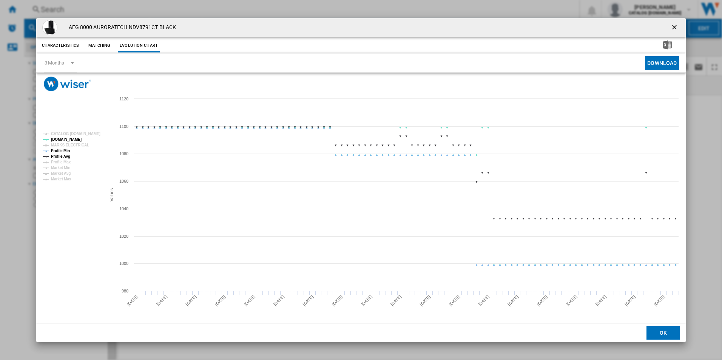
click at [68, 151] on tspan "Profile Min" at bounding box center [60, 151] width 19 height 4
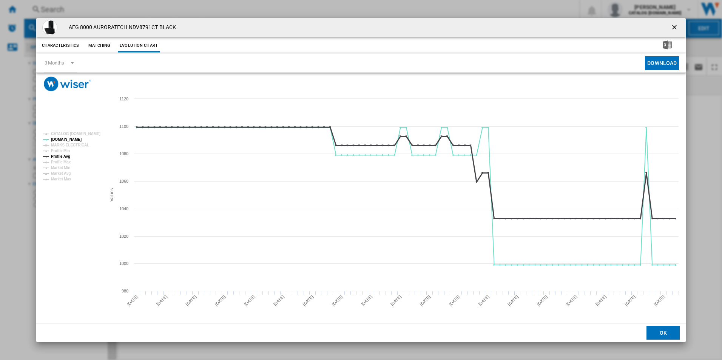
click at [67, 157] on tspan "Profile Avg" at bounding box center [60, 156] width 19 height 4
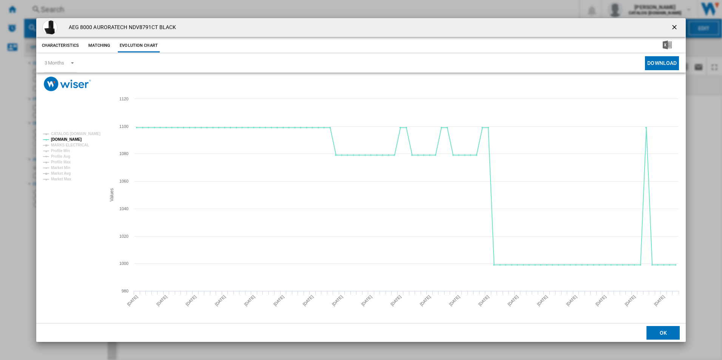
drag, startPoint x: 673, startPoint y: 26, endPoint x: 611, endPoint y: 32, distance: 61.5
click at [673, 26] on ng-md-icon "getI18NText('BUTTONS.CLOSE_DIALOG')" at bounding box center [674, 27] width 9 height 9
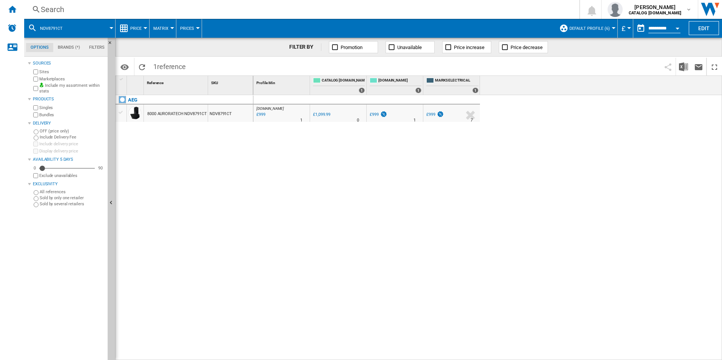
click at [366, 11] on div "Search" at bounding box center [300, 9] width 519 height 11
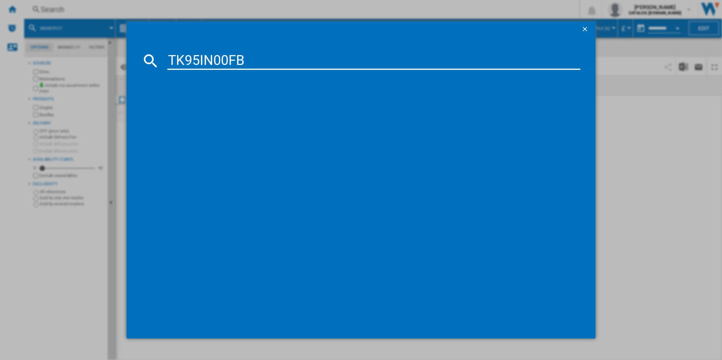
type input "TK95IN00FB"
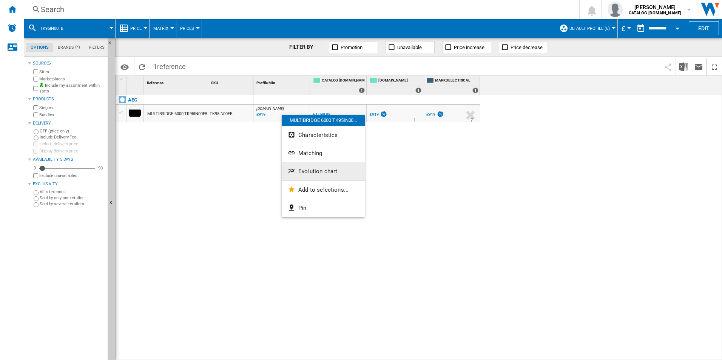
click at [315, 172] on span "Evolution chart" at bounding box center [317, 171] width 39 height 7
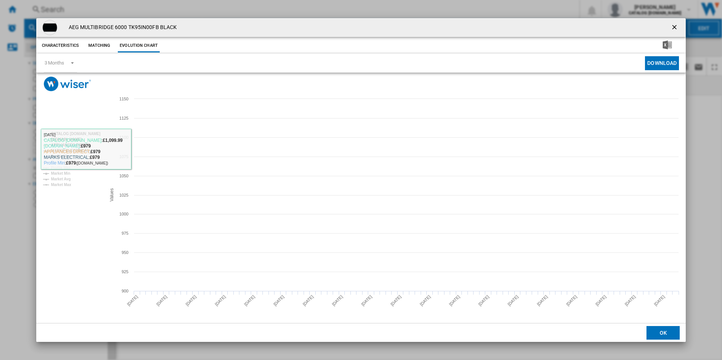
click at [80, 132] on tspan "CATALOG [DOMAIN_NAME]" at bounding box center [75, 134] width 49 height 4
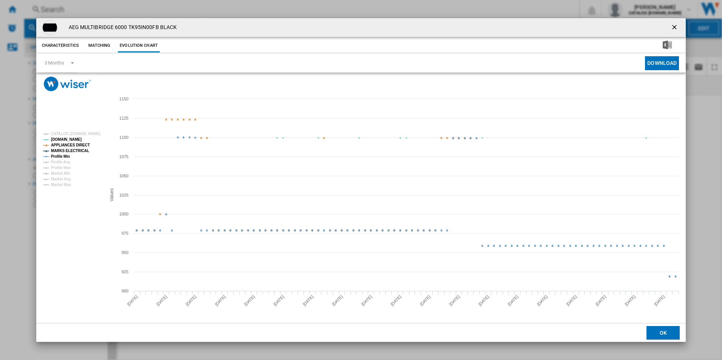
click at [74, 145] on tspan "APPLIANCES DIRECT" at bounding box center [70, 145] width 39 height 4
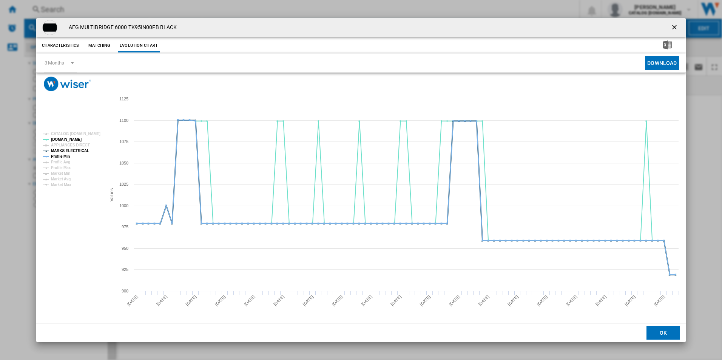
click at [74, 149] on tspan "MARKS ELECTRICAL" at bounding box center [70, 151] width 38 height 4
click at [65, 157] on tspan "Profile Min" at bounding box center [60, 156] width 19 height 4
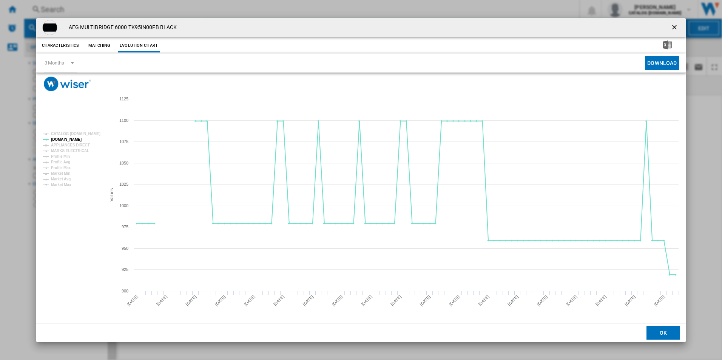
click at [672, 27] on ng-md-icon "getI18NText('BUTTONS.CLOSE_DIALOG')" at bounding box center [674, 27] width 9 height 9
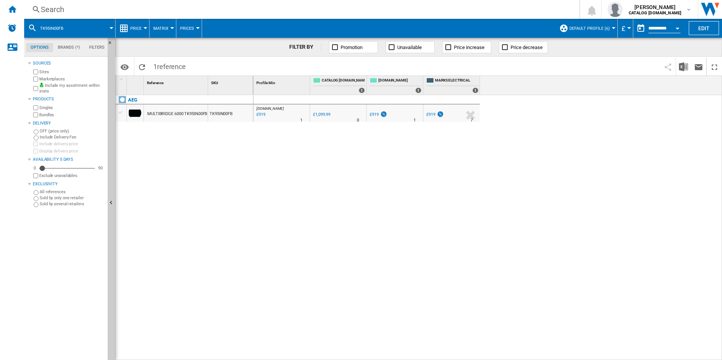
click at [349, 13] on div "Search" at bounding box center [300, 9] width 519 height 11
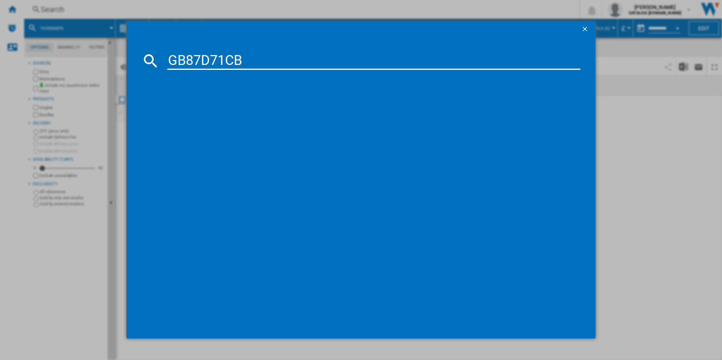
type input "GB87D71CB"
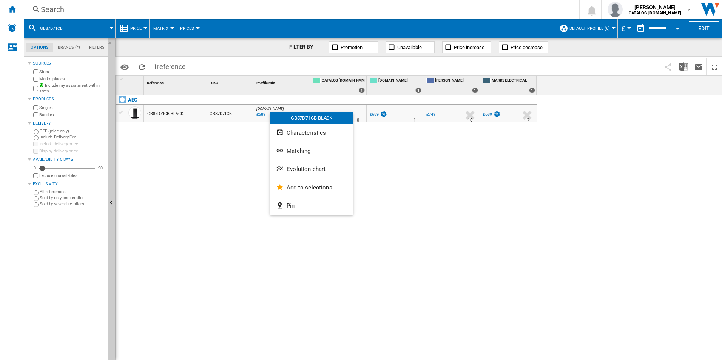
click at [295, 166] on span "Evolution chart" at bounding box center [305, 169] width 39 height 7
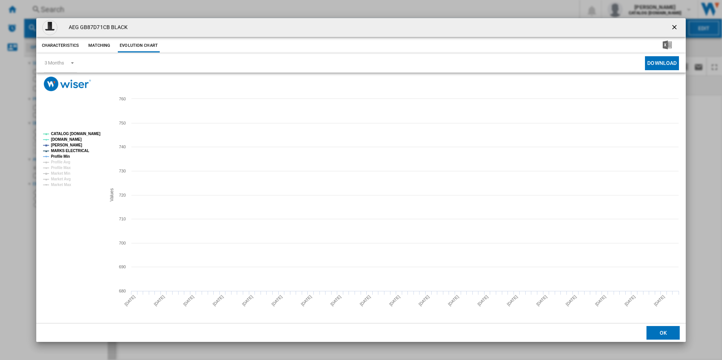
click at [82, 130] on rect "Product popup" at bounding box center [71, 159] width 63 height 61
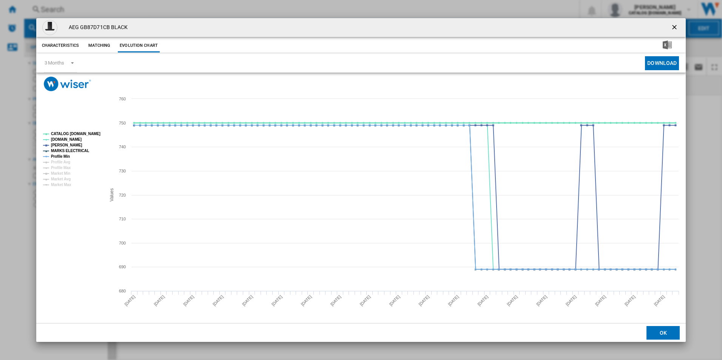
click at [84, 132] on tspan "CATALOG [DOMAIN_NAME]" at bounding box center [75, 134] width 49 height 4
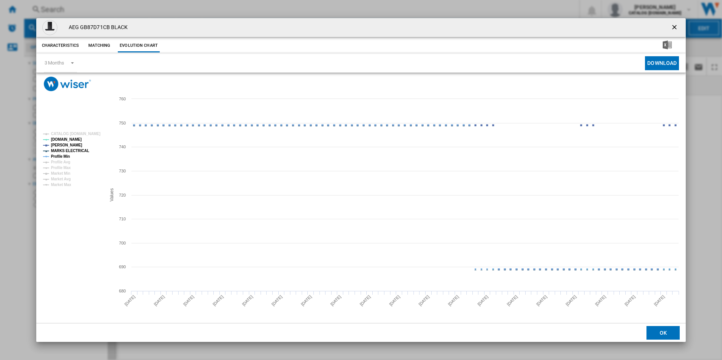
click at [65, 154] on tspan "Profile Min" at bounding box center [60, 156] width 19 height 4
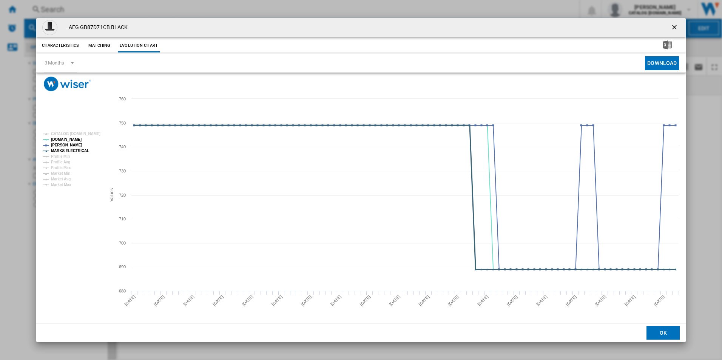
click at [68, 150] on tspan "MARKS ELECTRICAL" at bounding box center [70, 151] width 38 height 4
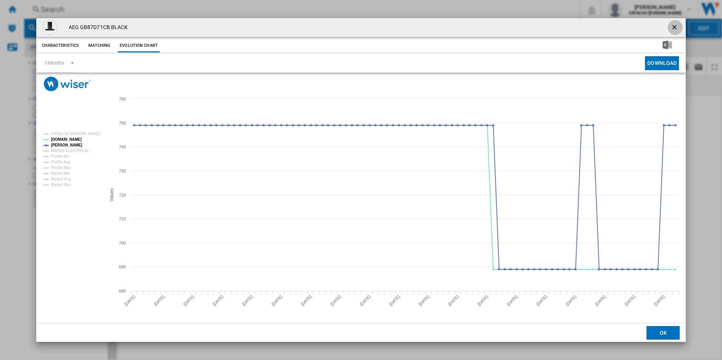
click at [674, 31] on ng-md-icon "getI18NText('BUTTONS.CLOSE_DIALOG')" at bounding box center [674, 27] width 9 height 9
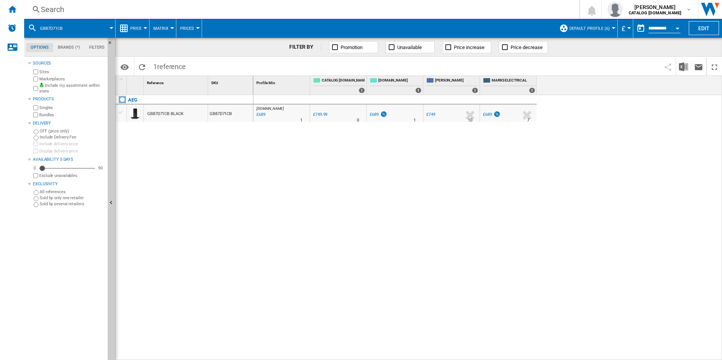
click at [456, 6] on div "Search" at bounding box center [300, 9] width 519 height 11
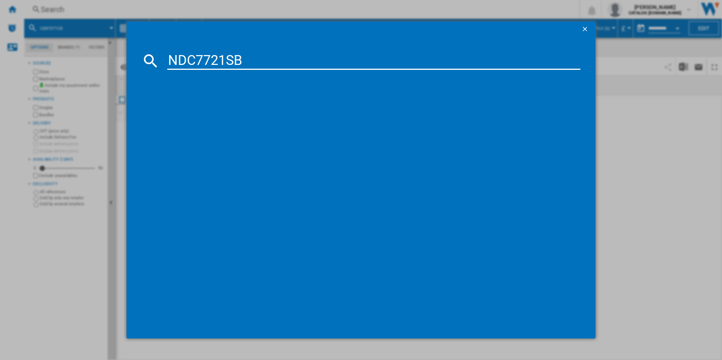
type input "NDC7721SB"
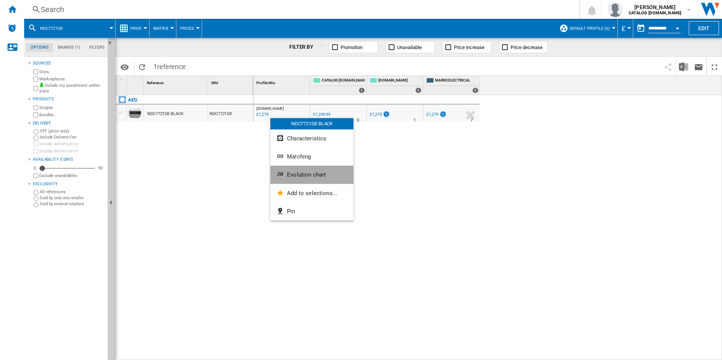
click at [299, 170] on button "Evolution chart" at bounding box center [311, 175] width 83 height 18
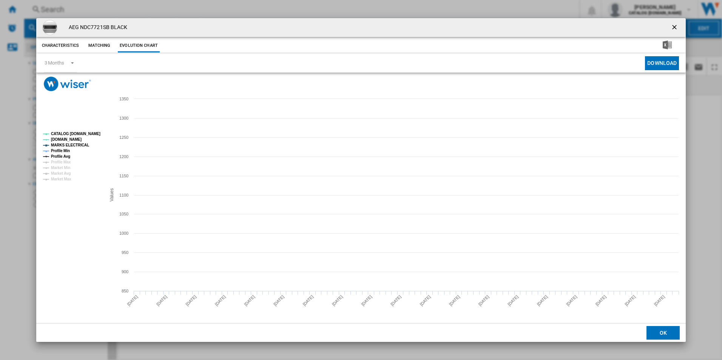
click at [91, 134] on tspan "CATALOG [DOMAIN_NAME]" at bounding box center [75, 134] width 49 height 4
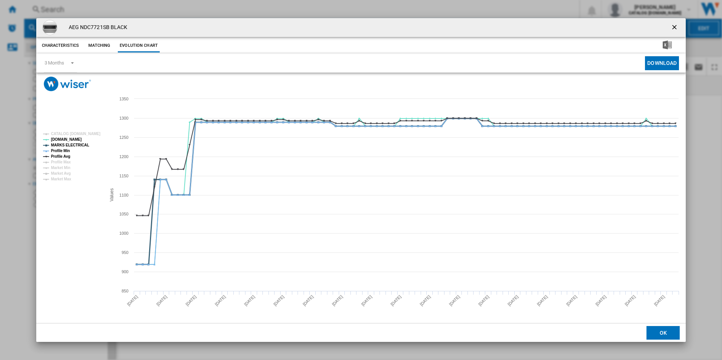
click at [71, 146] on tspan "MARKS ELECTRICAL" at bounding box center [70, 145] width 38 height 4
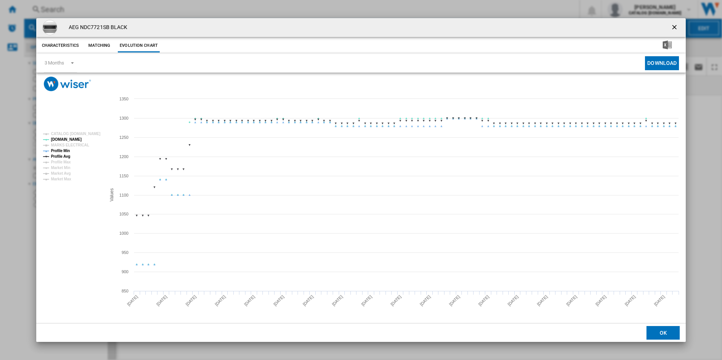
click at [62, 152] on tspan "Profile Min" at bounding box center [60, 151] width 19 height 4
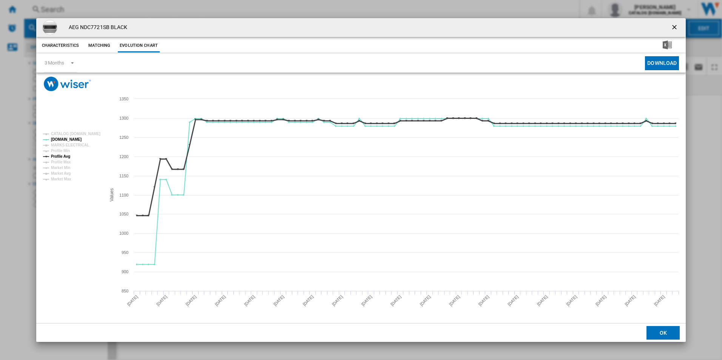
drag, startPoint x: 64, startPoint y: 155, endPoint x: 168, endPoint y: 161, distance: 104.4
click at [65, 155] on tspan "Profile Avg" at bounding box center [60, 156] width 19 height 4
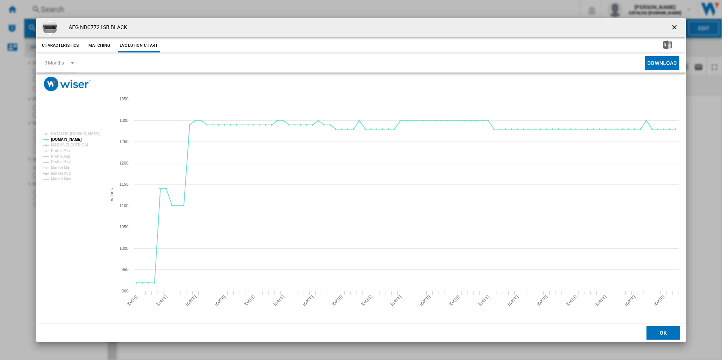
click at [674, 25] on ng-md-icon "getI18NText('BUTTONS.CLOSE_DIALOG')" at bounding box center [674, 27] width 9 height 9
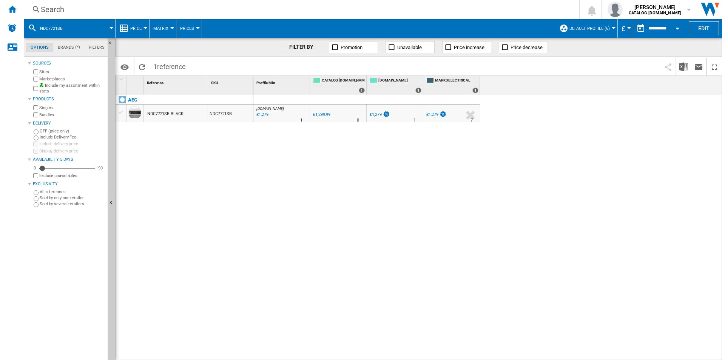
click at [473, 4] on div "Search Search 0 [PERSON_NAME] CATALOG [DOMAIN_NAME] CATALOG [DOMAIN_NAME] My se…" at bounding box center [373, 9] width 698 height 19
click at [473, 8] on div "Search" at bounding box center [300, 9] width 519 height 11
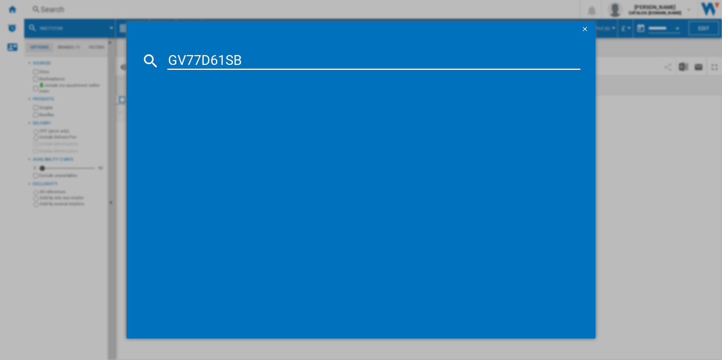
type input "GV77D61SB"
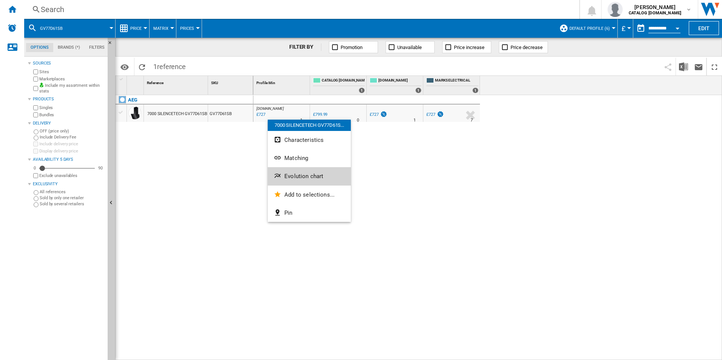
click at [293, 171] on button "Evolution chart" at bounding box center [309, 176] width 83 height 18
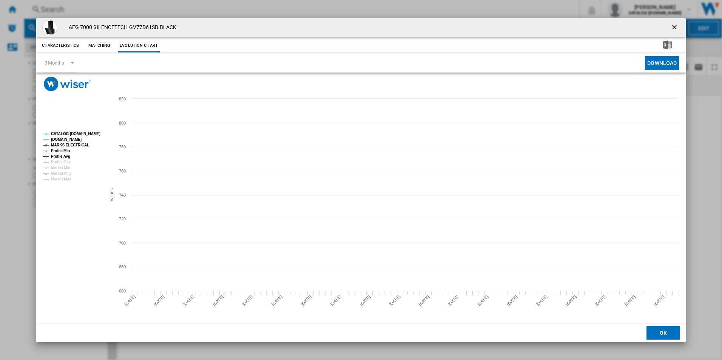
click at [85, 132] on tspan "CATALOG [DOMAIN_NAME]" at bounding box center [75, 134] width 49 height 4
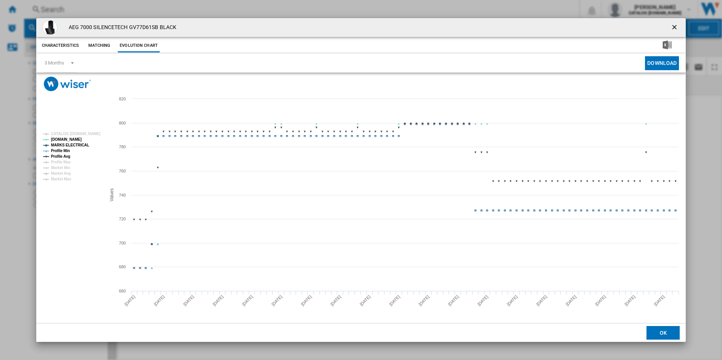
click at [79, 142] on rect "Product popup" at bounding box center [71, 156] width 63 height 55
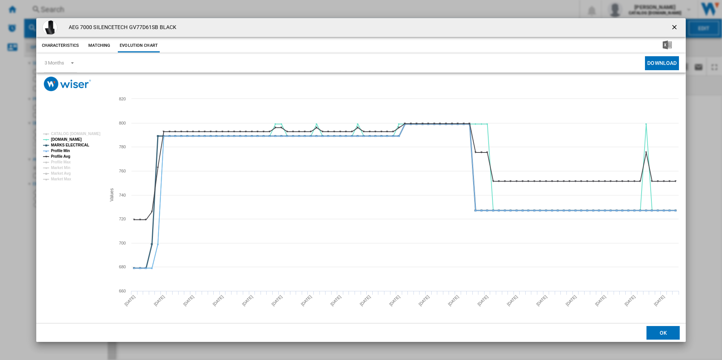
click at [74, 147] on tspan "MARKS ELECTRICAL" at bounding box center [70, 145] width 38 height 4
click at [65, 149] on tspan "Profile Min" at bounding box center [60, 151] width 19 height 4
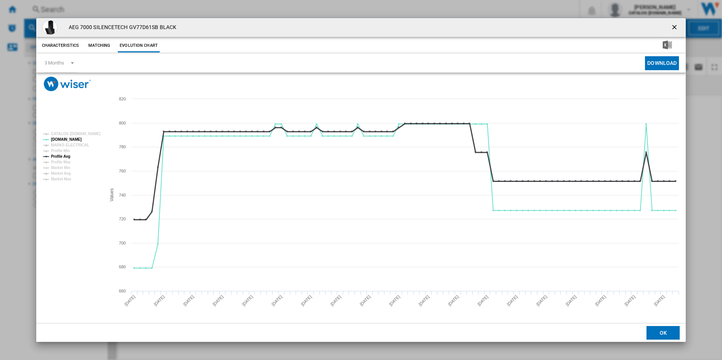
click at [65, 158] on tspan "Profile Avg" at bounding box center [60, 156] width 19 height 4
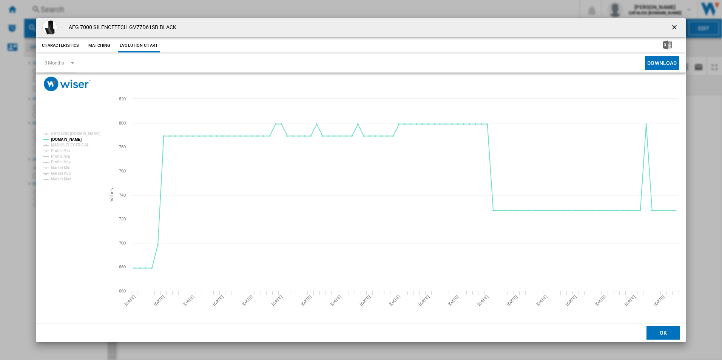
click at [674, 26] on ng-md-icon "getI18NText('BUTTONS.CLOSE_DIALOG')" at bounding box center [674, 27] width 9 height 9
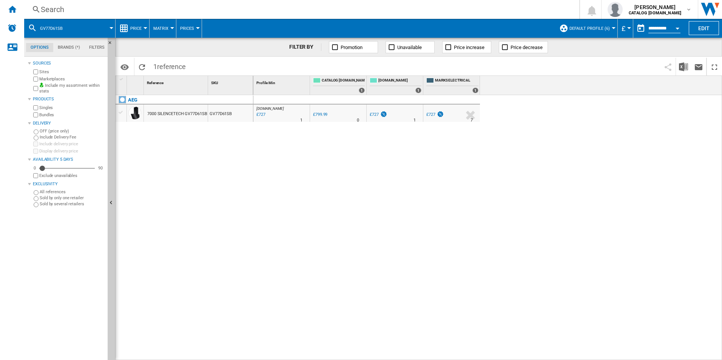
click at [434, 9] on div "Search" at bounding box center [300, 9] width 519 height 11
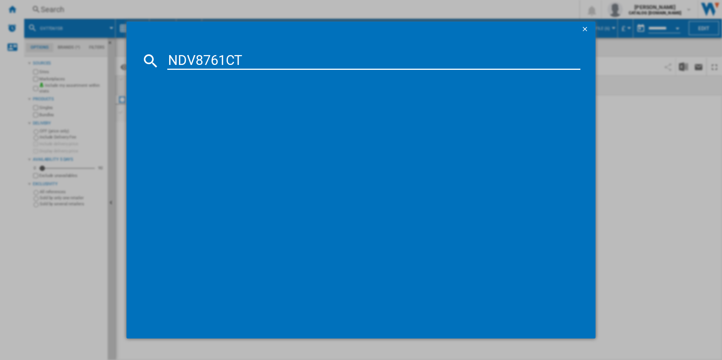
type input "NDV8761CT"
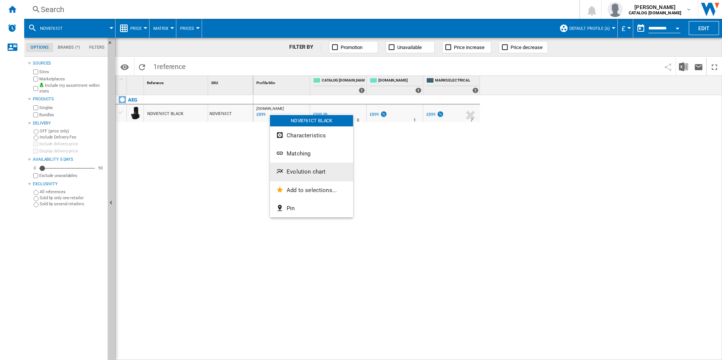
click at [292, 171] on span "Evolution chart" at bounding box center [305, 171] width 39 height 7
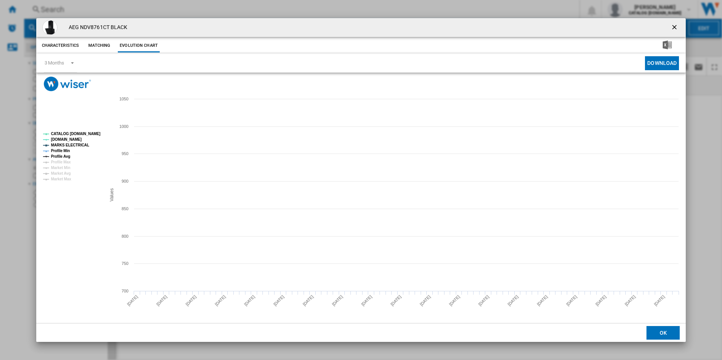
click at [92, 132] on tspan "CATALOG [DOMAIN_NAME]" at bounding box center [75, 134] width 49 height 4
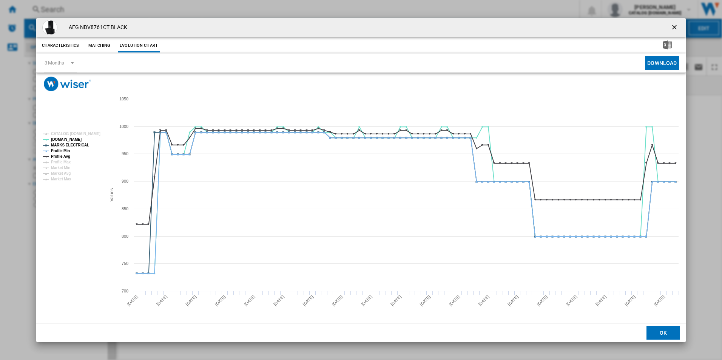
click at [83, 140] on rect "Product popup" at bounding box center [71, 156] width 63 height 55
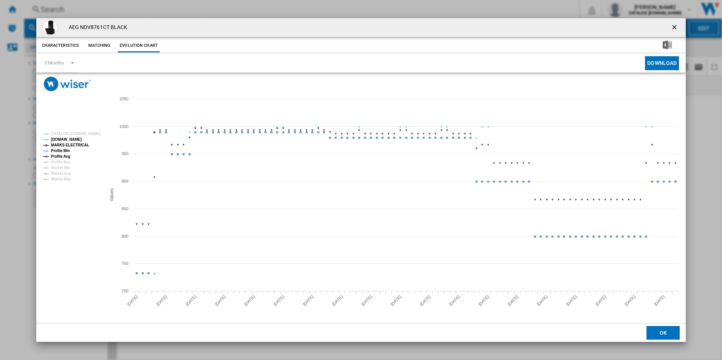
click at [78, 148] on rect "Product popup" at bounding box center [71, 156] width 63 height 55
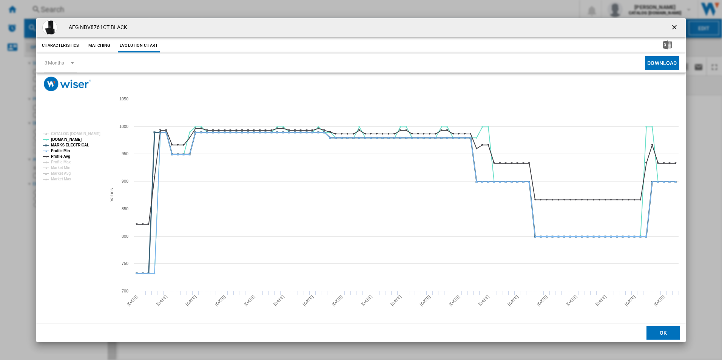
click at [73, 146] on tspan "MARKS ELECTRICAL" at bounding box center [70, 145] width 38 height 4
click at [68, 149] on tspan "Profile Min" at bounding box center [60, 151] width 19 height 4
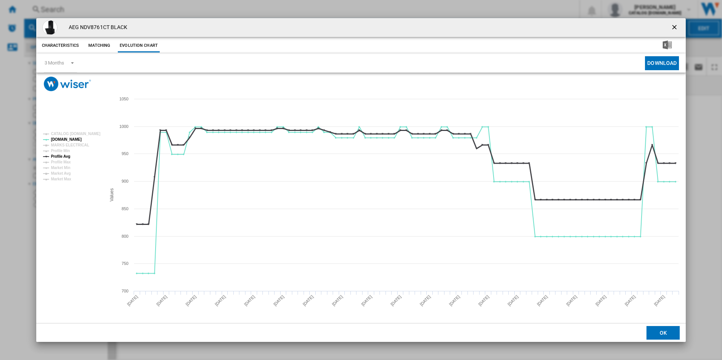
click at [68, 155] on tspan "Profile Avg" at bounding box center [60, 156] width 19 height 4
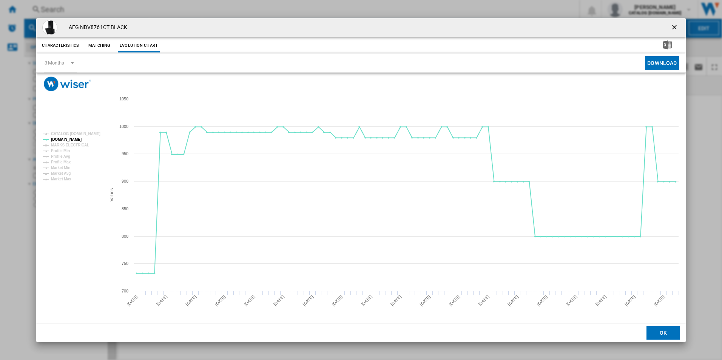
click at [674, 28] on ng-md-icon "getI18NText('BUTTONS.CLOSE_DIALOG')" at bounding box center [674, 27] width 9 height 9
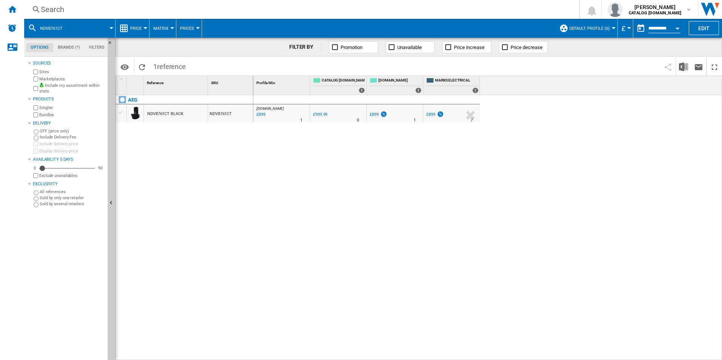
click at [368, 2] on div "Search Search 0 [PERSON_NAME] CATALOG [DOMAIN_NAME] CATALOG [DOMAIN_NAME] My se…" at bounding box center [373, 9] width 698 height 19
click at [368, 8] on div "Search" at bounding box center [300, 9] width 519 height 11
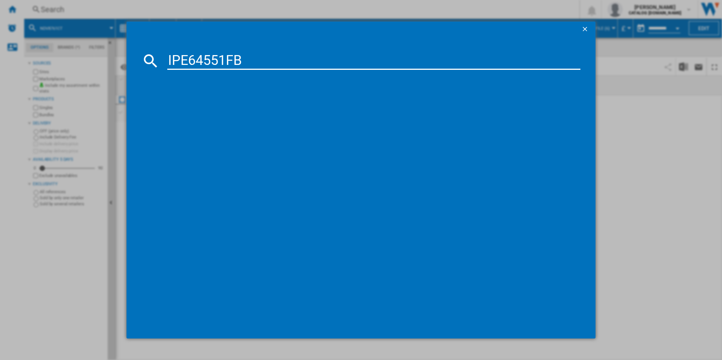
type input "IPE64551FB"
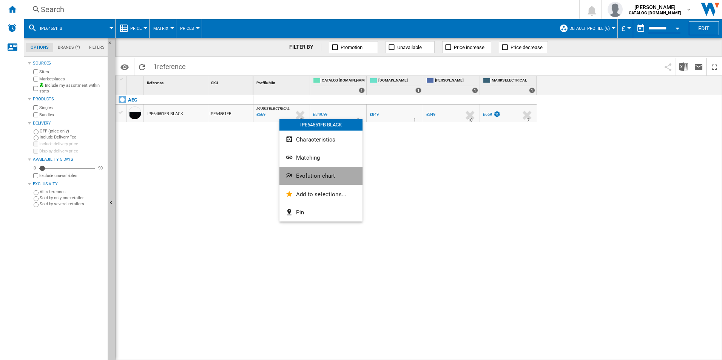
click at [306, 175] on span "Evolution chart" at bounding box center [315, 175] width 39 height 7
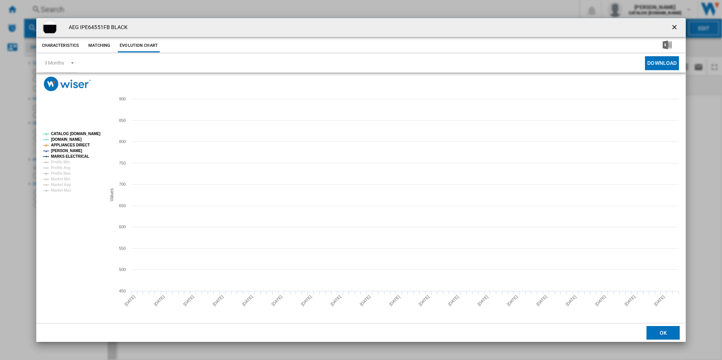
click at [74, 132] on tspan "CATALOG [DOMAIN_NAME]" at bounding box center [75, 134] width 49 height 4
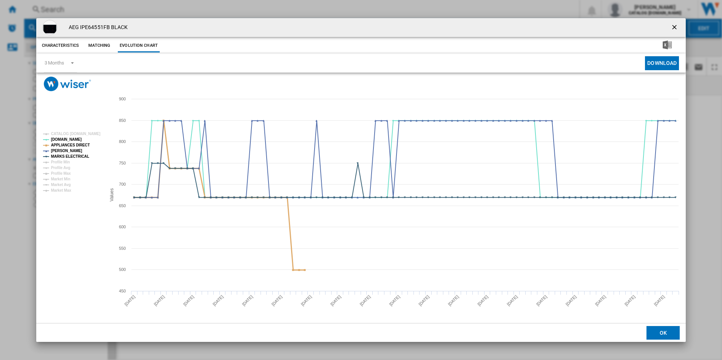
click at [80, 144] on tspan "APPLIANCES DIRECT" at bounding box center [70, 145] width 39 height 4
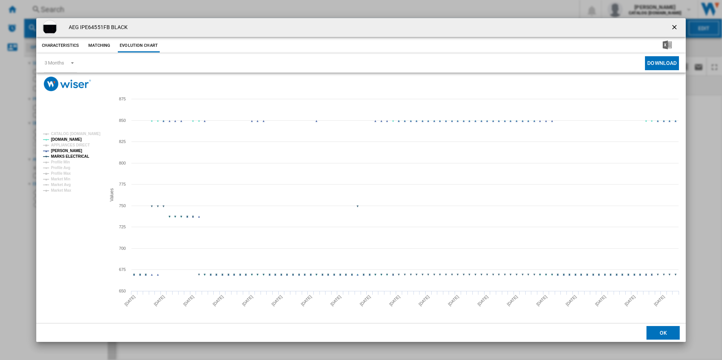
click at [79, 154] on tspan "MARKS ELECTRICAL" at bounding box center [70, 156] width 38 height 4
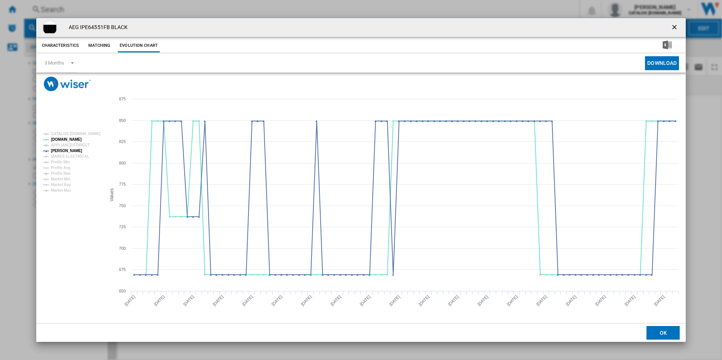
drag, startPoint x: 673, startPoint y: 28, endPoint x: 548, endPoint y: 31, distance: 125.4
click at [673, 28] on ng-md-icon "getI18NText('BUTTONS.CLOSE_DIALOG')" at bounding box center [674, 27] width 9 height 9
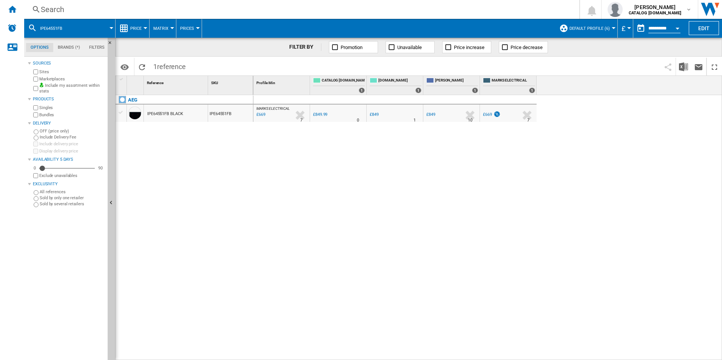
click at [386, 15] on div "Search Search 0 [PERSON_NAME] CATALOG [DOMAIN_NAME] CATALOG [DOMAIN_NAME] My se…" at bounding box center [373, 9] width 698 height 19
click at [381, 11] on div "Search" at bounding box center [300, 9] width 519 height 11
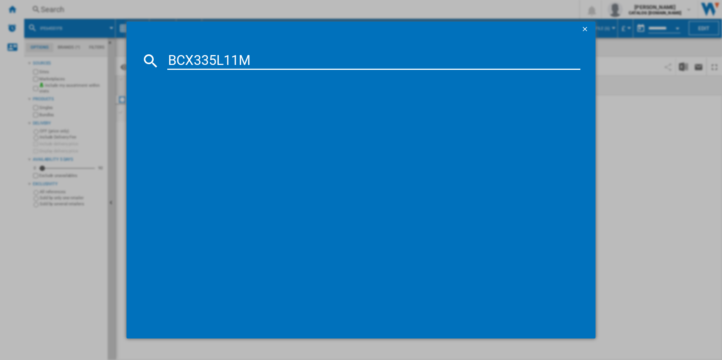
type input "BCX335L11M"
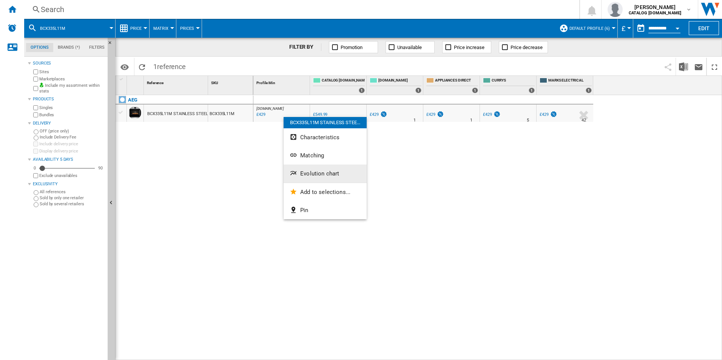
click at [313, 167] on button "Evolution chart" at bounding box center [324, 174] width 83 height 18
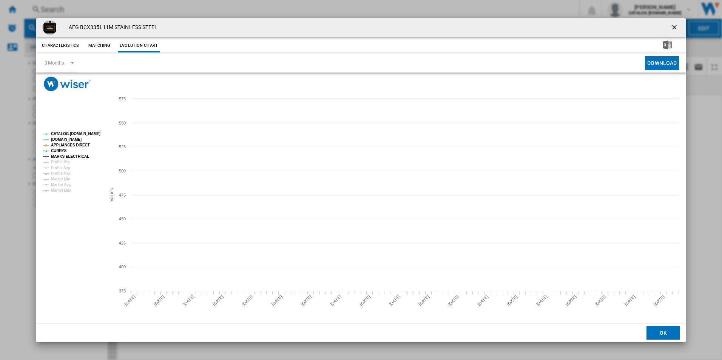
click at [95, 130] on rect "Product popup" at bounding box center [71, 162] width 63 height 66
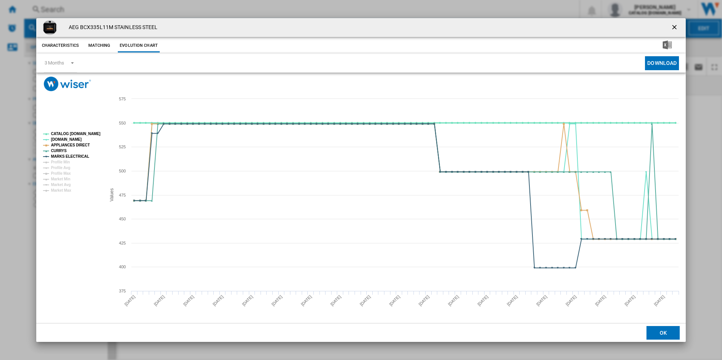
click at [94, 132] on tspan "CATALOG [DOMAIN_NAME]" at bounding box center [75, 134] width 49 height 4
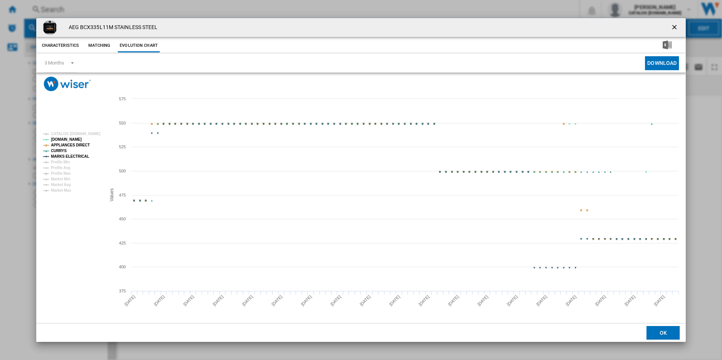
click at [73, 144] on tspan "APPLIANCES DIRECT" at bounding box center [70, 145] width 39 height 4
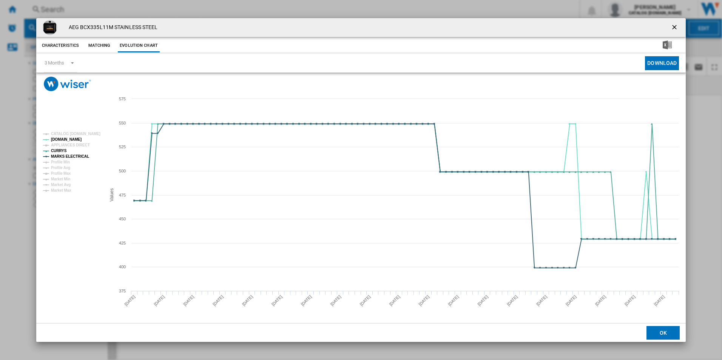
click at [78, 160] on rect "Product popup" at bounding box center [71, 162] width 63 height 66
click at [79, 156] on tspan "MARKS ELECTRICAL" at bounding box center [70, 156] width 38 height 4
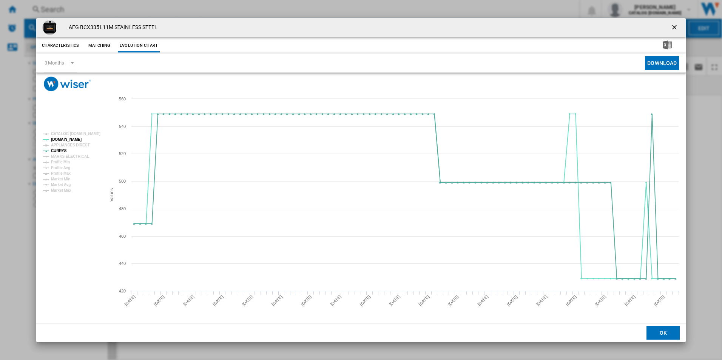
click at [676, 25] on ng-md-icon "getI18NText('BUTTONS.CLOSE_DIALOG')" at bounding box center [674, 27] width 9 height 9
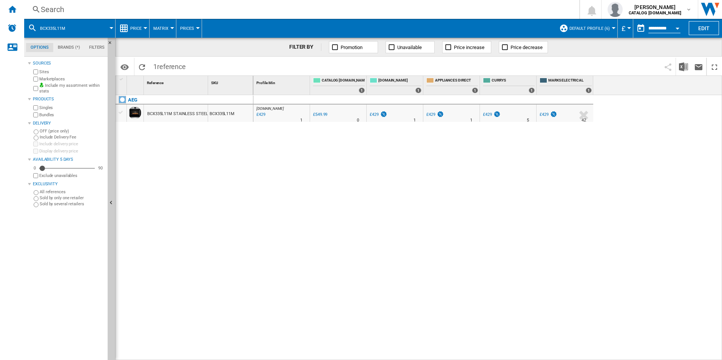
click at [431, 10] on div "Search" at bounding box center [300, 9] width 519 height 11
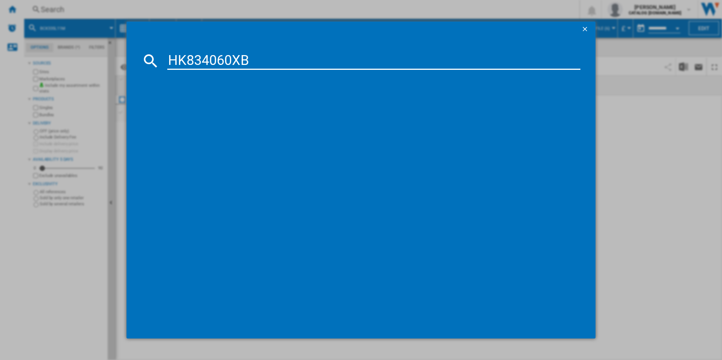
type input "HK834060XB"
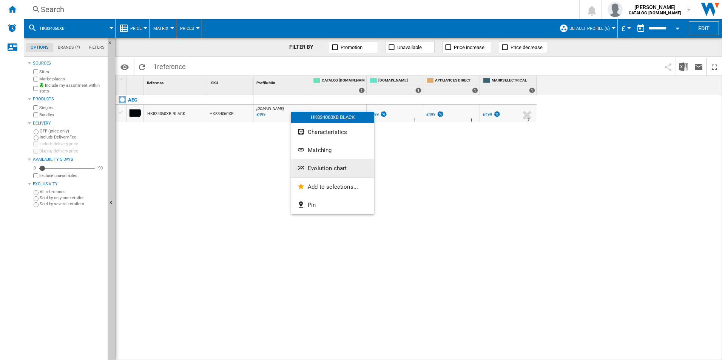
click at [313, 166] on span "Evolution chart" at bounding box center [327, 168] width 39 height 7
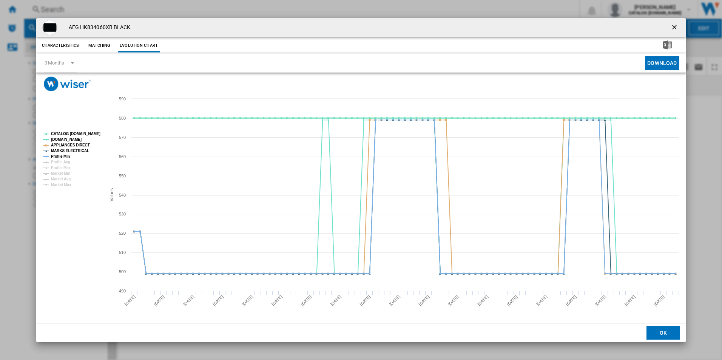
click at [86, 136] on tspan "CATALOG [DOMAIN_NAME]" at bounding box center [75, 134] width 49 height 4
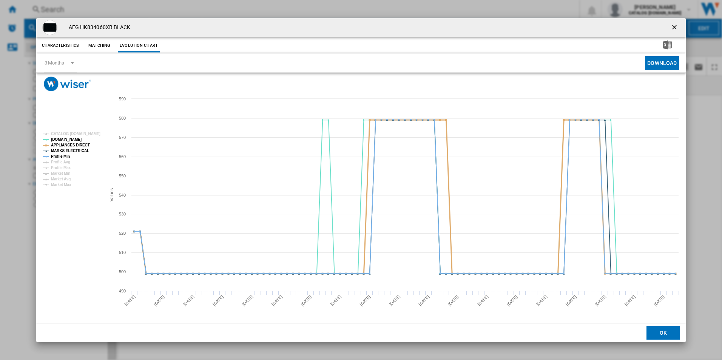
click at [86, 143] on tspan "APPLIANCES DIRECT" at bounding box center [70, 145] width 39 height 4
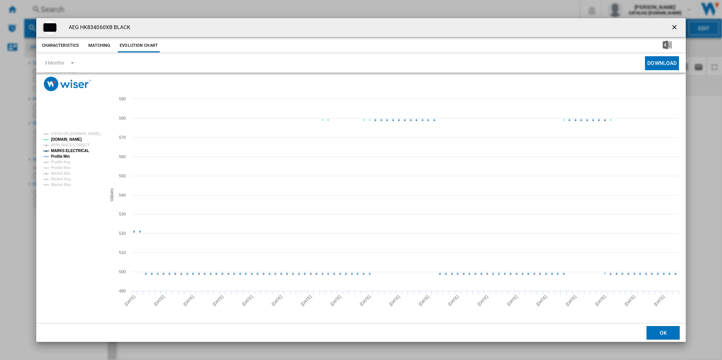
click at [81, 150] on tspan "MARKS ELECTRICAL" at bounding box center [70, 151] width 38 height 4
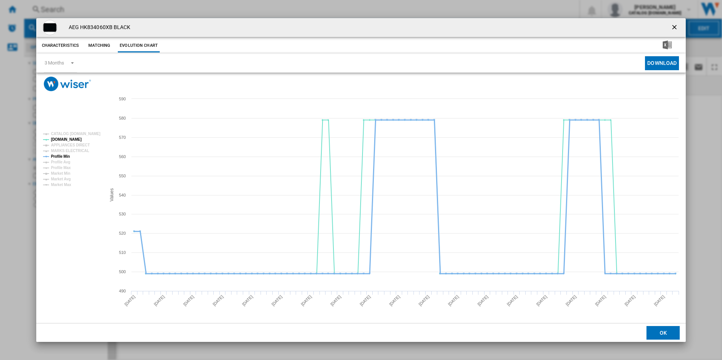
click at [60, 156] on tspan "Profile Min" at bounding box center [60, 156] width 19 height 4
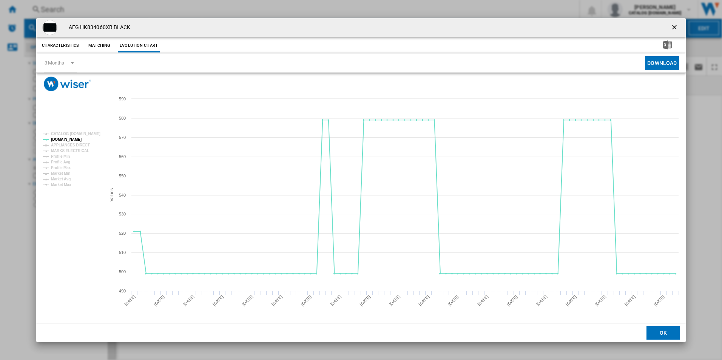
click at [675, 25] on ng-md-icon "getI18NText('BUTTONS.CLOSE_DIALOG')" at bounding box center [674, 27] width 9 height 9
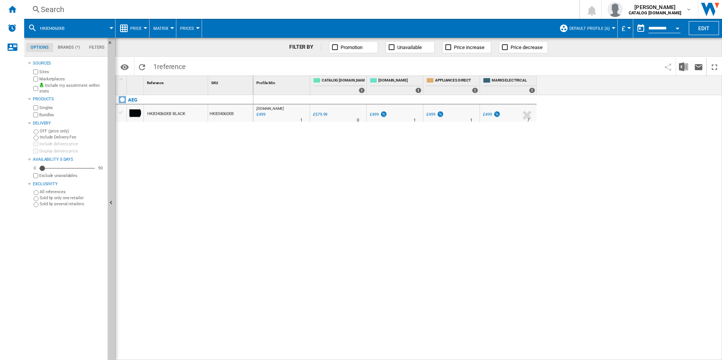
click at [406, 5] on div "Search" at bounding box center [300, 9] width 519 height 11
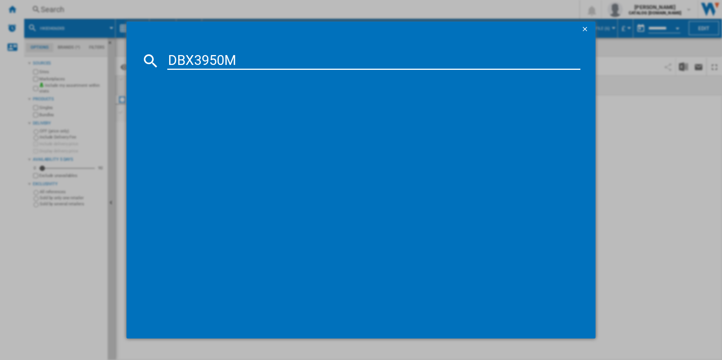
type input "DBX3950M"
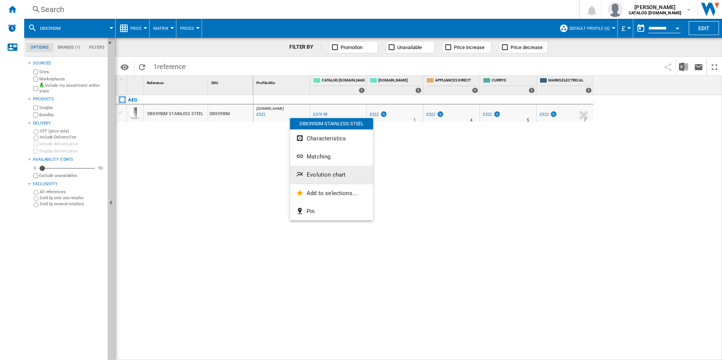
click at [320, 177] on span "Evolution chart" at bounding box center [325, 174] width 39 height 7
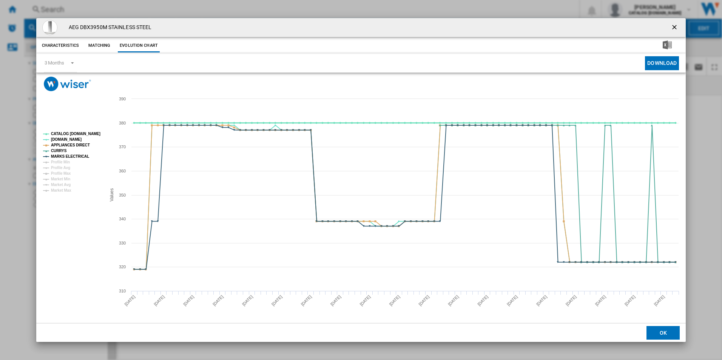
click at [75, 132] on tspan "CATALOG [DOMAIN_NAME]" at bounding box center [75, 134] width 49 height 4
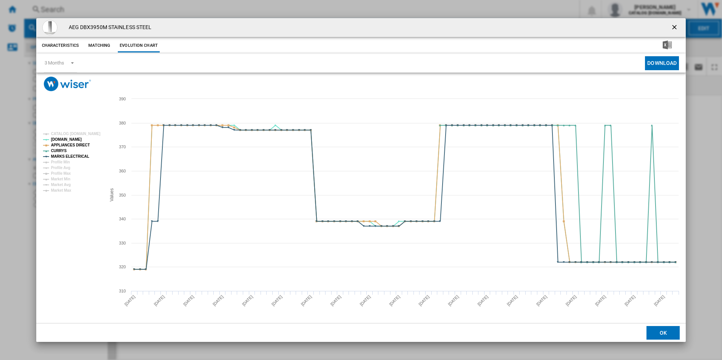
click at [83, 142] on rect "Product popup" at bounding box center [71, 162] width 63 height 66
click at [81, 144] on tspan "APPLIANCES DIRECT" at bounding box center [70, 145] width 39 height 4
click at [82, 154] on tspan "MARKS ELECTRICAL" at bounding box center [70, 156] width 38 height 4
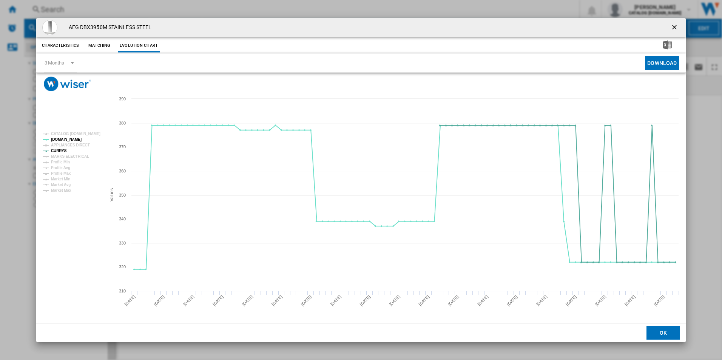
drag, startPoint x: 678, startPoint y: 30, endPoint x: 669, endPoint y: 30, distance: 9.1
click at [678, 30] on ng-md-icon "getI18NText('BUTTONS.CLOSE_DIALOG')" at bounding box center [674, 27] width 9 height 9
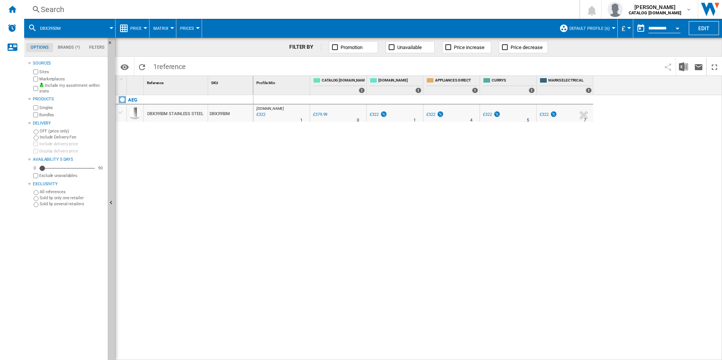
click at [444, 9] on div "Search" at bounding box center [300, 9] width 519 height 11
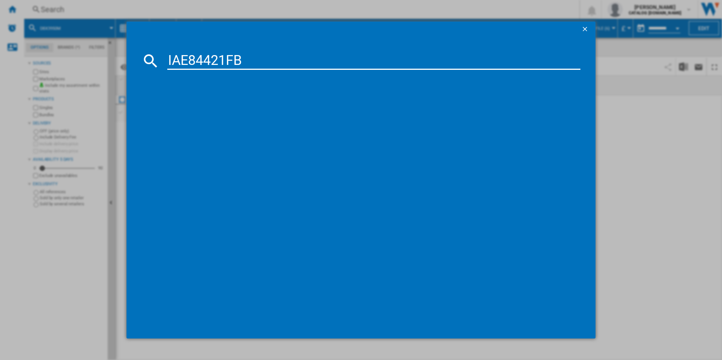
type input "IAE84421FB"
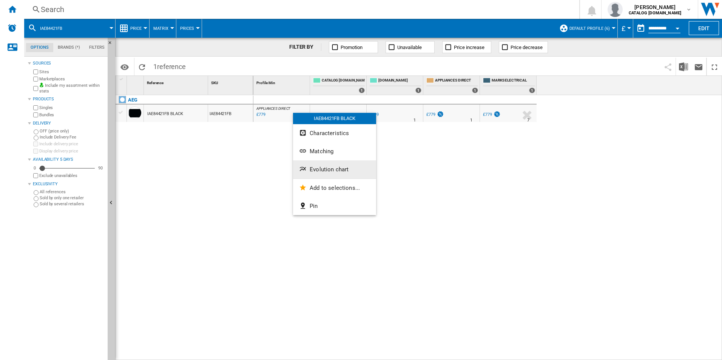
click at [316, 177] on button "Evolution chart" at bounding box center [334, 169] width 83 height 18
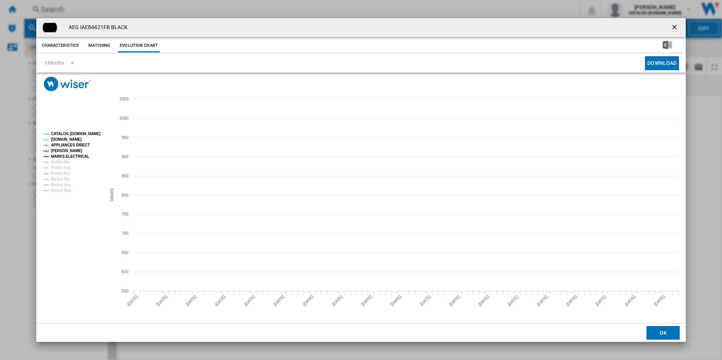
click at [83, 136] on tspan "CATALOG [DOMAIN_NAME]" at bounding box center [75, 134] width 49 height 4
click at [78, 147] on tspan "APPLIANCES DIRECT" at bounding box center [70, 145] width 39 height 4
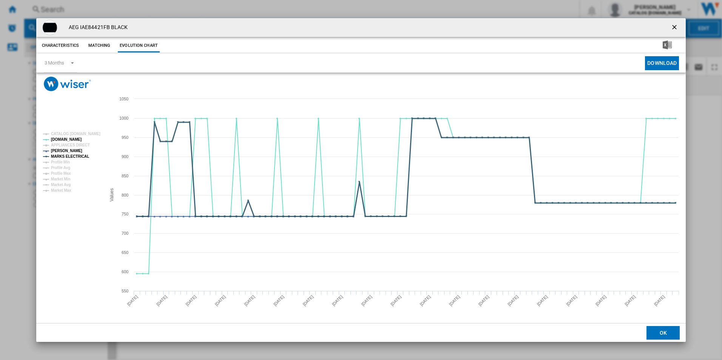
click at [82, 156] on tspan "MARKS ELECTRICAL" at bounding box center [70, 156] width 38 height 4
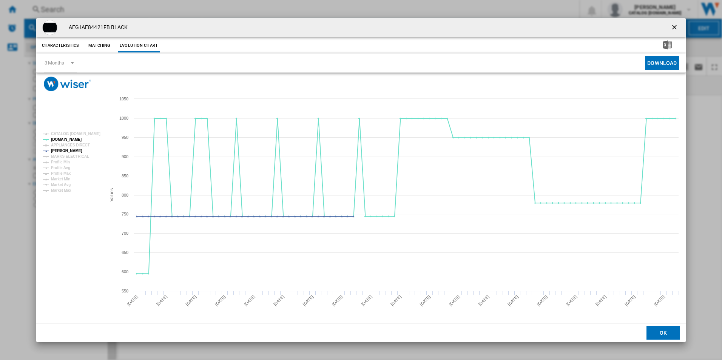
drag, startPoint x: 674, startPoint y: 28, endPoint x: 652, endPoint y: 31, distance: 22.5
click at [674, 28] on ng-md-icon "getI18NText('BUTTONS.CLOSE_DIALOG')" at bounding box center [674, 27] width 9 height 9
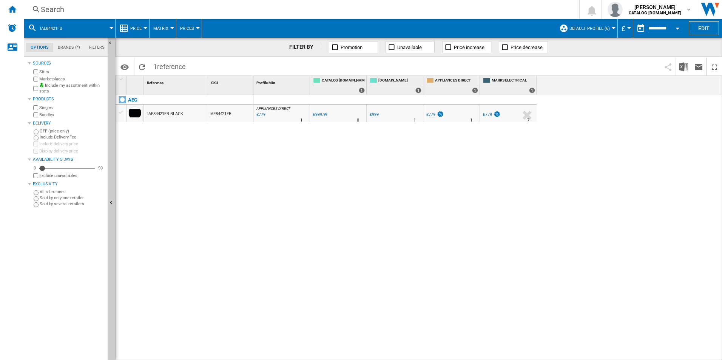
click at [450, 14] on div "Search" at bounding box center [300, 9] width 519 height 11
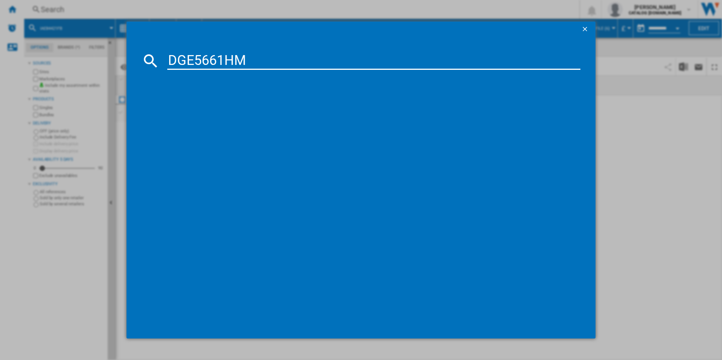
type input "DGE5661HM"
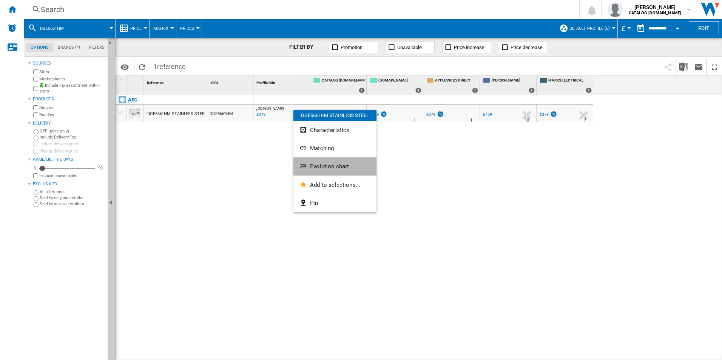
click at [306, 168] on ng-md-icon "Evolution chart" at bounding box center [303, 166] width 9 height 9
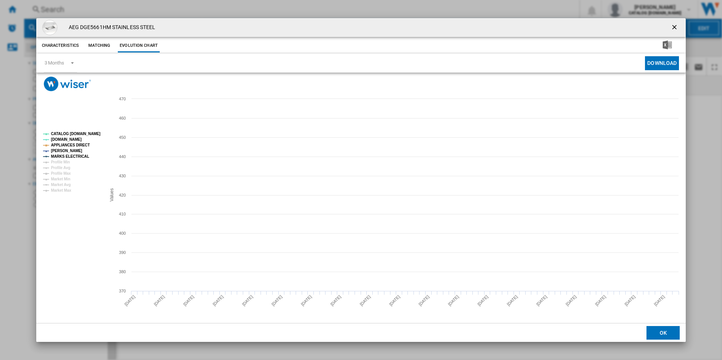
click at [86, 134] on tspan "CATALOG [DOMAIN_NAME]" at bounding box center [75, 134] width 49 height 4
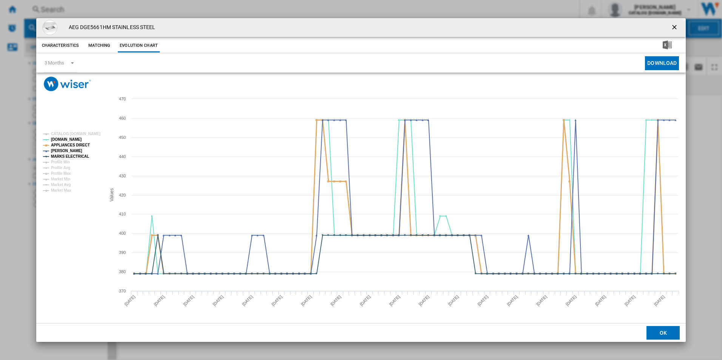
click at [85, 143] on tspan "APPLIANCES DIRECT" at bounding box center [70, 145] width 39 height 4
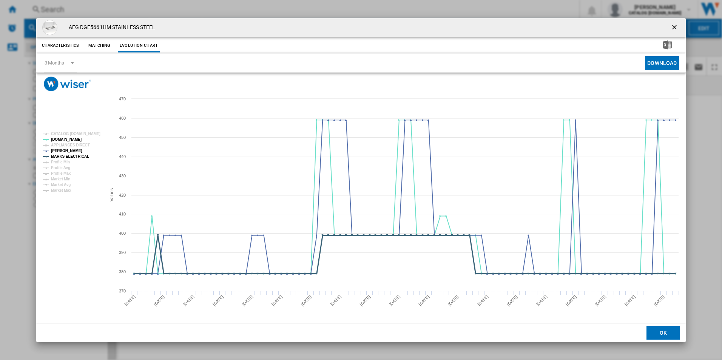
click at [79, 157] on tspan "MARKS ELECTRICAL" at bounding box center [70, 156] width 38 height 4
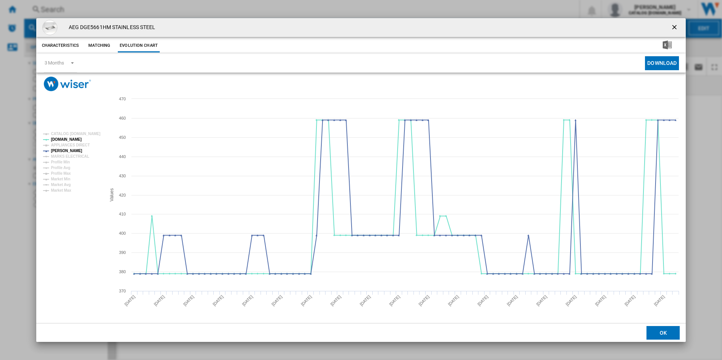
drag, startPoint x: 676, startPoint y: 30, endPoint x: 584, endPoint y: 25, distance: 92.3
click at [676, 30] on ng-md-icon "getI18NText('BUTTONS.CLOSE_DIALOG')" at bounding box center [674, 27] width 9 height 9
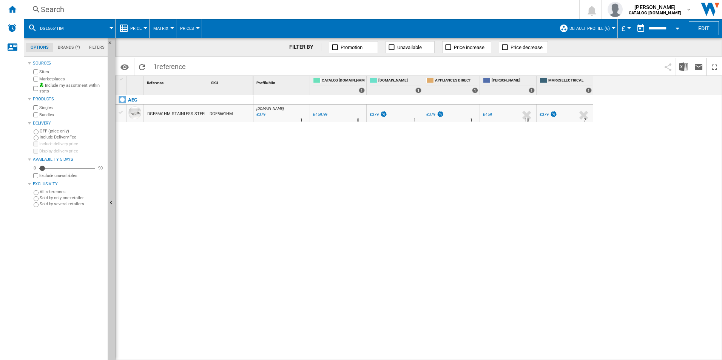
click at [508, 9] on div "Search" at bounding box center [300, 9] width 519 height 11
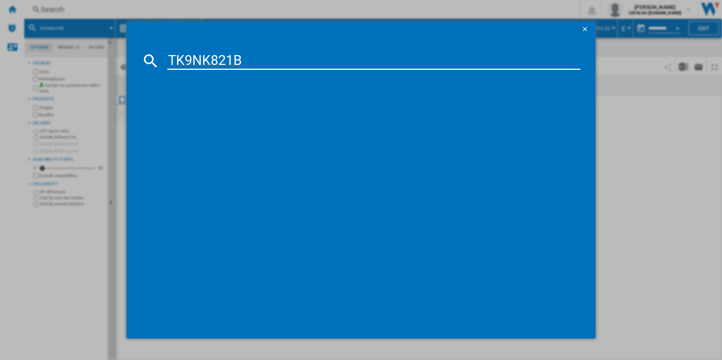
type input "TK9NK821B"
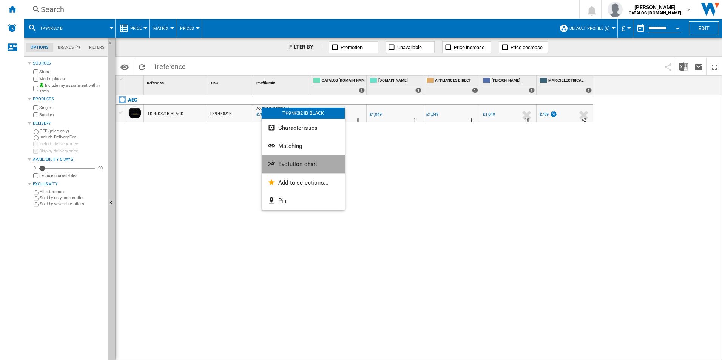
click at [296, 160] on button "Evolution chart" at bounding box center [303, 164] width 83 height 18
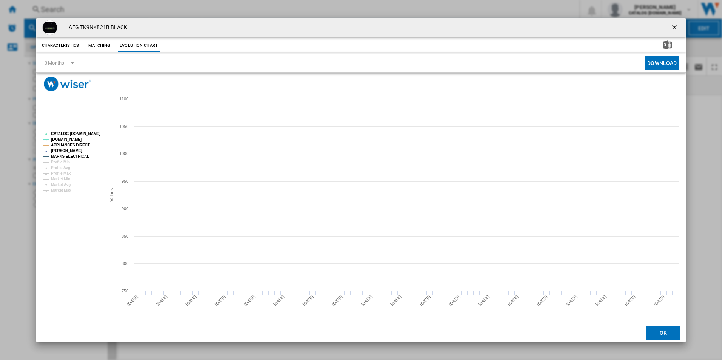
click at [74, 135] on tspan "CATALOG [DOMAIN_NAME]" at bounding box center [75, 134] width 49 height 4
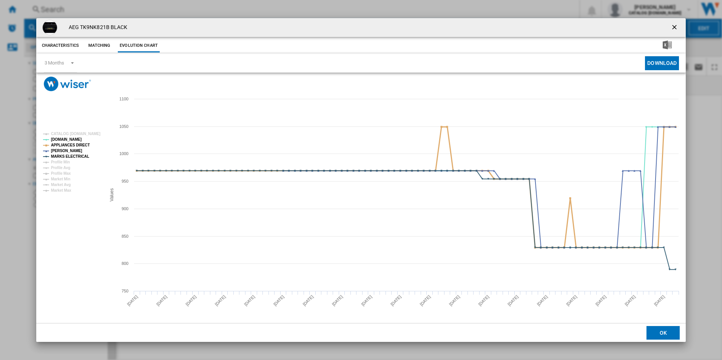
click at [79, 145] on tspan "APPLIANCES DIRECT" at bounding box center [70, 145] width 39 height 4
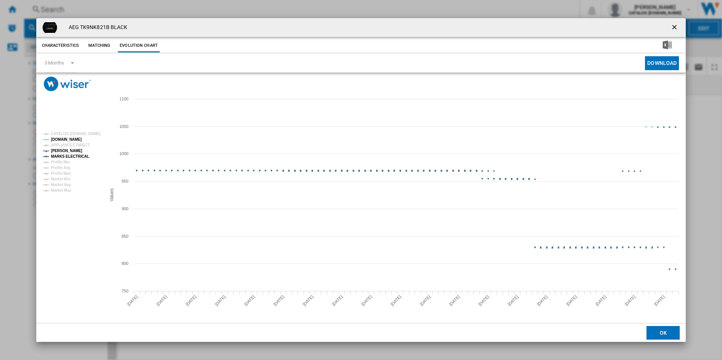
click at [82, 155] on tspan "MARKS ELECTRICAL" at bounding box center [70, 156] width 38 height 4
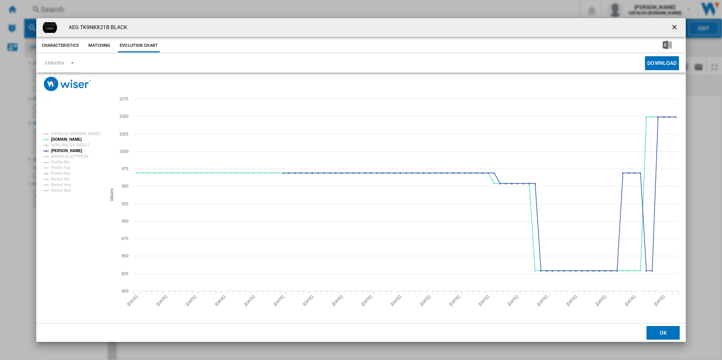
click at [675, 25] on ng-md-icon "getI18NText('BUTTONS.CLOSE_DIALOG')" at bounding box center [674, 27] width 9 height 9
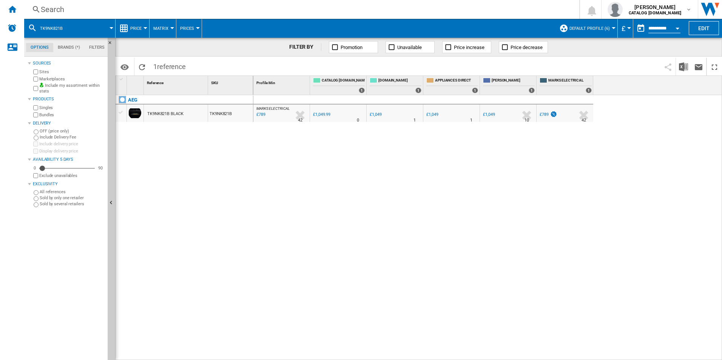
click at [439, 11] on div "Search" at bounding box center [300, 9] width 519 height 11
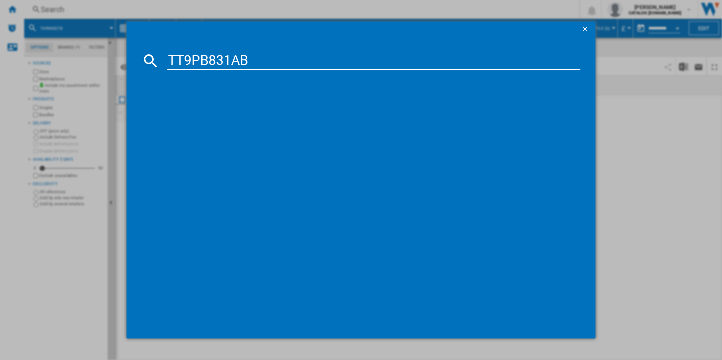
type input "TT9PB831AB"
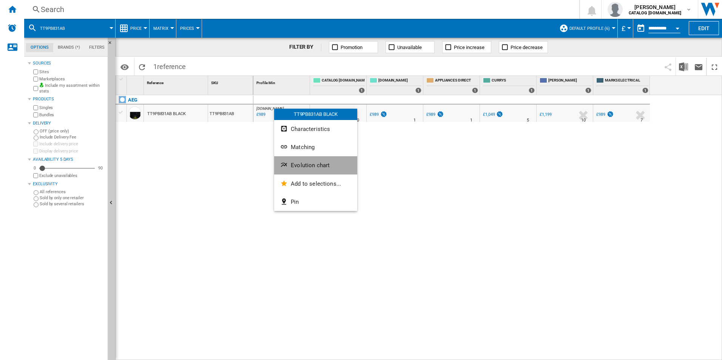
click at [315, 167] on span "Evolution chart" at bounding box center [310, 165] width 39 height 7
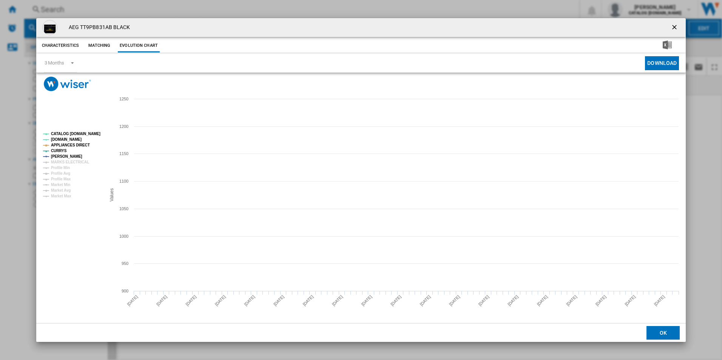
click at [92, 136] on tspan "CATALOG [DOMAIN_NAME]" at bounding box center [75, 134] width 49 height 4
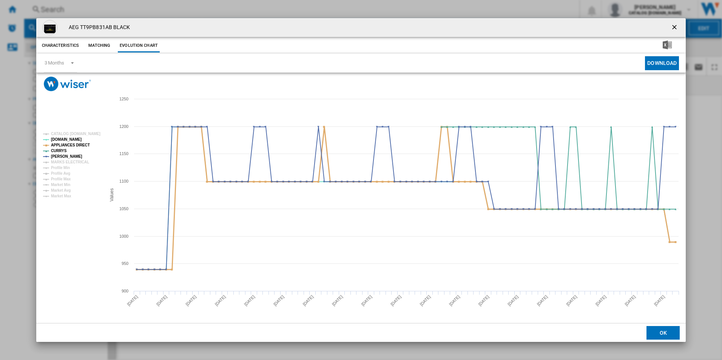
click at [79, 145] on tspan "APPLIANCES DIRECT" at bounding box center [70, 145] width 39 height 4
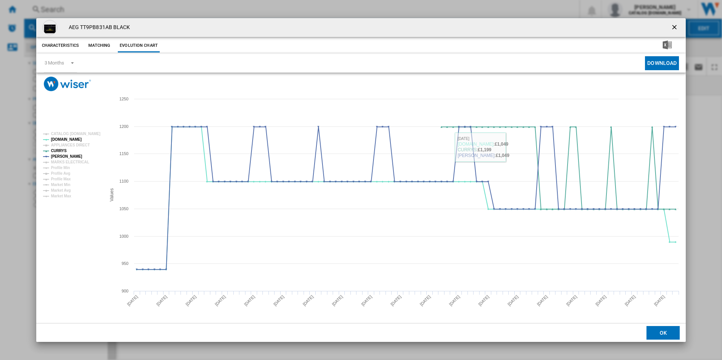
drag, startPoint x: 675, startPoint y: 28, endPoint x: 665, endPoint y: 27, distance: 9.8
click at [675, 28] on ng-md-icon "getI18NText('BUTTONS.CLOSE_DIALOG')" at bounding box center [674, 27] width 9 height 9
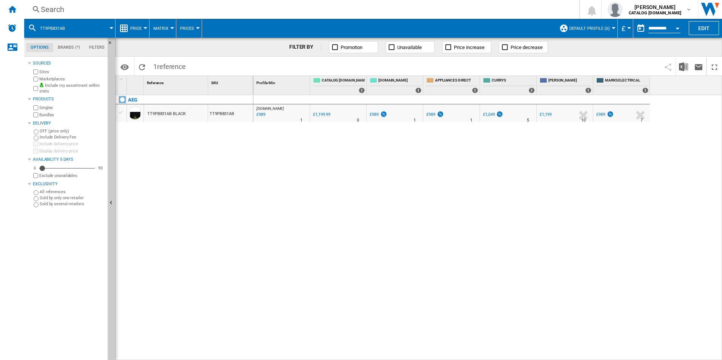
click at [494, 5] on div "Search" at bounding box center [300, 9] width 519 height 11
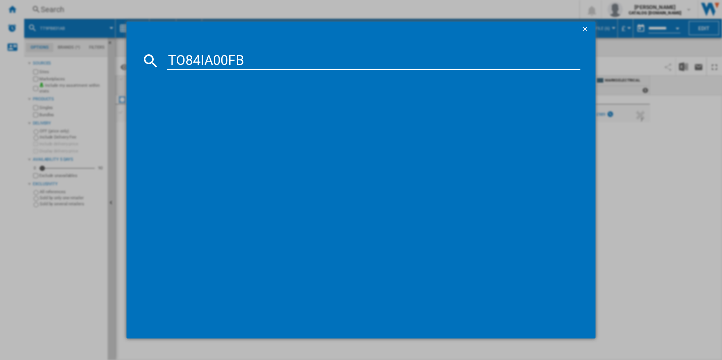
type input "TO84IA00FB"
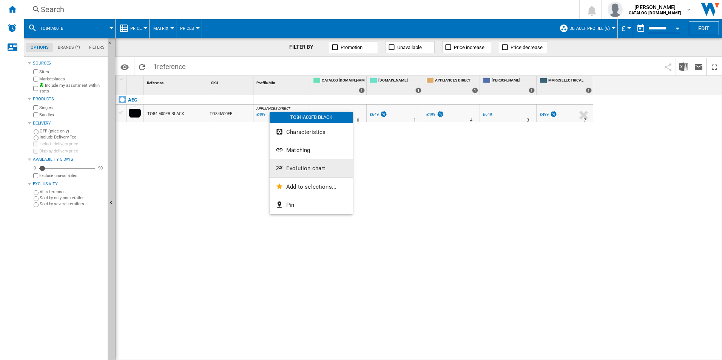
click at [299, 163] on button "Evolution chart" at bounding box center [310, 168] width 83 height 18
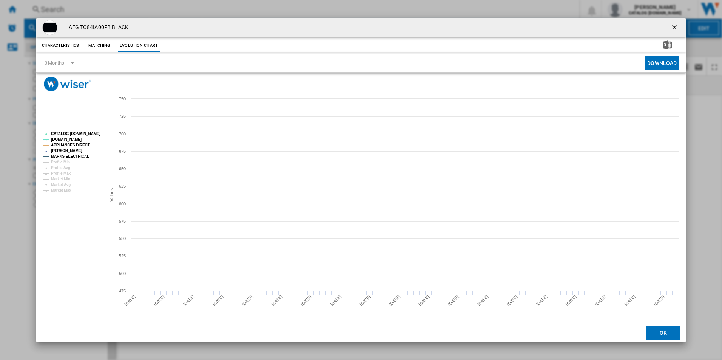
click at [95, 134] on tspan "CATALOG [DOMAIN_NAME]" at bounding box center [75, 134] width 49 height 4
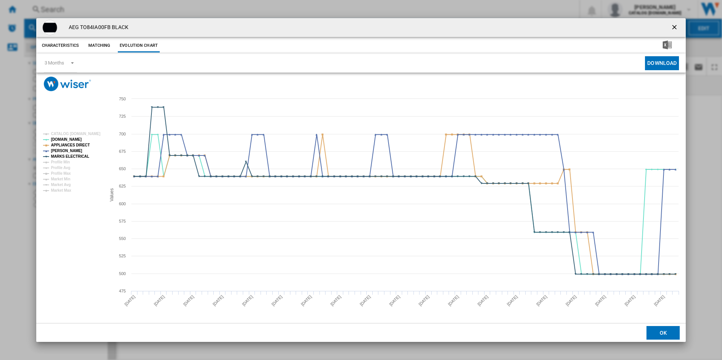
click at [80, 141] on rect "Product popup" at bounding box center [71, 162] width 63 height 66
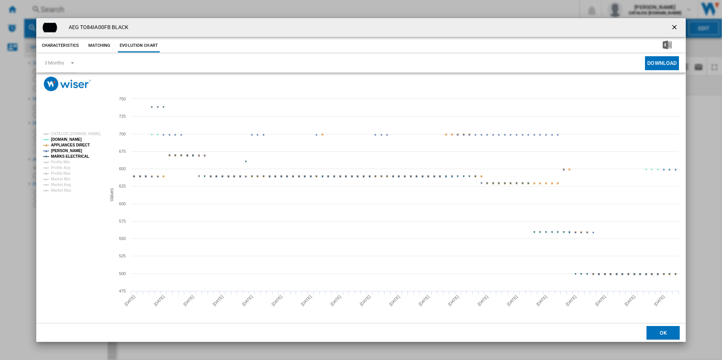
click at [79, 145] on tspan "APPLIANCES DIRECT" at bounding box center [70, 145] width 39 height 4
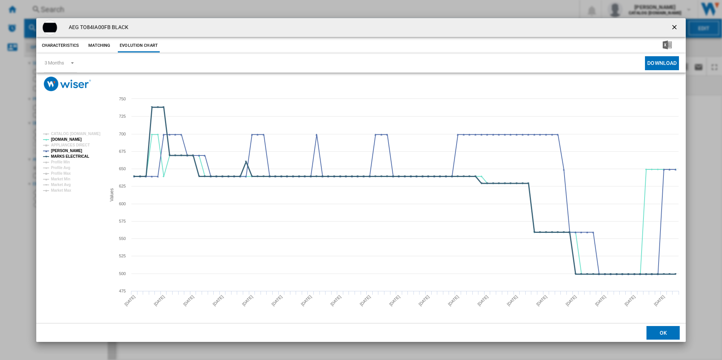
click at [83, 155] on tspan "MARKS ELECTRICAL" at bounding box center [70, 156] width 38 height 4
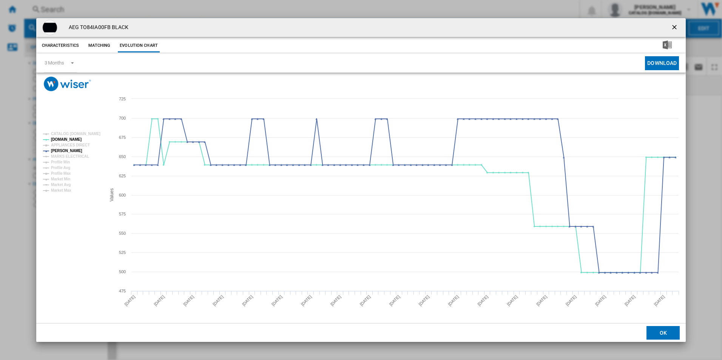
click at [676, 28] on ng-md-icon "getI18NText('BUTTONS.CLOSE_DIALOG')" at bounding box center [674, 27] width 9 height 9
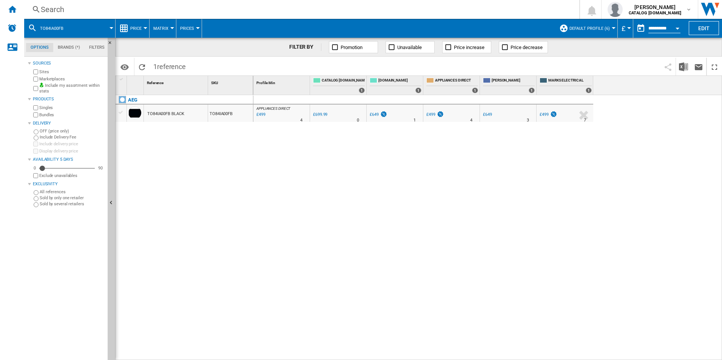
click at [422, 4] on div "Search" at bounding box center [300, 9] width 519 height 11
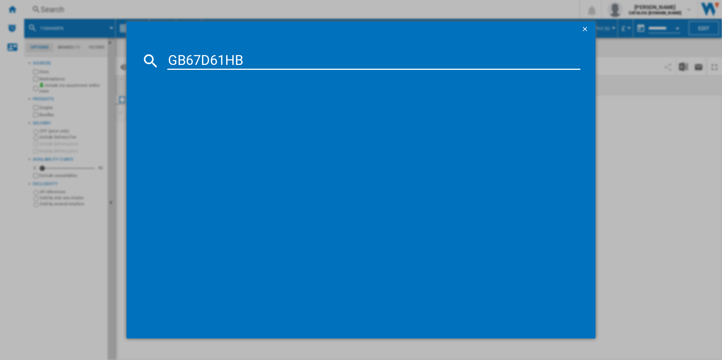
type input "GB67D61HB"
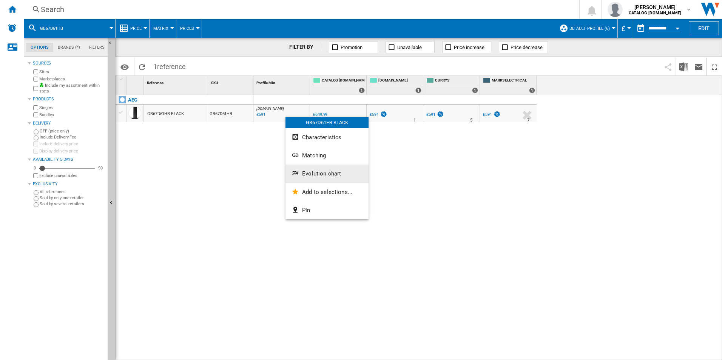
click at [316, 170] on button "Evolution chart" at bounding box center [326, 174] width 83 height 18
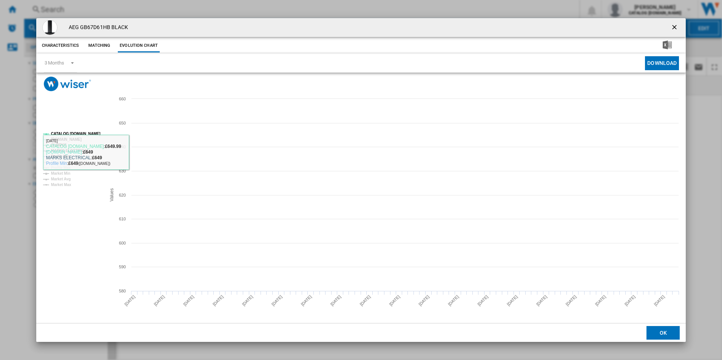
click at [96, 132] on tspan "CATALOG [DOMAIN_NAME]" at bounding box center [75, 134] width 49 height 4
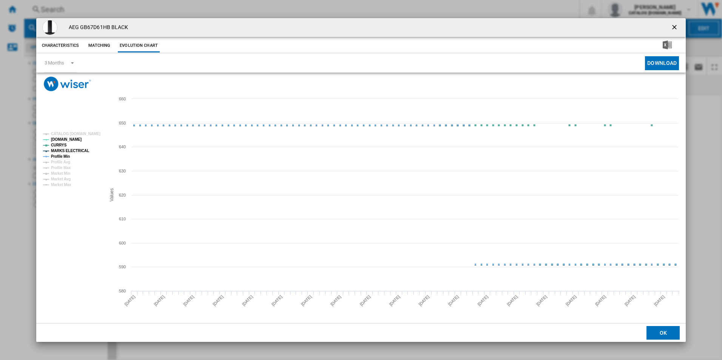
click at [72, 150] on tspan "MARKS ELECTRICAL" at bounding box center [70, 151] width 38 height 4
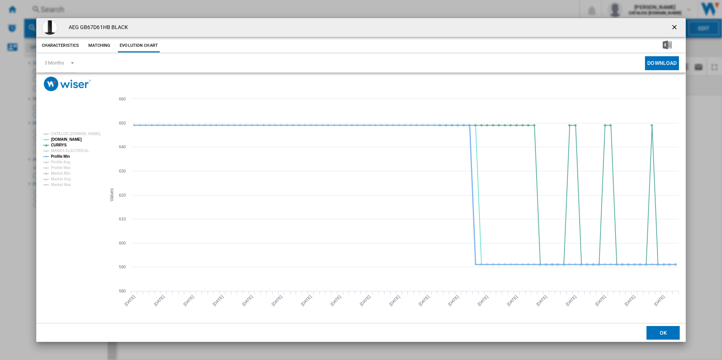
click at [66, 158] on tspan "Profile Min" at bounding box center [60, 156] width 19 height 4
drag, startPoint x: 674, startPoint y: 28, endPoint x: 570, endPoint y: 50, distance: 106.0
click at [674, 28] on ng-md-icon "getI18NText('BUTTONS.CLOSE_DIALOG')" at bounding box center [674, 27] width 9 height 9
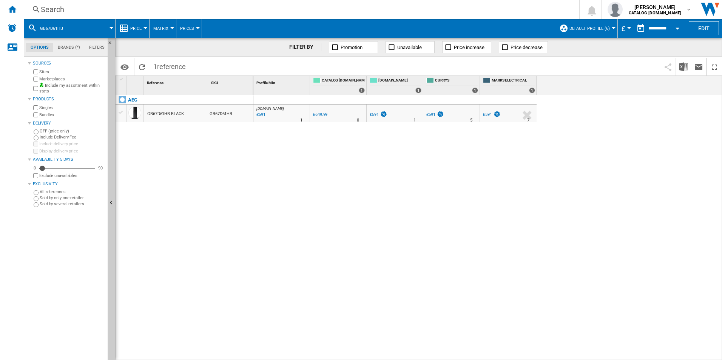
click at [394, 12] on div "Search" at bounding box center [300, 9] width 519 height 11
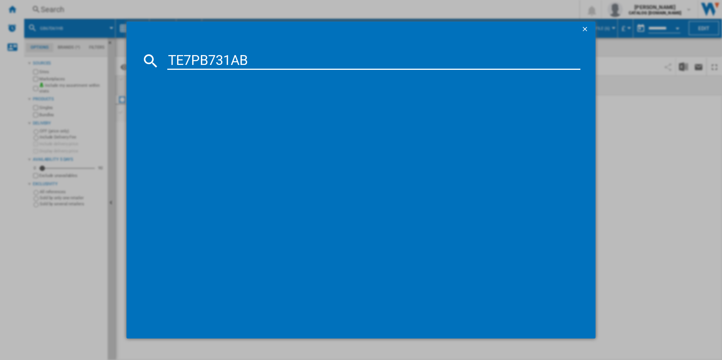
type input "TE7PB731AB"
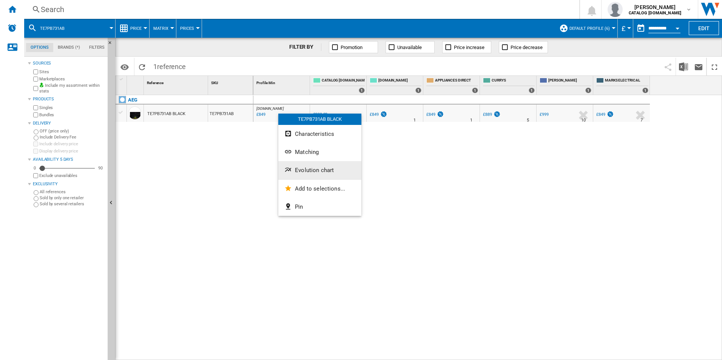
click at [306, 173] on span "Evolution chart" at bounding box center [314, 170] width 39 height 7
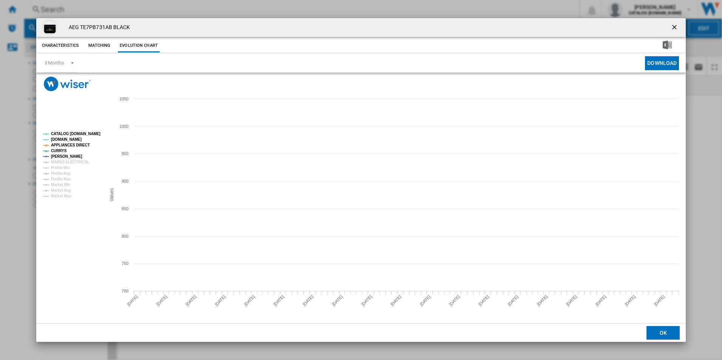
click at [81, 132] on tspan "CATALOG [DOMAIN_NAME]" at bounding box center [75, 134] width 49 height 4
click at [89, 146] on rect "Product popup" at bounding box center [71, 165] width 63 height 72
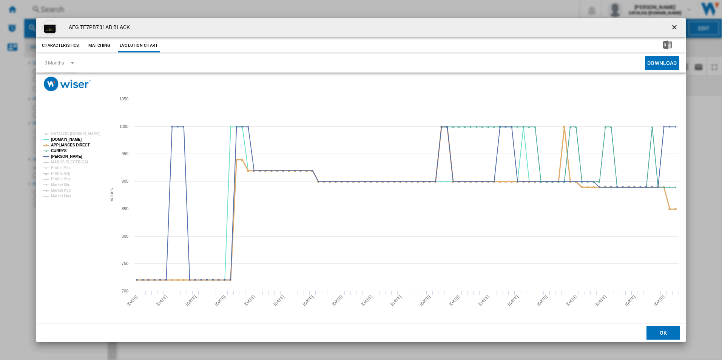
click at [82, 146] on tspan "APPLIANCES DIRECT" at bounding box center [70, 145] width 39 height 4
drag, startPoint x: 673, startPoint y: 25, endPoint x: 636, endPoint y: 29, distance: 36.8
click at [673, 25] on ng-md-icon "getI18NText('BUTTONS.CLOSE_DIALOG')" at bounding box center [674, 27] width 9 height 9
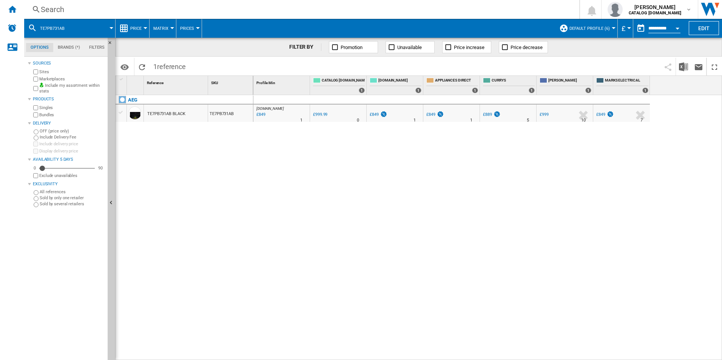
click at [426, 8] on div "Search" at bounding box center [300, 9] width 519 height 11
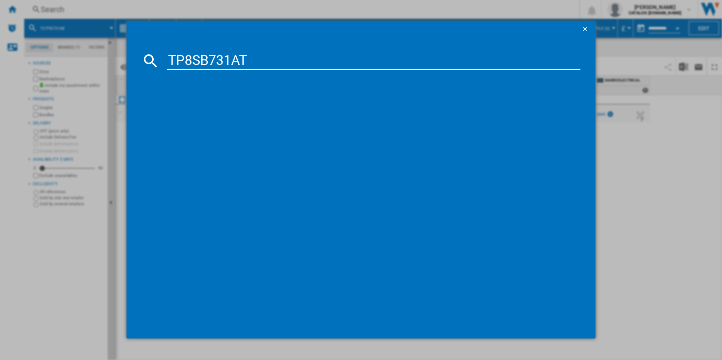
type input "TP8SB731AT"
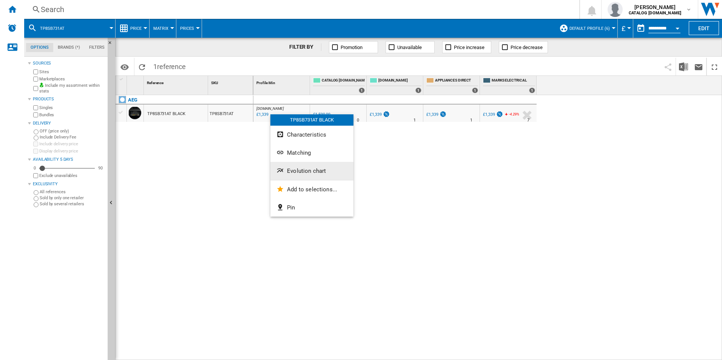
click at [296, 167] on button "Evolution chart" at bounding box center [311, 171] width 83 height 18
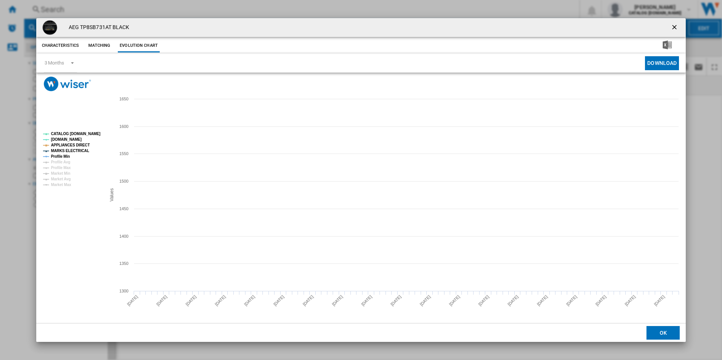
click at [74, 132] on tspan "CATALOG [DOMAIN_NAME]" at bounding box center [75, 134] width 49 height 4
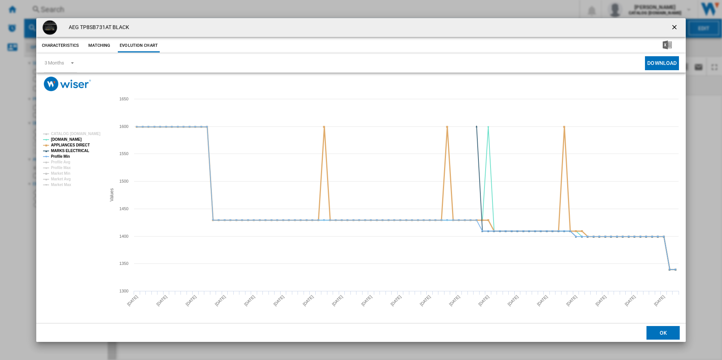
click at [75, 146] on tspan "APPLIANCES DIRECT" at bounding box center [70, 145] width 39 height 4
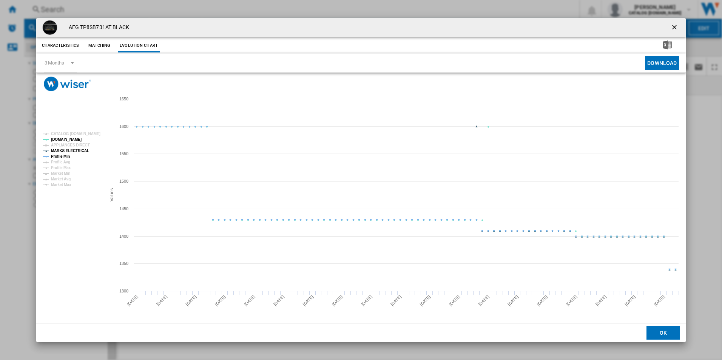
click at [75, 152] on tspan "MARKS ELECTRICAL" at bounding box center [70, 151] width 38 height 4
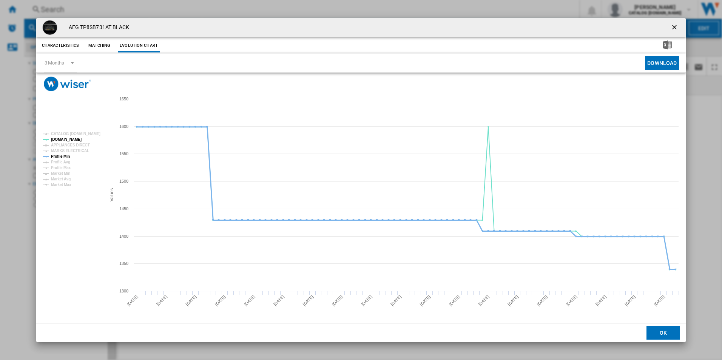
click at [63, 158] on tspan "Profile Min" at bounding box center [60, 156] width 19 height 4
drag, startPoint x: 676, startPoint y: 26, endPoint x: 597, endPoint y: 19, distance: 79.2
click at [676, 26] on ng-md-icon "getI18NText('BUTTONS.CLOSE_DIALOG')" at bounding box center [674, 27] width 9 height 9
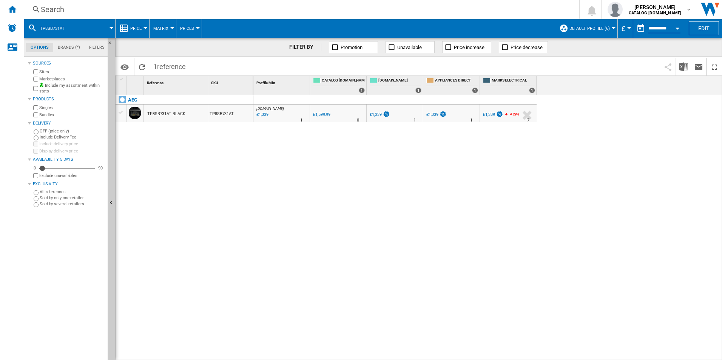
click at [445, 11] on div "Search" at bounding box center [300, 9] width 519 height 11
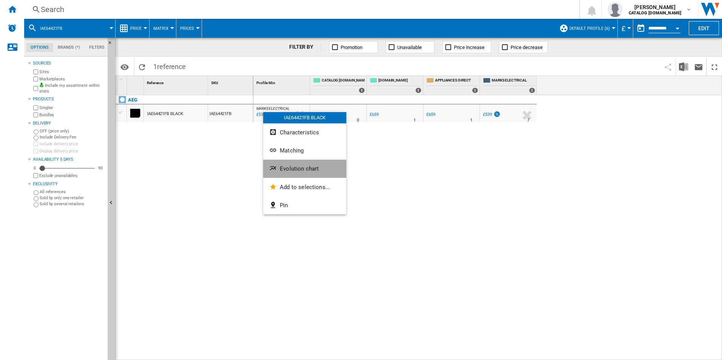
click at [288, 163] on button "Evolution chart" at bounding box center [304, 169] width 83 height 18
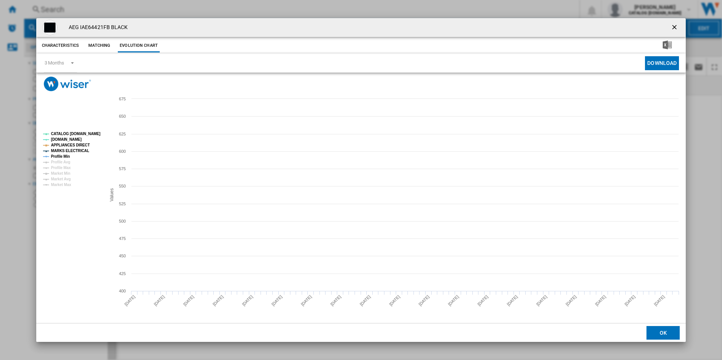
click at [89, 132] on tspan "CATALOG [DOMAIN_NAME]" at bounding box center [75, 134] width 49 height 4
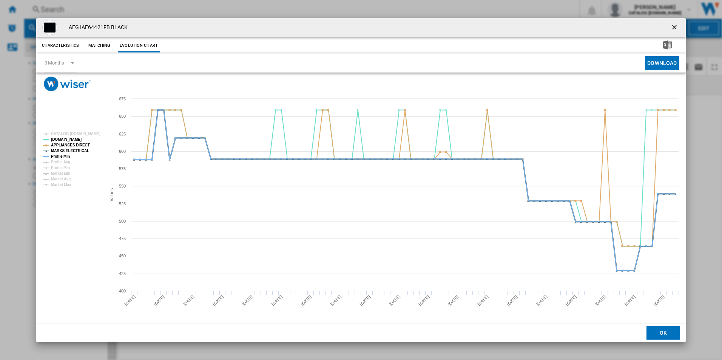
click at [62, 154] on tspan "Profile Min" at bounding box center [60, 156] width 19 height 4
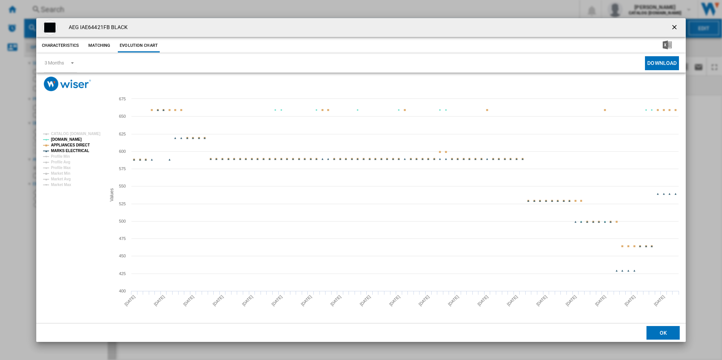
click at [73, 152] on tspan "MARKS ELECTRICAL" at bounding box center [70, 151] width 38 height 4
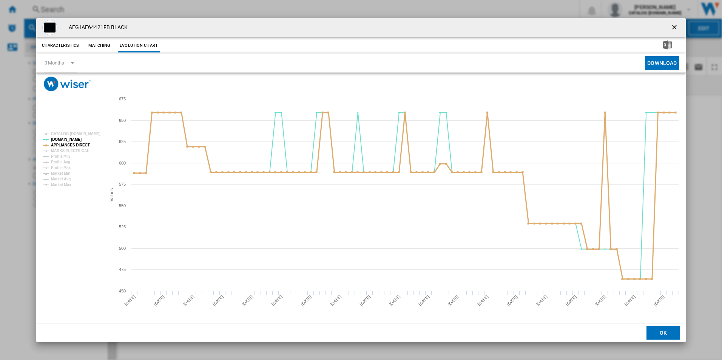
click at [76, 144] on tspan "APPLIANCES DIRECT" at bounding box center [70, 145] width 39 height 4
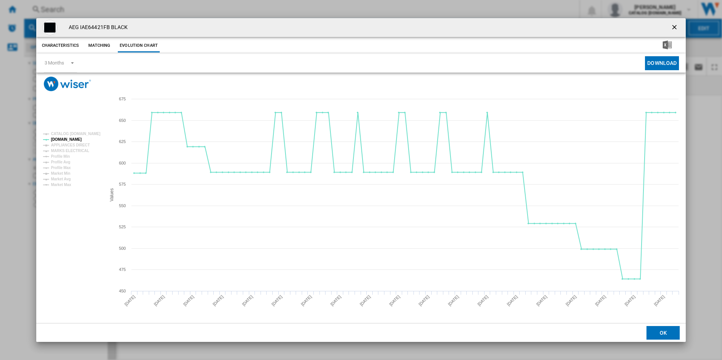
click at [675, 27] on ng-md-icon "getI18NText('BUTTONS.CLOSE_DIALOG')" at bounding box center [674, 27] width 9 height 9
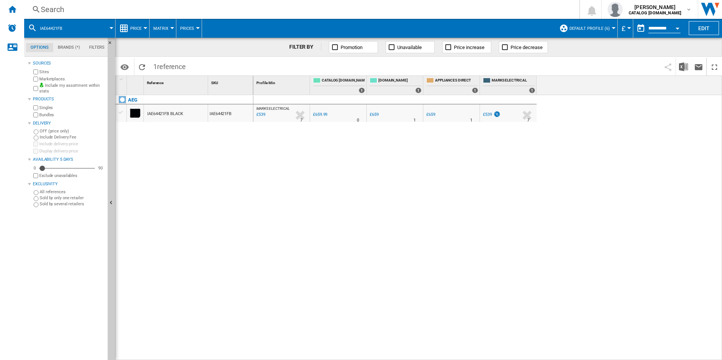
click at [333, 12] on div "Search" at bounding box center [300, 9] width 519 height 11
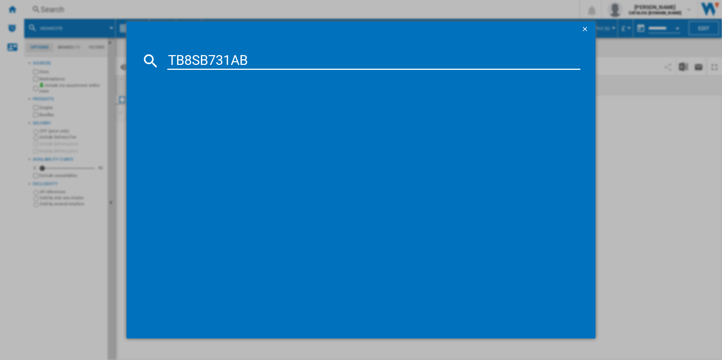
type input "TB8SB731AB"
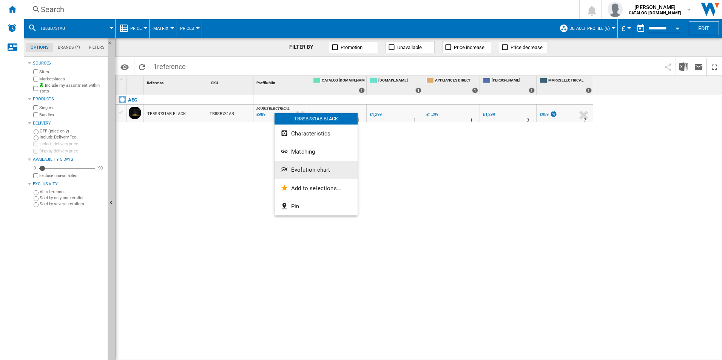
click at [300, 167] on span "Evolution chart" at bounding box center [310, 169] width 39 height 7
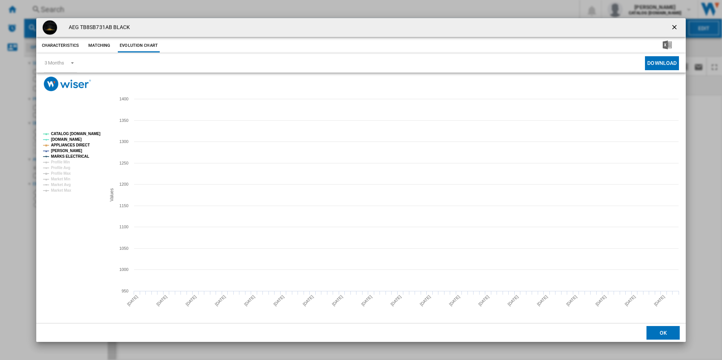
click at [73, 136] on tspan "CATALOG [DOMAIN_NAME]" at bounding box center [75, 134] width 49 height 4
click at [77, 145] on tspan "APPLIANCES DIRECT" at bounding box center [70, 145] width 39 height 4
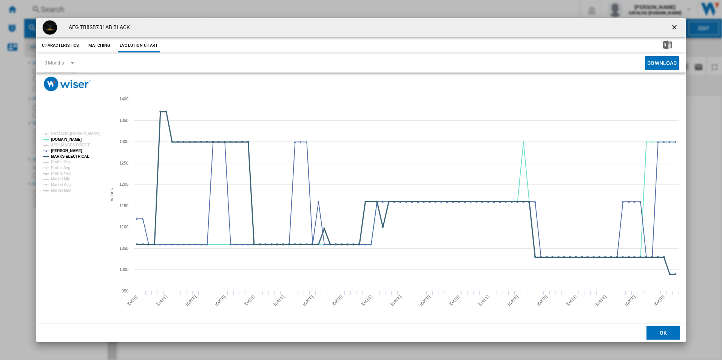
click at [82, 154] on tspan "MARKS ELECTRICAL" at bounding box center [70, 156] width 38 height 4
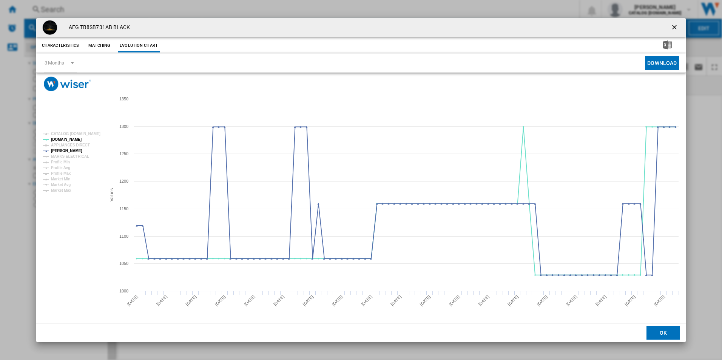
click at [677, 28] on ng-md-icon "getI18NText('BUTTONS.CLOSE_DIALOG')" at bounding box center [674, 27] width 9 height 9
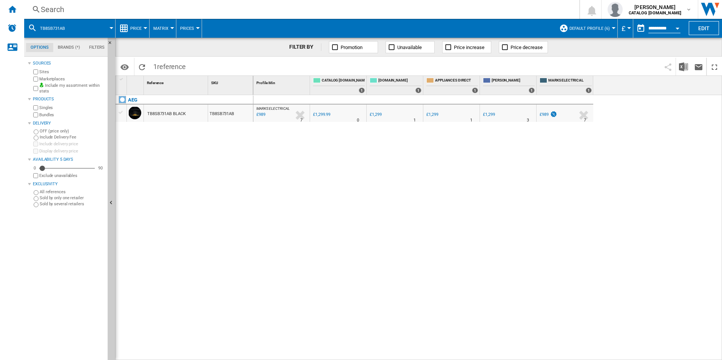
click at [471, 11] on div "Search" at bounding box center [300, 9] width 519 height 11
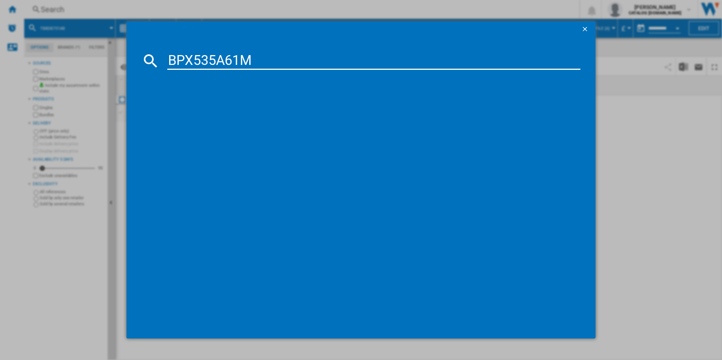
type input "BPX535A61M"
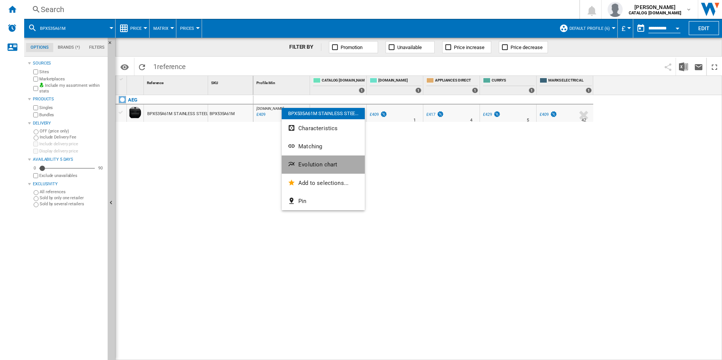
click at [311, 161] on button "Evolution chart" at bounding box center [323, 165] width 83 height 18
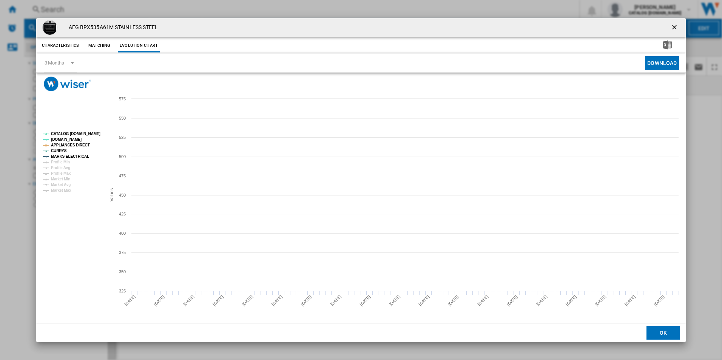
click at [86, 133] on tspan "CATALOG [DOMAIN_NAME]" at bounding box center [75, 134] width 49 height 4
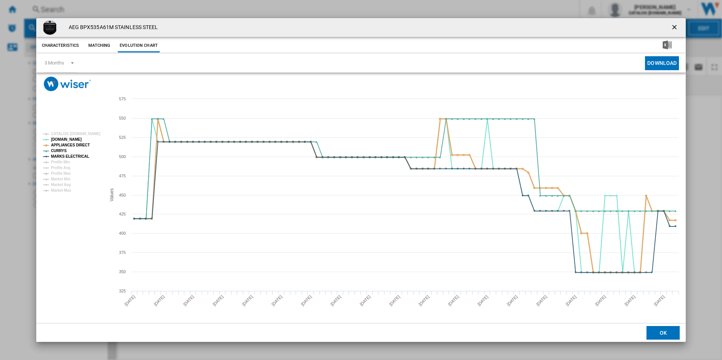
click at [83, 146] on tspan "APPLIANCES DIRECT" at bounding box center [70, 145] width 39 height 4
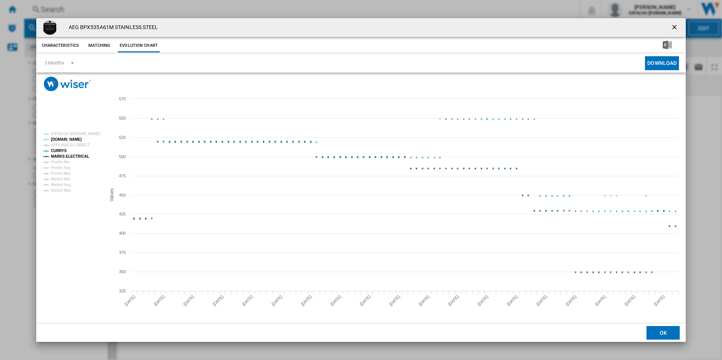
click at [85, 157] on tspan "MARKS ELECTRICAL" at bounding box center [70, 156] width 38 height 4
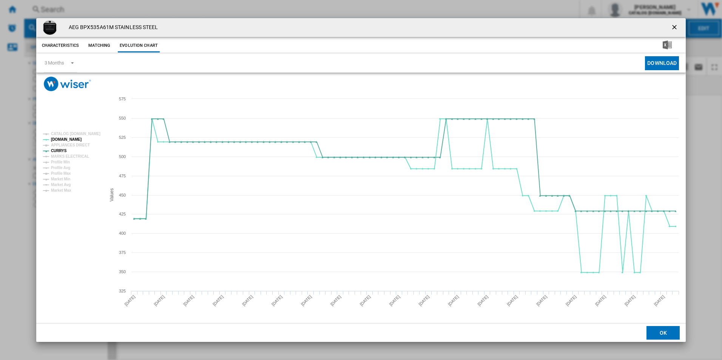
click at [676, 28] on ng-md-icon "getI18NText('BUTTONS.CLOSE_DIALOG')" at bounding box center [674, 27] width 9 height 9
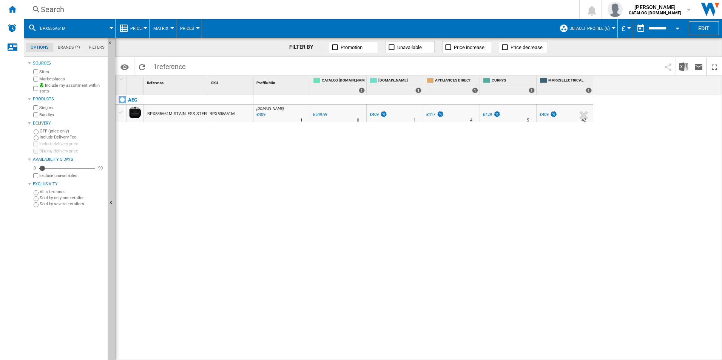
click at [404, 10] on div "Search" at bounding box center [300, 9] width 519 height 11
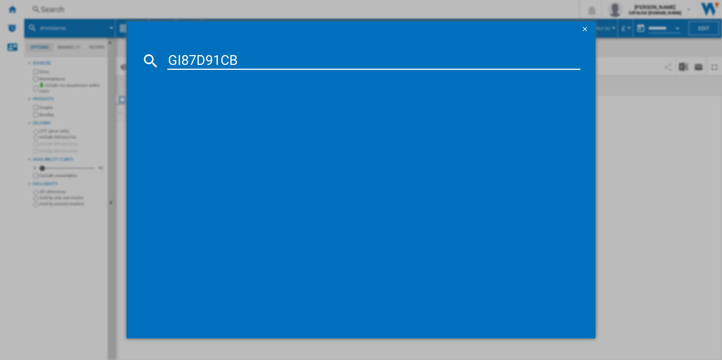
type input "GI87D91CB"
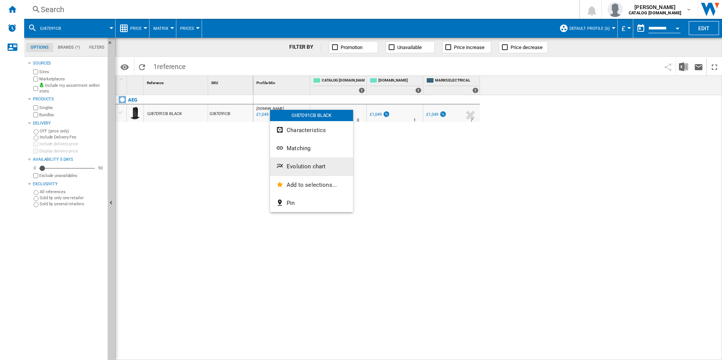
click at [294, 168] on span "Evolution chart" at bounding box center [305, 166] width 39 height 7
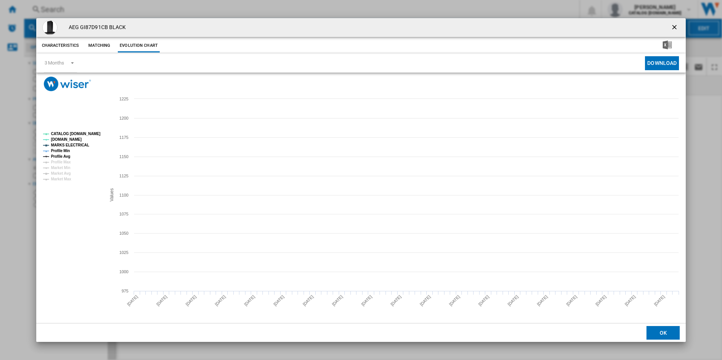
click at [92, 133] on tspan "CATALOG [DOMAIN_NAME]" at bounding box center [75, 134] width 49 height 4
click at [66, 147] on tspan "MARKS ELECTRICAL" at bounding box center [70, 145] width 38 height 4
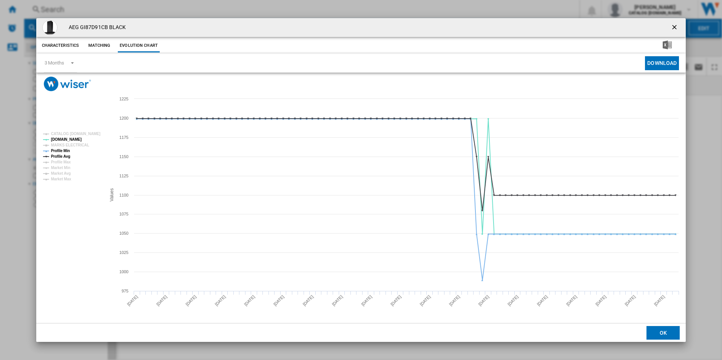
click at [71, 152] on rect "Product popup" at bounding box center [71, 156] width 63 height 55
click at [64, 150] on tspan "Profile Min" at bounding box center [60, 151] width 19 height 4
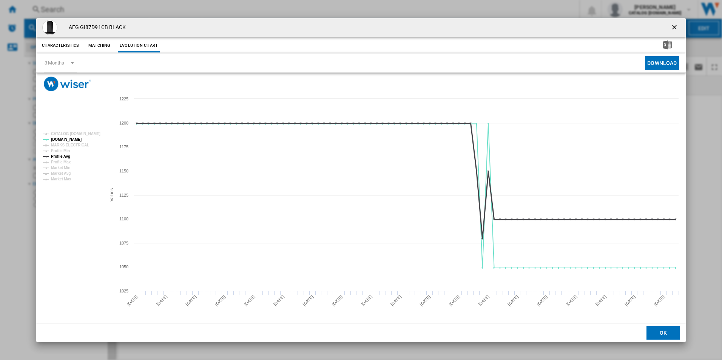
click at [68, 157] on tspan "Profile Avg" at bounding box center [60, 156] width 19 height 4
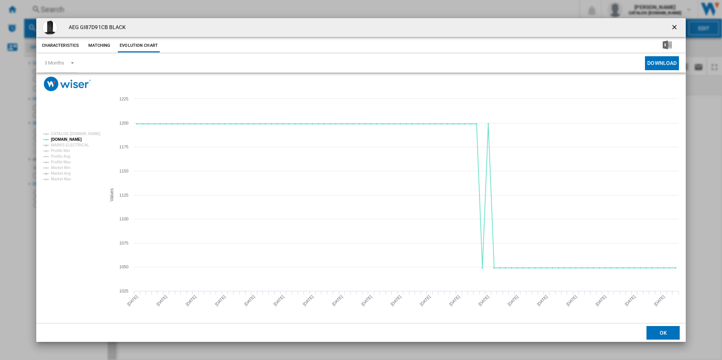
drag, startPoint x: 675, startPoint y: 25, endPoint x: 615, endPoint y: 22, distance: 59.7
click at [675, 25] on ng-md-icon "getI18NText('BUTTONS.CLOSE_DIALOG')" at bounding box center [674, 27] width 9 height 9
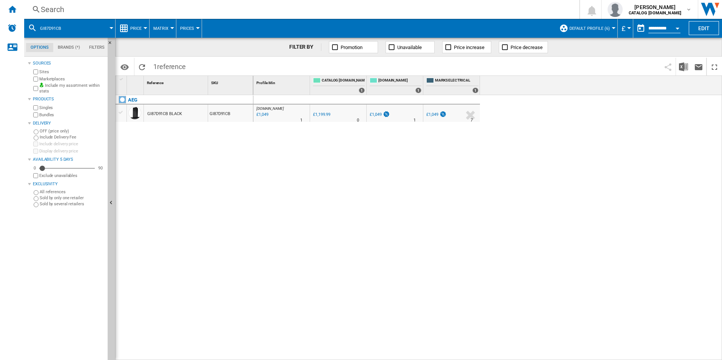
click at [411, 4] on div "Search" at bounding box center [300, 9] width 519 height 11
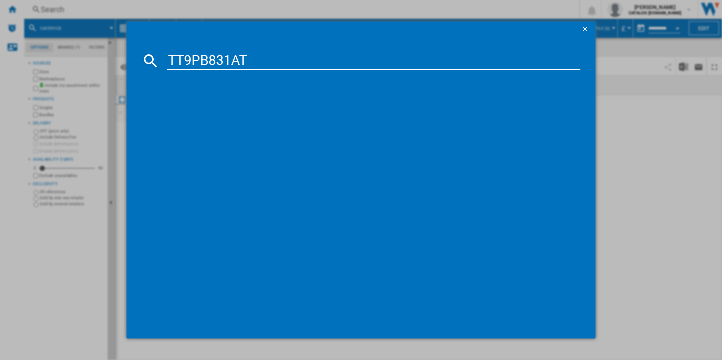
type input "TT9PB831AT"
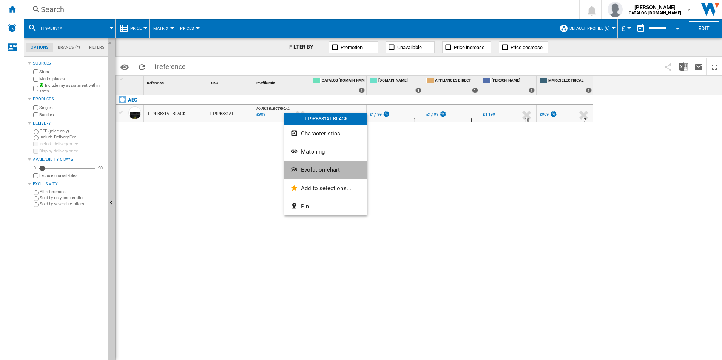
click at [309, 168] on span "Evolution chart" at bounding box center [320, 169] width 39 height 7
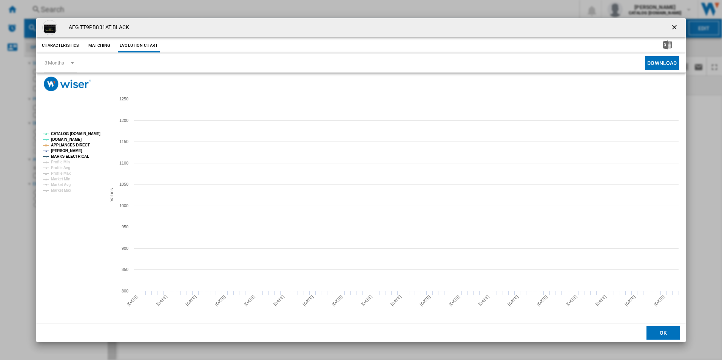
click at [95, 133] on tspan "CATALOG [DOMAIN_NAME]" at bounding box center [75, 134] width 49 height 4
click at [82, 147] on tspan "APPLIANCES DIRECT" at bounding box center [70, 145] width 39 height 4
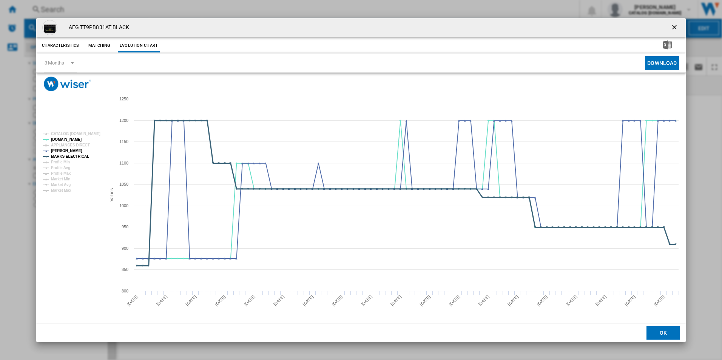
click at [80, 156] on tspan "MARKS ELECTRICAL" at bounding box center [70, 156] width 38 height 4
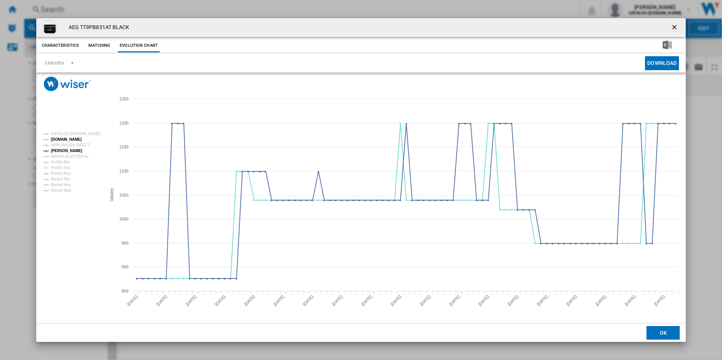
click at [676, 26] on ng-md-icon "getI18NText('BUTTONS.CLOSE_DIALOG')" at bounding box center [674, 27] width 9 height 9
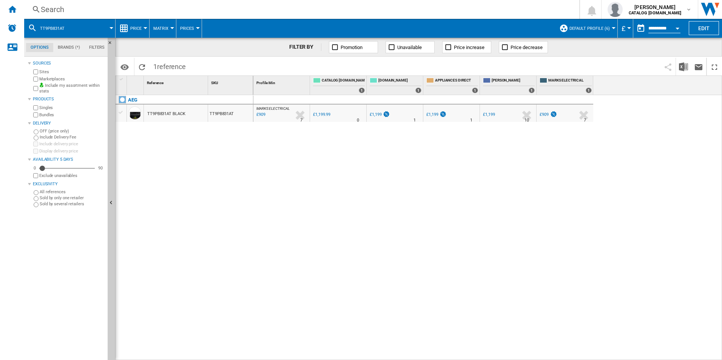
click at [455, 11] on div "Search" at bounding box center [300, 9] width 519 height 11
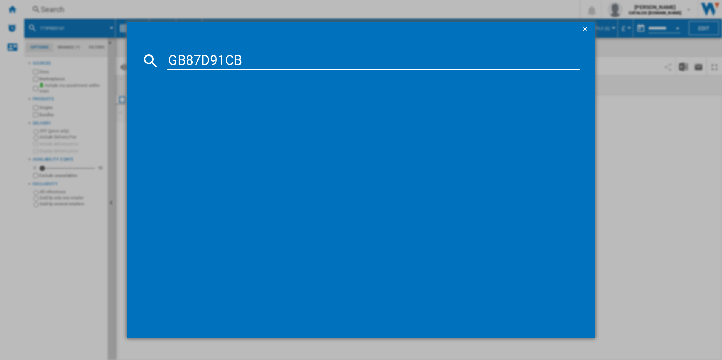
type input "GB87D91CB"
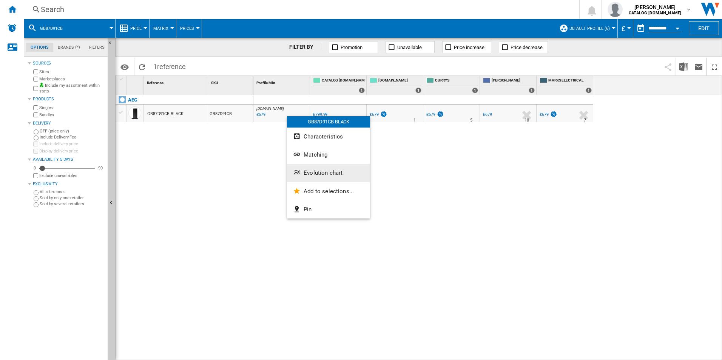
click at [314, 176] on span "Evolution chart" at bounding box center [322, 172] width 39 height 7
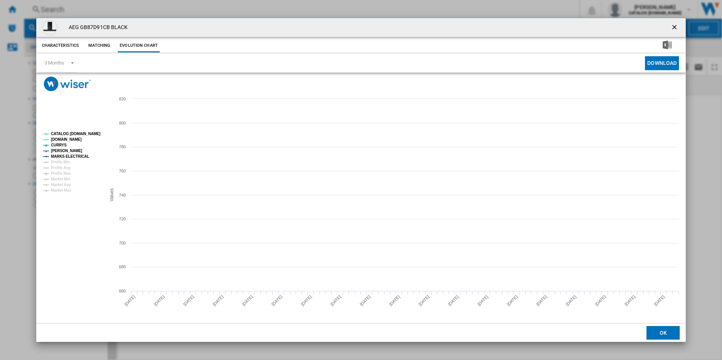
click at [87, 133] on tspan "CATALOG [DOMAIN_NAME]" at bounding box center [75, 134] width 49 height 4
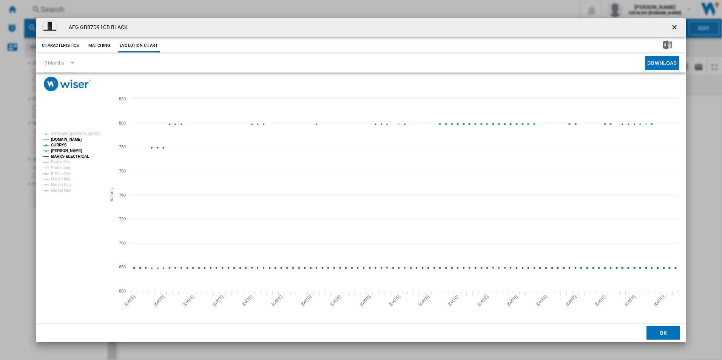
click at [83, 157] on tspan "MARKS ELECTRICAL" at bounding box center [70, 156] width 38 height 4
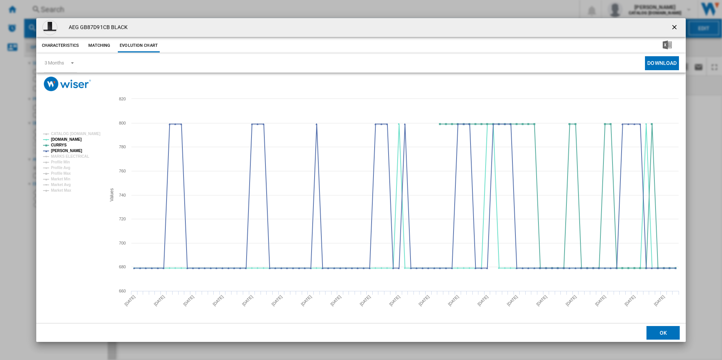
click at [673, 27] on ng-md-icon "getI18NText('BUTTONS.CLOSE_DIALOG')" at bounding box center [674, 27] width 9 height 9
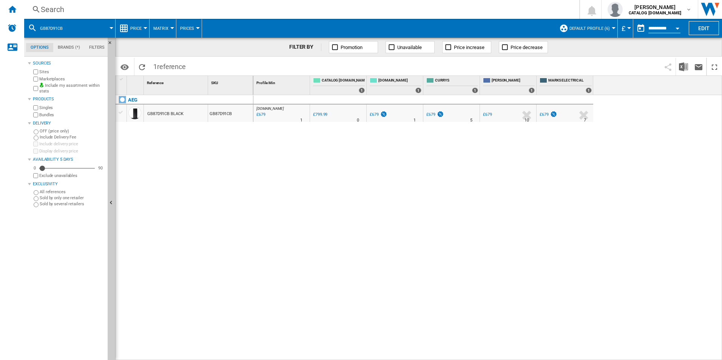
click at [488, 6] on div "Search" at bounding box center [300, 9] width 519 height 11
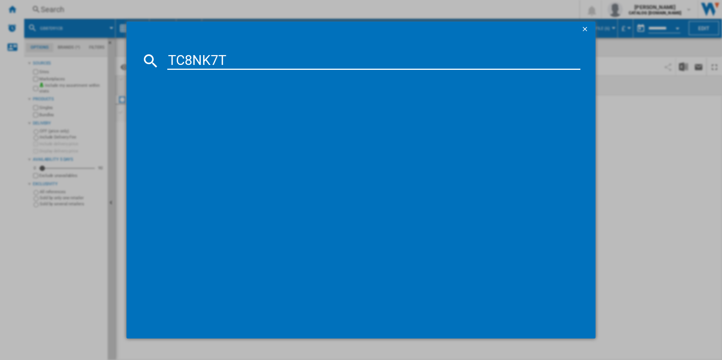
type input "TC8NK7T"
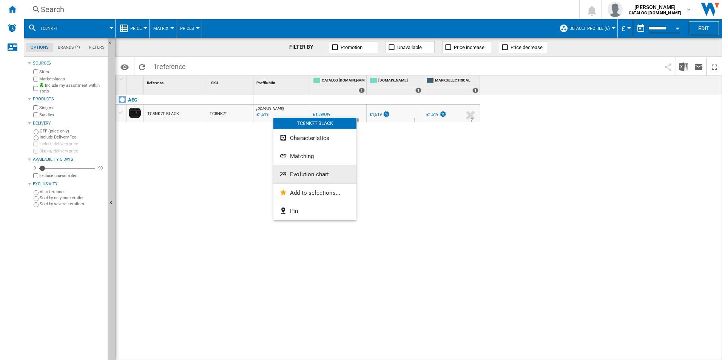
click at [307, 171] on span "Evolution chart" at bounding box center [309, 174] width 39 height 7
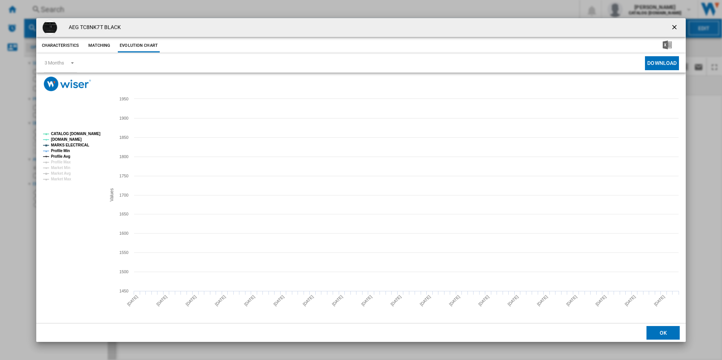
click at [96, 134] on tspan "CATALOG [DOMAIN_NAME]" at bounding box center [75, 134] width 49 height 4
click at [73, 144] on tspan "MARKS ELECTRICAL" at bounding box center [70, 145] width 38 height 4
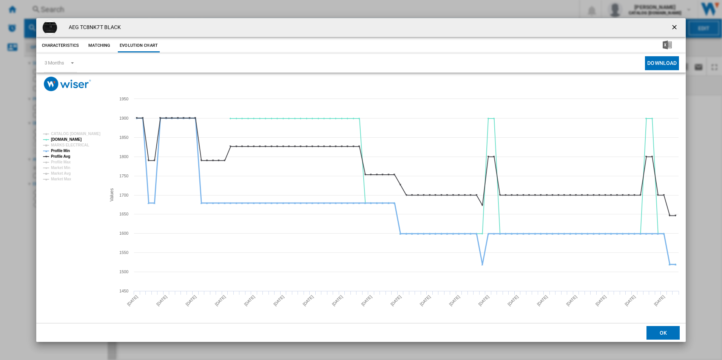
click at [67, 149] on tspan "Profile Min" at bounding box center [60, 151] width 19 height 4
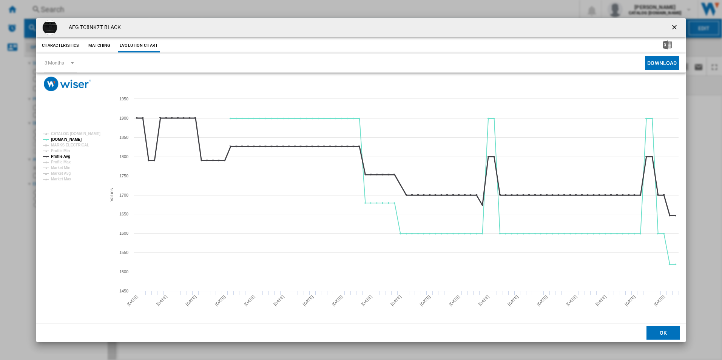
click at [68, 156] on tspan "Profile Avg" at bounding box center [60, 156] width 19 height 4
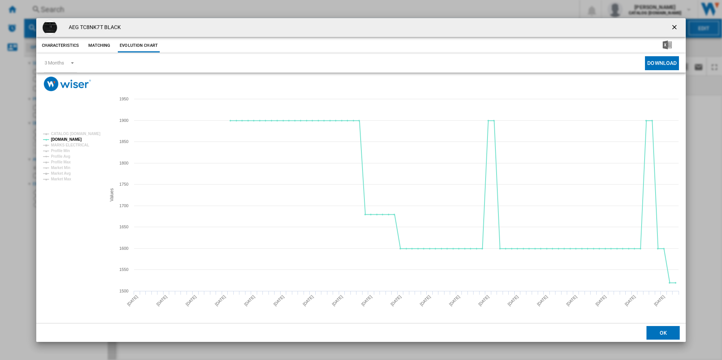
drag, startPoint x: 673, startPoint y: 26, endPoint x: 636, endPoint y: 26, distance: 37.7
click at [673, 26] on ng-md-icon "getI18NText('BUTTONS.CLOSE_DIALOG')" at bounding box center [674, 27] width 9 height 9
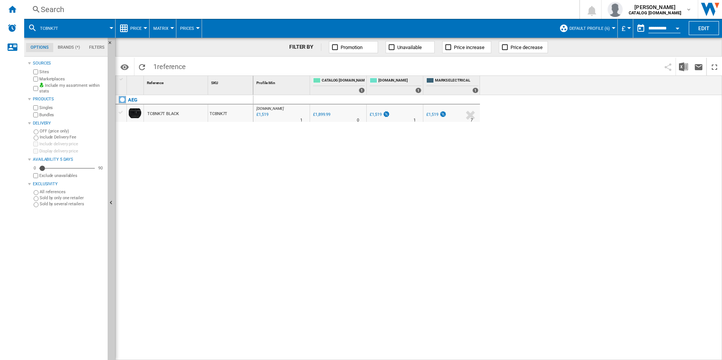
click at [477, 9] on div "Search" at bounding box center [300, 9] width 519 height 11
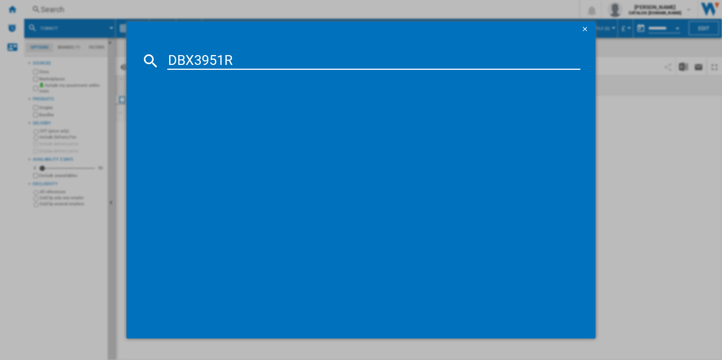
type input "DBX3951R"
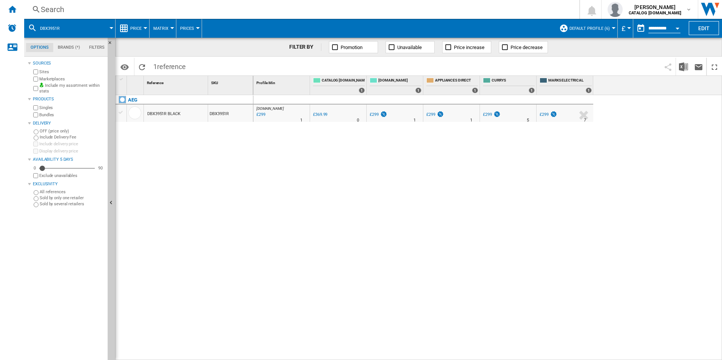
drag, startPoint x: 279, startPoint y: 113, endPoint x: 234, endPoint y: 160, distance: 65.7
click at [234, 160] on div at bounding box center [361, 180] width 722 height 360
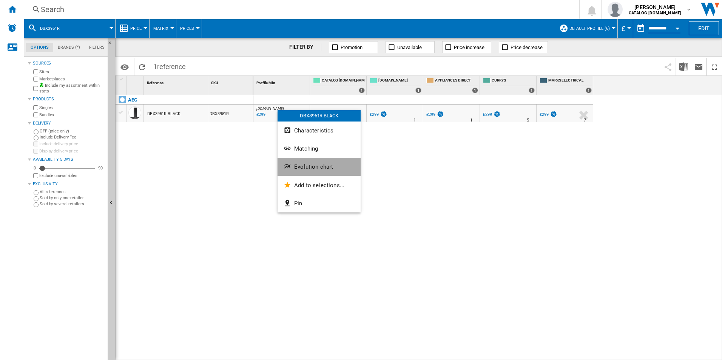
click at [294, 163] on span "Evolution chart" at bounding box center [313, 166] width 39 height 7
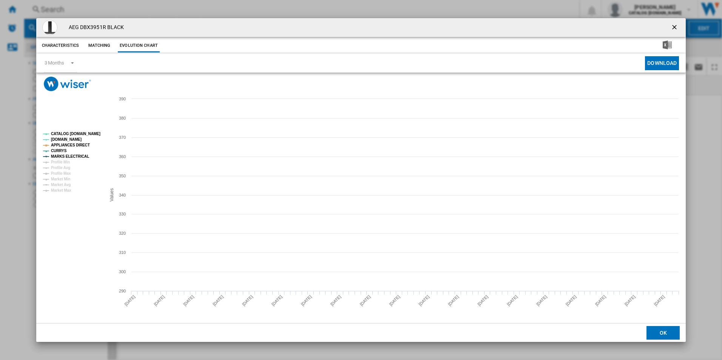
click at [79, 133] on tspan "CATALOG [DOMAIN_NAME]" at bounding box center [75, 134] width 49 height 4
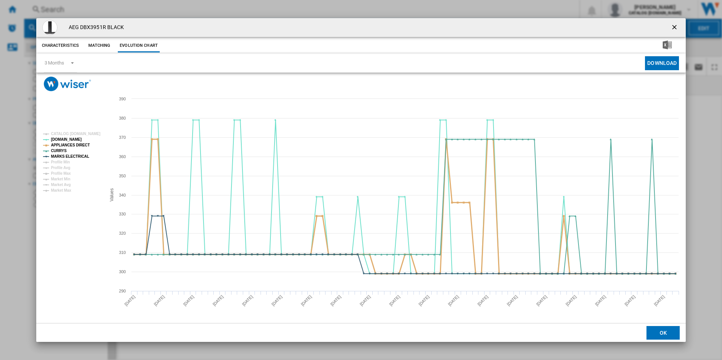
click at [77, 146] on tspan "APPLIANCES DIRECT" at bounding box center [70, 145] width 39 height 4
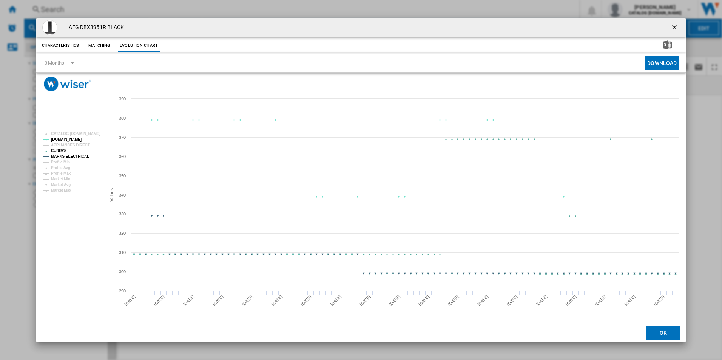
click at [81, 156] on tspan "MARKS ELECTRICAL" at bounding box center [70, 156] width 38 height 4
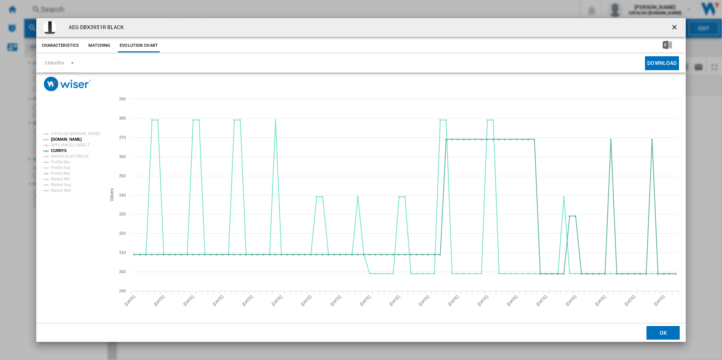
click at [678, 27] on ng-md-icon "getI18NText('BUTTONS.CLOSE_DIALOG')" at bounding box center [674, 27] width 9 height 9
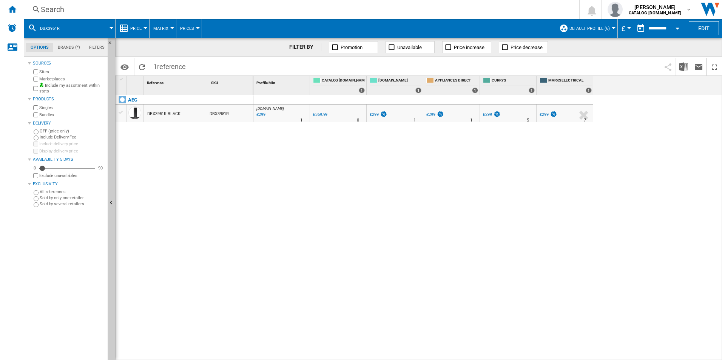
click at [492, 8] on div "Search" at bounding box center [300, 9] width 519 height 11
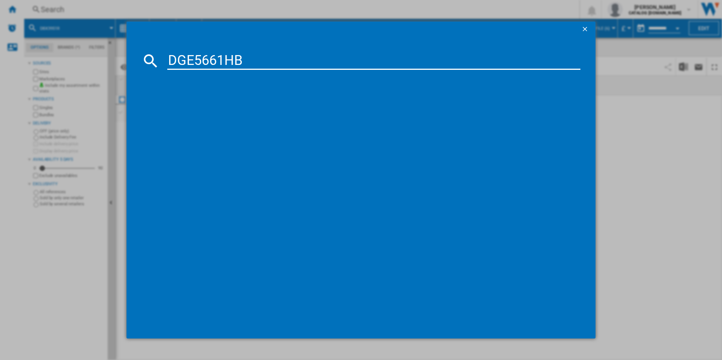
type input "DGE5661HB"
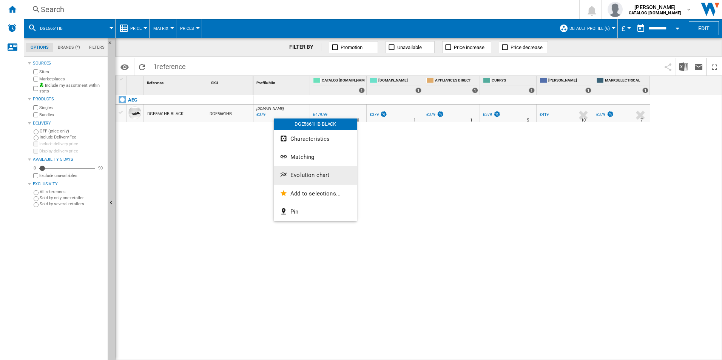
click at [305, 174] on span "Evolution chart" at bounding box center [309, 175] width 39 height 7
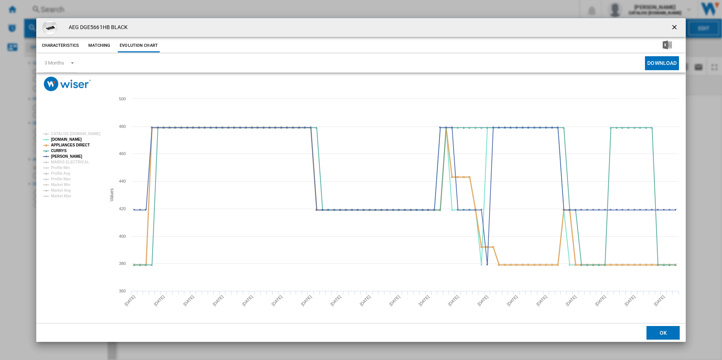
click at [77, 145] on tspan "APPLIANCES DIRECT" at bounding box center [70, 145] width 39 height 4
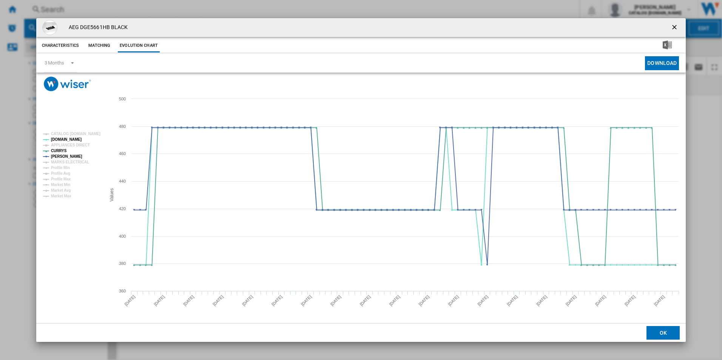
drag, startPoint x: 673, startPoint y: 27, endPoint x: 512, endPoint y: 34, distance: 161.7
click at [673, 27] on ng-md-icon "getI18NText('BUTTONS.CLOSE_DIALOG')" at bounding box center [674, 27] width 9 height 9
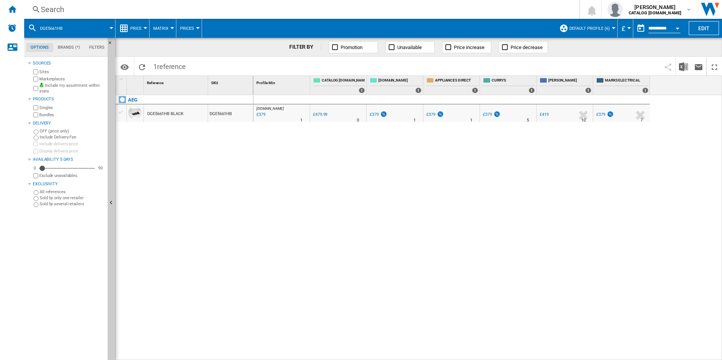
click at [327, 10] on div "Search" at bounding box center [300, 9] width 519 height 11
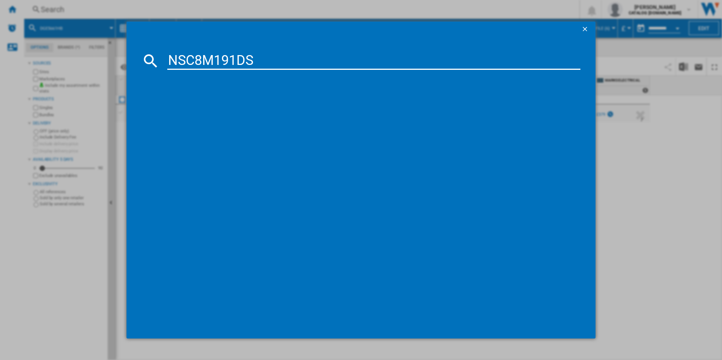
type input "NSC8M191DS"
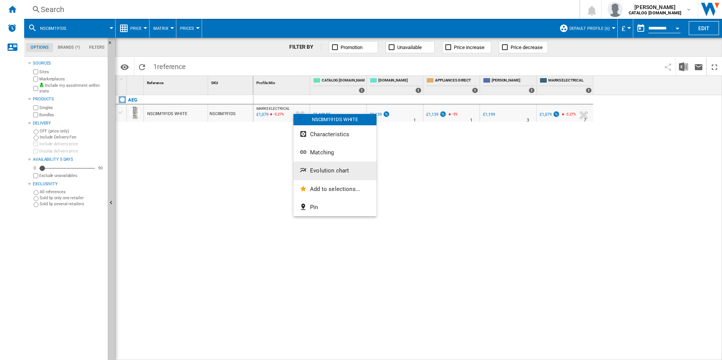
click at [313, 166] on button "Evolution chart" at bounding box center [334, 171] width 83 height 18
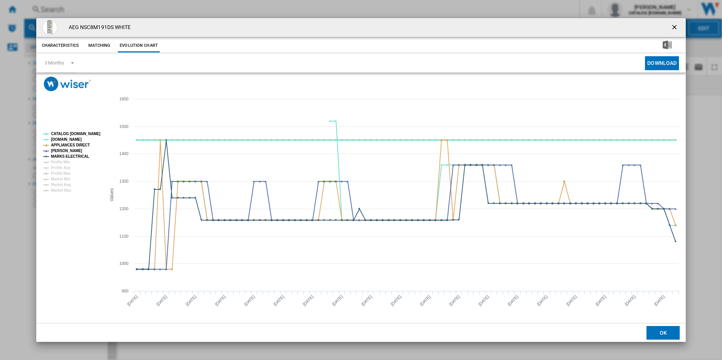
click at [87, 134] on tspan "CATALOG [DOMAIN_NAME]" at bounding box center [75, 134] width 49 height 4
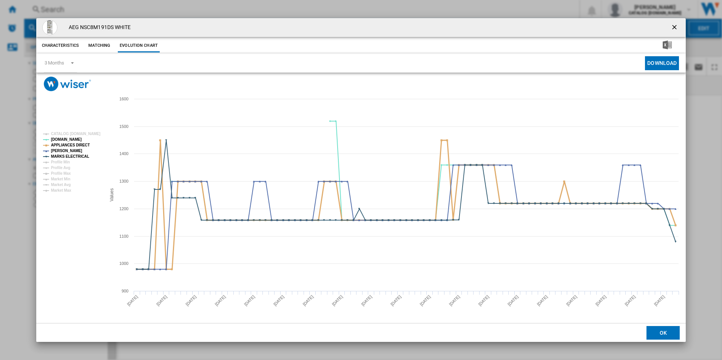
click at [85, 143] on tspan "APPLIANCES DIRECT" at bounding box center [70, 145] width 39 height 4
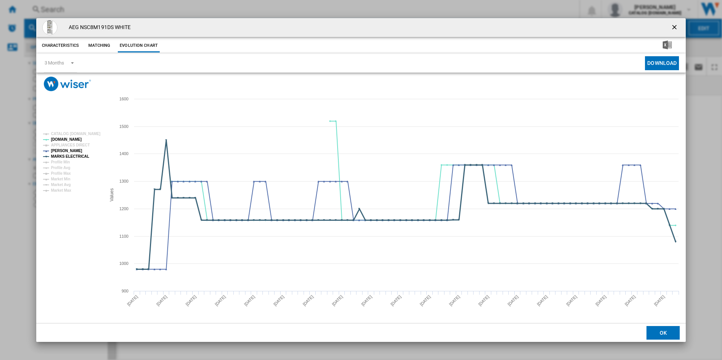
click at [81, 158] on tspan "MARKS ELECTRICAL" at bounding box center [70, 156] width 38 height 4
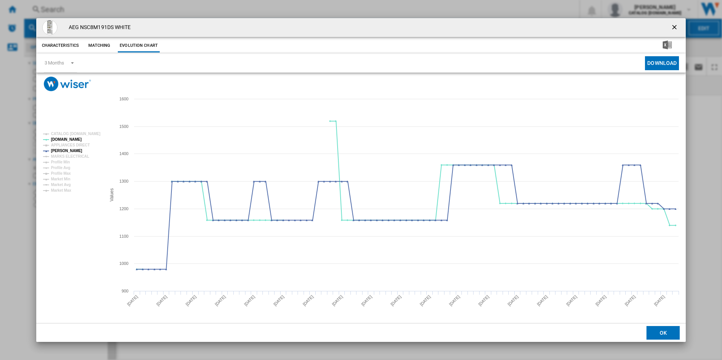
drag, startPoint x: 673, startPoint y: 30, endPoint x: 661, endPoint y: 29, distance: 11.7
click at [673, 30] on ng-md-icon "getI18NText('BUTTONS.CLOSE_DIALOG')" at bounding box center [674, 27] width 9 height 9
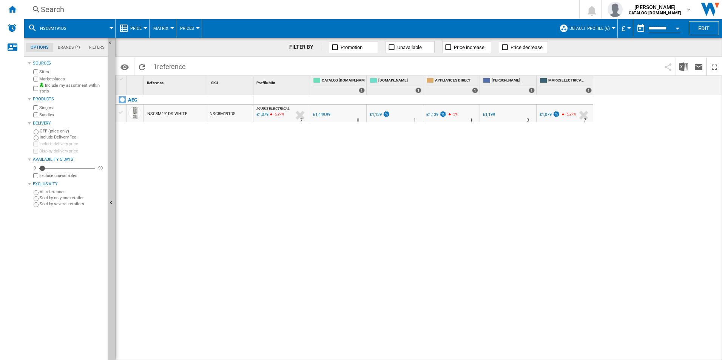
click at [479, 11] on div "Search" at bounding box center [300, 9] width 519 height 11
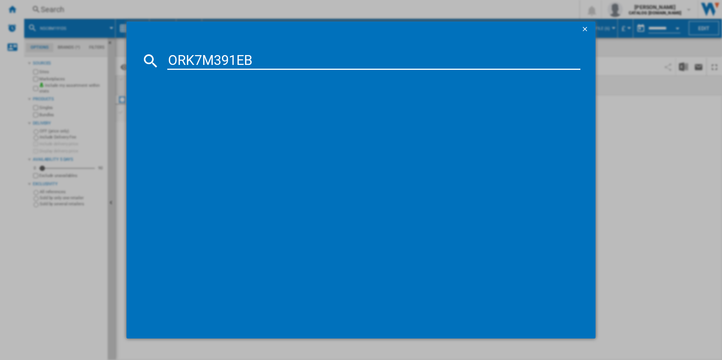
type input "ORK7M391EB"
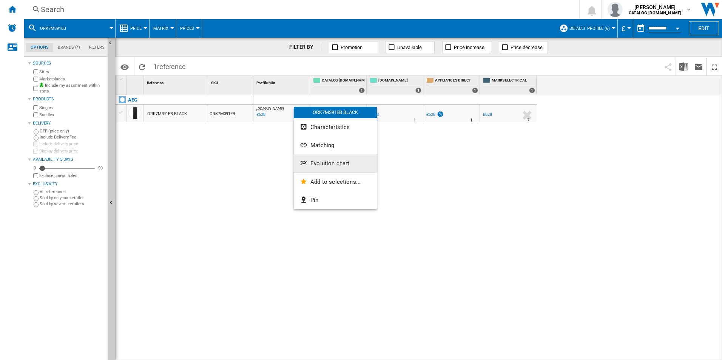
click at [322, 166] on span "Evolution chart" at bounding box center [329, 163] width 39 height 7
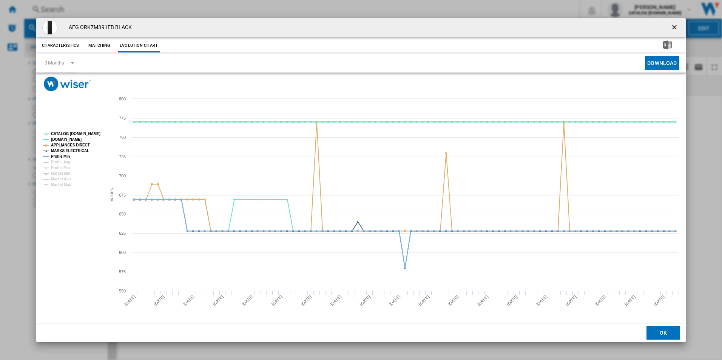
click at [85, 133] on tspan "CATALOG [DOMAIN_NAME]" at bounding box center [75, 134] width 49 height 4
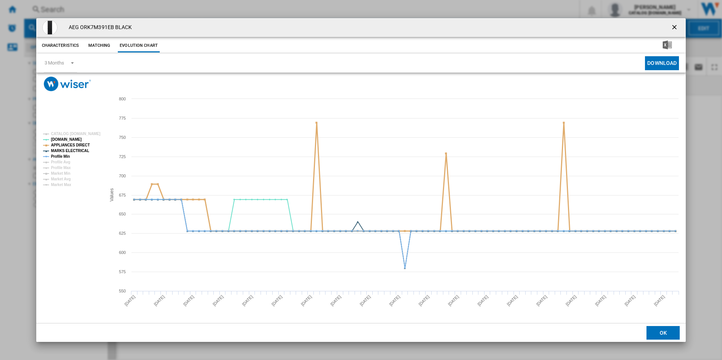
click at [79, 143] on tspan "APPLIANCES DIRECT" at bounding box center [70, 145] width 39 height 4
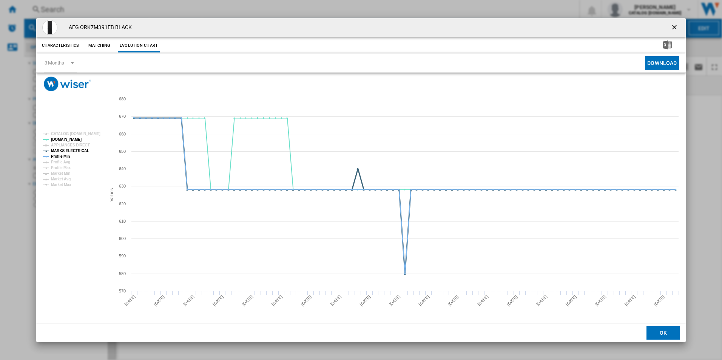
click at [78, 151] on tspan "MARKS ELECTRICAL" at bounding box center [70, 151] width 38 height 4
click at [65, 157] on tspan "Profile Min" at bounding box center [60, 156] width 19 height 4
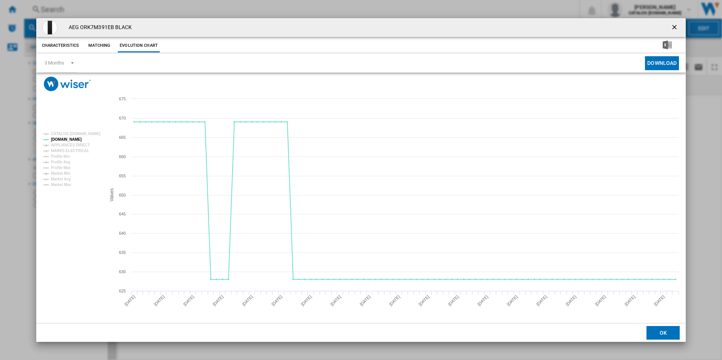
drag, startPoint x: 673, startPoint y: 25, endPoint x: 646, endPoint y: 42, distance: 32.0
click at [673, 25] on ng-md-icon "getI18NText('BUTTONS.CLOSE_DIALOG')" at bounding box center [674, 27] width 9 height 9
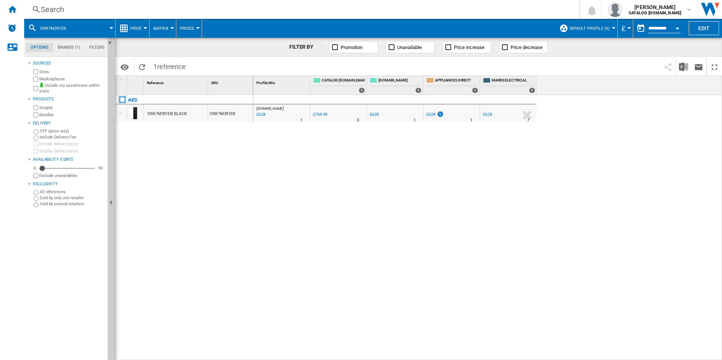
click at [386, 11] on div "Search" at bounding box center [300, 9] width 519 height 11
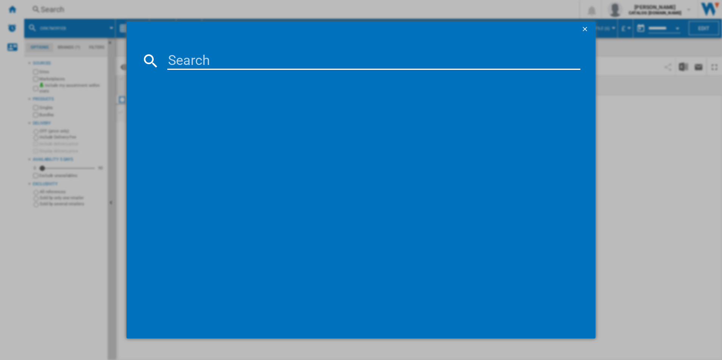
paste input "NSK6I82EF"
type input "NSK6I82EF"
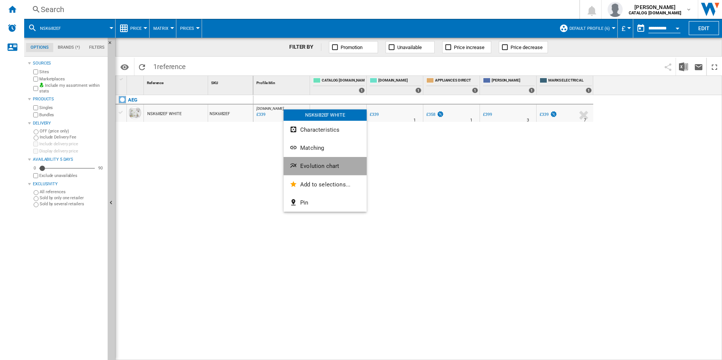
click at [317, 159] on button "Evolution chart" at bounding box center [324, 166] width 83 height 18
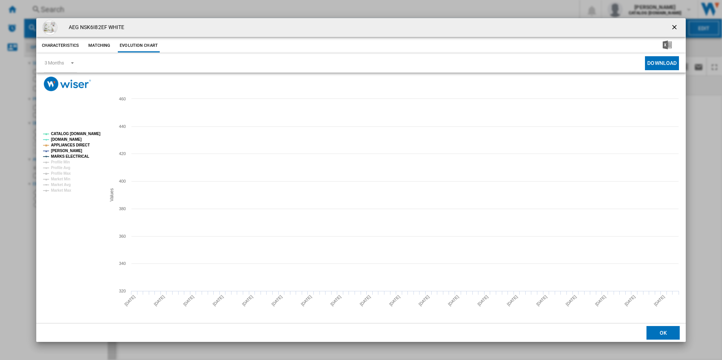
click at [95, 134] on tspan "CATALOG [DOMAIN_NAME]" at bounding box center [75, 134] width 49 height 4
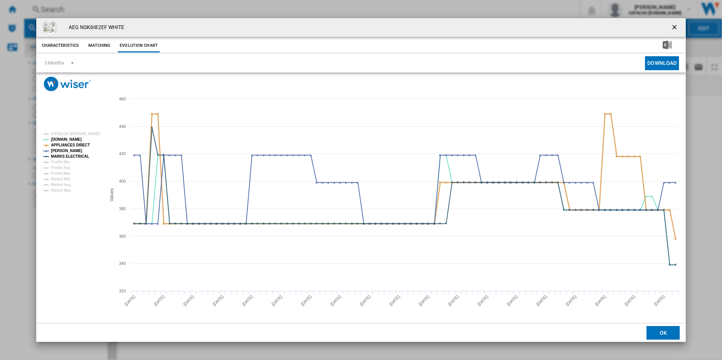
click at [79, 146] on tspan "APPLIANCES DIRECT" at bounding box center [70, 145] width 39 height 4
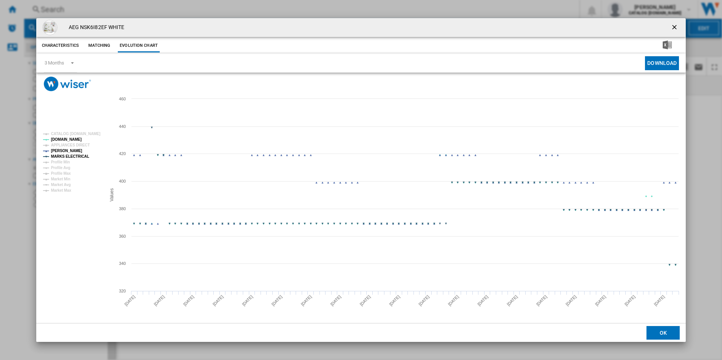
click at [82, 159] on tspan "MARKS ELECTRICAL" at bounding box center [70, 156] width 38 height 4
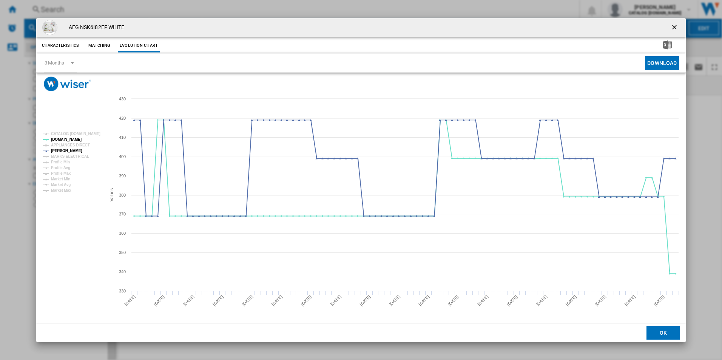
drag, startPoint x: 676, startPoint y: 27, endPoint x: 500, endPoint y: 19, distance: 175.3
click at [676, 27] on ng-md-icon "getI18NText('BUTTONS.CLOSE_DIALOG')" at bounding box center [674, 27] width 9 height 9
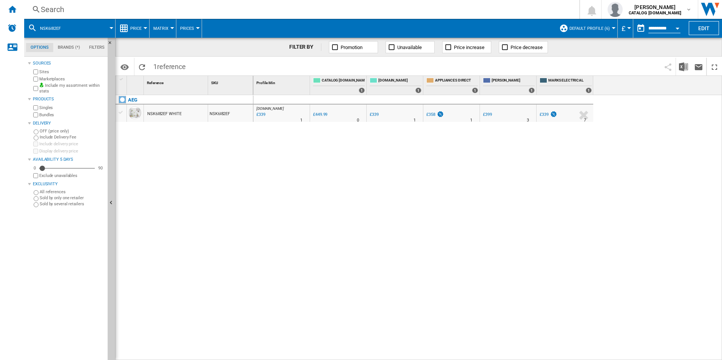
click at [457, 9] on div "Search" at bounding box center [300, 9] width 519 height 11
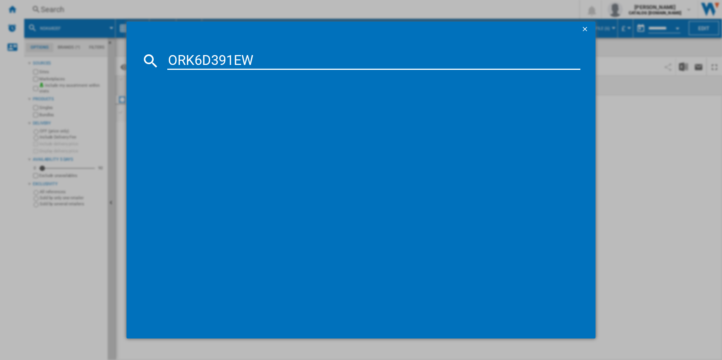
type input "ORK6D391EW"
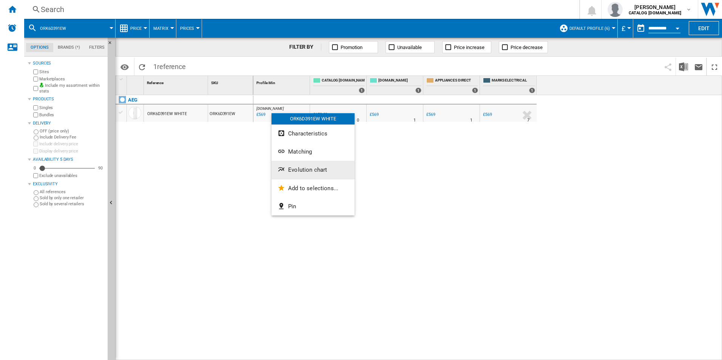
click at [293, 171] on span "Evolution chart" at bounding box center [307, 169] width 39 height 7
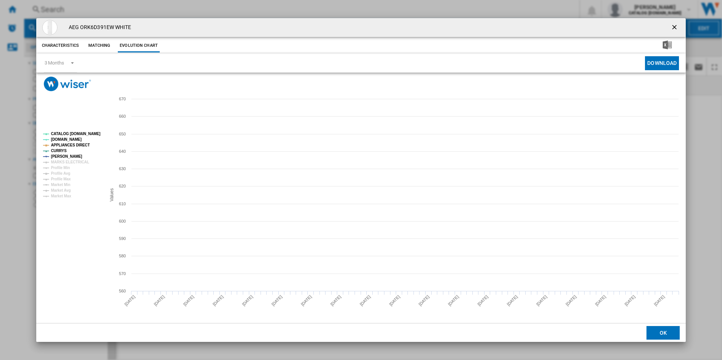
click at [95, 133] on tspan "CATALOG [DOMAIN_NAME]" at bounding box center [75, 134] width 49 height 4
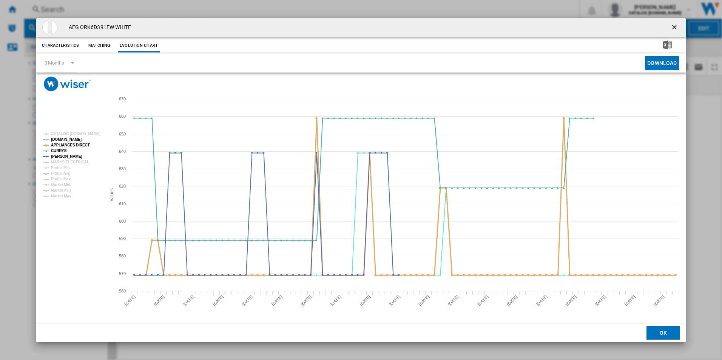
click at [86, 145] on tspan "APPLIANCES DIRECT" at bounding box center [70, 145] width 39 height 4
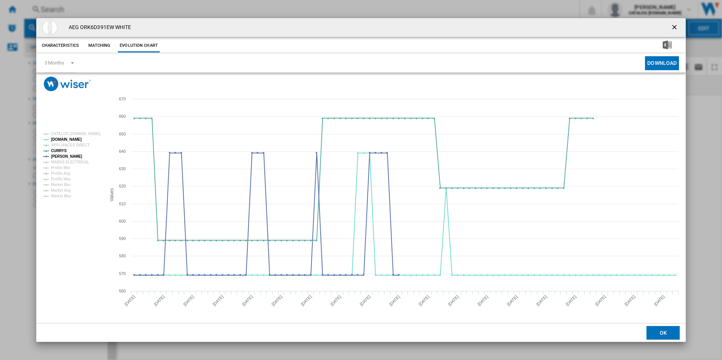
drag, startPoint x: 672, startPoint y: 27, endPoint x: 629, endPoint y: 32, distance: 43.7
click at [672, 27] on ng-md-icon "getI18NText('BUTTONS.CLOSE_DIALOG')" at bounding box center [674, 27] width 9 height 9
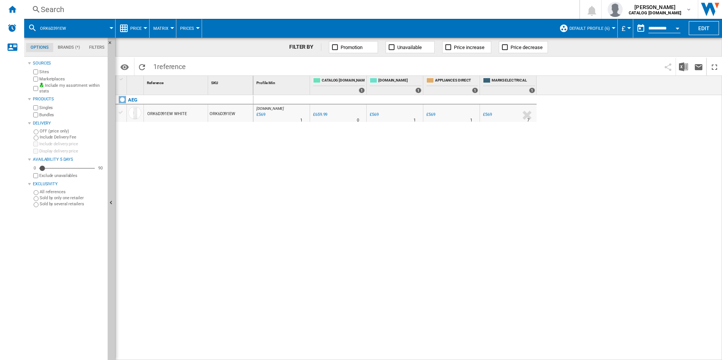
click at [472, 12] on div "Search" at bounding box center [300, 9] width 519 height 11
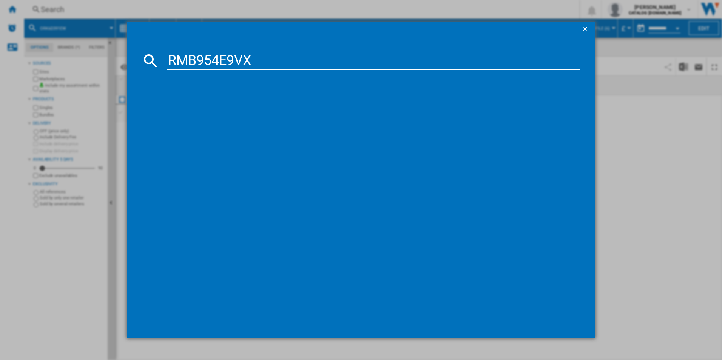
type input "RMB954E9VX"
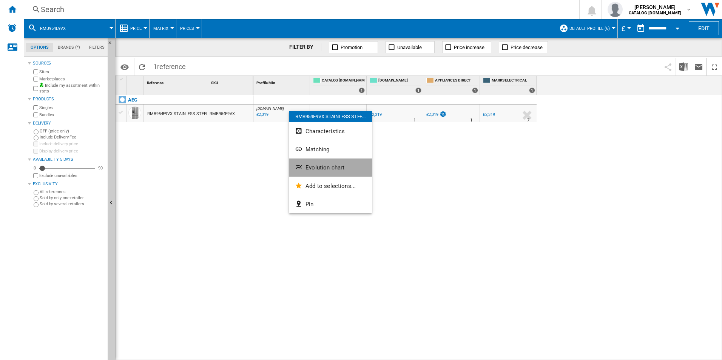
click at [305, 160] on button "Evolution chart" at bounding box center [330, 168] width 83 height 18
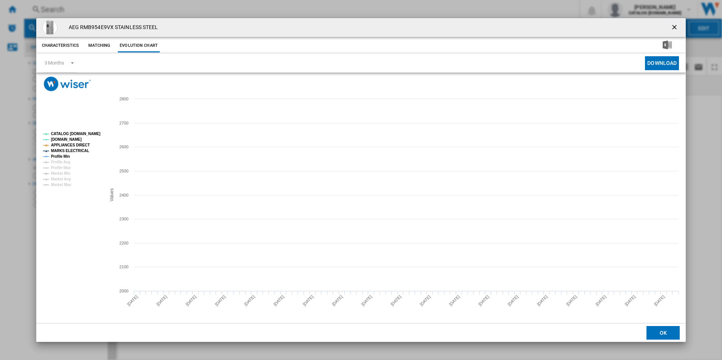
click at [86, 135] on tspan "CATALOG [DOMAIN_NAME]" at bounding box center [75, 134] width 49 height 4
click at [77, 145] on tspan "APPLIANCES DIRECT" at bounding box center [70, 145] width 39 height 4
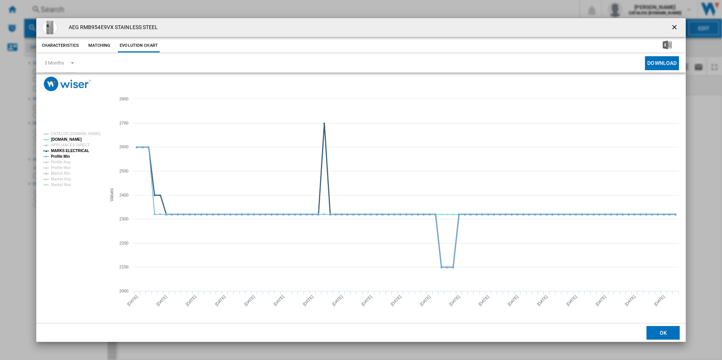
click at [77, 149] on tspan "MARKS ELECTRICAL" at bounding box center [70, 151] width 38 height 4
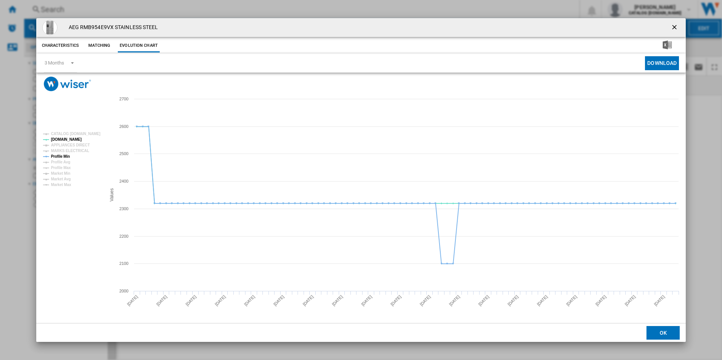
click at [71, 154] on rect "Product popup" at bounding box center [71, 159] width 63 height 61
click at [68, 155] on tspan "Profile Min" at bounding box center [60, 156] width 19 height 4
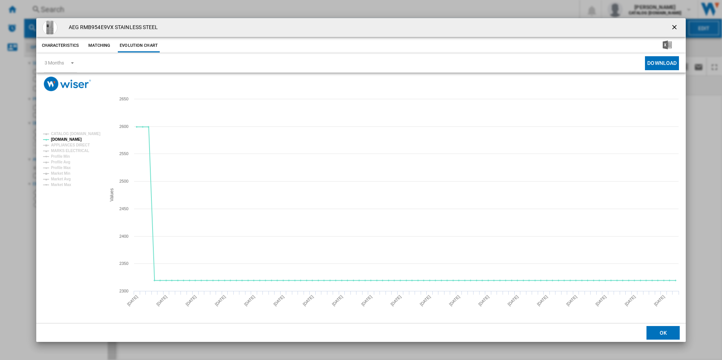
drag, startPoint x: 674, startPoint y: 29, endPoint x: 570, endPoint y: 24, distance: 103.9
click at [674, 29] on ng-md-icon "getI18NText('BUTTONS.CLOSE_DIALOG')" at bounding box center [674, 27] width 9 height 9
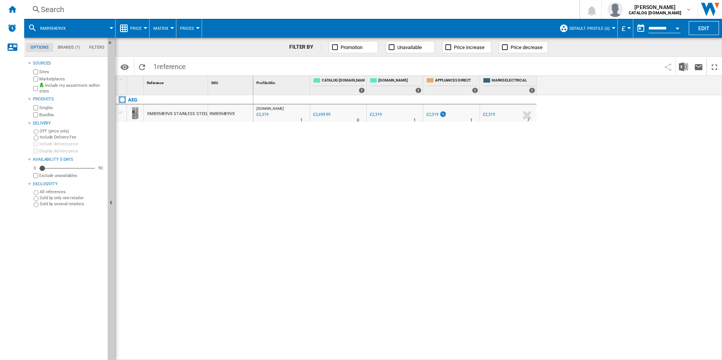
click at [382, 11] on div "Search" at bounding box center [300, 9] width 519 height 11
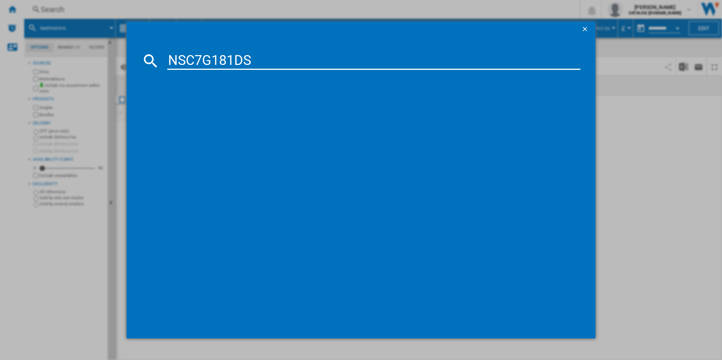
type input "NSC7G181DS"
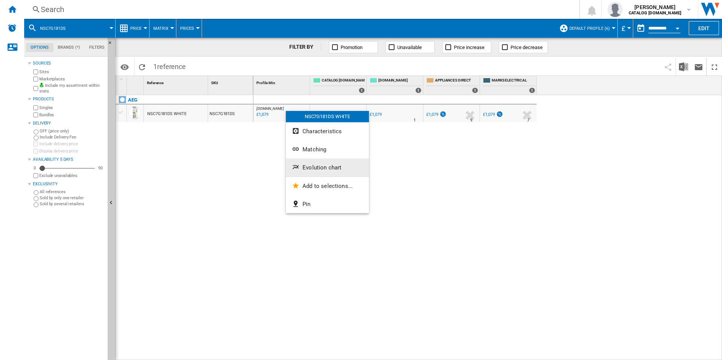
click at [314, 165] on span "Evolution chart" at bounding box center [321, 167] width 39 height 7
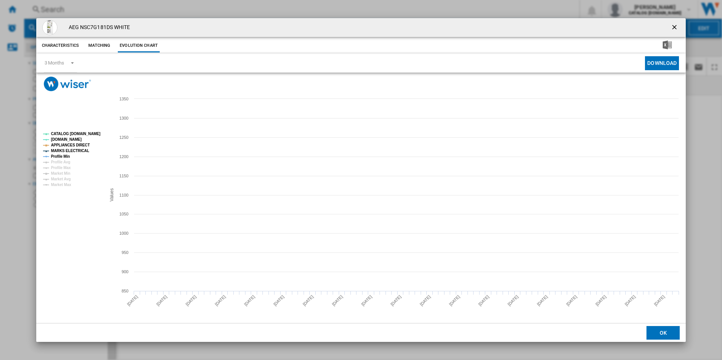
click at [95, 134] on tspan "CATALOG [DOMAIN_NAME]" at bounding box center [75, 134] width 49 height 4
click at [81, 146] on tspan "APPLIANCES DIRECT" at bounding box center [70, 145] width 39 height 4
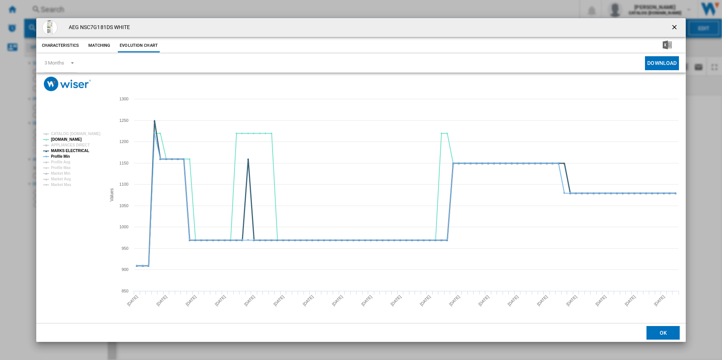
click at [78, 151] on tspan "MARKS ELECTRICAL" at bounding box center [70, 151] width 38 height 4
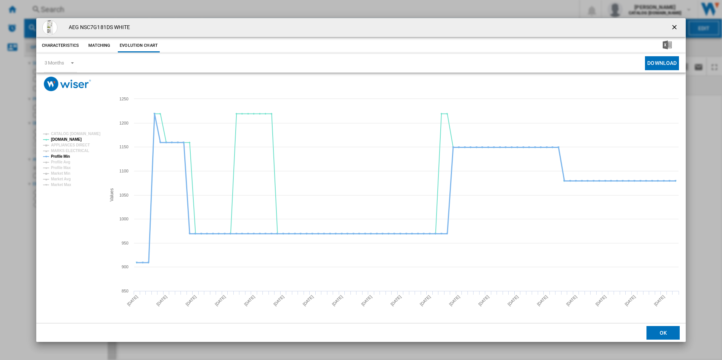
click at [59, 158] on tspan "Profile Min" at bounding box center [60, 156] width 19 height 4
drag, startPoint x: 674, startPoint y: 28, endPoint x: 662, endPoint y: 28, distance: 12.8
click at [674, 28] on ng-md-icon "getI18NText('BUTTONS.CLOSE_DIALOG')" at bounding box center [674, 27] width 9 height 9
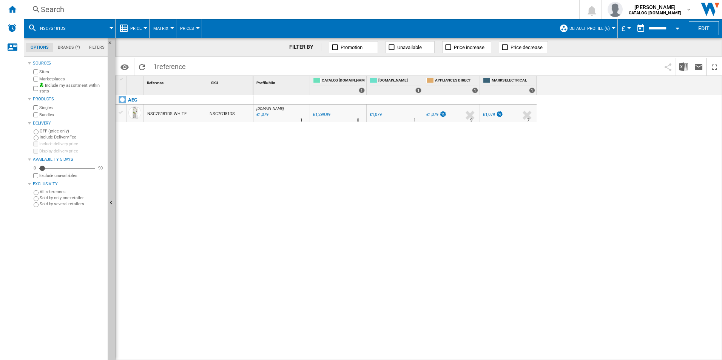
click at [463, 8] on div "Search" at bounding box center [300, 9] width 519 height 11
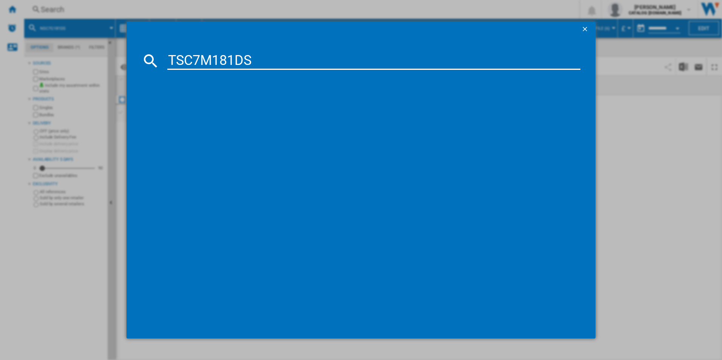
type input "TSC7M181DS"
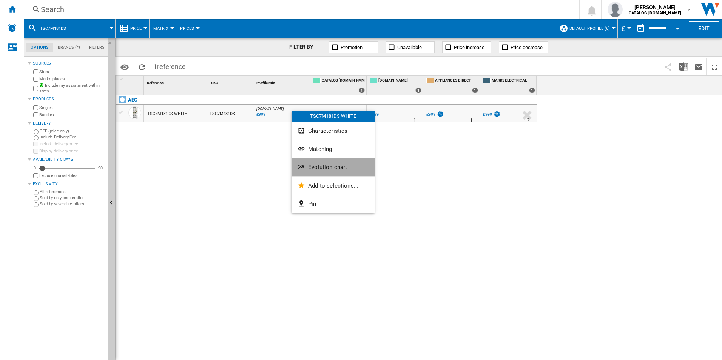
click at [316, 168] on span "Evolution chart" at bounding box center [327, 167] width 39 height 7
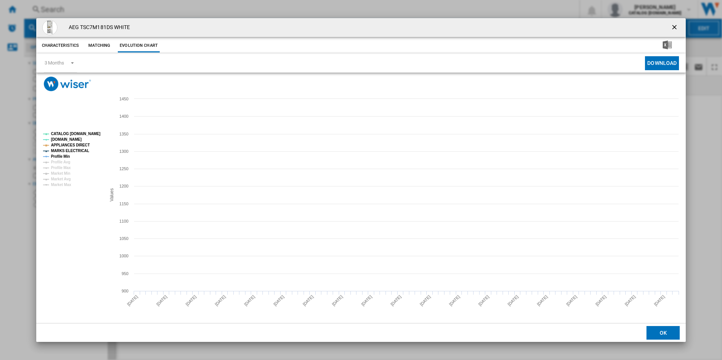
click at [91, 132] on tspan "CATALOG [DOMAIN_NAME]" at bounding box center [75, 134] width 49 height 4
click at [83, 149] on tspan "MARKS ELECTRICAL" at bounding box center [70, 151] width 38 height 4
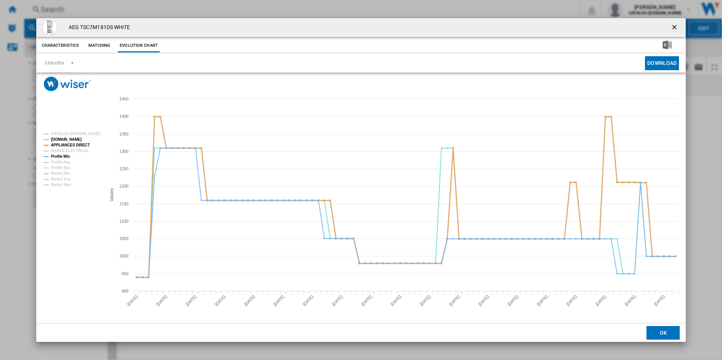
click at [81, 144] on tspan "APPLIANCES DIRECT" at bounding box center [70, 145] width 39 height 4
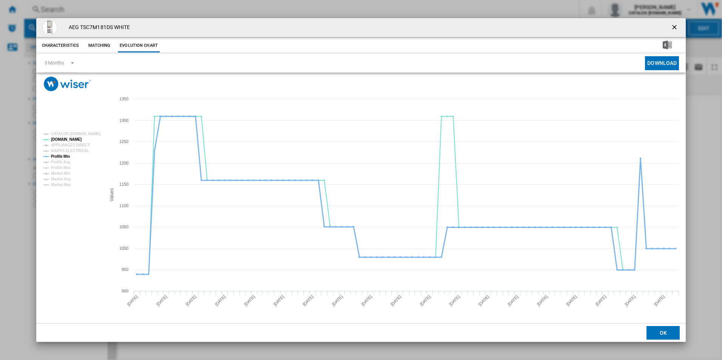
click at [64, 155] on tspan "Profile Min" at bounding box center [60, 156] width 19 height 4
click at [674, 28] on ng-md-icon "getI18NText('BUTTONS.CLOSE_DIALOG')" at bounding box center [674, 27] width 9 height 9
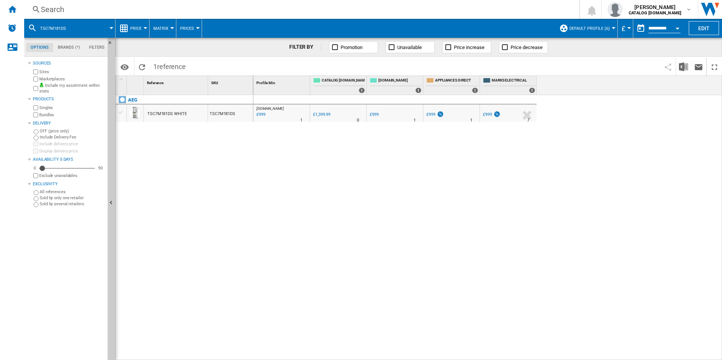
click at [445, 9] on div "Search" at bounding box center [300, 9] width 519 height 11
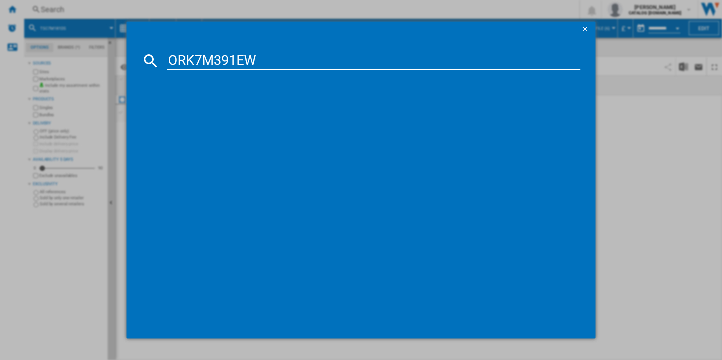
type input "ORK7M391EW"
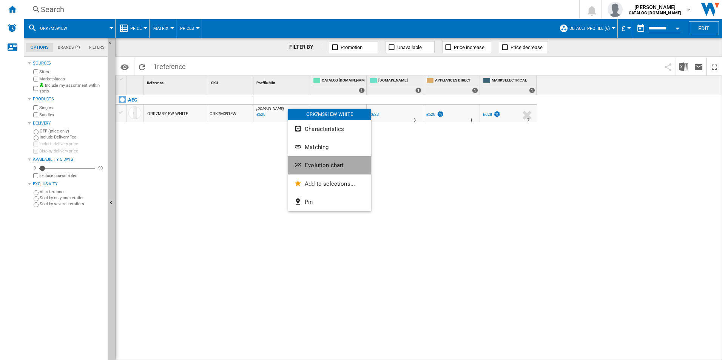
click at [322, 160] on button "Evolution chart" at bounding box center [329, 165] width 83 height 18
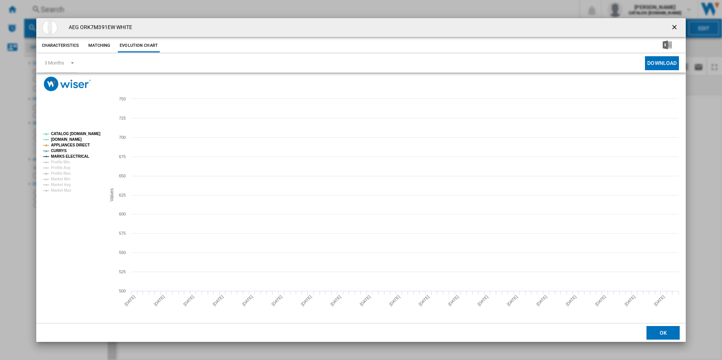
click at [70, 134] on tspan "CATALOG [DOMAIN_NAME]" at bounding box center [75, 134] width 49 height 4
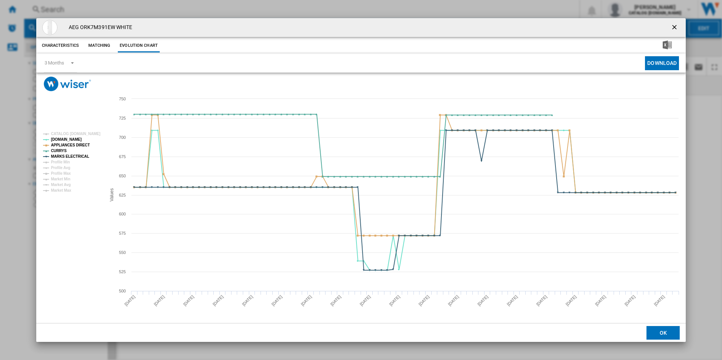
click at [75, 142] on rect "Product popup" at bounding box center [71, 162] width 63 height 66
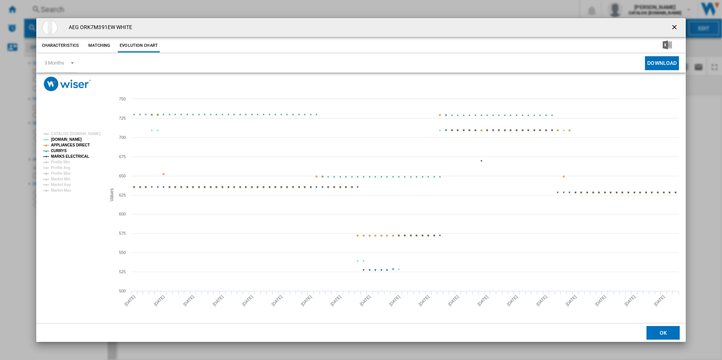
click at [77, 145] on tspan "APPLIANCES DIRECT" at bounding box center [70, 145] width 39 height 4
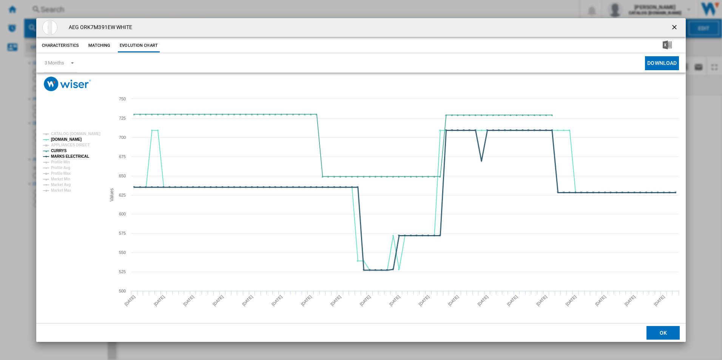
click at [76, 155] on tspan "MARKS ELECTRICAL" at bounding box center [70, 156] width 38 height 4
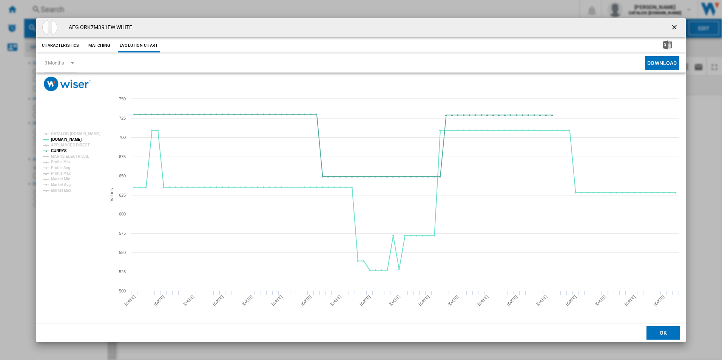
click at [679, 23] on ng-md-icon "getI18NText('BUTTONS.CLOSE_DIALOG')" at bounding box center [674, 27] width 9 height 9
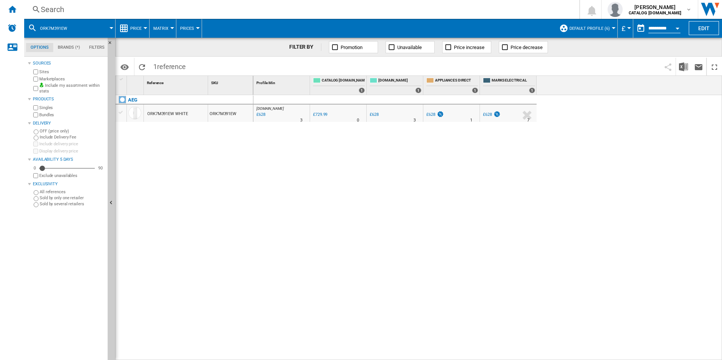
click at [436, 10] on div "Search" at bounding box center [300, 9] width 519 height 11
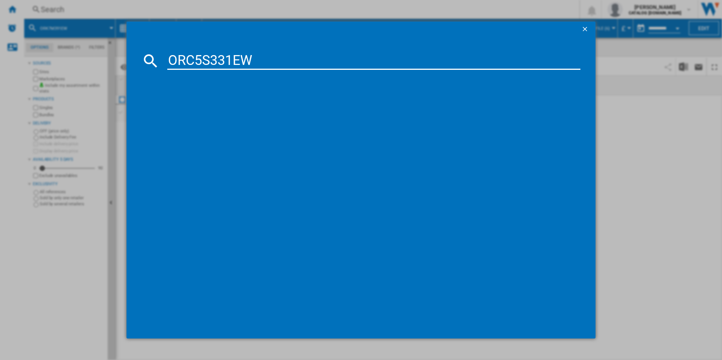
type input "ORC5S331EW"
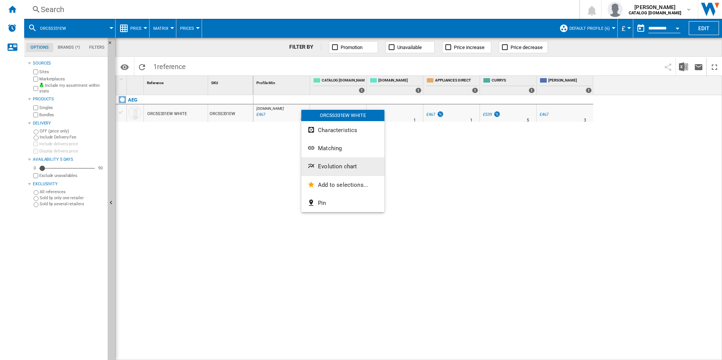
click at [341, 163] on span "Evolution chart" at bounding box center [337, 166] width 39 height 7
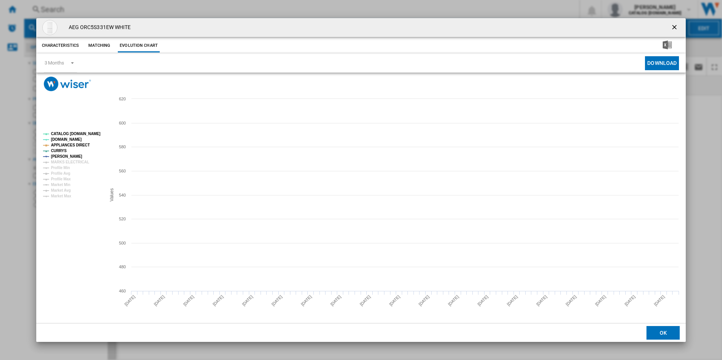
click at [91, 132] on tspan "CATALOG [DOMAIN_NAME]" at bounding box center [75, 134] width 49 height 4
click at [78, 143] on tspan "APPLIANCES DIRECT" at bounding box center [70, 145] width 39 height 4
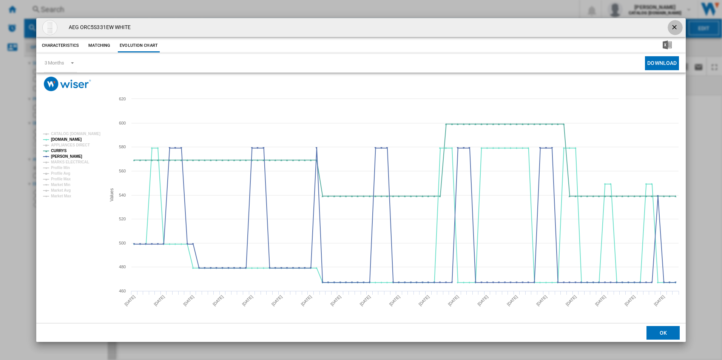
click at [677, 28] on ng-md-icon "getI18NText('BUTTONS.CLOSE_DIALOG')" at bounding box center [674, 27] width 9 height 9
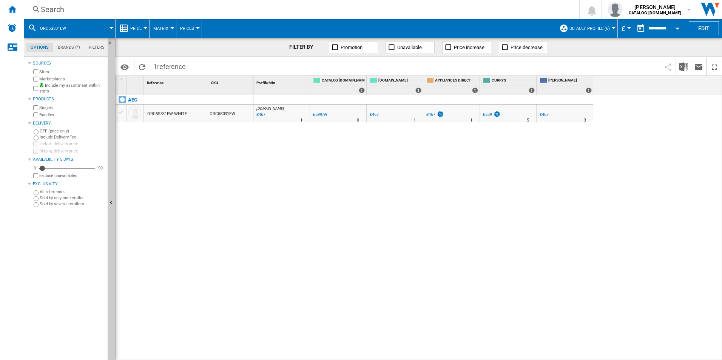
click at [460, 10] on div "Search" at bounding box center [300, 9] width 519 height 11
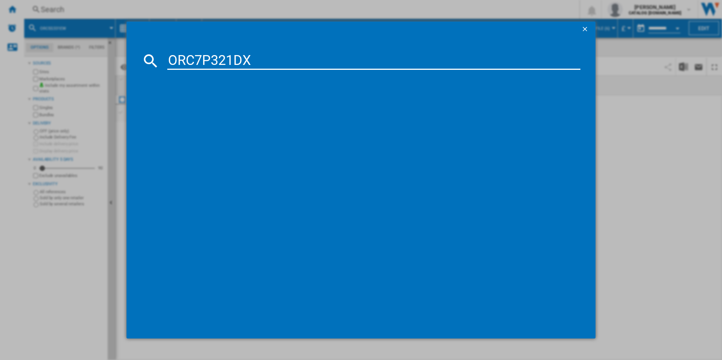
type input "ORC7P321DX"
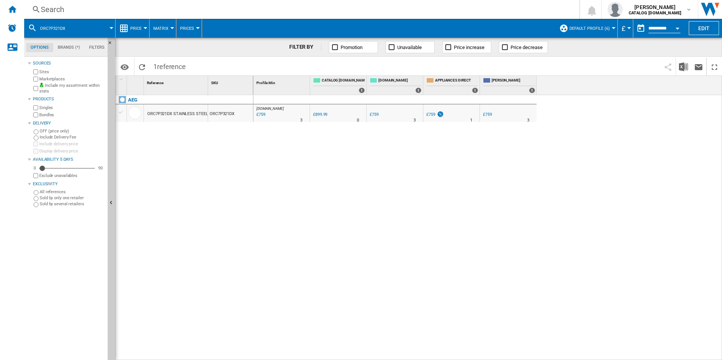
drag, startPoint x: 351, startPoint y: 103, endPoint x: 285, endPoint y: 108, distance: 66.2
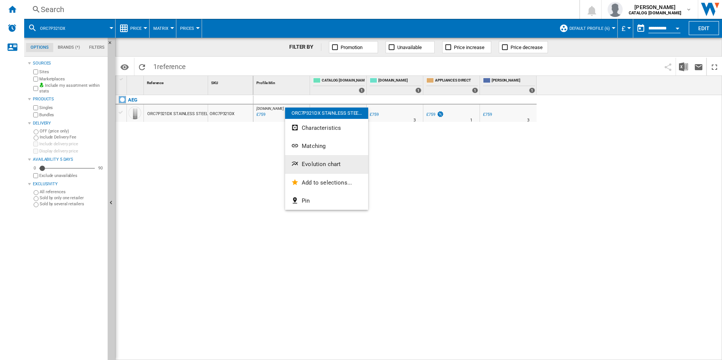
click at [311, 158] on button "Evolution chart" at bounding box center [326, 164] width 83 height 18
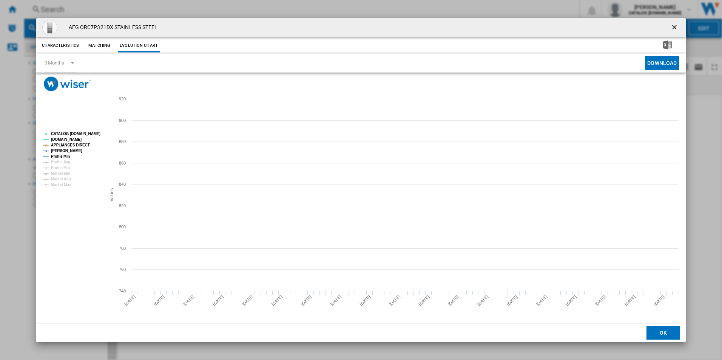
click at [87, 133] on tspan "CATALOG [DOMAIN_NAME]" at bounding box center [75, 134] width 49 height 4
click at [80, 148] on rect "Product popup" at bounding box center [71, 159] width 63 height 61
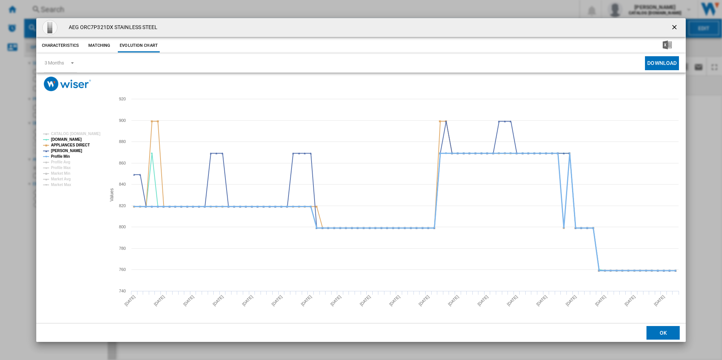
click at [65, 155] on tspan "Profile Min" at bounding box center [60, 156] width 19 height 4
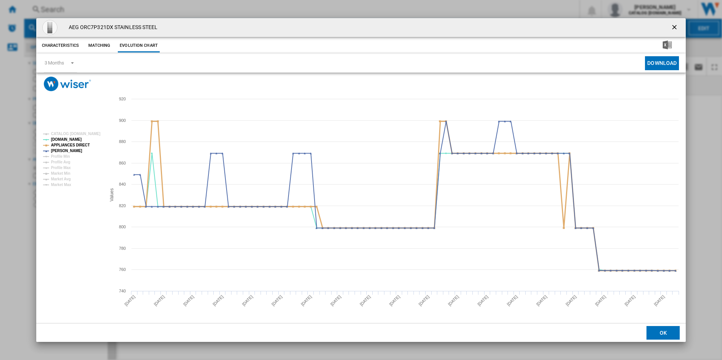
click at [82, 143] on tspan "APPLIANCES DIRECT" at bounding box center [70, 145] width 39 height 4
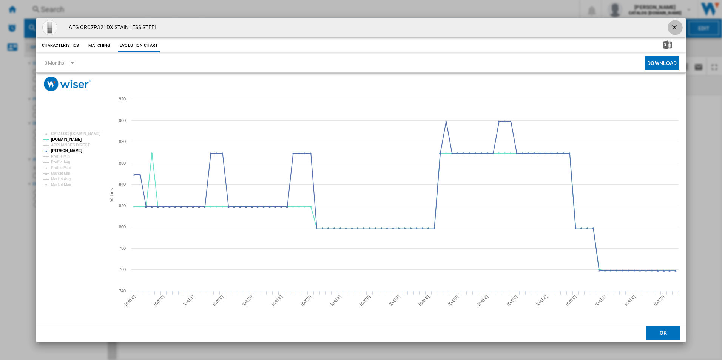
click at [674, 27] on ng-md-icon "getI18NText('BUTTONS.CLOSE_DIALOG')" at bounding box center [674, 27] width 9 height 9
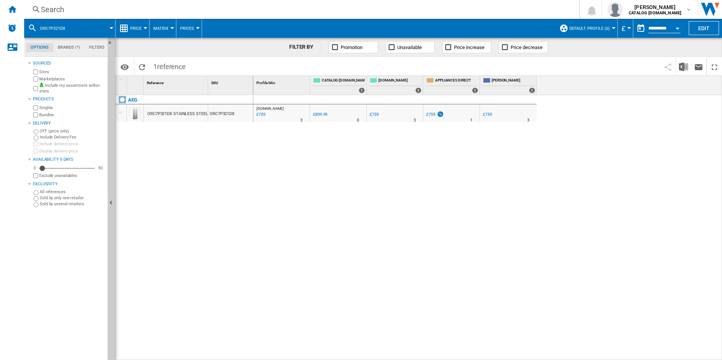
click at [423, 8] on div "Search" at bounding box center [300, 9] width 519 height 11
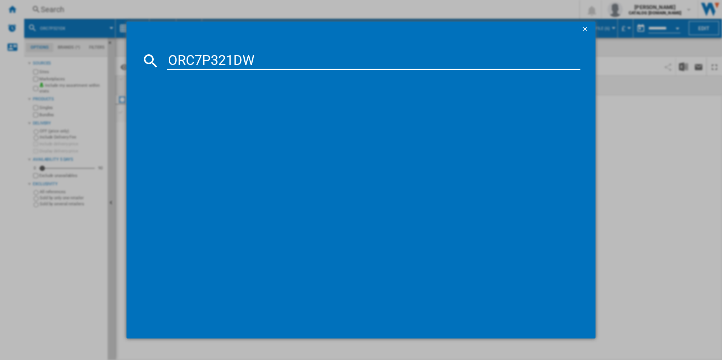
type input "ORC7P321DW"
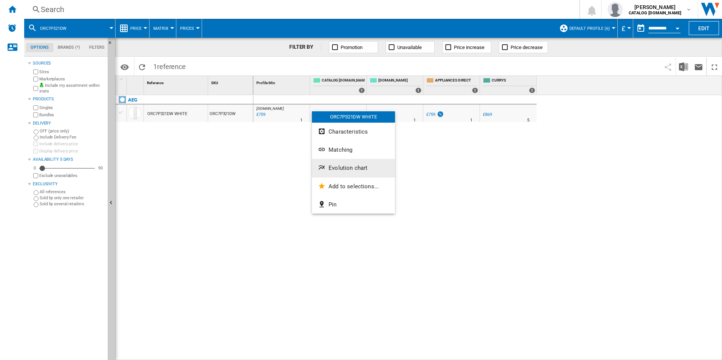
click at [330, 167] on span "Evolution chart" at bounding box center [347, 168] width 39 height 7
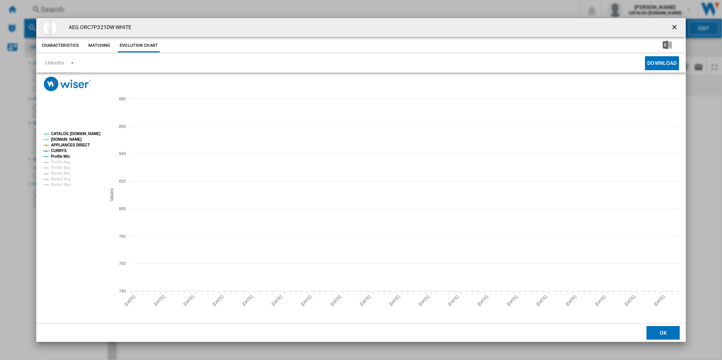
click at [99, 134] on rect "Product popup" at bounding box center [71, 159] width 63 height 61
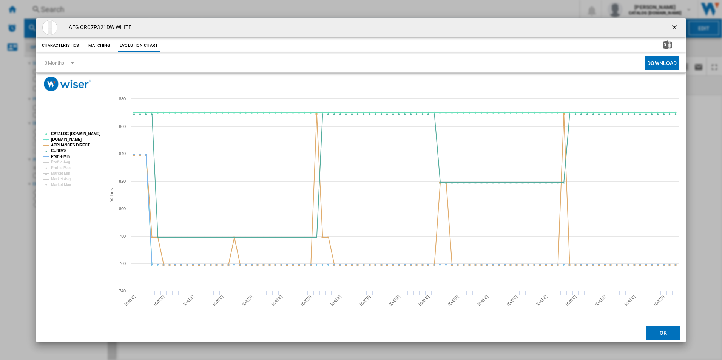
click at [96, 132] on tspan "CATALOG [DOMAIN_NAME]" at bounding box center [75, 134] width 49 height 4
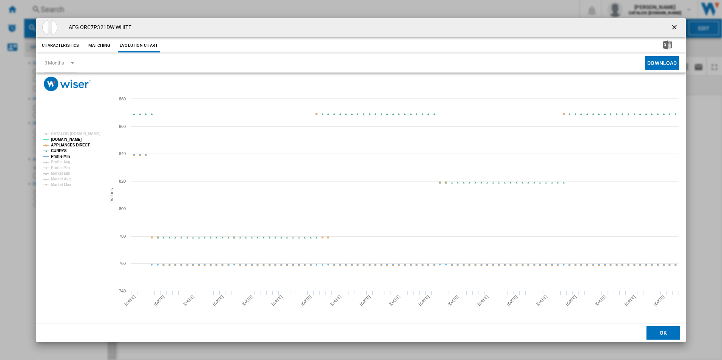
click at [79, 145] on tspan "APPLIANCES DIRECT" at bounding box center [70, 145] width 39 height 4
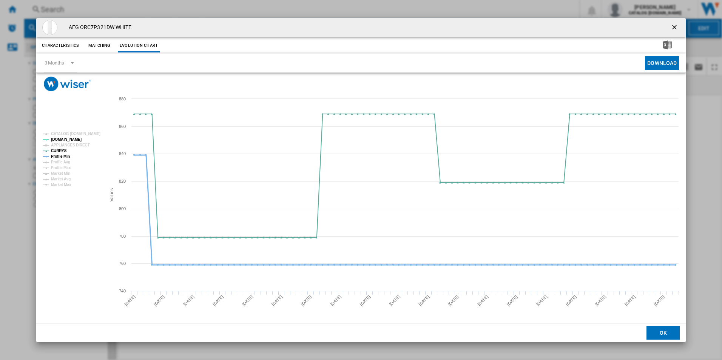
click at [62, 156] on tspan "Profile Min" at bounding box center [60, 156] width 19 height 4
drag, startPoint x: 676, startPoint y: 23, endPoint x: 662, endPoint y: 25, distance: 15.0
click at [676, 23] on button "Product popup" at bounding box center [674, 27] width 15 height 15
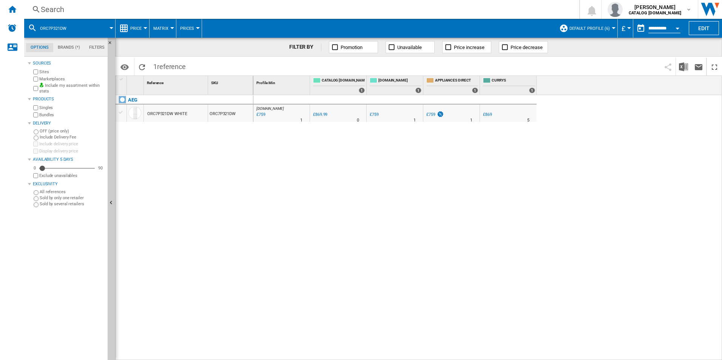
click at [452, 11] on div "Search" at bounding box center [300, 9] width 519 height 11
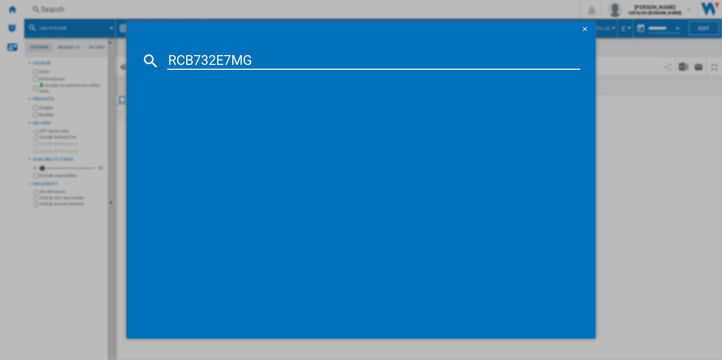
type input "RCB732E7MG"
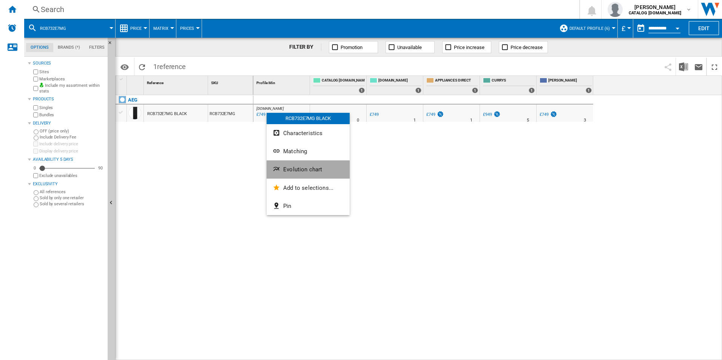
click at [290, 164] on button "Evolution chart" at bounding box center [307, 169] width 83 height 18
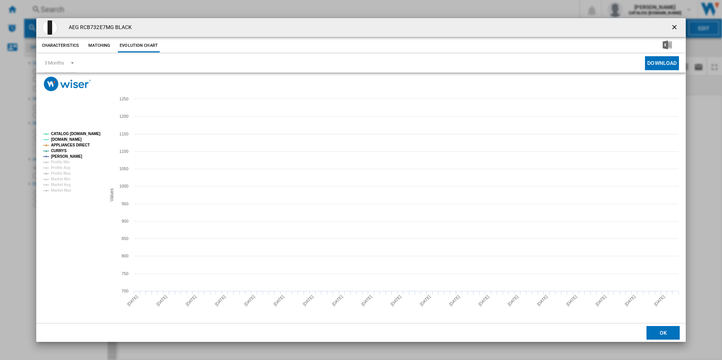
click at [73, 135] on tspan "CATALOG [DOMAIN_NAME]" at bounding box center [75, 134] width 49 height 4
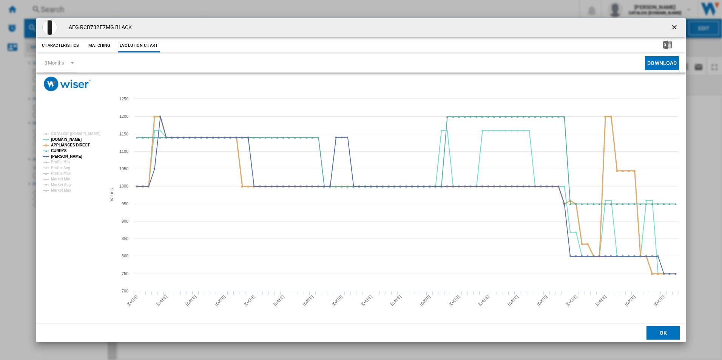
click at [75, 145] on tspan "APPLIANCES DIRECT" at bounding box center [70, 145] width 39 height 4
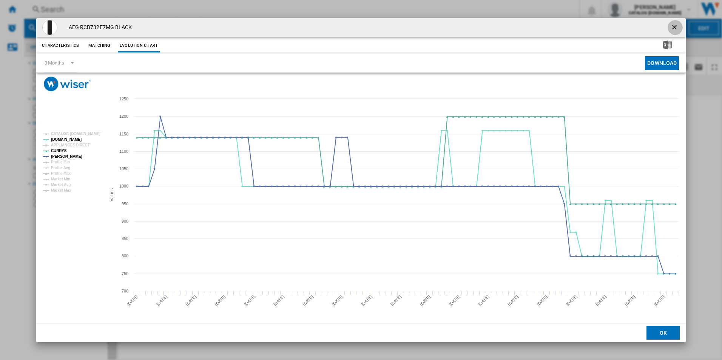
click at [672, 27] on ng-md-icon "getI18NText('BUTTONS.CLOSE_DIALOG')" at bounding box center [674, 27] width 9 height 9
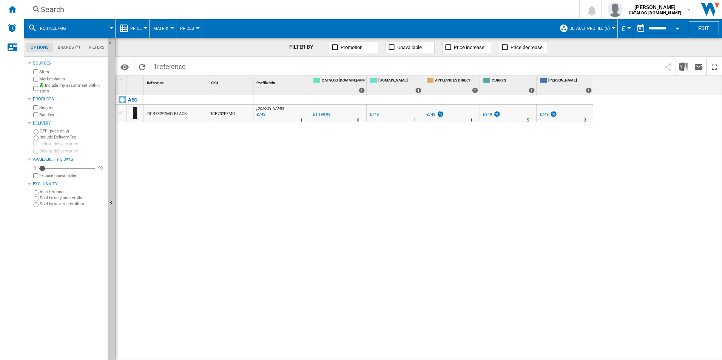
click at [481, 11] on div "Search" at bounding box center [300, 9] width 519 height 11
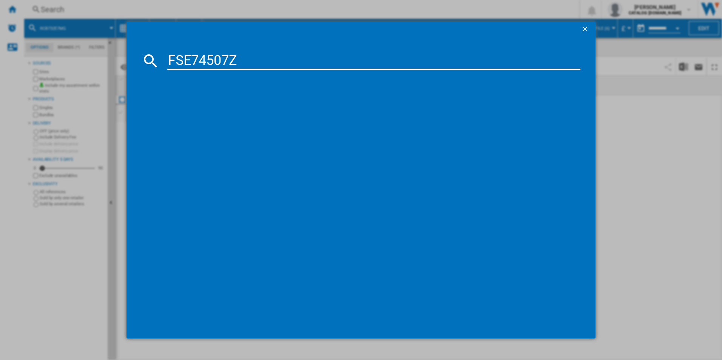
type input "FSE74507Z"
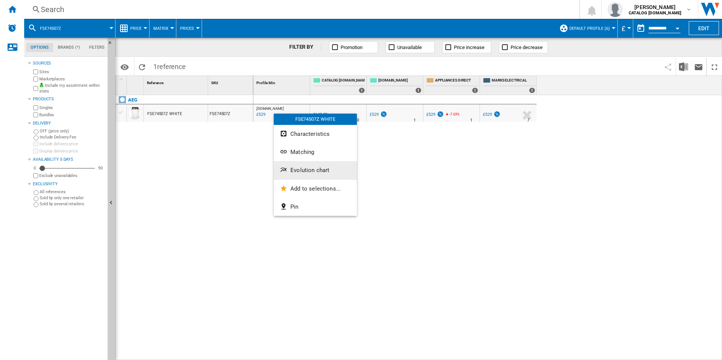
click at [301, 170] on span "Evolution chart" at bounding box center [309, 170] width 39 height 7
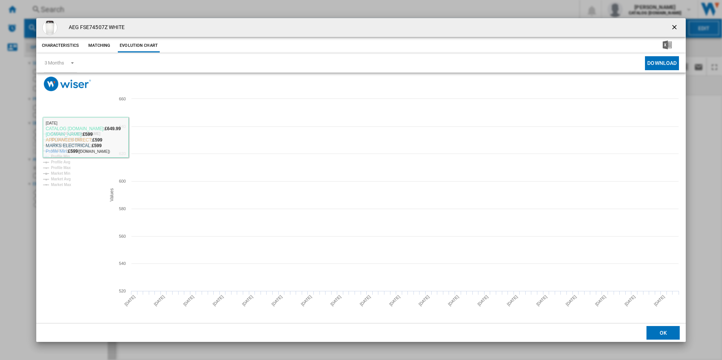
click at [68, 129] on rect "Product popup" at bounding box center [71, 159] width 63 height 61
click at [75, 134] on tspan "CATALOG [DOMAIN_NAME]" at bounding box center [75, 134] width 49 height 4
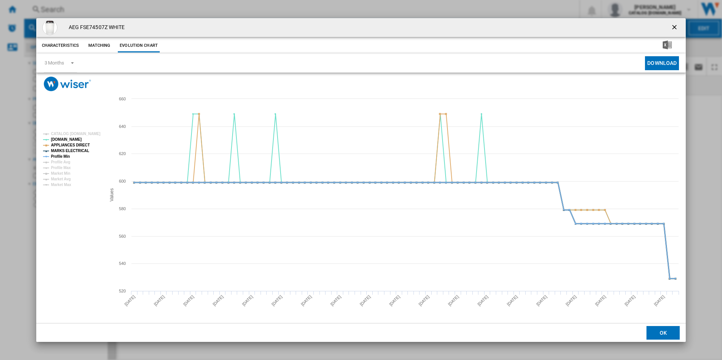
click at [73, 149] on tspan "MARKS ELECTRICAL" at bounding box center [70, 151] width 38 height 4
click at [78, 145] on tspan "APPLIANCES DIRECT" at bounding box center [70, 145] width 39 height 4
click at [66, 156] on tspan "Profile Min" at bounding box center [60, 156] width 19 height 4
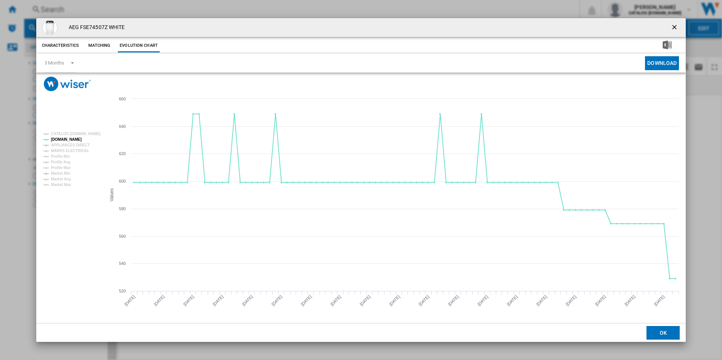
drag, startPoint x: 672, startPoint y: 26, endPoint x: 597, endPoint y: 26, distance: 75.5
click at [672, 26] on ng-md-icon "getI18NText('BUTTONS.CLOSE_DIALOG')" at bounding box center [674, 27] width 9 height 9
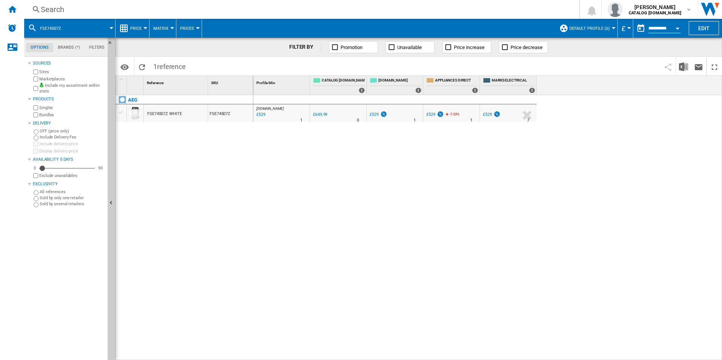
click at [513, 9] on div "Search" at bounding box center [300, 9] width 519 height 11
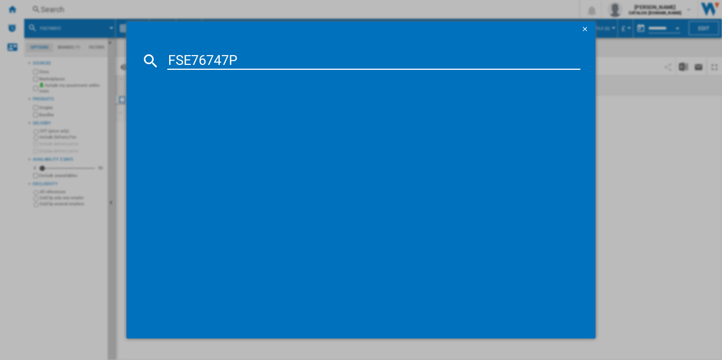
type input "FSE76747P"
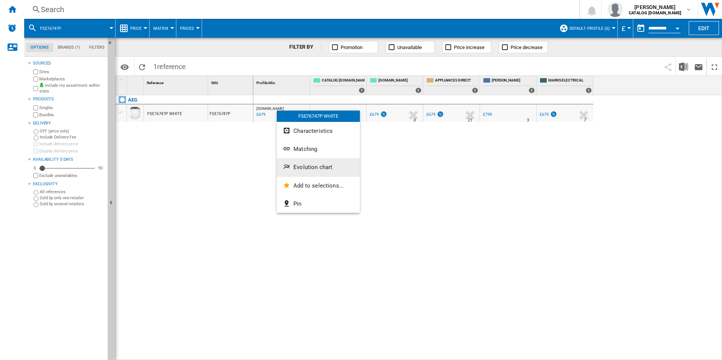
click at [299, 166] on span "Evolution chart" at bounding box center [312, 167] width 39 height 7
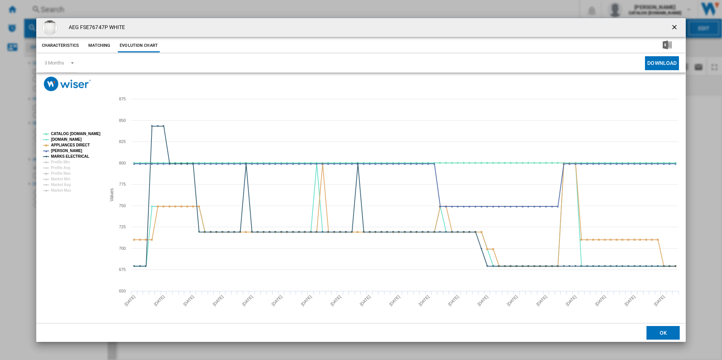
click at [97, 134] on tspan "CATALOG [DOMAIN_NAME]" at bounding box center [75, 134] width 49 height 4
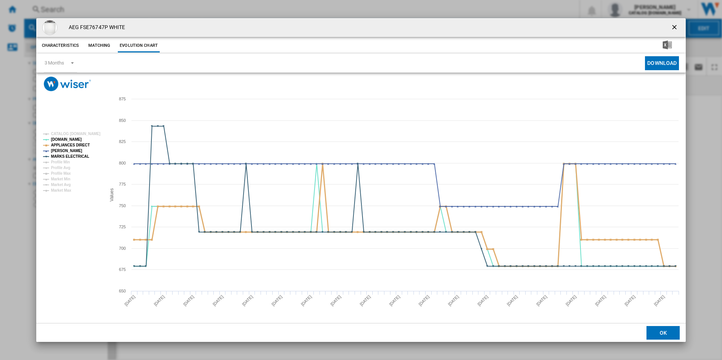
click at [84, 145] on tspan "APPLIANCES DIRECT" at bounding box center [70, 145] width 39 height 4
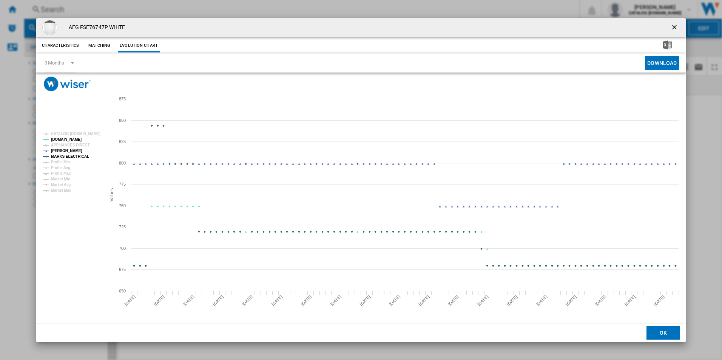
click at [81, 156] on tspan "MARKS ELECTRICAL" at bounding box center [70, 156] width 38 height 4
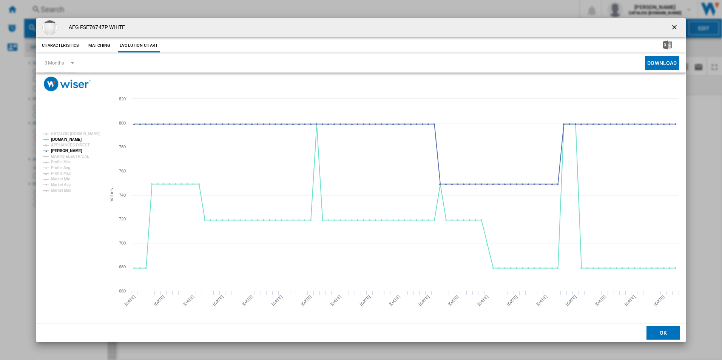
drag, startPoint x: 675, startPoint y: 27, endPoint x: 656, endPoint y: 24, distance: 19.5
click at [675, 27] on ng-md-icon "getI18NText('BUTTONS.CLOSE_DIALOG')" at bounding box center [674, 27] width 9 height 9
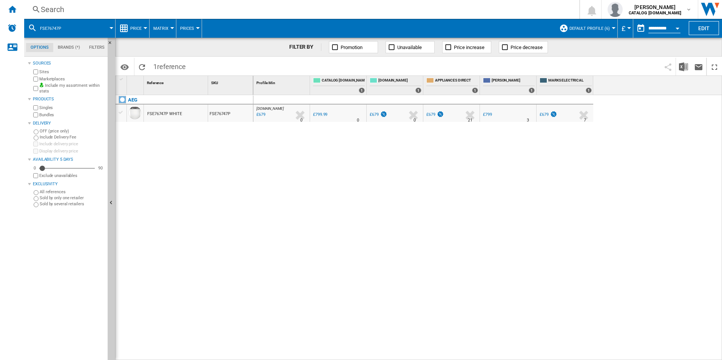
click at [465, 10] on div "Search" at bounding box center [300, 9] width 519 height 11
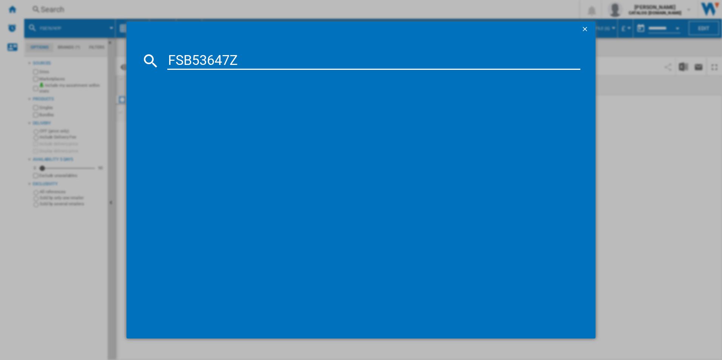
type input "FSB53647Z"
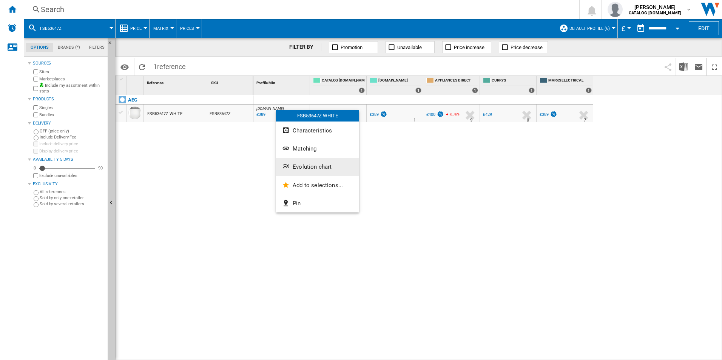
click at [301, 170] on button "Evolution chart" at bounding box center [317, 167] width 83 height 18
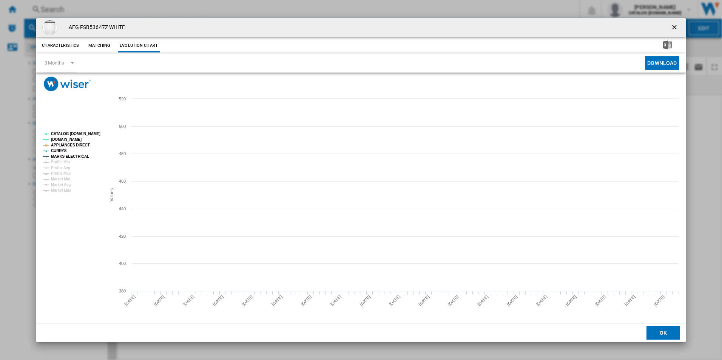
click at [84, 132] on tspan "CATALOG [DOMAIN_NAME]" at bounding box center [75, 134] width 49 height 4
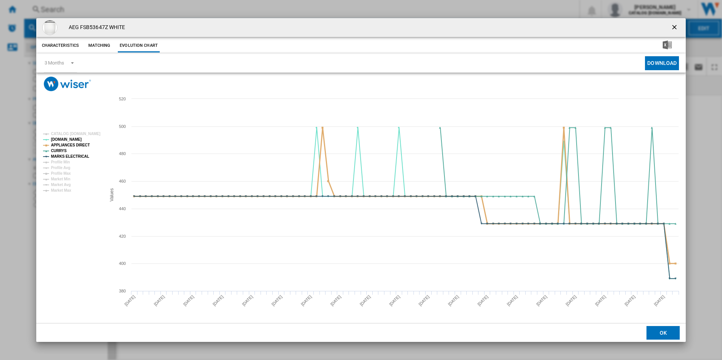
click at [78, 145] on tspan "APPLIANCES DIRECT" at bounding box center [70, 145] width 39 height 4
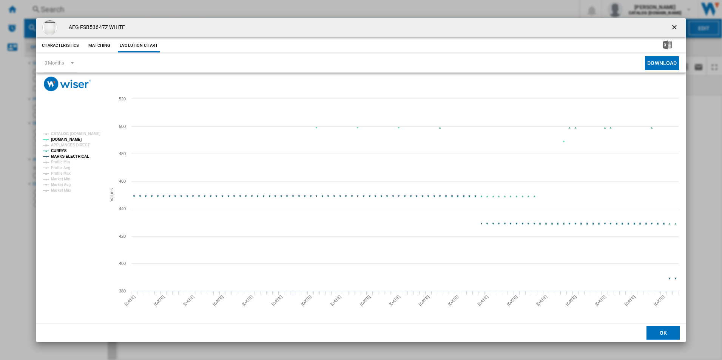
click at [83, 157] on tspan "MARKS ELECTRICAL" at bounding box center [70, 156] width 38 height 4
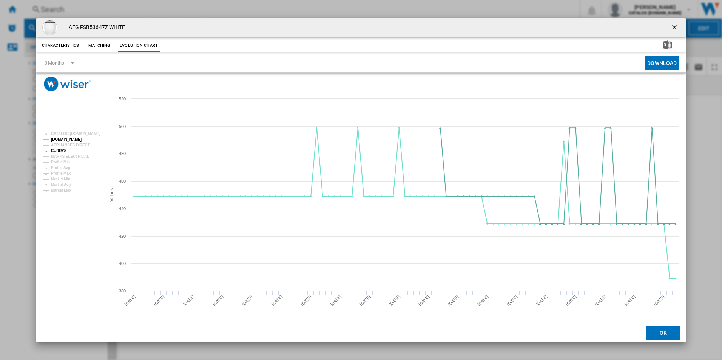
click at [676, 28] on ng-md-icon "getI18NText('BUTTONS.CLOSE_DIALOG')" at bounding box center [674, 27] width 9 height 9
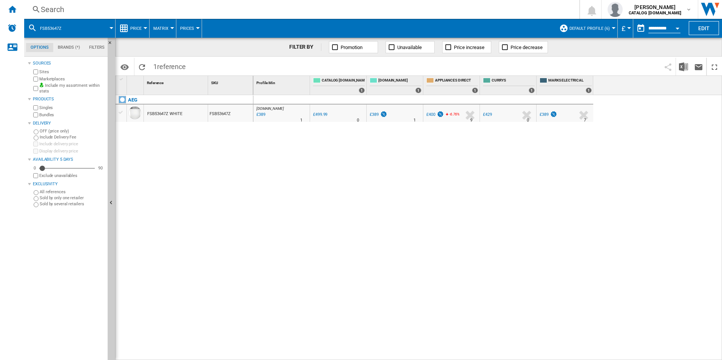
click at [470, 8] on div "Search" at bounding box center [300, 9] width 519 height 11
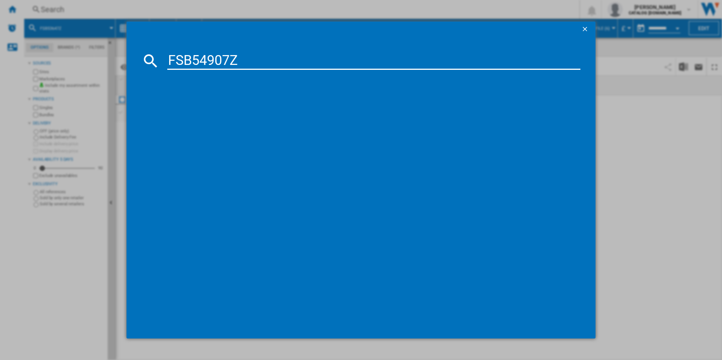
type input "FSB54907Z"
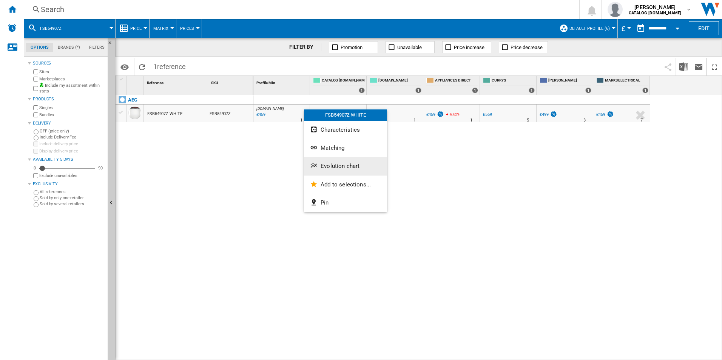
click at [326, 167] on span "Evolution chart" at bounding box center [339, 166] width 39 height 7
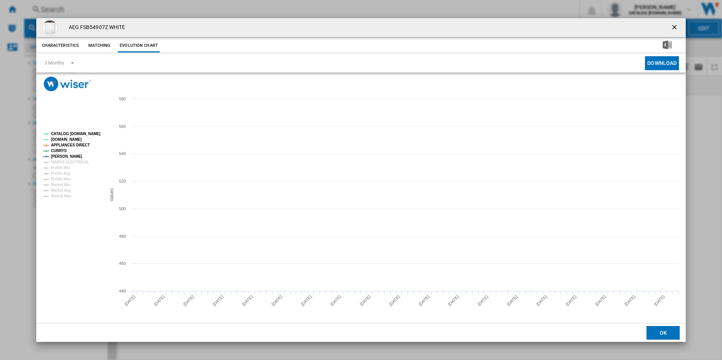
click at [74, 132] on tspan "CATALOG [DOMAIN_NAME]" at bounding box center [75, 134] width 49 height 4
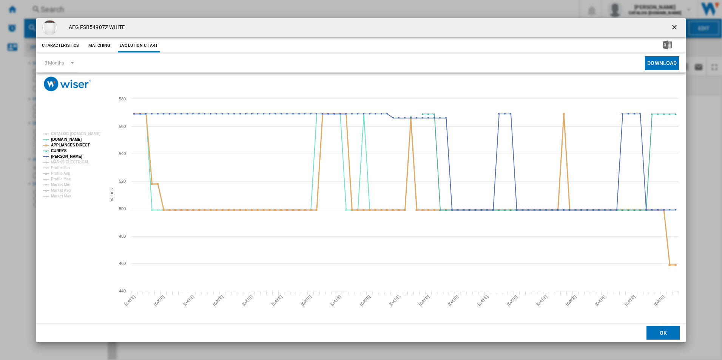
click at [81, 146] on tspan "APPLIANCES DIRECT" at bounding box center [70, 145] width 39 height 4
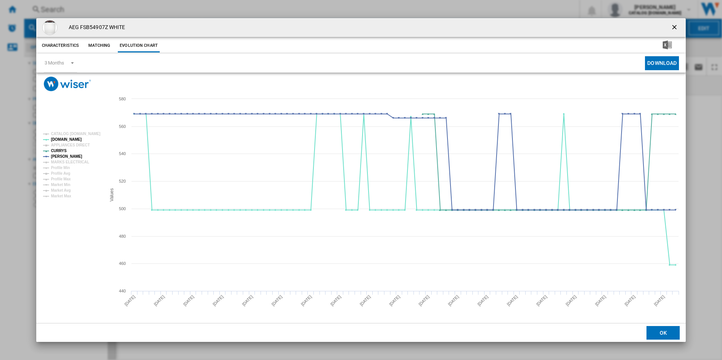
click at [671, 26] on ng-md-icon "getI18NText('BUTTONS.CLOSE_DIALOG')" at bounding box center [674, 27] width 9 height 9
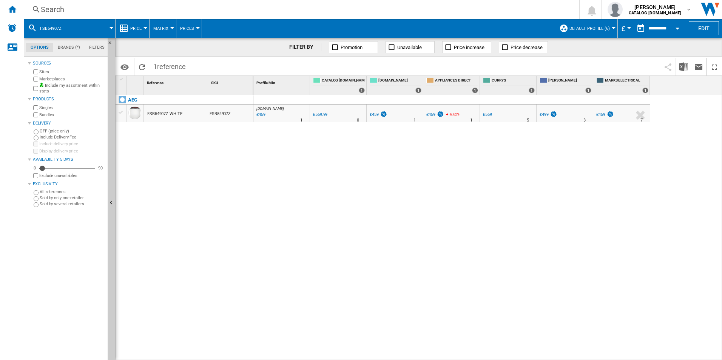
click at [468, 12] on div "Search" at bounding box center [300, 9] width 519 height 11
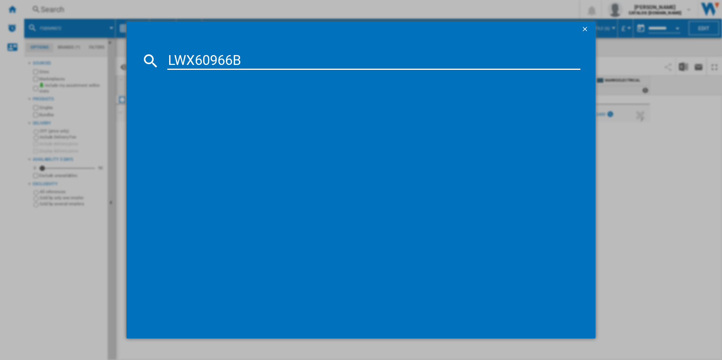
type input "LWX60966B"
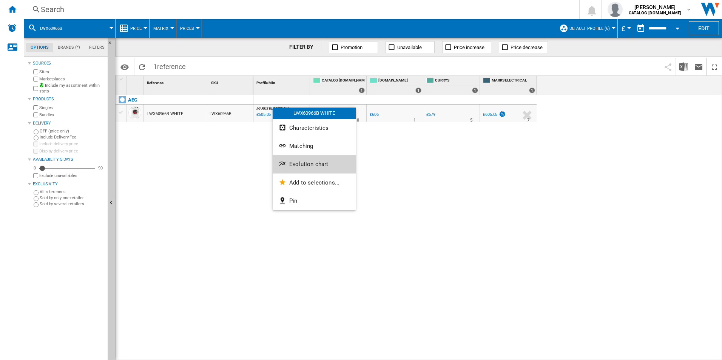
click at [303, 159] on button "Evolution chart" at bounding box center [314, 164] width 83 height 18
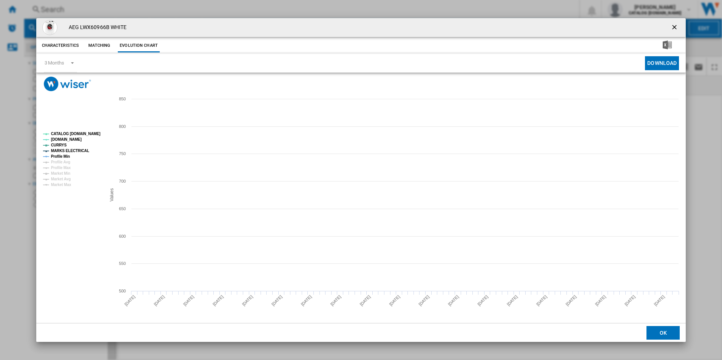
click at [85, 132] on tspan "CATALOG [DOMAIN_NAME]" at bounding box center [75, 134] width 49 height 4
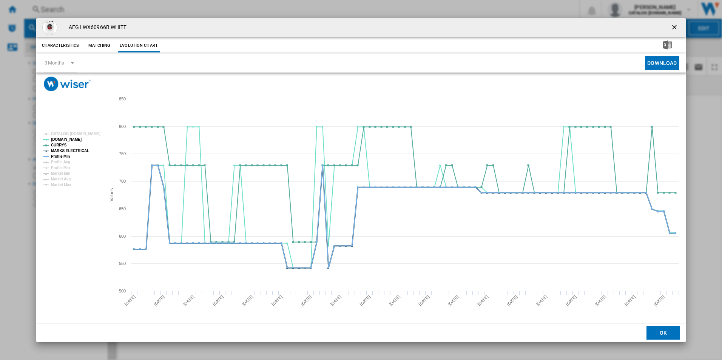
click at [69, 151] on tspan "MARKS ELECTRICAL" at bounding box center [70, 151] width 38 height 4
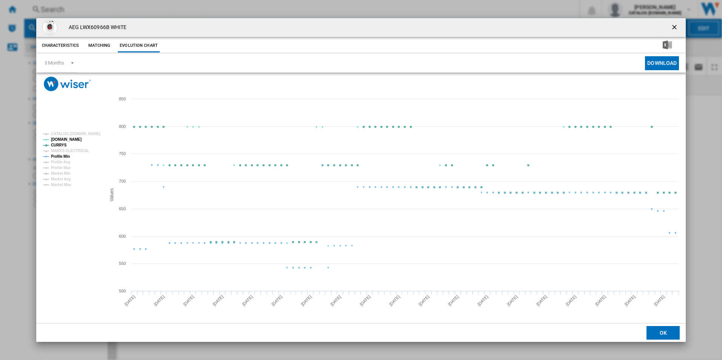
click at [67, 156] on tspan "Profile Min" at bounding box center [60, 156] width 19 height 4
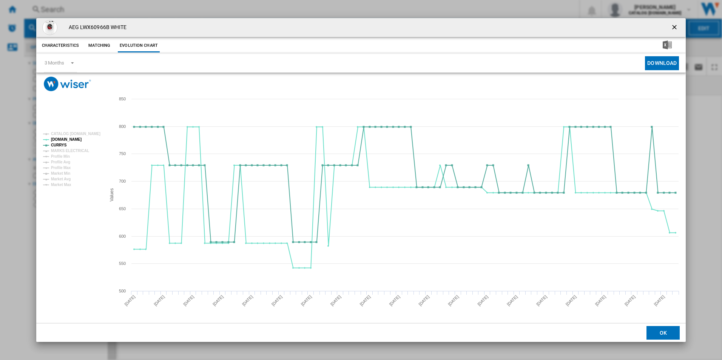
click at [671, 27] on ng-md-icon "getI18NText('BUTTONS.CLOSE_DIALOG')" at bounding box center [674, 27] width 9 height 9
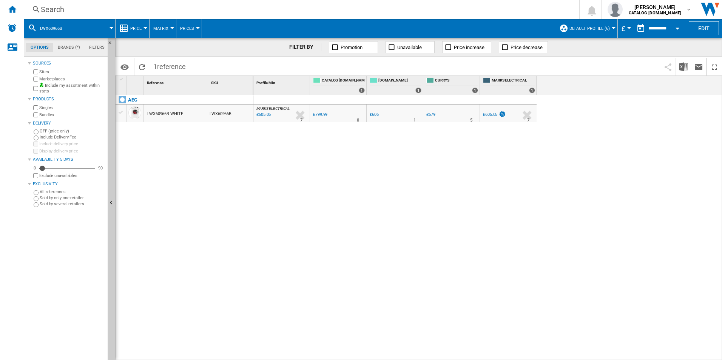
click at [420, 14] on div "Search" at bounding box center [300, 9] width 519 height 11
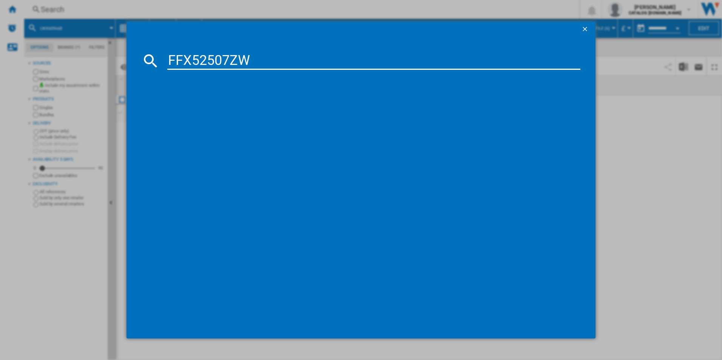
type input "FFX52507ZW"
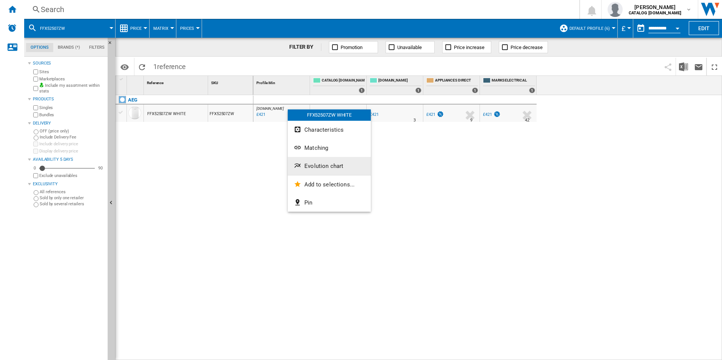
click at [311, 167] on span "Evolution chart" at bounding box center [323, 166] width 39 height 7
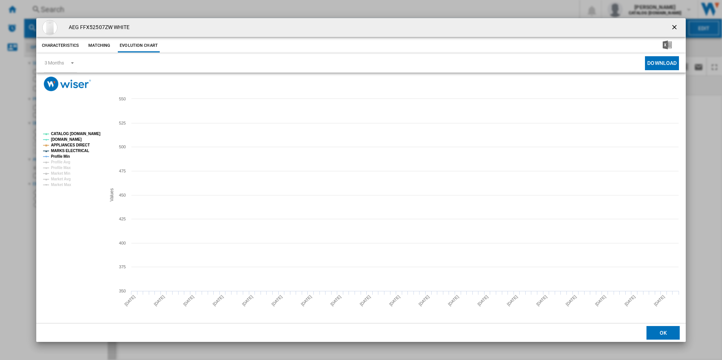
click at [97, 133] on tspan "CATALOG [DOMAIN_NAME]" at bounding box center [75, 134] width 49 height 4
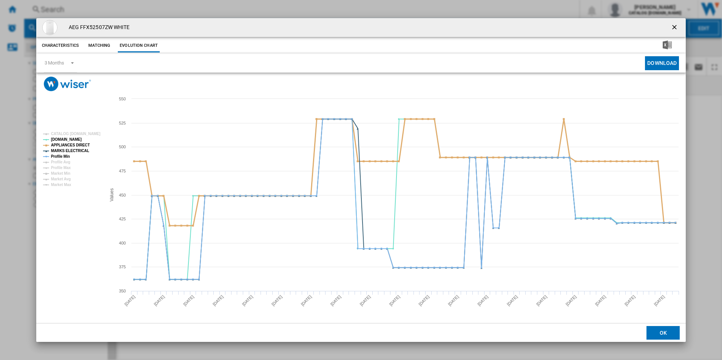
click at [83, 145] on tspan "APPLIANCES DIRECT" at bounding box center [70, 145] width 39 height 4
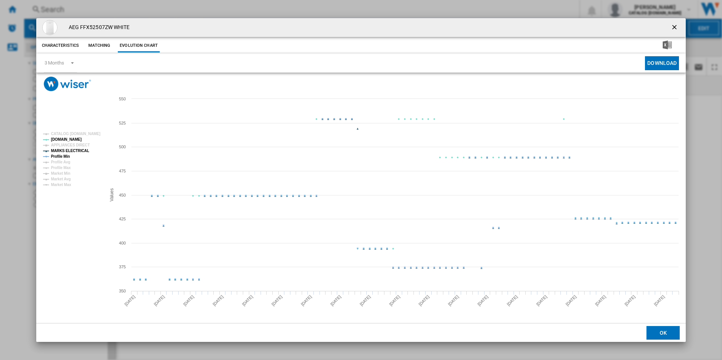
click at [77, 151] on tspan "MARKS ELECTRICAL" at bounding box center [70, 151] width 38 height 4
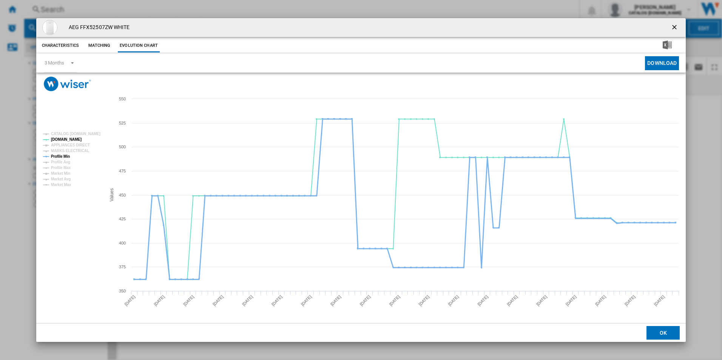
click at [61, 156] on tspan "Profile Min" at bounding box center [60, 156] width 19 height 4
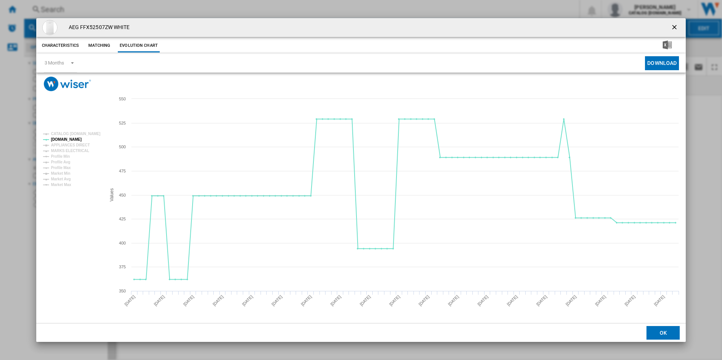
drag, startPoint x: 674, startPoint y: 28, endPoint x: 637, endPoint y: 45, distance: 40.9
click at [674, 28] on ng-md-icon "getI18NText('BUTTONS.CLOSE_DIALOG')" at bounding box center [674, 27] width 9 height 9
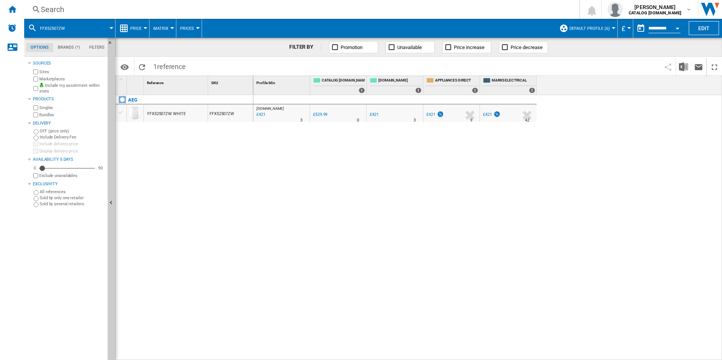
click at [425, 11] on div "Search" at bounding box center [300, 9] width 519 height 11
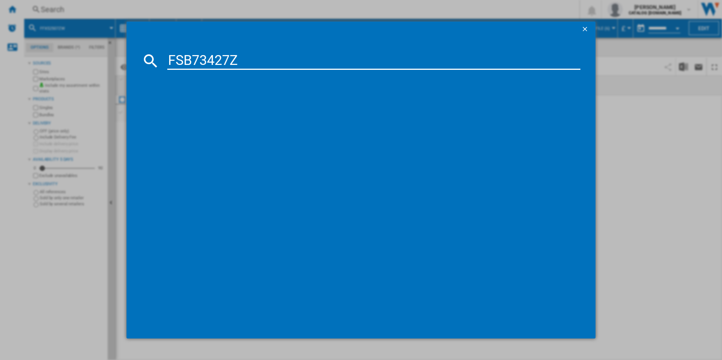
type input "FSB73427Z"
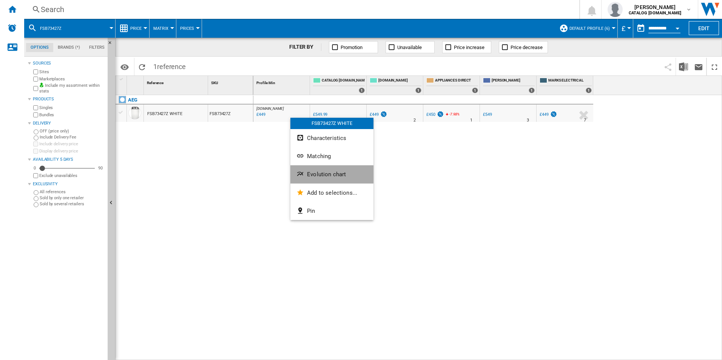
click at [319, 177] on span "Evolution chart" at bounding box center [326, 174] width 39 height 7
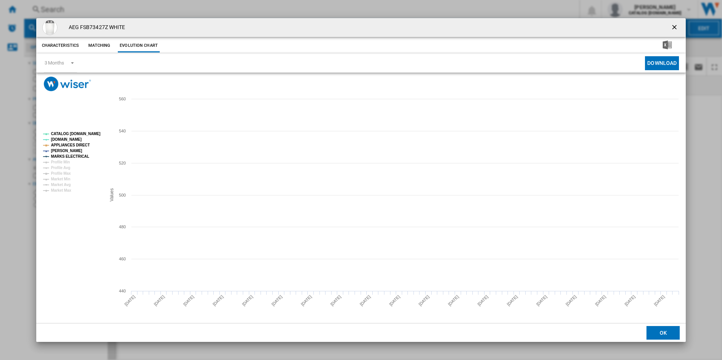
click at [66, 136] on tspan "CATALOG [DOMAIN_NAME]" at bounding box center [75, 134] width 49 height 4
click at [68, 145] on tspan "APPLIANCES DIRECT" at bounding box center [70, 145] width 39 height 4
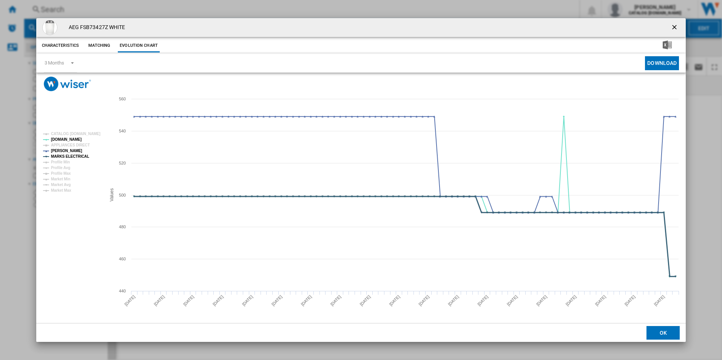
click at [73, 159] on tspan "MARKS ELECTRICAL" at bounding box center [70, 156] width 38 height 4
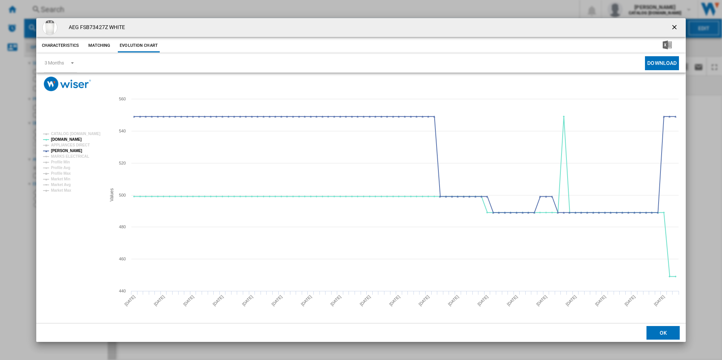
click at [673, 23] on ng-md-icon "getI18NText('BUTTONS.CLOSE_DIALOG')" at bounding box center [674, 27] width 9 height 9
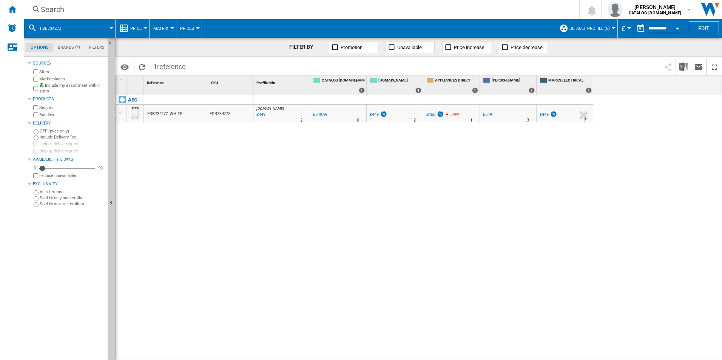
click at [443, 13] on div "Search" at bounding box center [300, 9] width 519 height 11
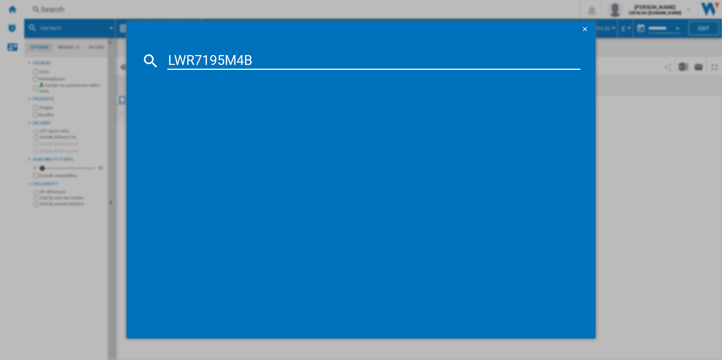
type input "LWR7195M4B"
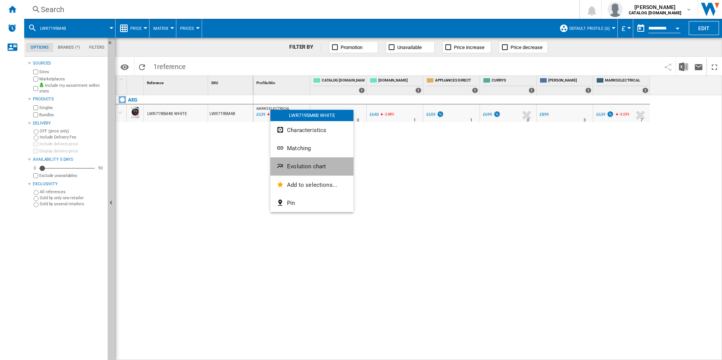
click at [309, 162] on button "Evolution chart" at bounding box center [311, 166] width 83 height 18
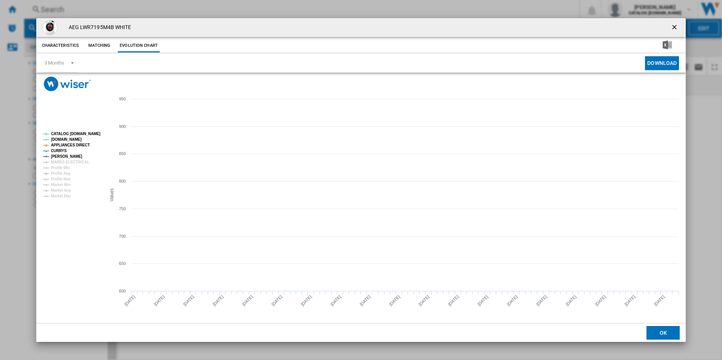
click at [95, 132] on tspan "CATALOG [DOMAIN_NAME]" at bounding box center [75, 134] width 49 height 4
click at [83, 143] on tspan "APPLIANCES DIRECT" at bounding box center [70, 145] width 39 height 4
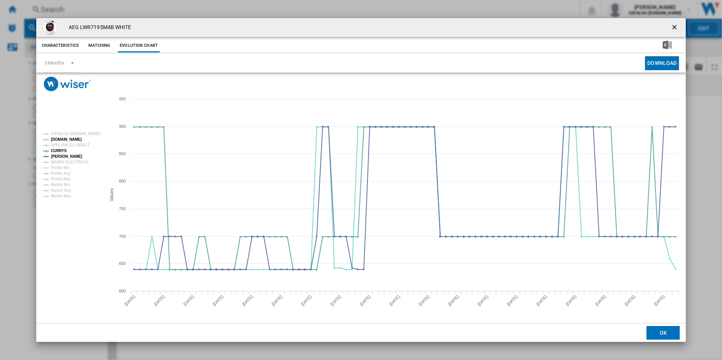
drag, startPoint x: 672, startPoint y: 28, endPoint x: 656, endPoint y: 26, distance: 15.6
click at [672, 28] on ng-md-icon "getI18NText('BUTTONS.CLOSE_DIALOG')" at bounding box center [674, 27] width 9 height 9
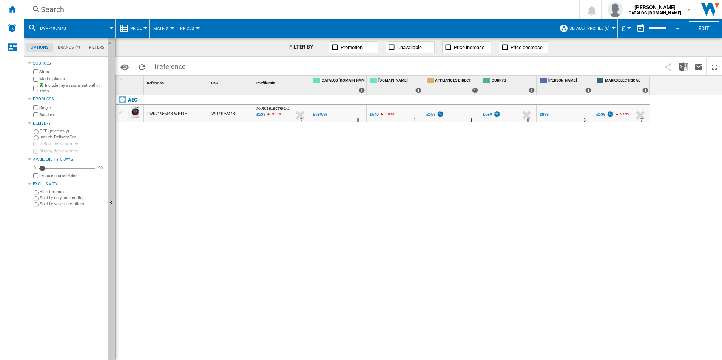
click at [460, 10] on div "Search" at bounding box center [300, 9] width 519 height 11
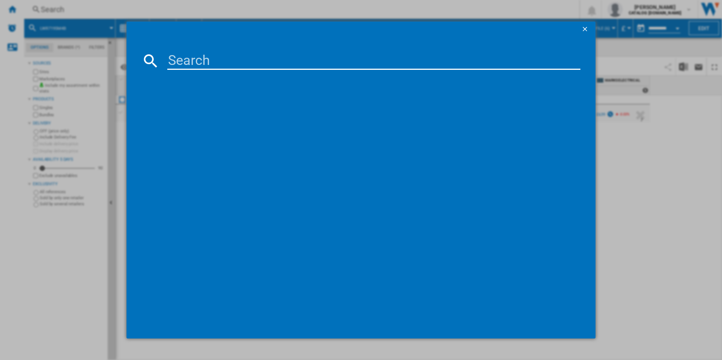
paste input "FSX51407Z"
type input "FSX51407Z"
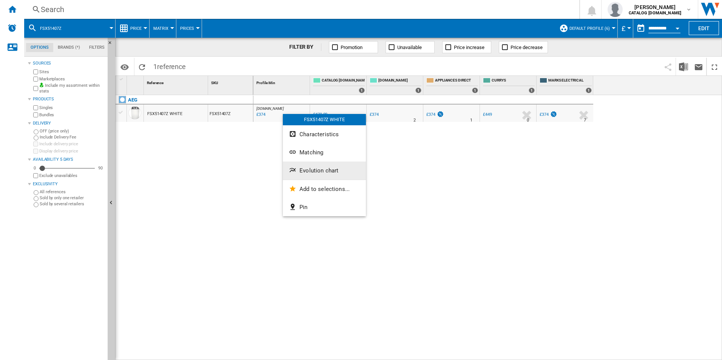
click at [305, 162] on button "Evolution chart" at bounding box center [324, 171] width 83 height 18
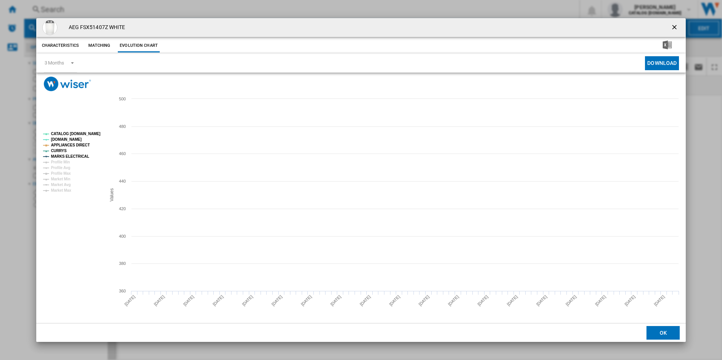
click at [74, 132] on tspan "CATALOG [DOMAIN_NAME]" at bounding box center [75, 134] width 49 height 4
click at [75, 143] on tspan "APPLIANCES DIRECT" at bounding box center [70, 145] width 39 height 4
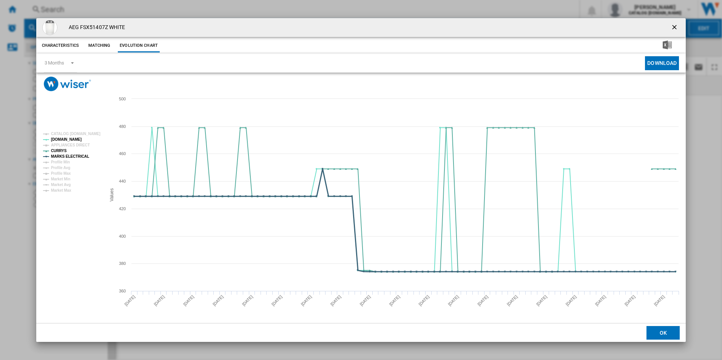
click at [83, 154] on tspan "MARKS ELECTRICAL" at bounding box center [70, 156] width 38 height 4
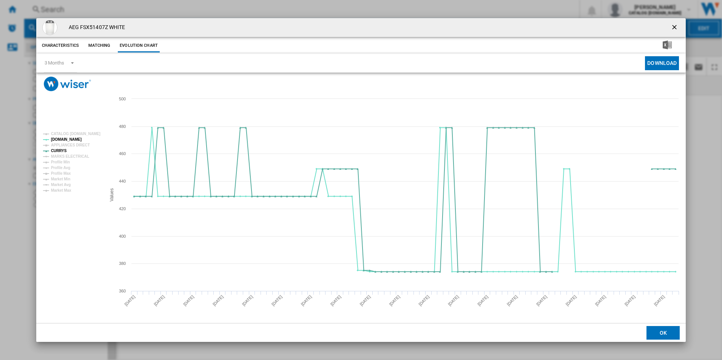
click at [674, 26] on ng-md-icon "getI18NText('BUTTONS.CLOSE_DIALOG')" at bounding box center [674, 27] width 9 height 9
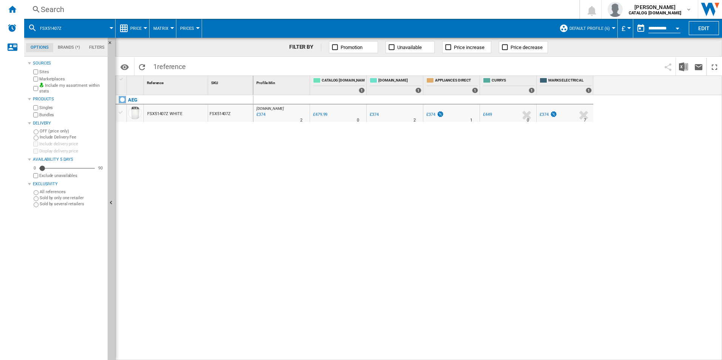
click at [440, 12] on div "Search" at bounding box center [300, 9] width 519 height 11
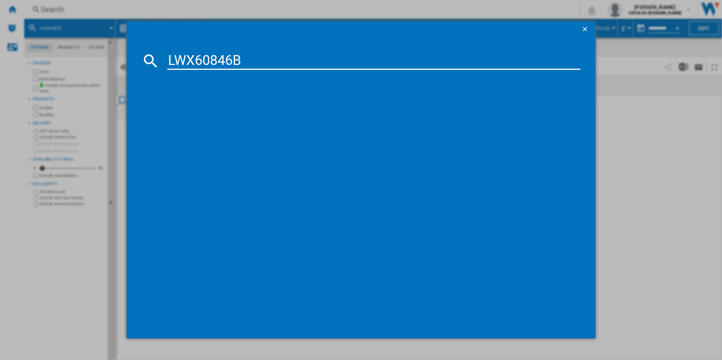
type input "LWX60846B"
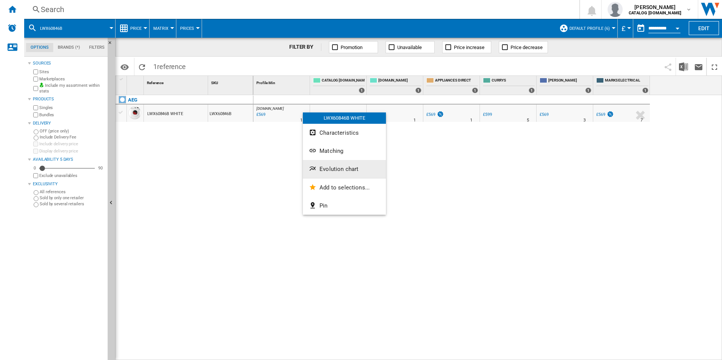
click at [345, 169] on span "Evolution chart" at bounding box center [338, 169] width 39 height 7
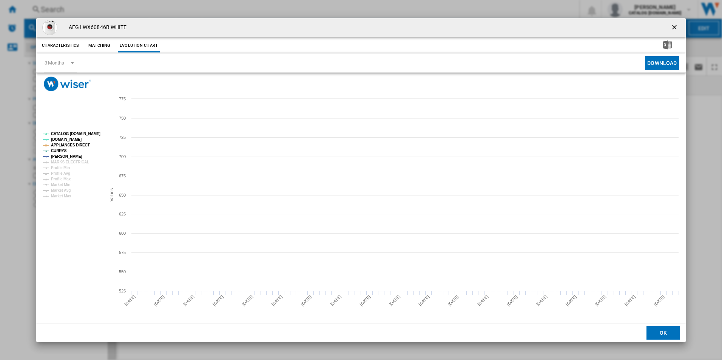
click at [89, 134] on tspan "CATALOG [DOMAIN_NAME]" at bounding box center [75, 134] width 49 height 4
click at [80, 146] on tspan "APPLIANCES DIRECT" at bounding box center [70, 145] width 39 height 4
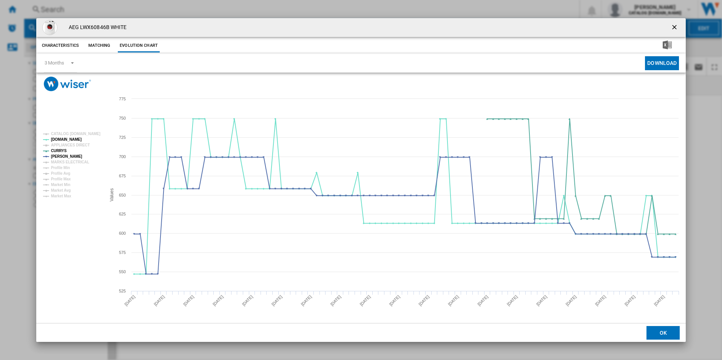
drag, startPoint x: 672, startPoint y: 28, endPoint x: 665, endPoint y: 28, distance: 6.8
click at [672, 28] on ng-md-icon "getI18NText('BUTTONS.CLOSE_DIALOG')" at bounding box center [674, 27] width 9 height 9
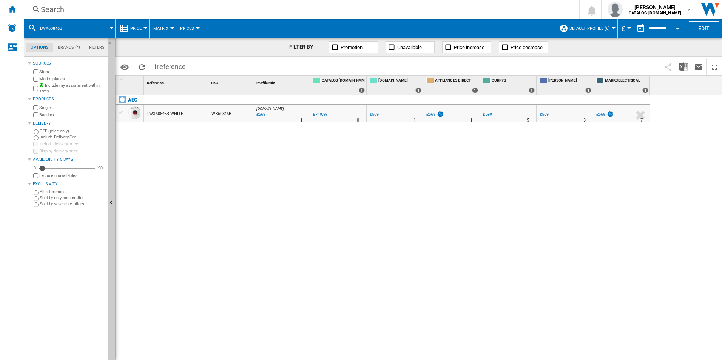
click at [445, 11] on div "Search" at bounding box center [300, 9] width 519 height 11
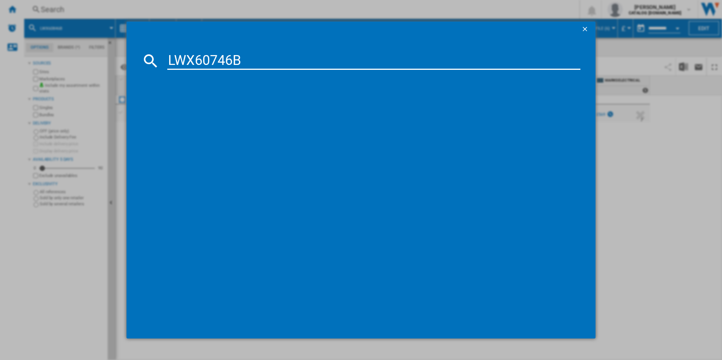
type input "LWX60746B"
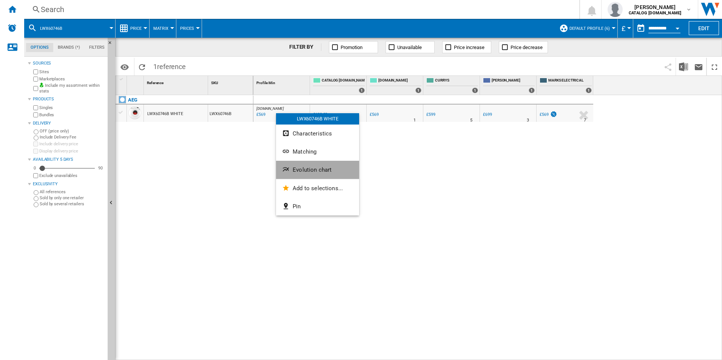
click at [317, 169] on span "Evolution chart" at bounding box center [312, 169] width 39 height 7
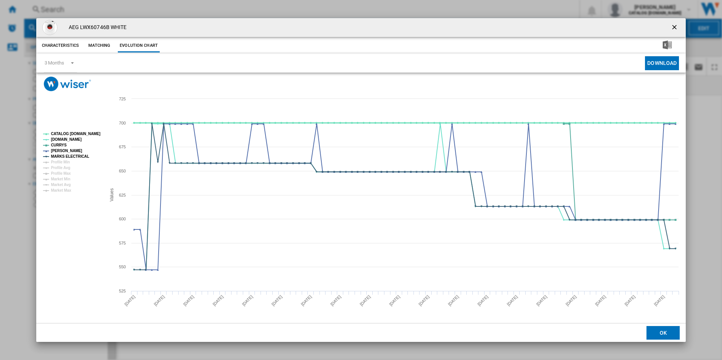
click at [63, 132] on tspan "CATALOG [DOMAIN_NAME]" at bounding box center [75, 134] width 49 height 4
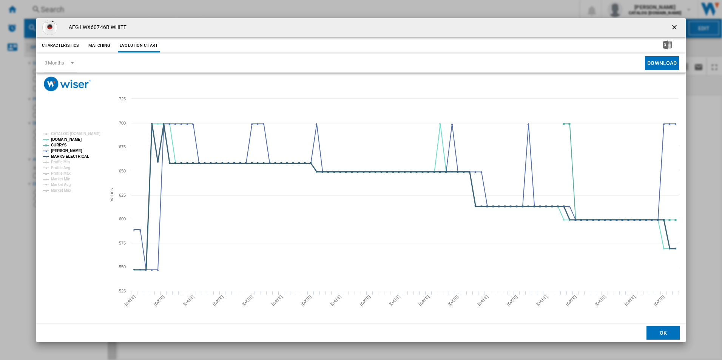
click at [78, 156] on tspan "MARKS ELECTRICAL" at bounding box center [70, 156] width 38 height 4
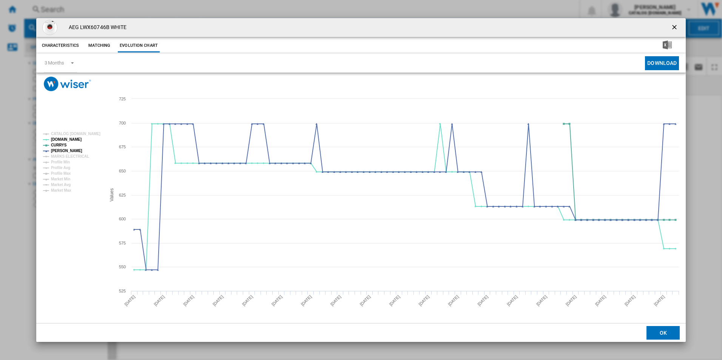
click at [673, 28] on ng-md-icon "getI18NText('BUTTONS.CLOSE_DIALOG')" at bounding box center [674, 27] width 9 height 9
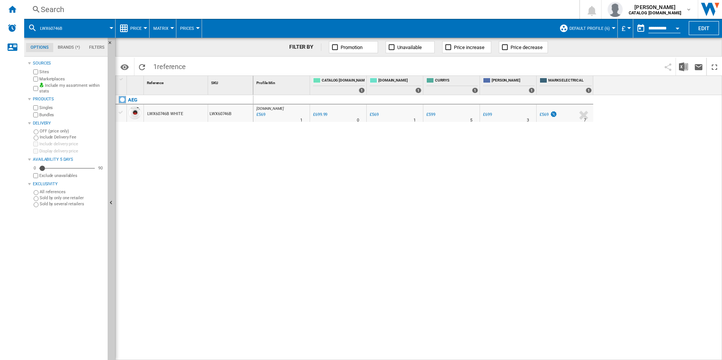
click at [384, 11] on div "Search" at bounding box center [300, 9] width 519 height 11
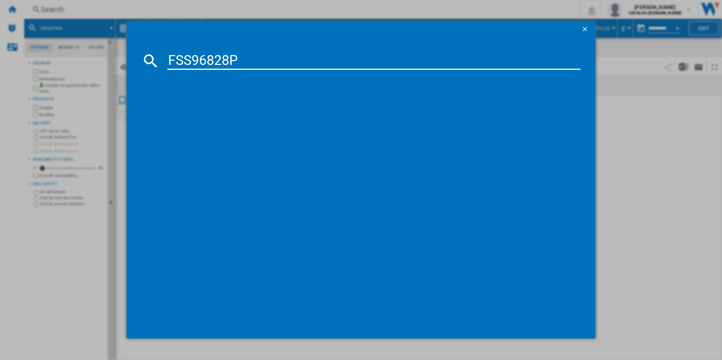
type input "FSS96828P"
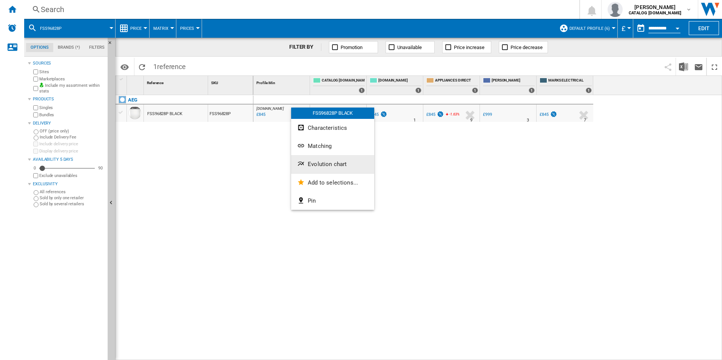
click at [317, 159] on button "Evolution chart" at bounding box center [332, 164] width 83 height 18
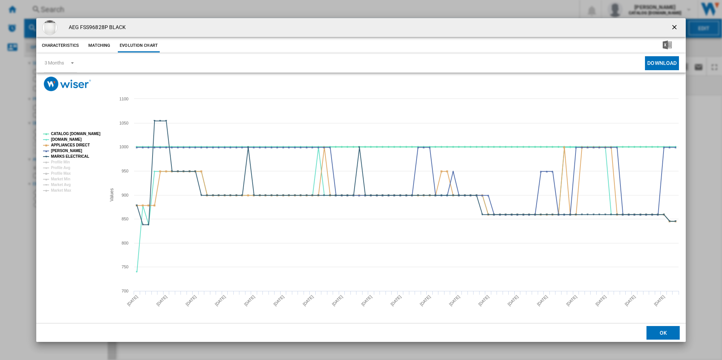
click at [87, 135] on tspan "CATALOG [DOMAIN_NAME]" at bounding box center [75, 134] width 49 height 4
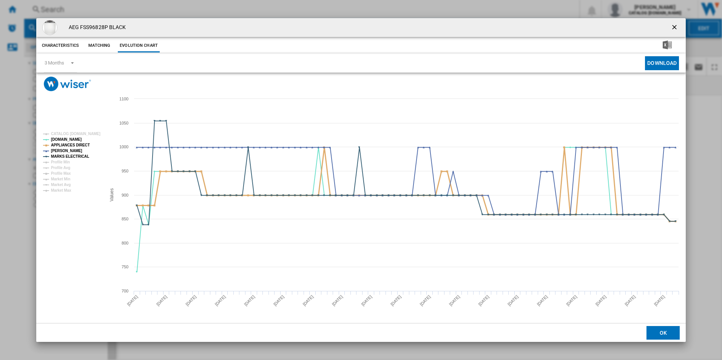
click at [79, 145] on tspan "APPLIANCES DIRECT" at bounding box center [70, 145] width 39 height 4
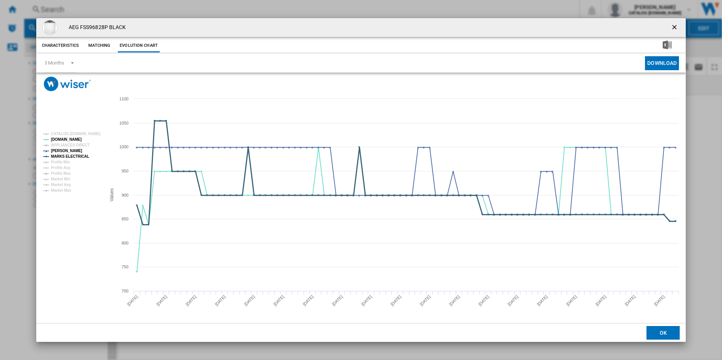
click at [73, 157] on tspan "MARKS ELECTRICAL" at bounding box center [70, 156] width 38 height 4
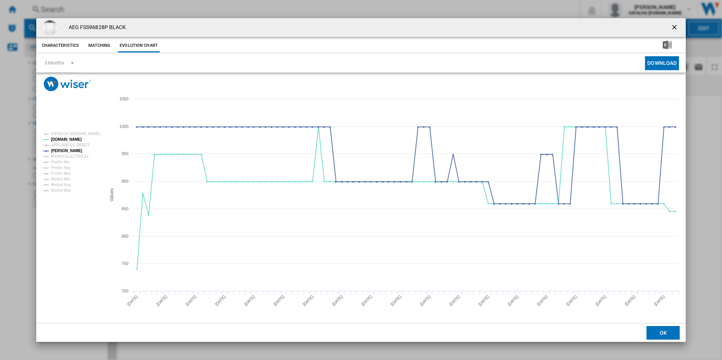
click at [675, 28] on ng-md-icon "getI18NText('BUTTONS.CLOSE_DIALOG')" at bounding box center [674, 27] width 9 height 9
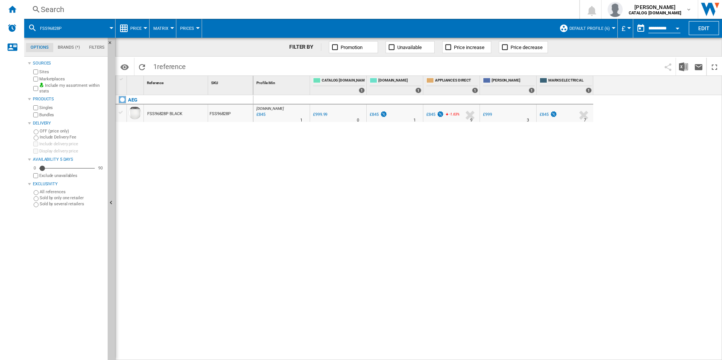
click at [479, 8] on div "Search" at bounding box center [300, 9] width 519 height 11
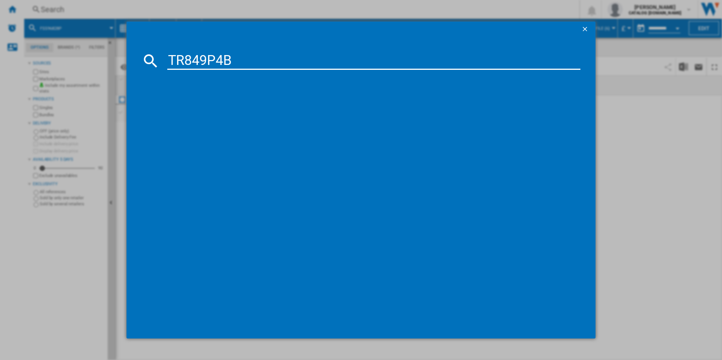
type input "TR849P4B"
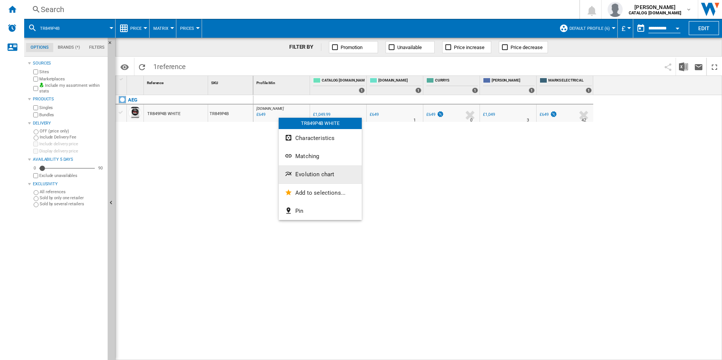
click at [288, 169] on button "Evolution chart" at bounding box center [320, 174] width 83 height 18
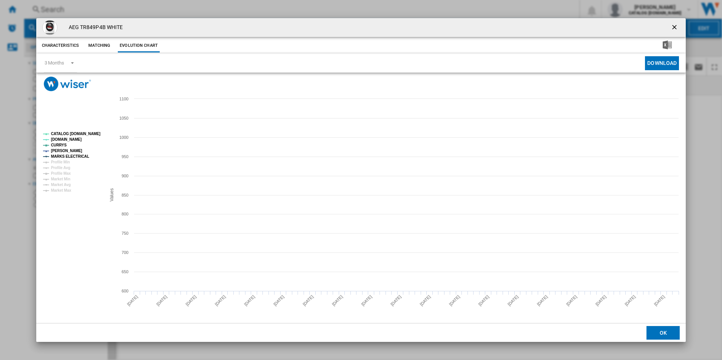
click at [89, 134] on tspan "CATALOG [DOMAIN_NAME]" at bounding box center [75, 134] width 49 height 4
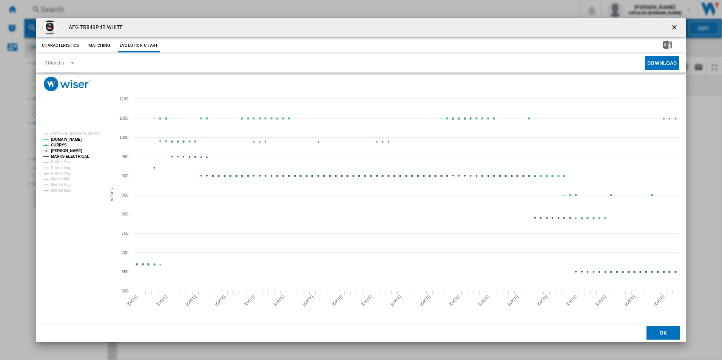
click at [81, 158] on tspan "MARKS ELECTRICAL" at bounding box center [70, 156] width 38 height 4
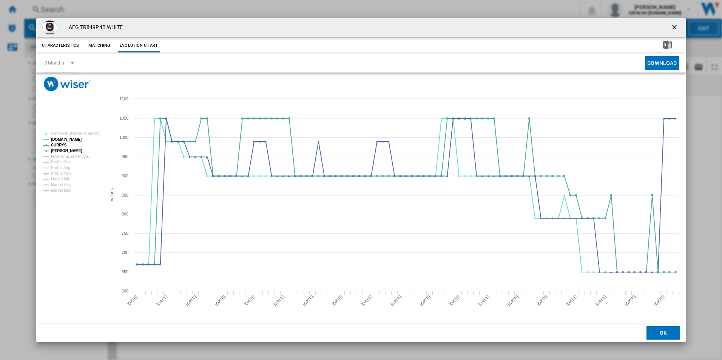
drag, startPoint x: 674, startPoint y: 26, endPoint x: 630, endPoint y: 23, distance: 44.6
click at [674, 26] on ng-md-icon "getI18NText('BUTTONS.CLOSE_DIALOG')" at bounding box center [674, 27] width 9 height 9
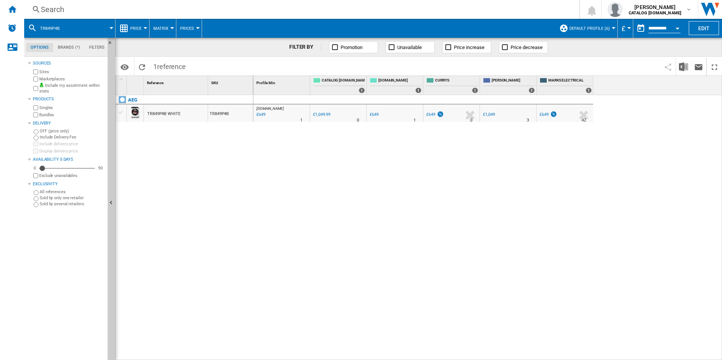
click at [509, 8] on div "Search" at bounding box center [300, 9] width 519 height 11
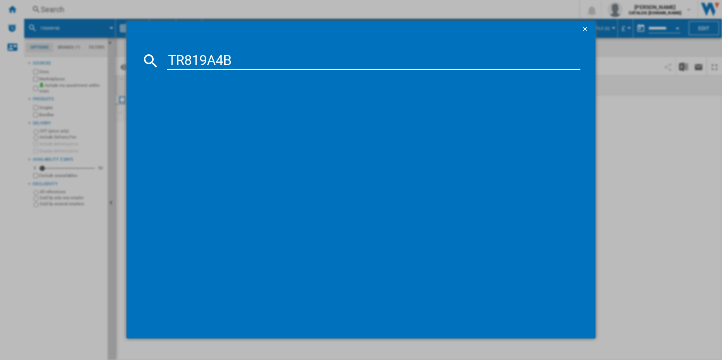
type input "TR819A4B"
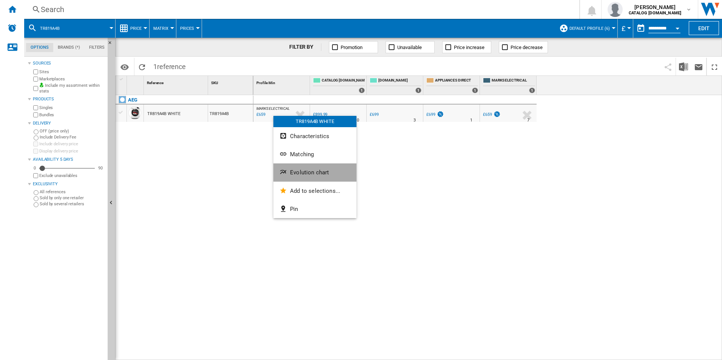
click at [308, 172] on span "Evolution chart" at bounding box center [309, 172] width 39 height 7
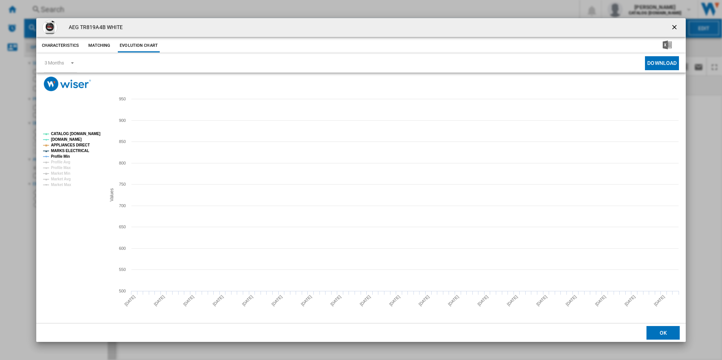
click at [85, 136] on tspan "CATALOG [DOMAIN_NAME]" at bounding box center [75, 134] width 49 height 4
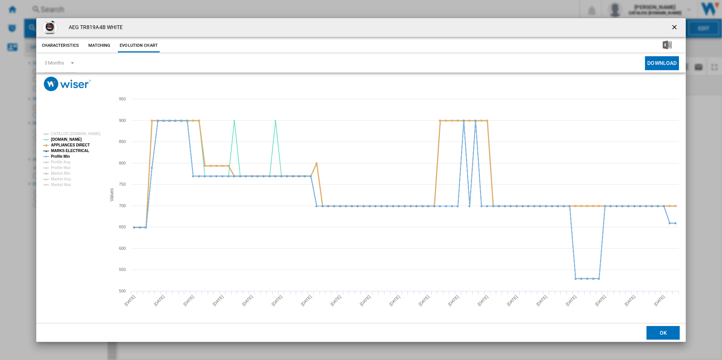
click at [81, 147] on tspan "APPLIANCES DIRECT" at bounding box center [70, 145] width 39 height 4
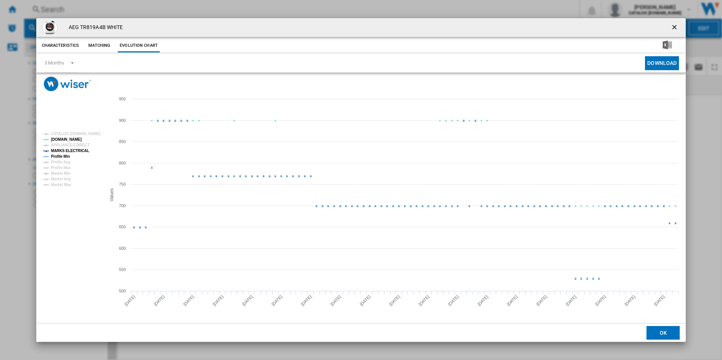
click at [78, 152] on tspan "MARKS ELECTRICAL" at bounding box center [70, 151] width 38 height 4
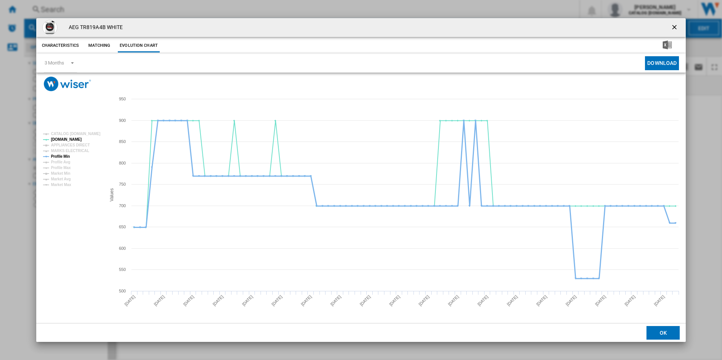
click at [66, 155] on tspan "Profile Min" at bounding box center [60, 156] width 19 height 4
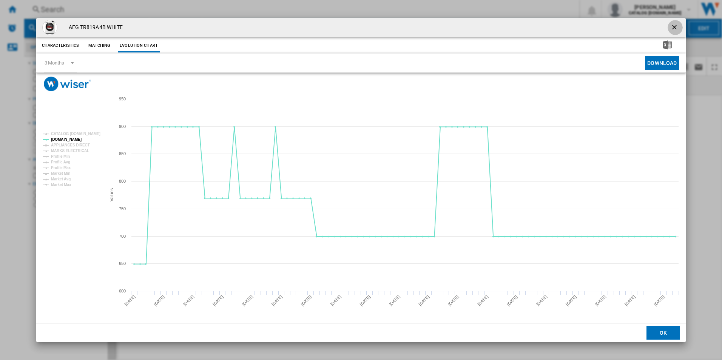
click at [675, 25] on ng-md-icon "getI18NText('BUTTONS.CLOSE_DIALOG')" at bounding box center [674, 27] width 9 height 9
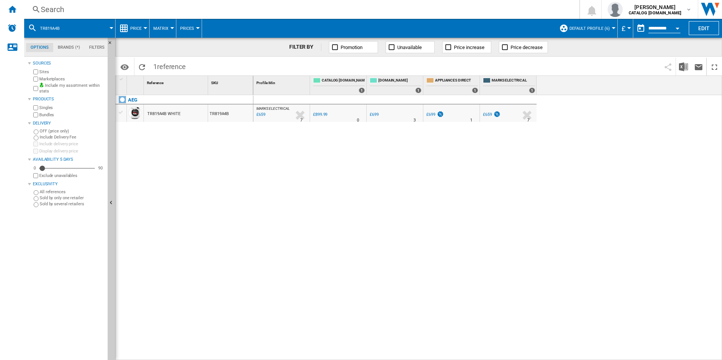
click at [422, 9] on div "Search" at bounding box center [300, 9] width 519 height 11
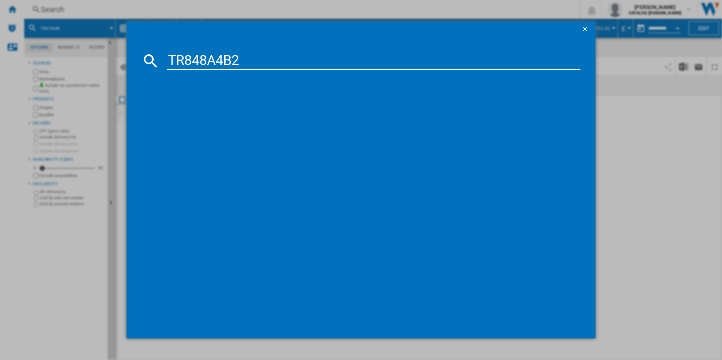
type input "TR848A4B2"
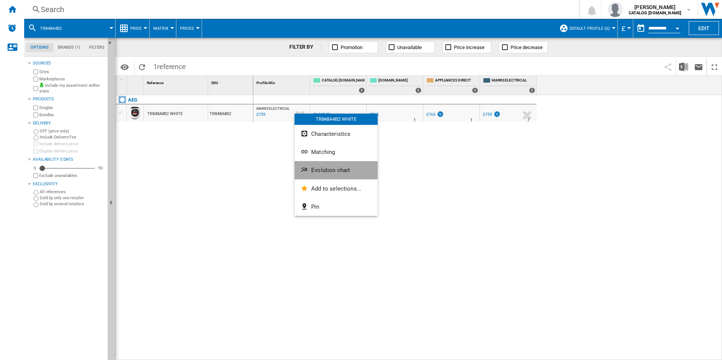
click at [323, 174] on button "Evolution chart" at bounding box center [335, 170] width 83 height 18
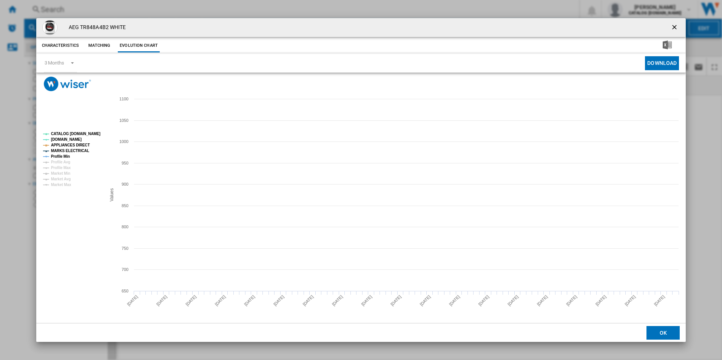
click at [89, 134] on tspan "CATALOG [DOMAIN_NAME]" at bounding box center [75, 134] width 49 height 4
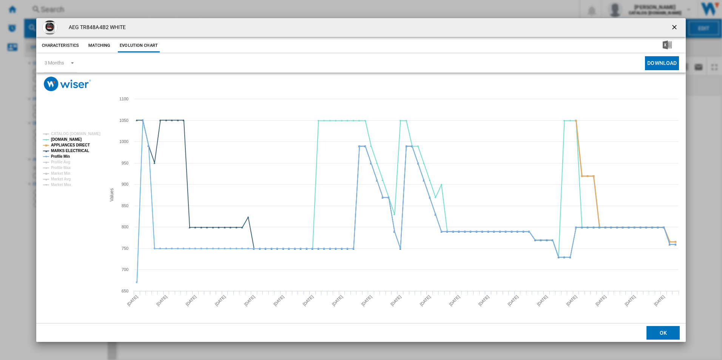
click at [78, 145] on tspan "APPLIANCES DIRECT" at bounding box center [70, 145] width 39 height 4
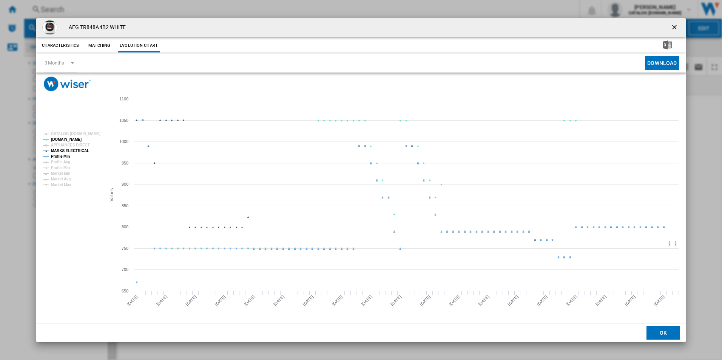
click at [76, 151] on tspan "MARKS ELECTRICAL" at bounding box center [70, 151] width 38 height 4
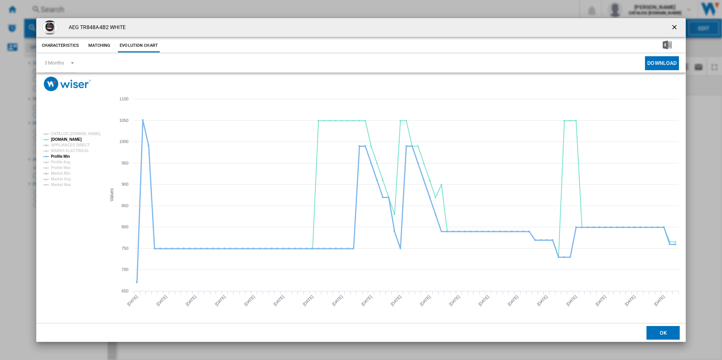
click at [66, 156] on tspan "Profile Min" at bounding box center [60, 156] width 19 height 4
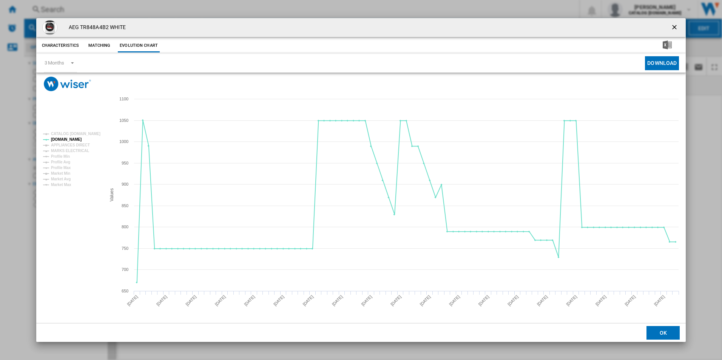
drag, startPoint x: 678, startPoint y: 25, endPoint x: 671, endPoint y: 25, distance: 7.2
click at [678, 25] on ng-md-icon "getI18NText('BUTTONS.CLOSE_DIALOG')" at bounding box center [674, 27] width 9 height 9
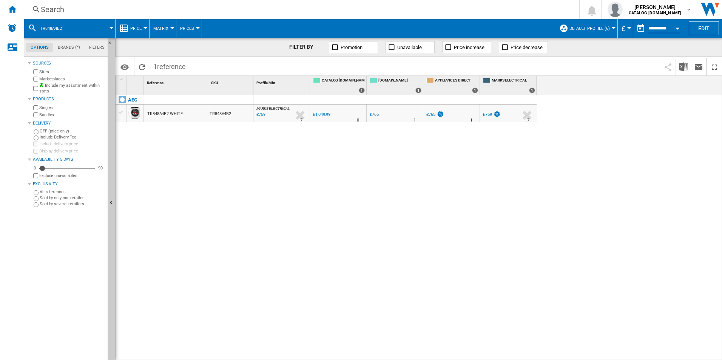
click at [487, 7] on div "Search" at bounding box center [300, 9] width 519 height 11
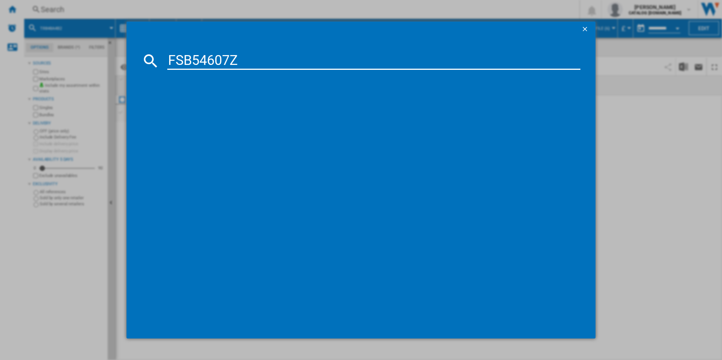
type input "FSB54607Z"
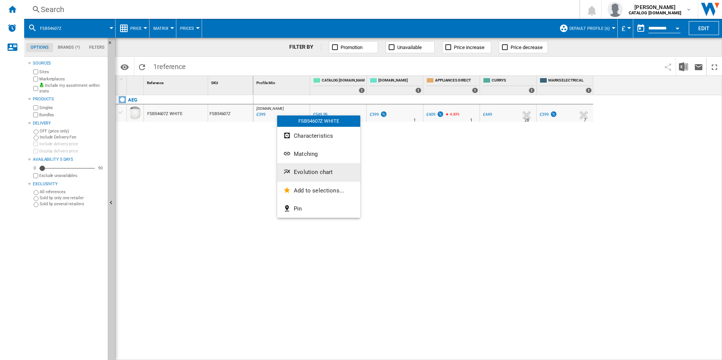
click at [306, 167] on button "Evolution chart" at bounding box center [318, 172] width 83 height 18
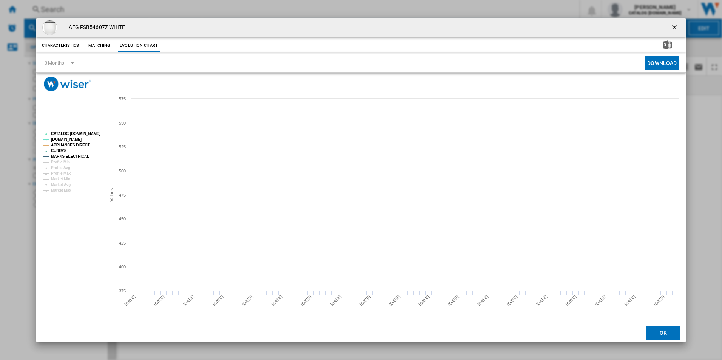
click at [88, 135] on tspan "CATALOG [DOMAIN_NAME]" at bounding box center [75, 134] width 49 height 4
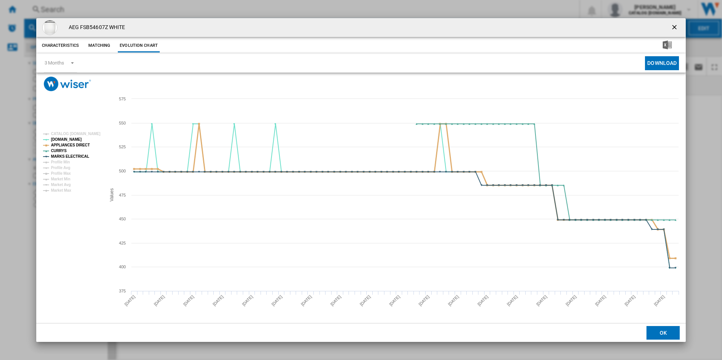
click at [79, 145] on tspan "APPLIANCES DIRECT" at bounding box center [70, 145] width 39 height 4
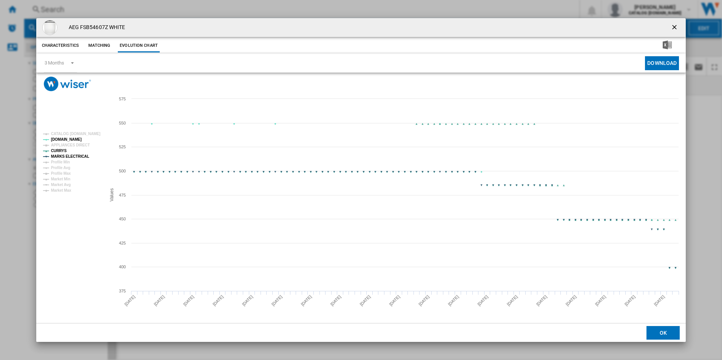
click at [79, 159] on tspan "MARKS ELECTRICAL" at bounding box center [70, 156] width 38 height 4
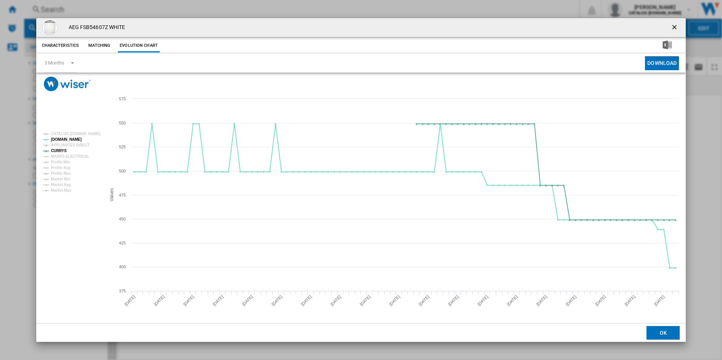
drag, startPoint x: 674, startPoint y: 26, endPoint x: 667, endPoint y: 26, distance: 7.5
click at [674, 26] on ng-md-icon "getI18NText('BUTTONS.CLOSE_DIALOG')" at bounding box center [674, 27] width 9 height 9
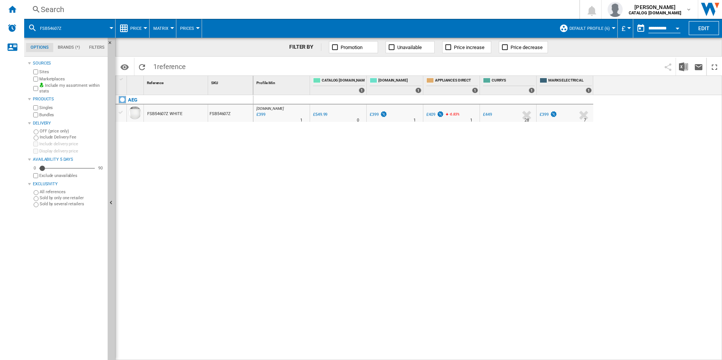
click at [490, 9] on div "Search" at bounding box center [300, 9] width 519 height 11
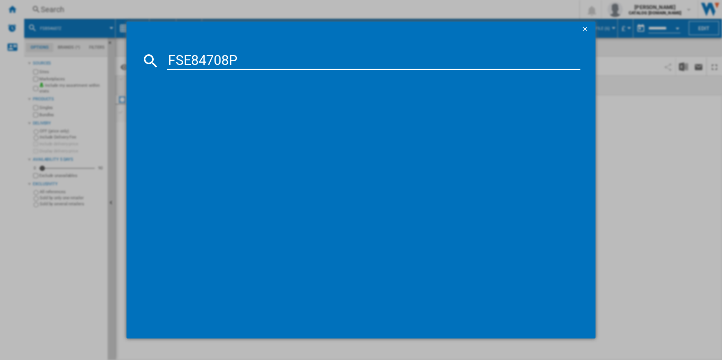
type input "FSE84708P"
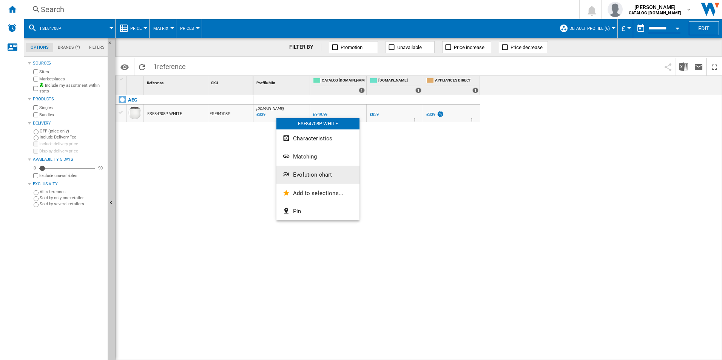
click at [314, 172] on span "Evolution chart" at bounding box center [312, 174] width 39 height 7
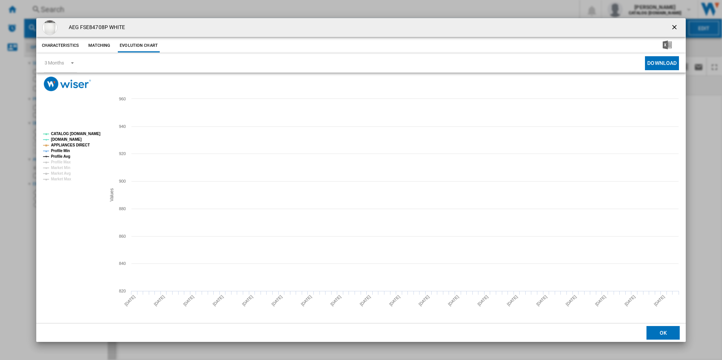
drag, startPoint x: 66, startPoint y: 131, endPoint x: 68, endPoint y: 143, distance: 11.5
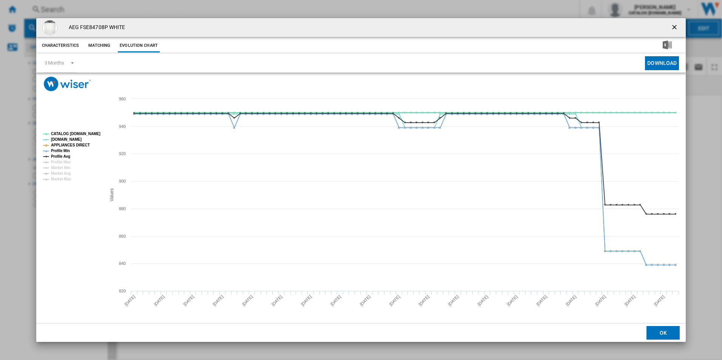
click at [66, 132] on tspan "CATALOG [DOMAIN_NAME]" at bounding box center [75, 134] width 49 height 4
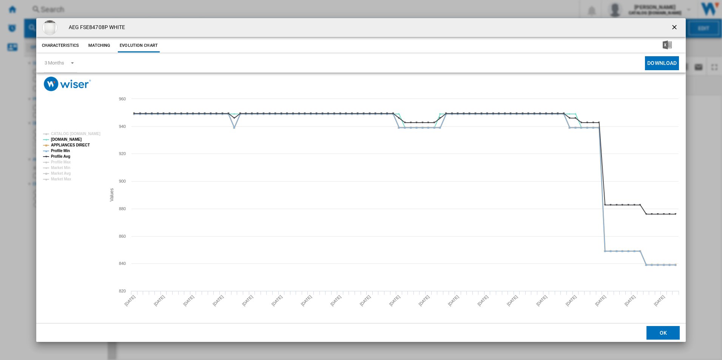
click at [68, 144] on tspan "APPLIANCES DIRECT" at bounding box center [70, 145] width 39 height 4
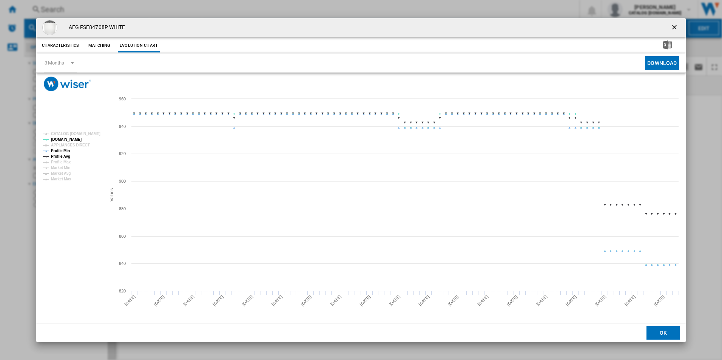
click at [66, 149] on tspan "Profile Min" at bounding box center [60, 151] width 19 height 4
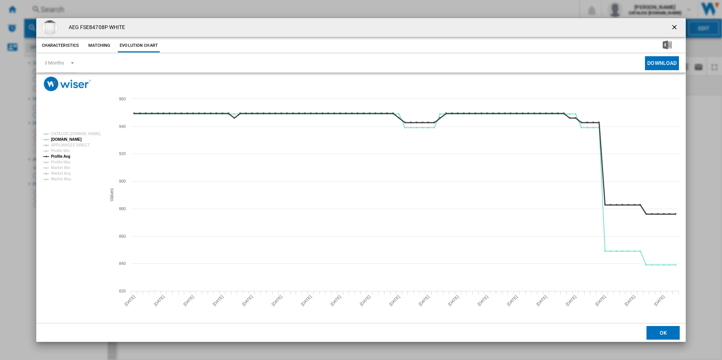
click at [66, 156] on tspan "Profile Avg" at bounding box center [60, 156] width 19 height 4
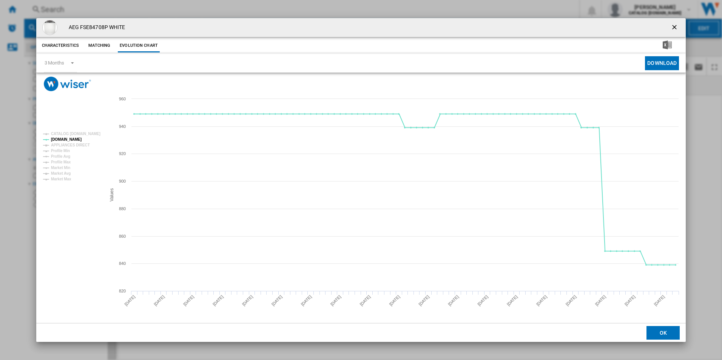
click at [680, 24] on button "Product popup" at bounding box center [674, 27] width 15 height 15
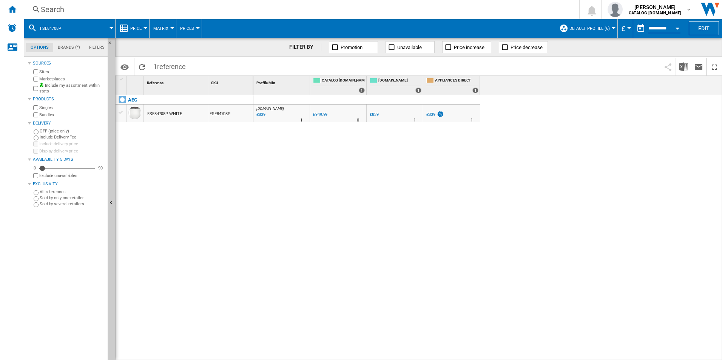
click at [479, 11] on div "Search" at bounding box center [300, 9] width 519 height 11
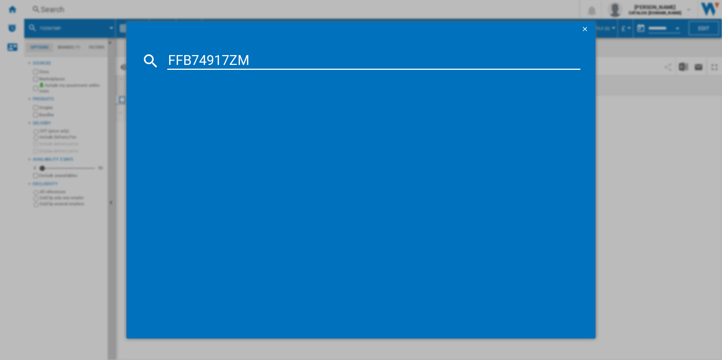
type input "FFB74917ZM"
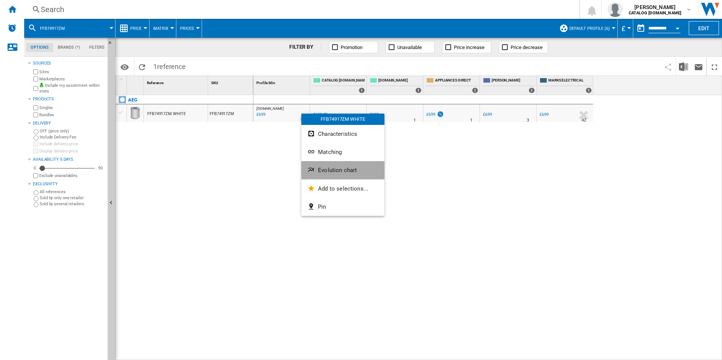
click at [333, 171] on span "Evolution chart" at bounding box center [337, 170] width 39 height 7
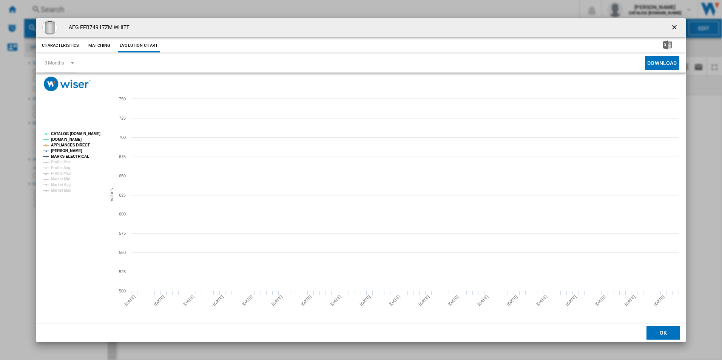
click at [88, 133] on tspan "CATALOG [DOMAIN_NAME]" at bounding box center [75, 134] width 49 height 4
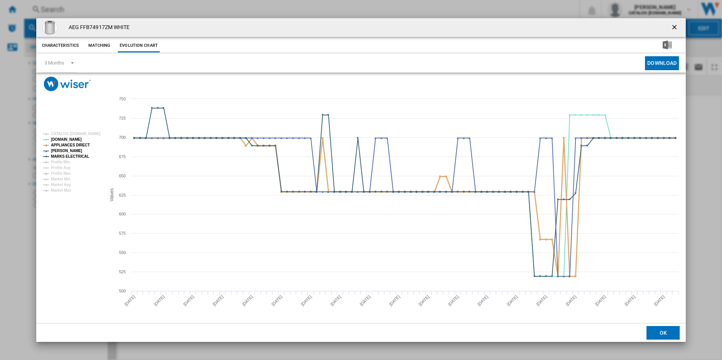
click at [82, 144] on tspan "APPLIANCES DIRECT" at bounding box center [70, 145] width 39 height 4
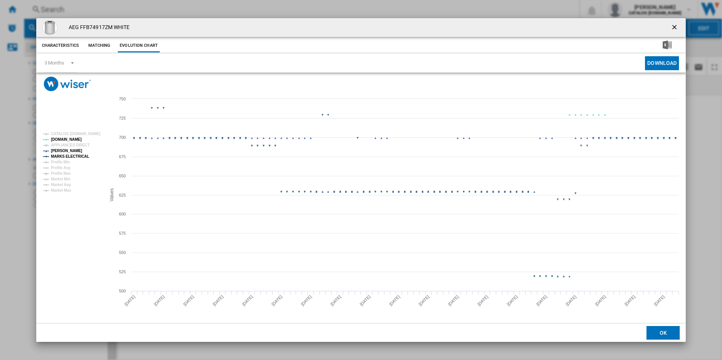
click at [79, 155] on tspan "MARKS ELECTRICAL" at bounding box center [70, 156] width 38 height 4
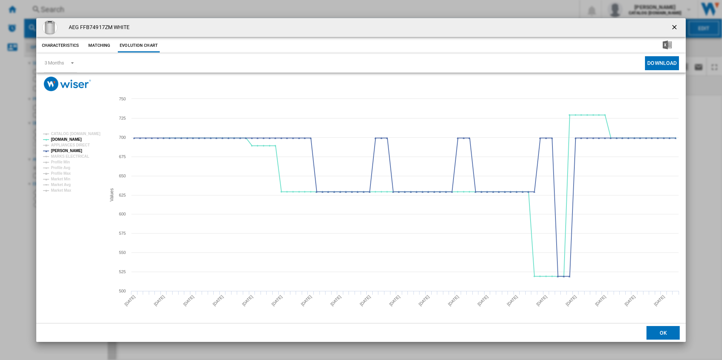
drag, startPoint x: 675, startPoint y: 28, endPoint x: 619, endPoint y: 25, distance: 55.5
click at [675, 28] on ng-md-icon "getI18NText('BUTTONS.CLOSE_DIALOG')" at bounding box center [674, 27] width 9 height 9
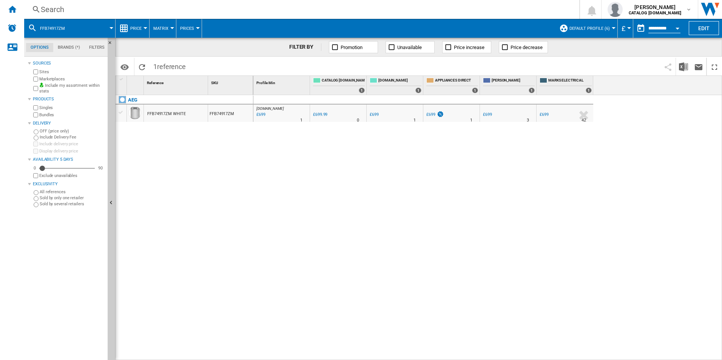
click at [493, 14] on div "Search" at bounding box center [300, 9] width 519 height 11
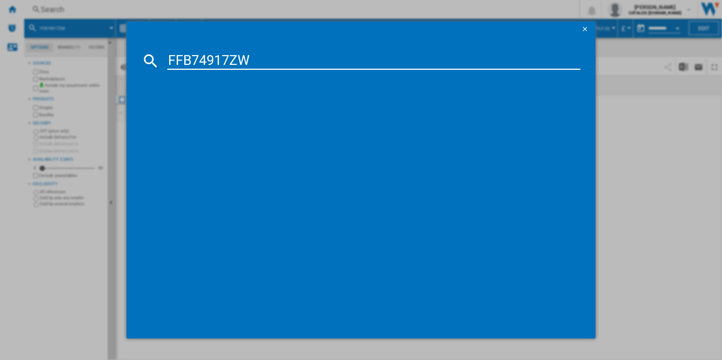
type input "FFB74917ZW"
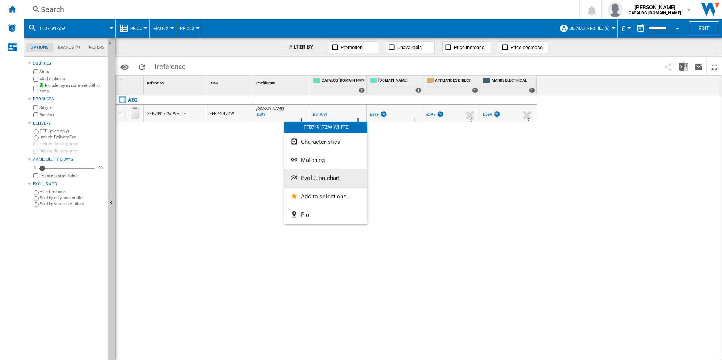
click at [297, 174] on ng-md-icon "Evolution chart" at bounding box center [294, 178] width 9 height 9
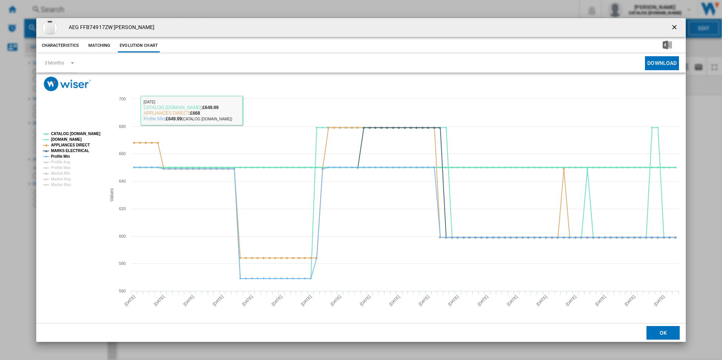
click at [92, 132] on tspan "CATALOG [DOMAIN_NAME]" at bounding box center [75, 134] width 49 height 4
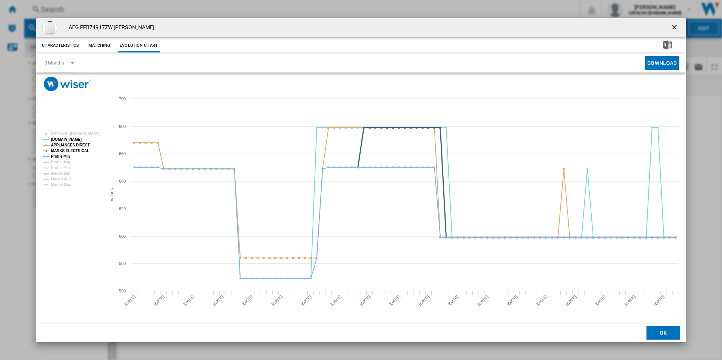
click at [76, 149] on tspan "MARKS ELECTRICAL" at bounding box center [70, 151] width 38 height 4
click at [79, 146] on tspan "APPLIANCES DIRECT" at bounding box center [70, 145] width 39 height 4
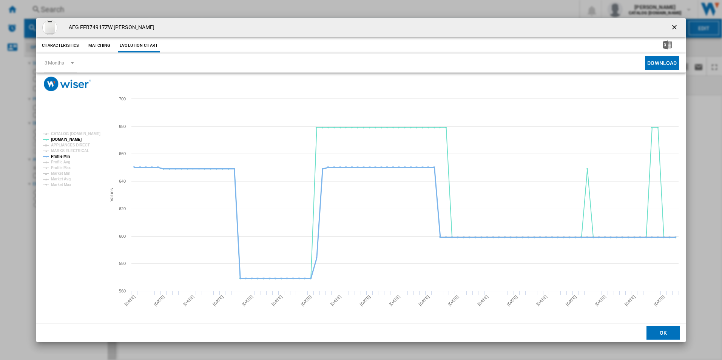
click at [63, 154] on tspan "Profile Min" at bounding box center [60, 156] width 19 height 4
drag, startPoint x: 673, startPoint y: 27, endPoint x: 567, endPoint y: 30, distance: 106.5
click at [673, 27] on ng-md-icon "getI18NText('BUTTONS.CLOSE_DIALOG')" at bounding box center [674, 27] width 9 height 9
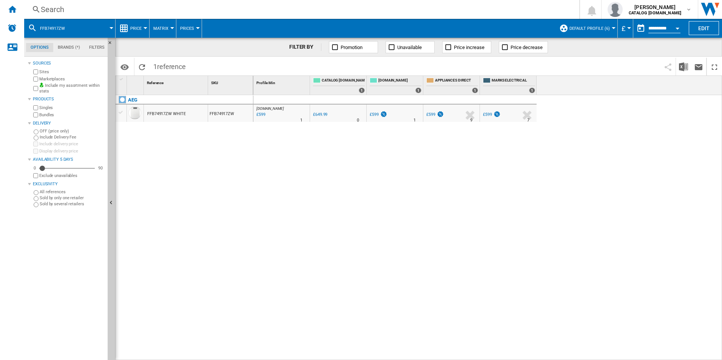
click at [471, 16] on div "Search Search 0 [PERSON_NAME] CATALOG [DOMAIN_NAME] CATALOG [DOMAIN_NAME] My se…" at bounding box center [373, 9] width 698 height 19
click at [471, 6] on div "Search" at bounding box center [300, 9] width 519 height 11
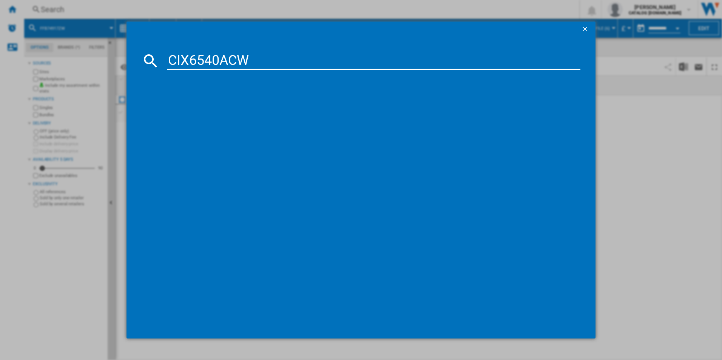
type input "CIX6540ACW"
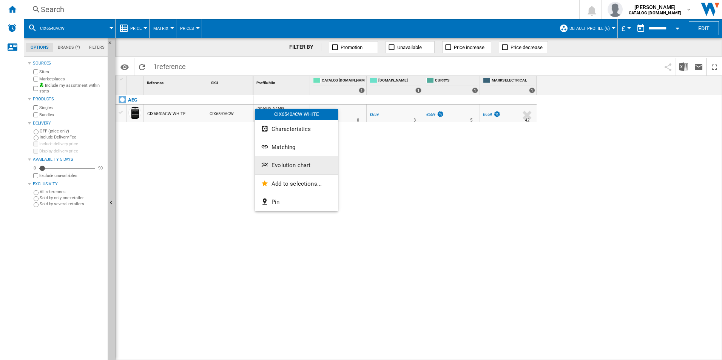
click at [280, 163] on span "Evolution chart" at bounding box center [290, 165] width 39 height 7
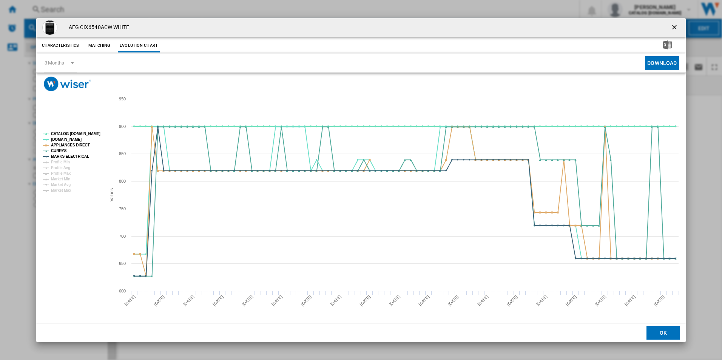
click at [89, 134] on tspan "CATALOG [DOMAIN_NAME]" at bounding box center [75, 134] width 49 height 4
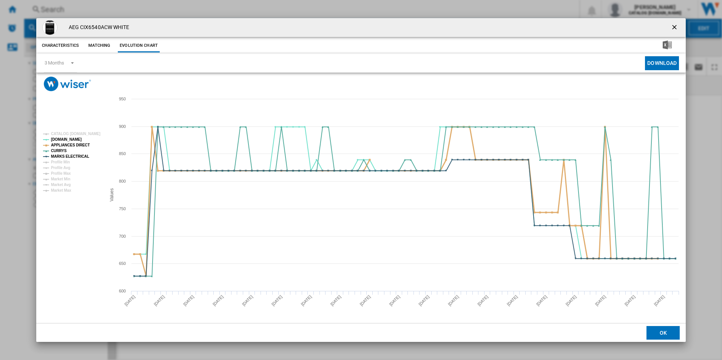
click at [81, 145] on tspan "APPLIANCES DIRECT" at bounding box center [70, 145] width 39 height 4
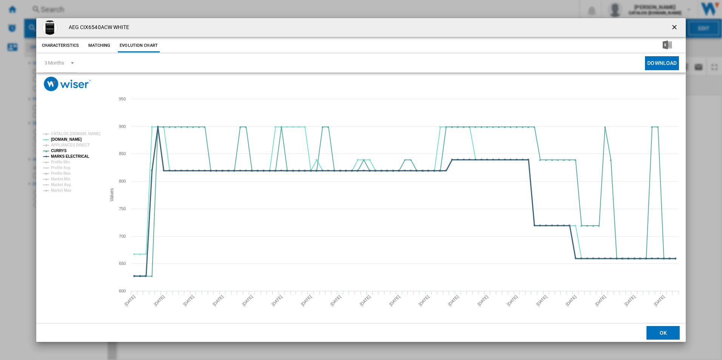
click at [81, 154] on tspan "MARKS ELECTRICAL" at bounding box center [70, 156] width 38 height 4
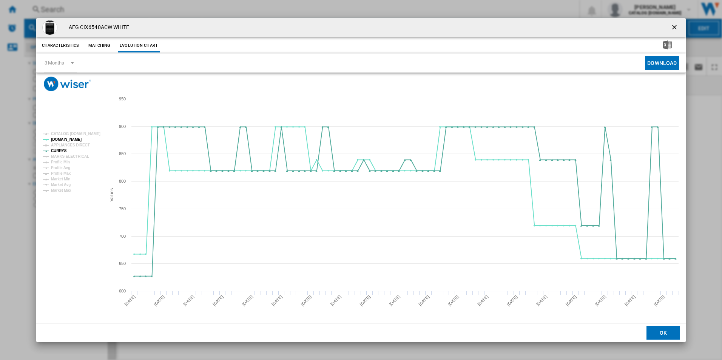
click at [676, 27] on ng-md-icon "getI18NText('BUTTONS.CLOSE_DIALOG')" at bounding box center [674, 27] width 9 height 9
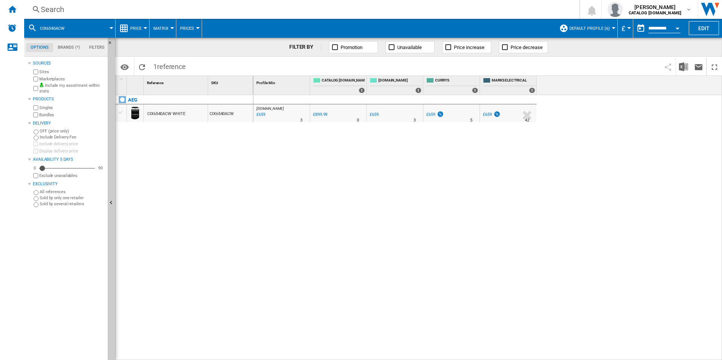
click at [518, 8] on div "Search" at bounding box center [300, 9] width 519 height 11
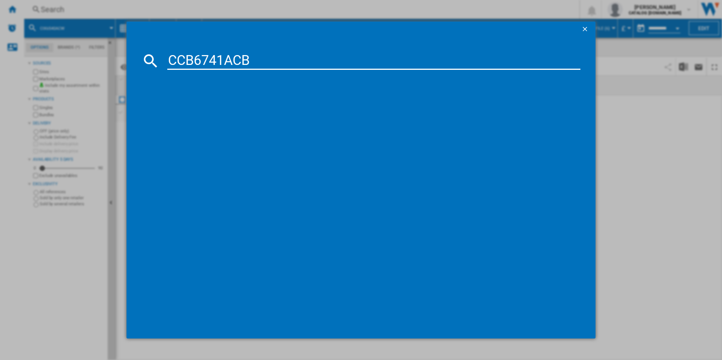
type input "CCB6741ACB"
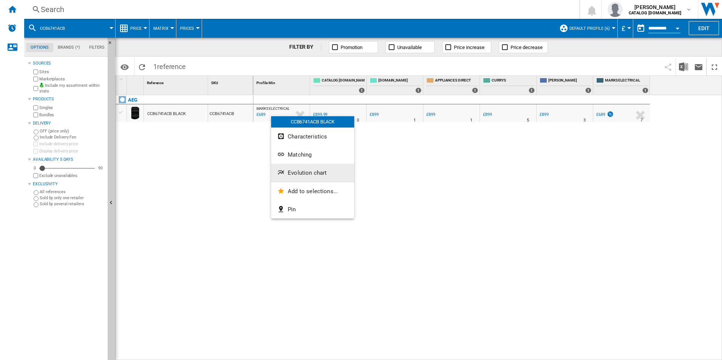
click at [294, 174] on span "Evolution chart" at bounding box center [307, 172] width 39 height 7
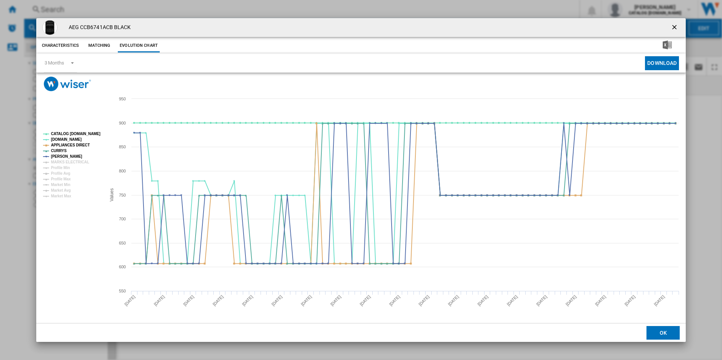
click at [88, 135] on tspan "CATALOG [DOMAIN_NAME]" at bounding box center [75, 134] width 49 height 4
click at [80, 145] on tspan "APPLIANCES DIRECT" at bounding box center [70, 145] width 39 height 4
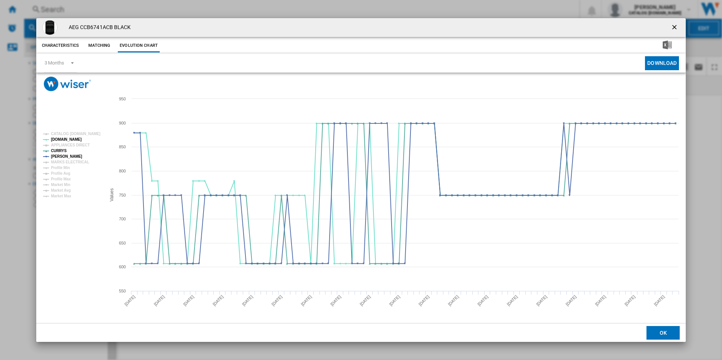
drag, startPoint x: 673, startPoint y: 26, endPoint x: 635, endPoint y: 33, distance: 38.4
click at [673, 26] on ng-md-icon "getI18NText('BUTTONS.CLOSE_DIALOG')" at bounding box center [674, 27] width 9 height 9
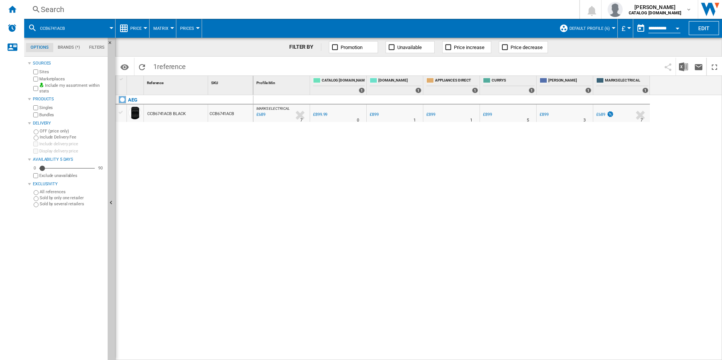
click at [479, 7] on div "Search" at bounding box center [300, 9] width 519 height 11
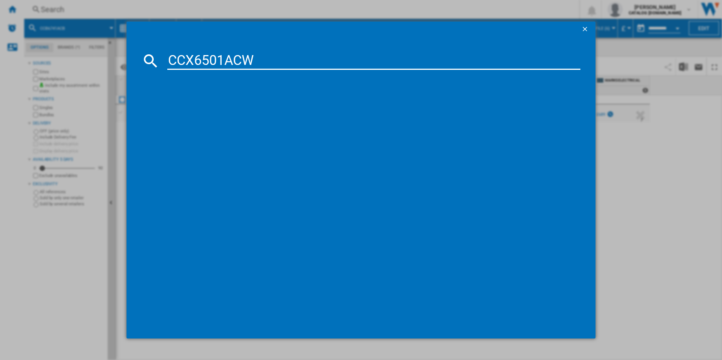
type input "CCX6501ACW"
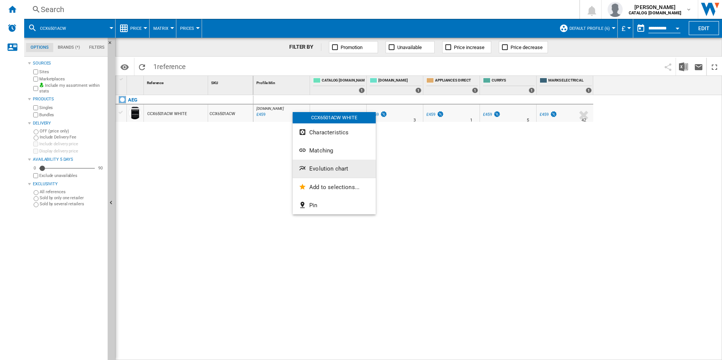
click at [335, 169] on span "Evolution chart" at bounding box center [328, 168] width 39 height 7
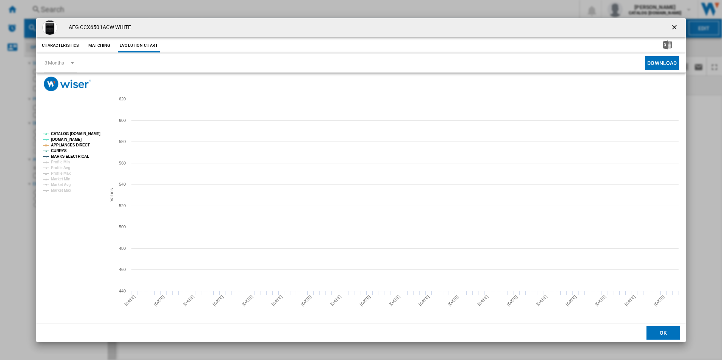
click at [77, 134] on tspan "CATALOG [DOMAIN_NAME]" at bounding box center [75, 134] width 49 height 4
click at [77, 144] on tspan "APPLIANCES DIRECT" at bounding box center [70, 145] width 39 height 4
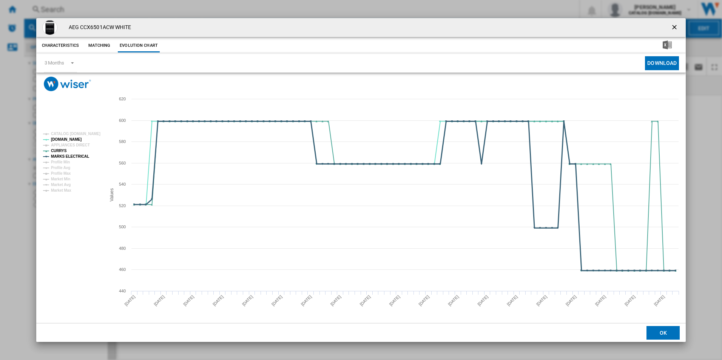
click at [79, 158] on tspan "MARKS ELECTRICAL" at bounding box center [70, 156] width 38 height 4
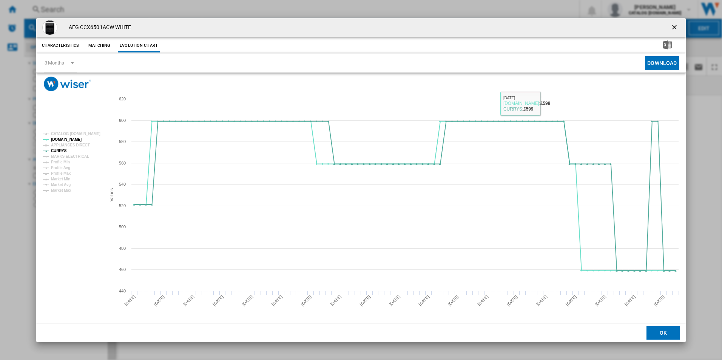
click at [673, 26] on ng-md-icon "getI18NText('BUTTONS.CLOSE_DIALOG')" at bounding box center [674, 27] width 9 height 9
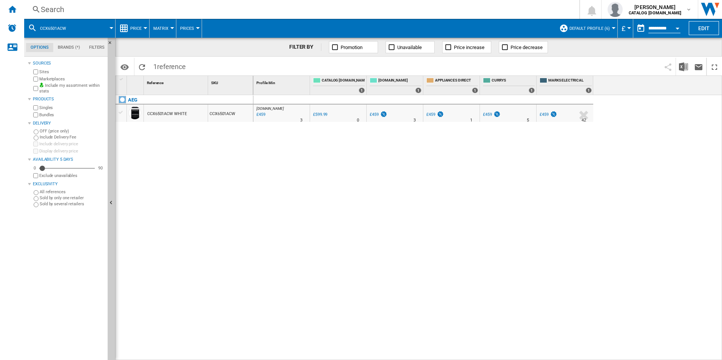
click at [490, 6] on div "Search" at bounding box center [300, 9] width 519 height 11
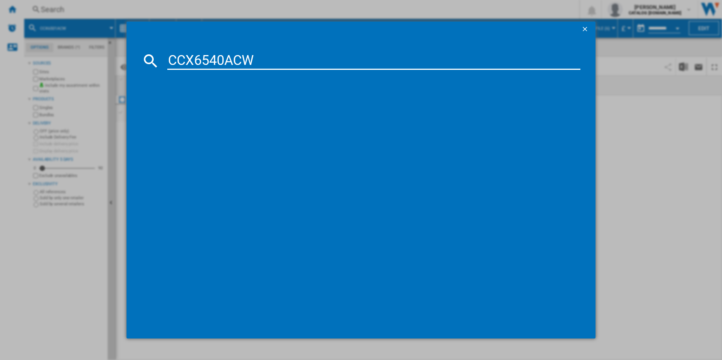
type input "CCX6540ACW"
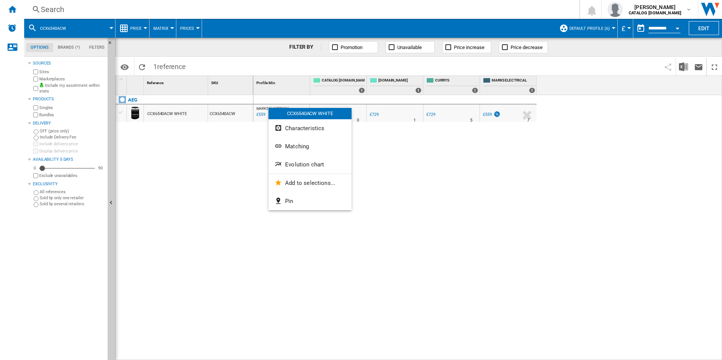
click at [298, 162] on span "Evolution chart" at bounding box center [304, 164] width 39 height 7
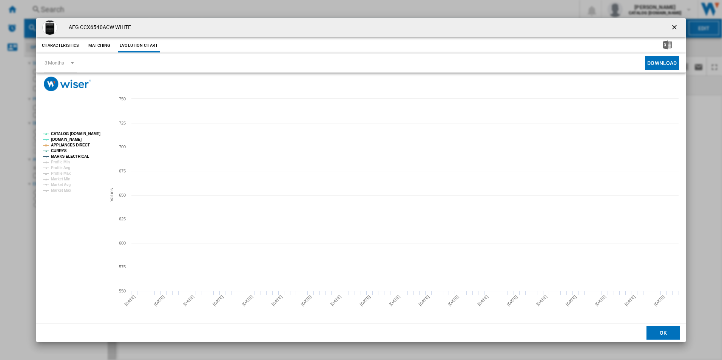
click at [69, 135] on tspan "CATALOG [DOMAIN_NAME]" at bounding box center [75, 134] width 49 height 4
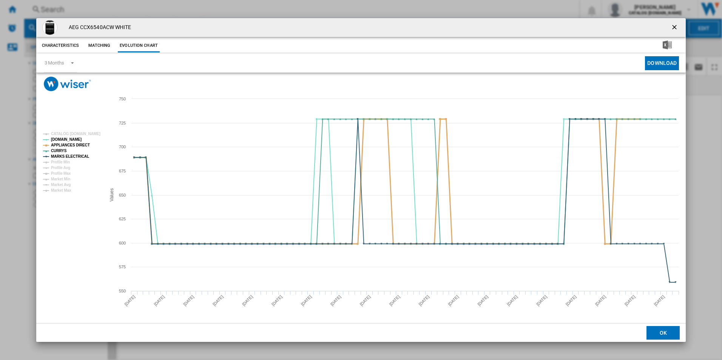
click at [76, 147] on tspan "APPLIANCES DIRECT" at bounding box center [70, 145] width 39 height 4
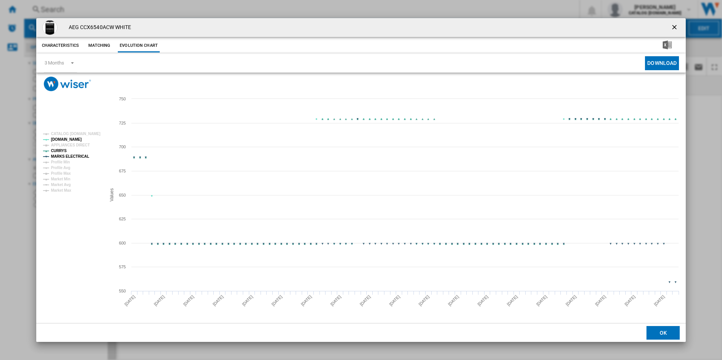
click at [81, 157] on tspan "MARKS ELECTRICAL" at bounding box center [70, 156] width 38 height 4
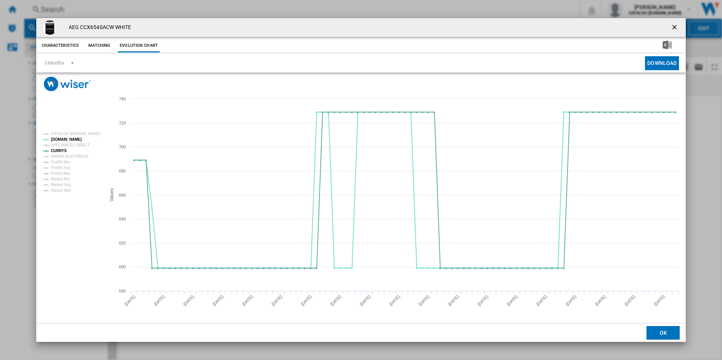
click at [673, 25] on ng-md-icon "getI18NText('BUTTONS.CLOSE_DIALOG')" at bounding box center [674, 27] width 9 height 9
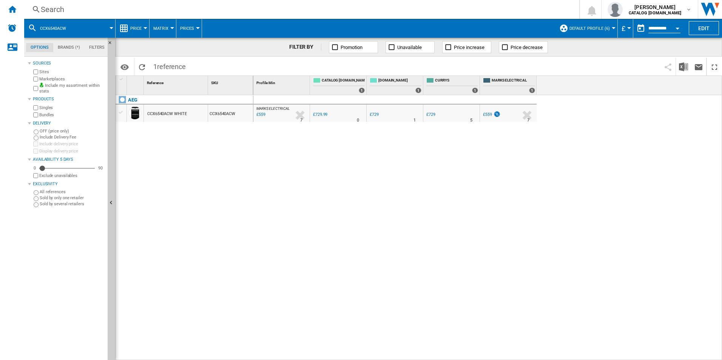
click at [463, 10] on div "Search" at bounding box center [300, 9] width 519 height 11
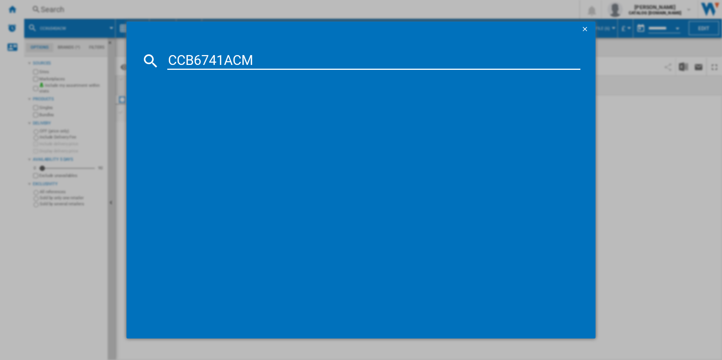
type input "CCB6741ACM"
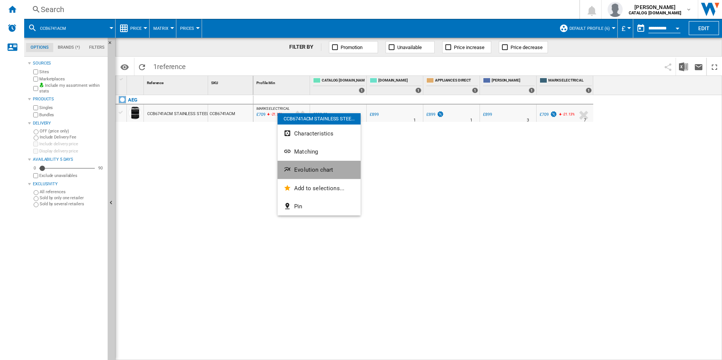
click at [314, 165] on button "Evolution chart" at bounding box center [318, 170] width 83 height 18
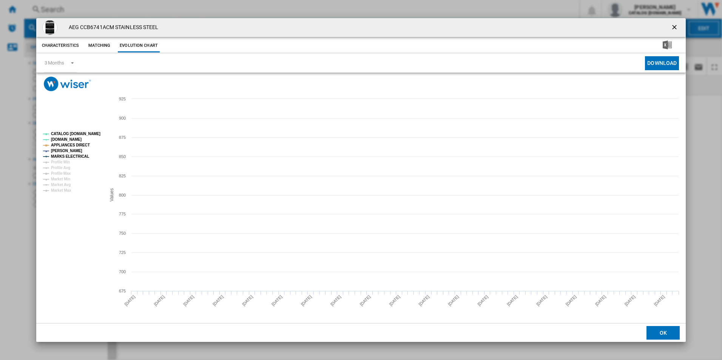
click at [83, 136] on tspan "CATALOG [DOMAIN_NAME]" at bounding box center [75, 134] width 49 height 4
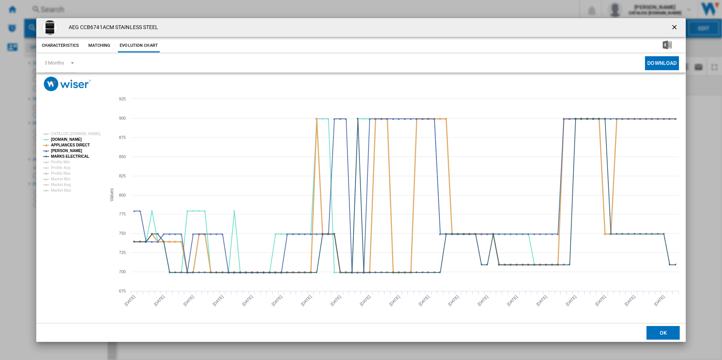
click at [79, 145] on tspan "APPLIANCES DIRECT" at bounding box center [70, 145] width 39 height 4
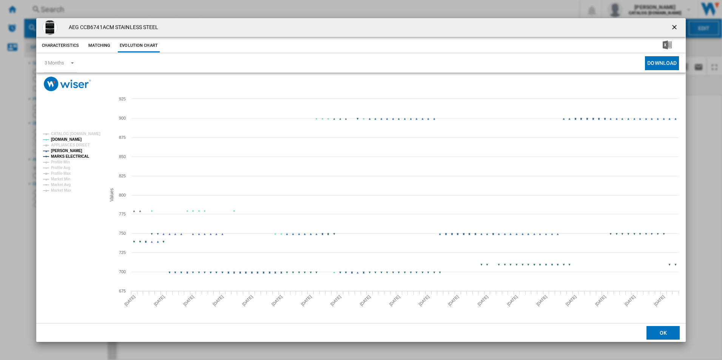
click at [84, 154] on tspan "MARKS ELECTRICAL" at bounding box center [70, 156] width 38 height 4
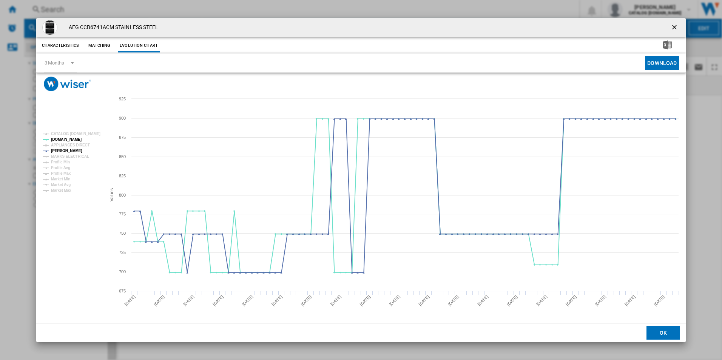
click at [677, 27] on ng-md-icon "getI18NText('BUTTONS.CLOSE_DIALOG')" at bounding box center [674, 27] width 9 height 9
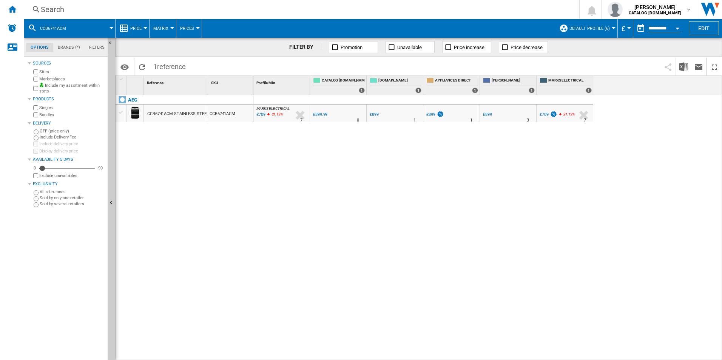
click at [410, 0] on div "Search Search 0 [PERSON_NAME] CATALOG [DOMAIN_NAME] CATALOG [DOMAIN_NAME] My se…" at bounding box center [373, 9] width 698 height 19
click at [407, 4] on div "Search Search 0 [PERSON_NAME] CATALOG [DOMAIN_NAME] CATALOG [DOMAIN_NAME] My se…" at bounding box center [373, 9] width 698 height 19
click at [404, 9] on div "Search" at bounding box center [300, 9] width 519 height 11
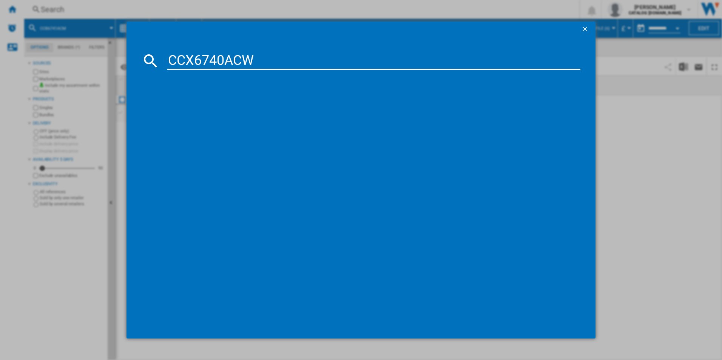
type input "CCX6740ACW"
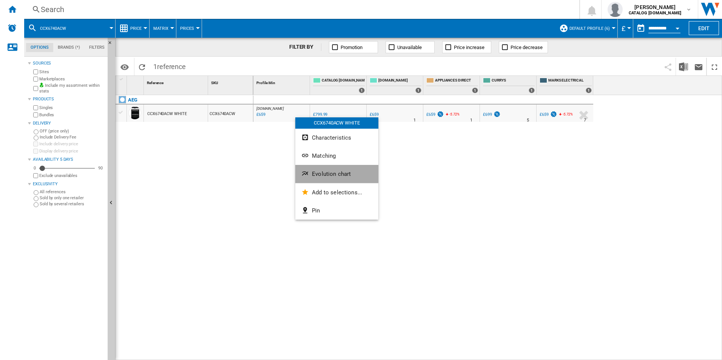
click at [326, 172] on span "Evolution chart" at bounding box center [331, 174] width 39 height 7
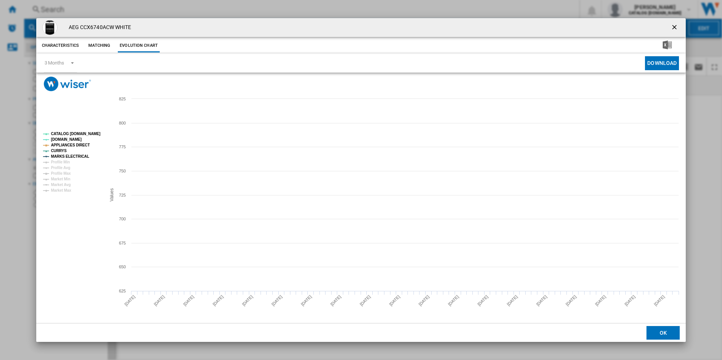
click at [94, 132] on tspan "CATALOG [DOMAIN_NAME]" at bounding box center [75, 134] width 49 height 4
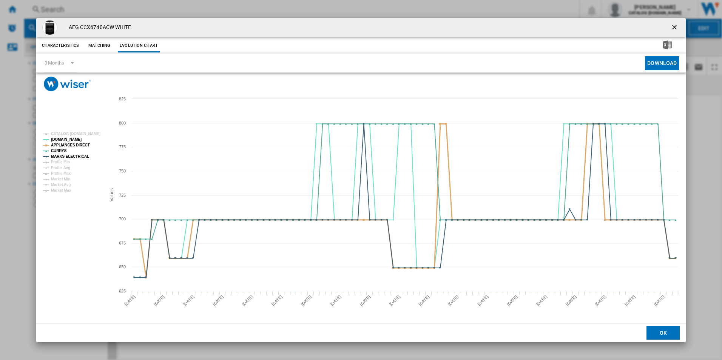
click at [82, 143] on tspan "APPLIANCES DIRECT" at bounding box center [70, 145] width 39 height 4
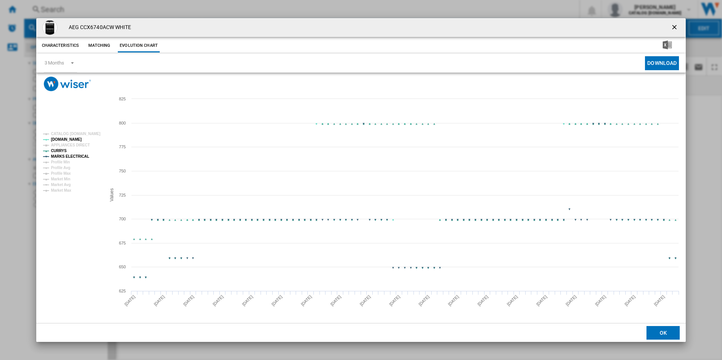
click at [83, 157] on tspan "MARKS ELECTRICAL" at bounding box center [70, 156] width 38 height 4
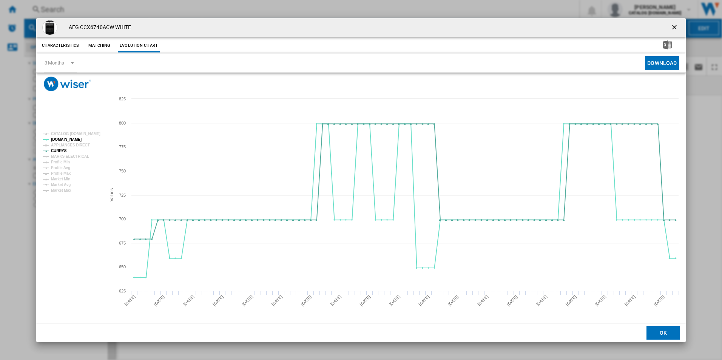
drag, startPoint x: 672, startPoint y: 28, endPoint x: 623, endPoint y: 37, distance: 49.5
click at [673, 28] on ng-md-icon "getI18NText('BUTTONS.CLOSE_DIALOG')" at bounding box center [674, 27] width 9 height 9
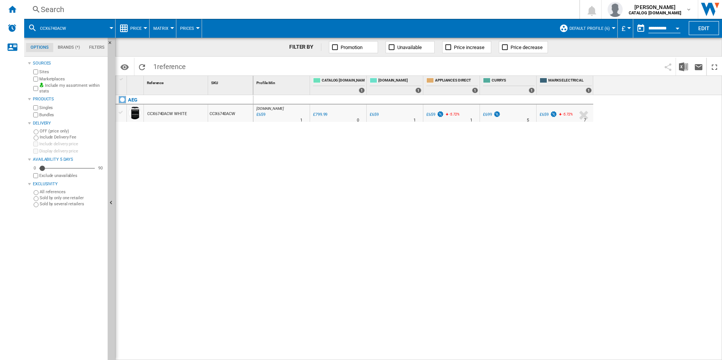
click at [425, 11] on div "Search" at bounding box center [300, 9] width 519 height 11
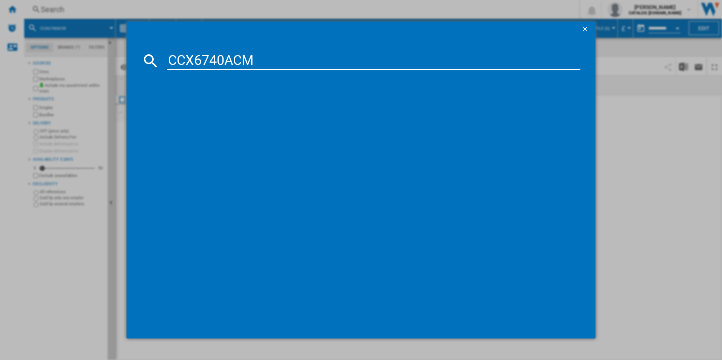
type input "CCX6740ACM"
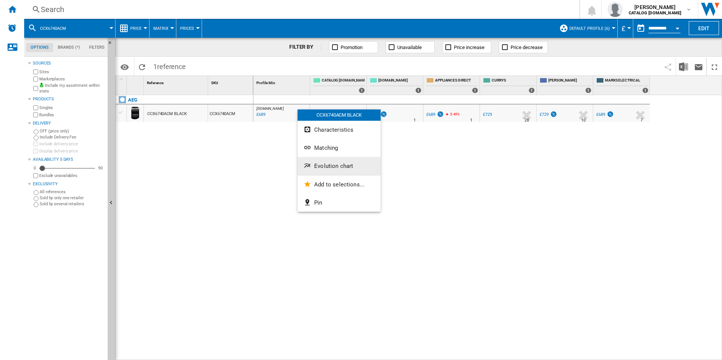
click at [326, 159] on button "Evolution chart" at bounding box center [338, 166] width 83 height 18
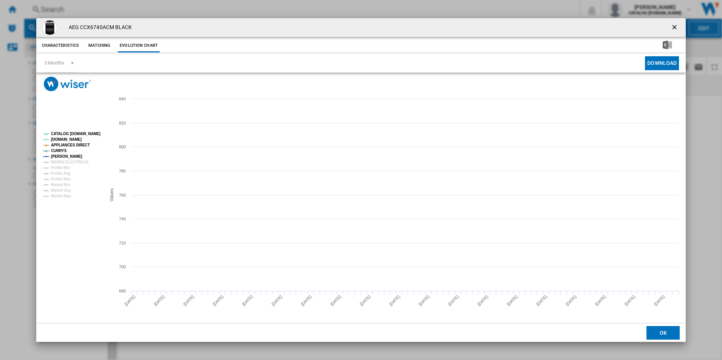
click at [86, 130] on rect "Product popup" at bounding box center [71, 165] width 63 height 72
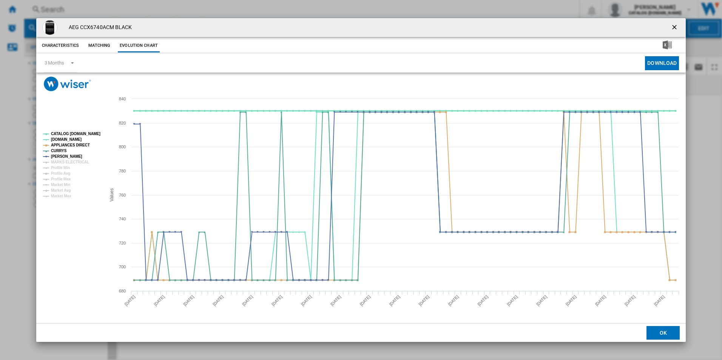
click at [88, 133] on tspan "CATALOG [DOMAIN_NAME]" at bounding box center [75, 134] width 49 height 4
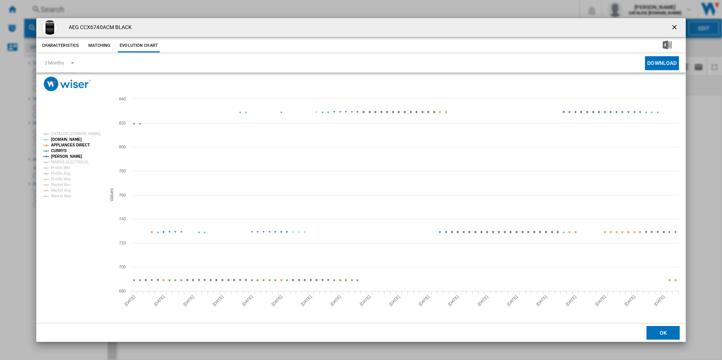
click at [75, 146] on tspan "APPLIANCES DIRECT" at bounding box center [70, 145] width 39 height 4
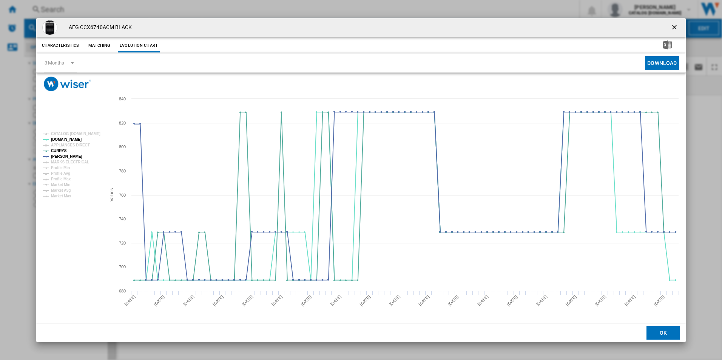
click at [671, 29] on ng-md-icon "getI18NText('BUTTONS.CLOSE_DIALOG')" at bounding box center [674, 27] width 9 height 9
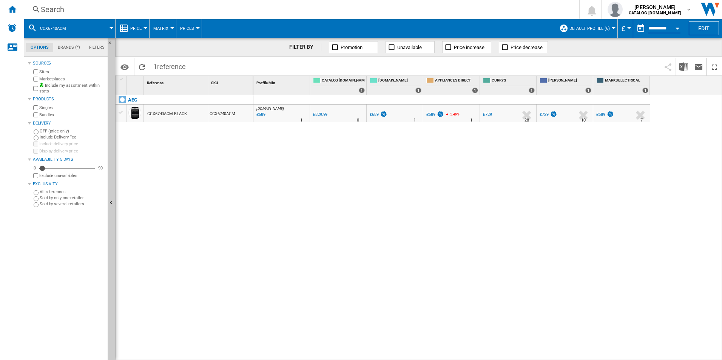
click at [488, 12] on div "Search" at bounding box center [300, 9] width 519 height 11
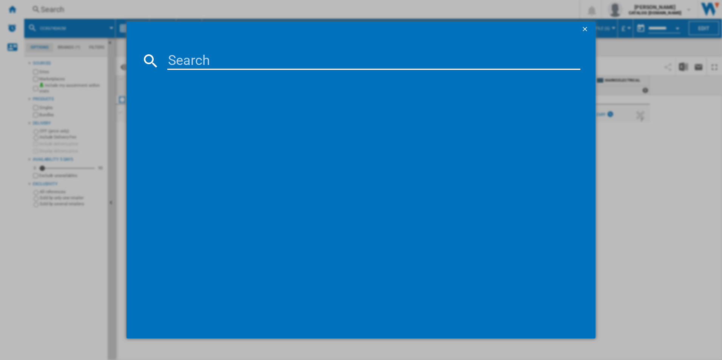
paste input "CCX6540ACM"
type input "CCX6540ACM"
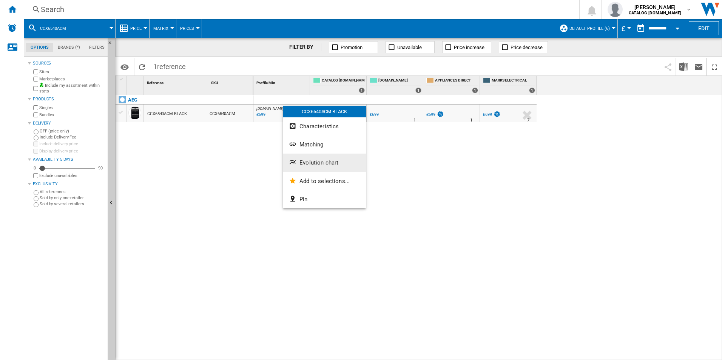
drag, startPoint x: 317, startPoint y: 172, endPoint x: 320, endPoint y: 158, distance: 14.5
click at [320, 158] on div "CCX6540ACM BLACK Characteristics Matching Evolution chart Add to selections... …" at bounding box center [324, 157] width 83 height 102
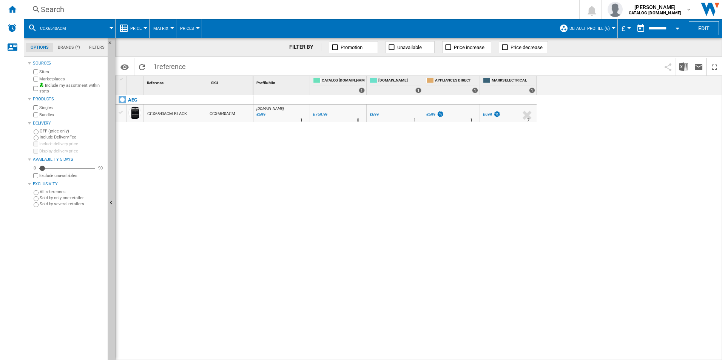
click at [320, 158] on div "[DOMAIN_NAME] : AO -9.2 % £699 % N/A 1 [DOMAIN_NAME] : AO 0.0 % £769.99 % N/A 0" at bounding box center [487, 227] width 469 height 265
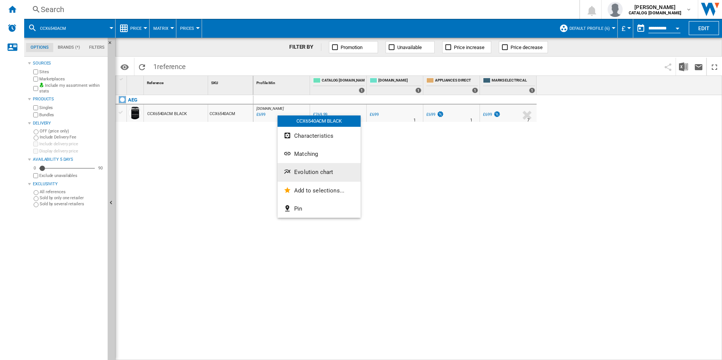
click at [299, 170] on span "Evolution chart" at bounding box center [313, 172] width 39 height 7
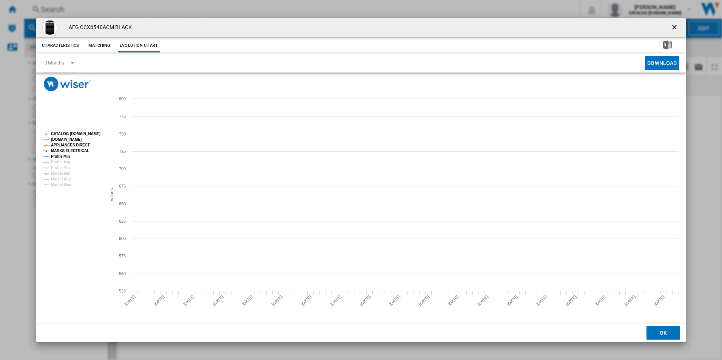
click at [87, 132] on tspan "CATALOG [DOMAIN_NAME]" at bounding box center [75, 134] width 49 height 4
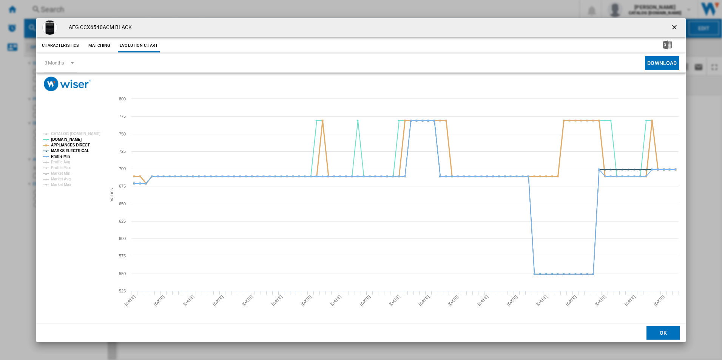
click at [80, 146] on tspan "APPLIANCES DIRECT" at bounding box center [70, 145] width 39 height 4
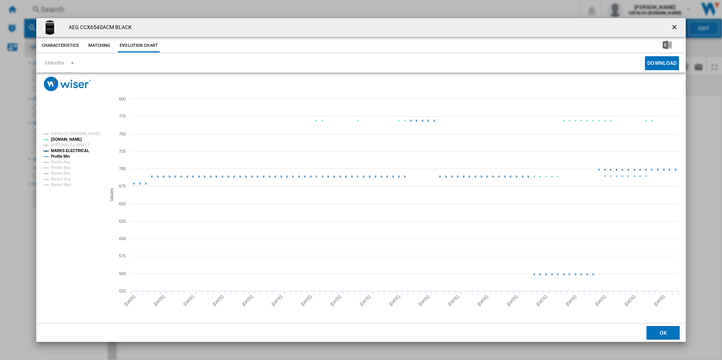
click at [81, 149] on tspan "MARKS ELECTRICAL" at bounding box center [70, 151] width 38 height 4
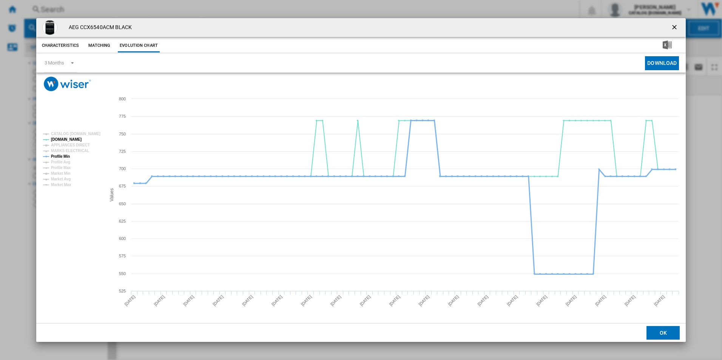
click at [67, 155] on tspan "Profile Min" at bounding box center [60, 156] width 19 height 4
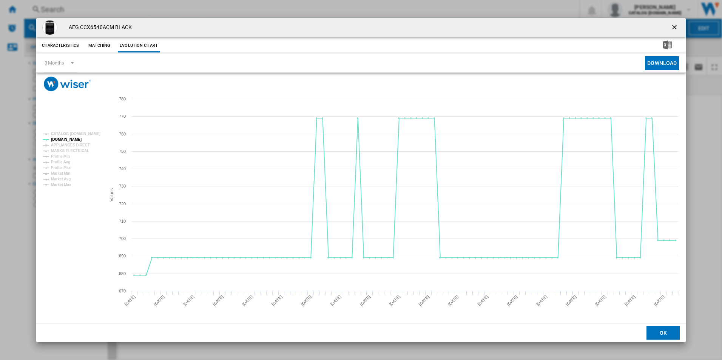
click at [674, 27] on ng-md-icon "getI18NText('BUTTONS.CLOSE_DIALOG')" at bounding box center [674, 27] width 9 height 9
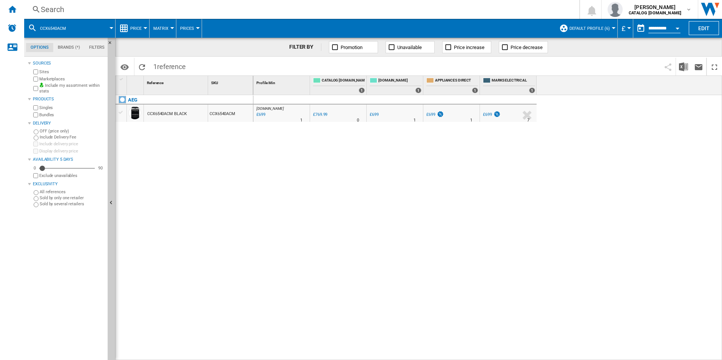
click at [445, 14] on div "Search" at bounding box center [300, 9] width 519 height 11
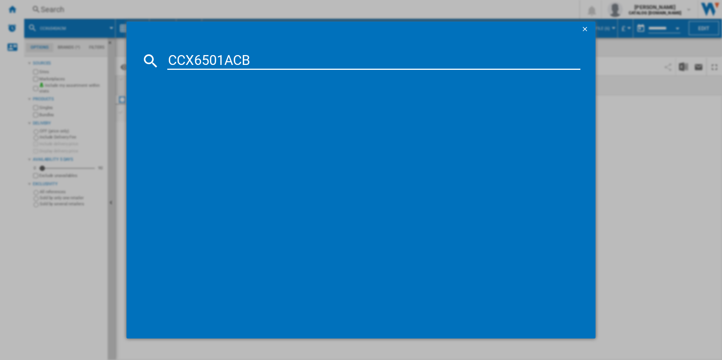
type input "CCX6501ACB"
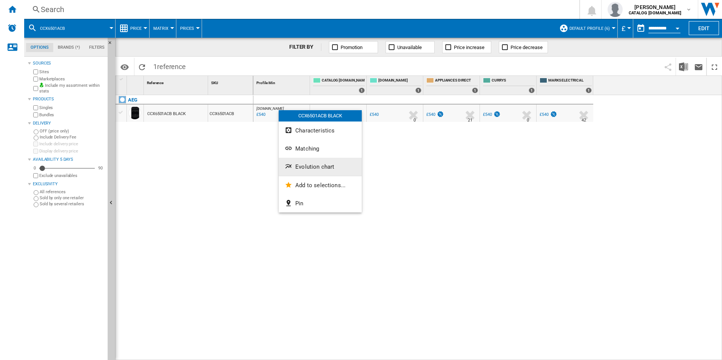
click at [302, 167] on span "Evolution chart" at bounding box center [314, 166] width 39 height 7
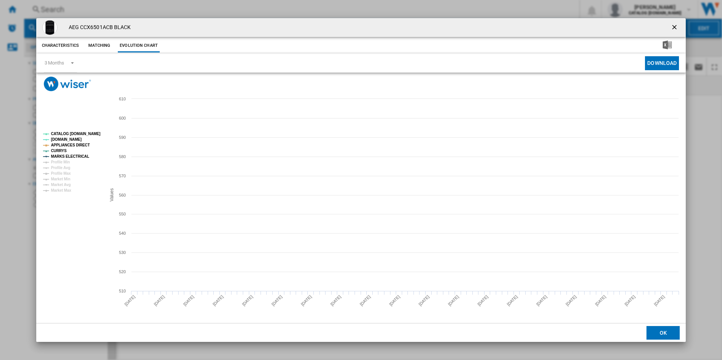
click at [88, 134] on tspan "CATALOG [DOMAIN_NAME]" at bounding box center [75, 134] width 49 height 4
click at [81, 145] on tspan "APPLIANCES DIRECT" at bounding box center [70, 145] width 39 height 4
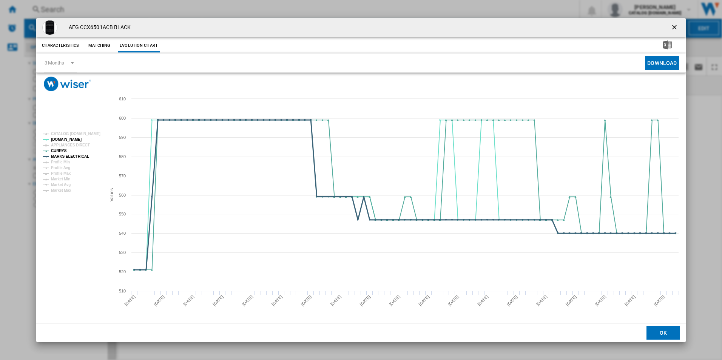
click at [82, 156] on tspan "MARKS ELECTRICAL" at bounding box center [70, 156] width 38 height 4
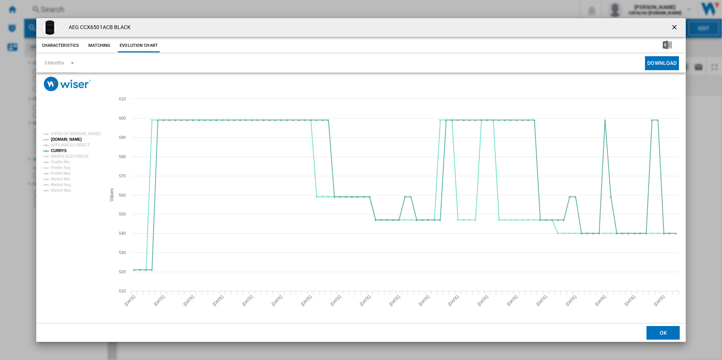
click at [676, 24] on ng-md-icon "getI18NText('BUTTONS.CLOSE_DIALOG')" at bounding box center [674, 27] width 9 height 9
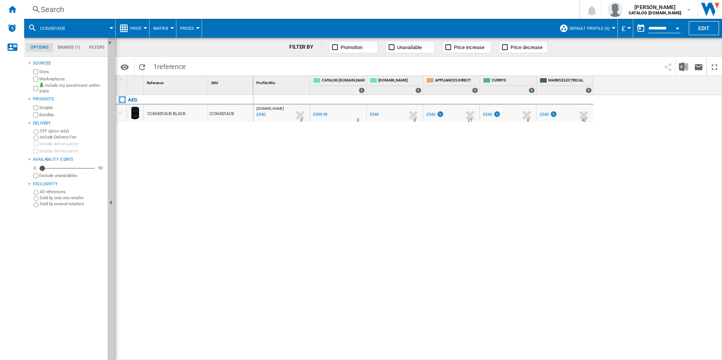
click at [464, 6] on div "Search" at bounding box center [300, 9] width 519 height 11
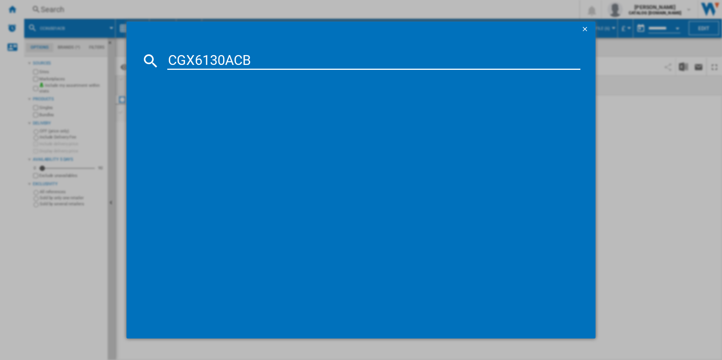
type input "CGX6130ACB"
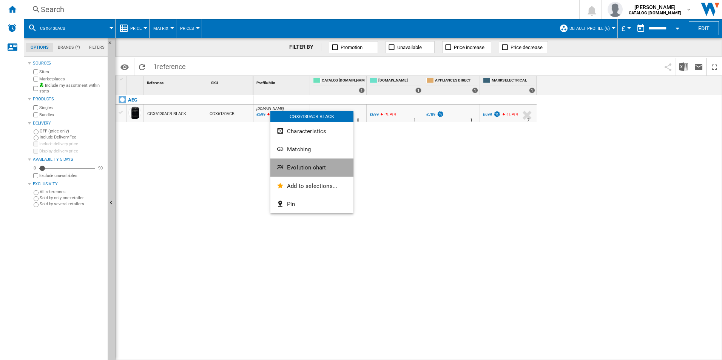
click at [311, 171] on button "Evolution chart" at bounding box center [311, 168] width 83 height 18
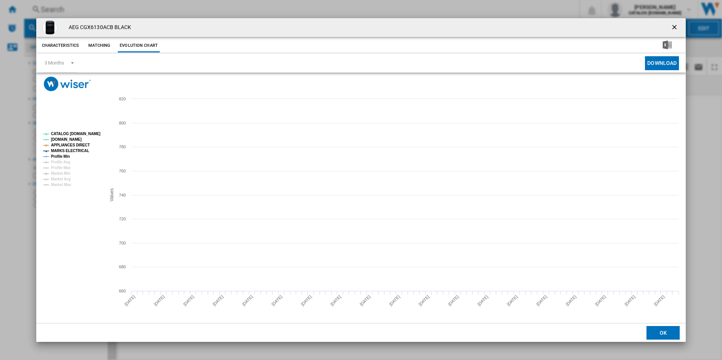
click at [75, 134] on tspan "CATALOG [DOMAIN_NAME]" at bounding box center [75, 134] width 49 height 4
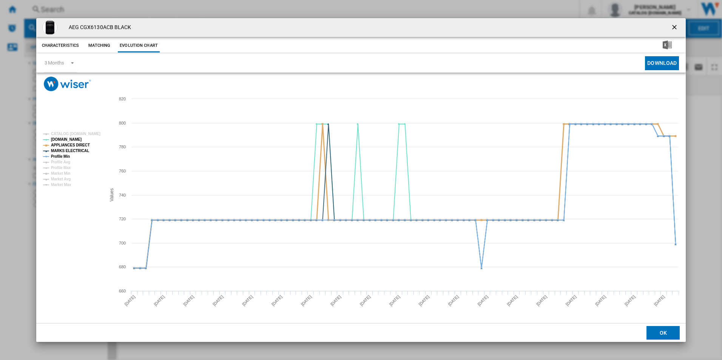
click at [80, 143] on tspan "APPLIANCES DIRECT" at bounding box center [70, 145] width 39 height 4
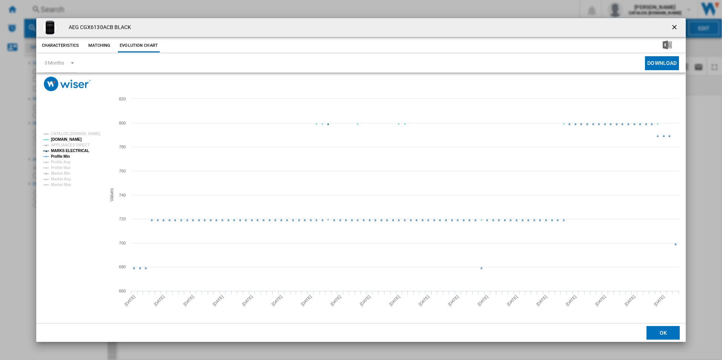
click at [81, 151] on tspan "MARKS ELECTRICAL" at bounding box center [70, 151] width 38 height 4
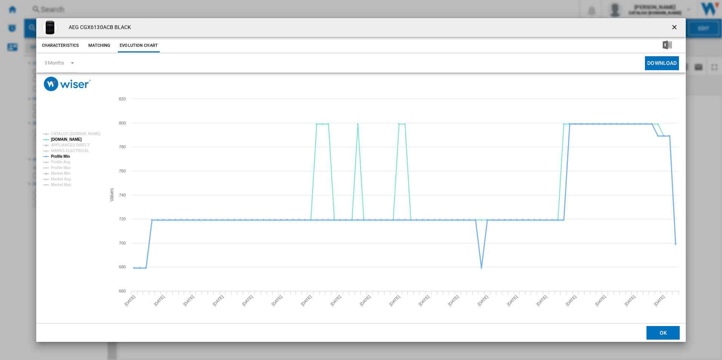
click at [66, 156] on tspan "Profile Min" at bounding box center [60, 156] width 19 height 4
click at [677, 25] on ng-md-icon "getI18NText('BUTTONS.CLOSE_DIALOG')" at bounding box center [674, 27] width 9 height 9
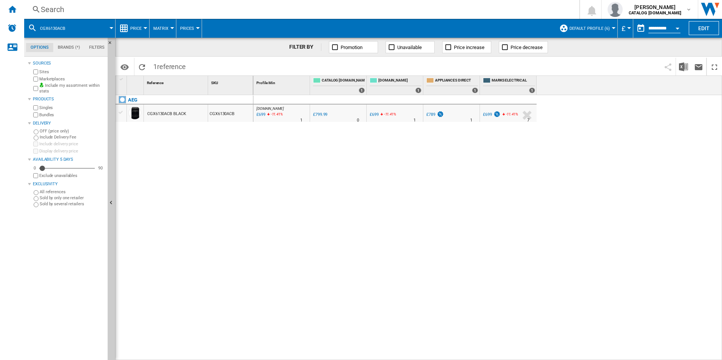
click at [477, 7] on div "Search" at bounding box center [300, 9] width 519 height 11
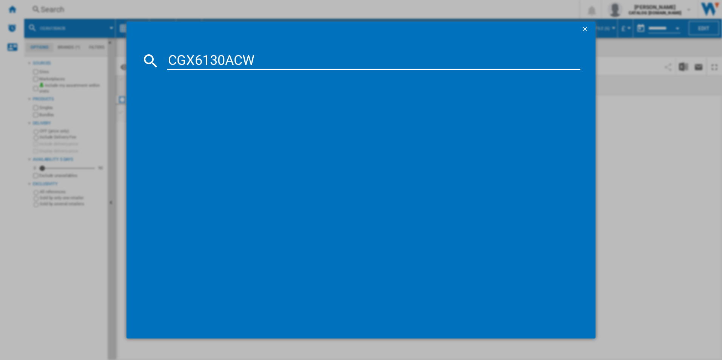
type input "CGX6130ACW"
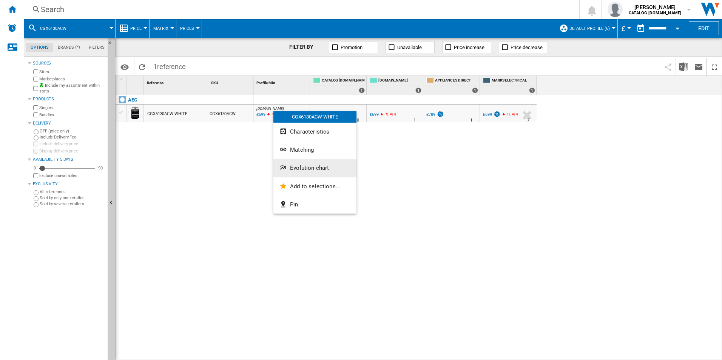
click at [299, 159] on button "Evolution chart" at bounding box center [314, 168] width 83 height 18
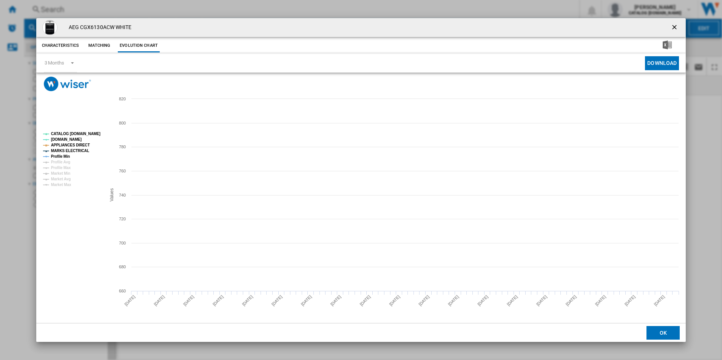
click at [79, 136] on tspan "CATALOG [DOMAIN_NAME]" at bounding box center [75, 134] width 49 height 4
click at [85, 143] on tspan "APPLIANCES DIRECT" at bounding box center [70, 145] width 39 height 4
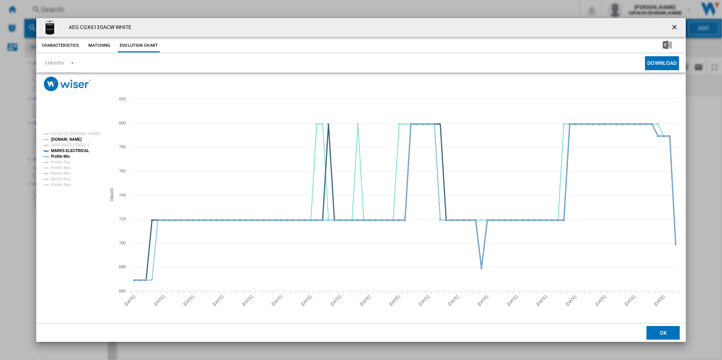
click at [83, 151] on tspan "MARKS ELECTRICAL" at bounding box center [70, 151] width 38 height 4
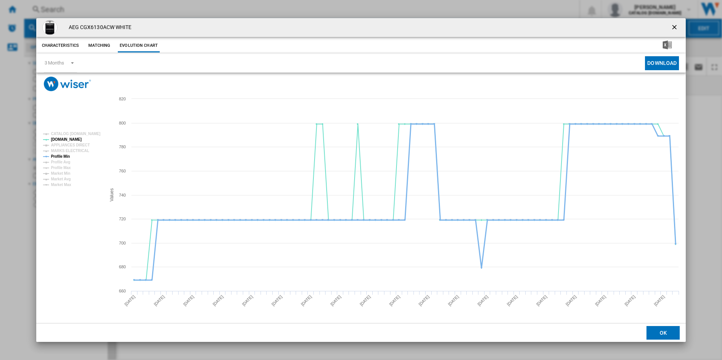
click at [65, 158] on tspan "Profile Min" at bounding box center [60, 156] width 19 height 4
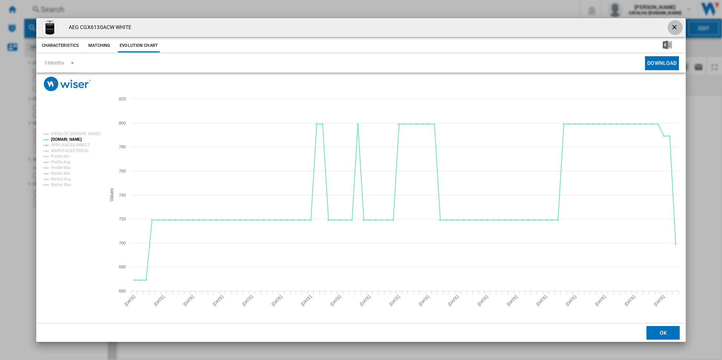
click at [676, 32] on ng-md-icon "getI18NText('BUTTONS.CLOSE_DIALOG')" at bounding box center [674, 27] width 9 height 9
